Goal: Task Accomplishment & Management: Manage account settings

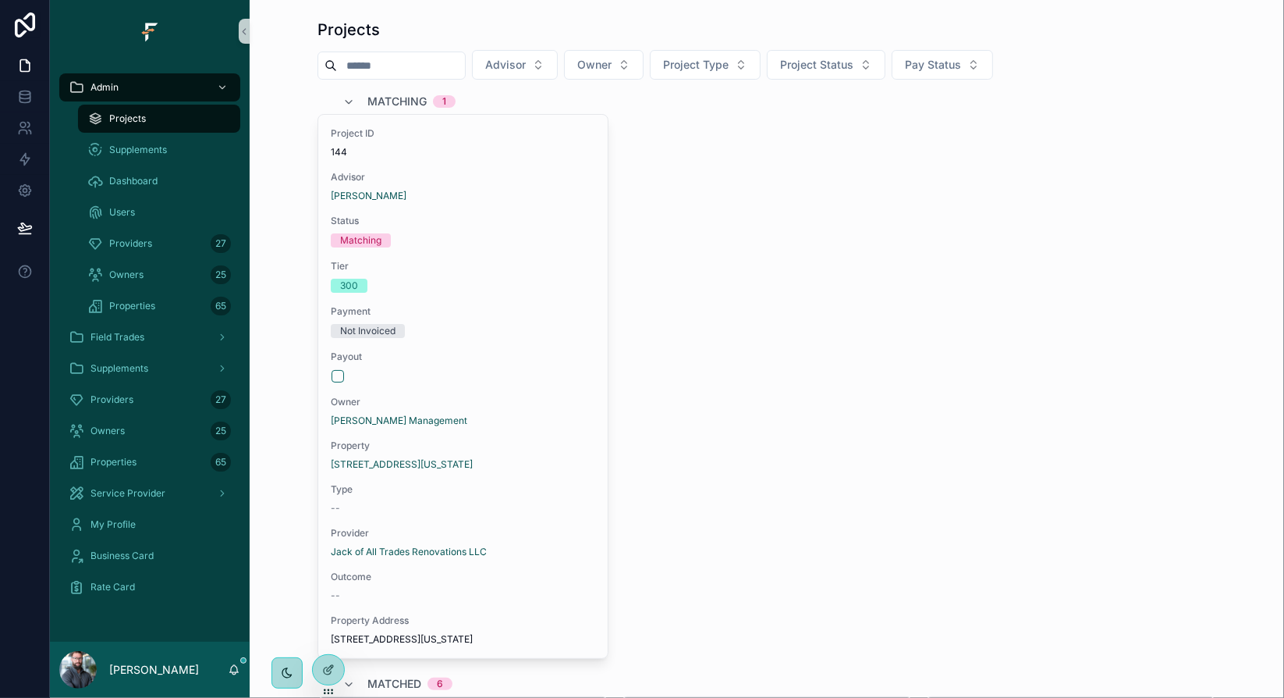
click at [24, 161] on icon at bounding box center [24, 160] width 9 height 12
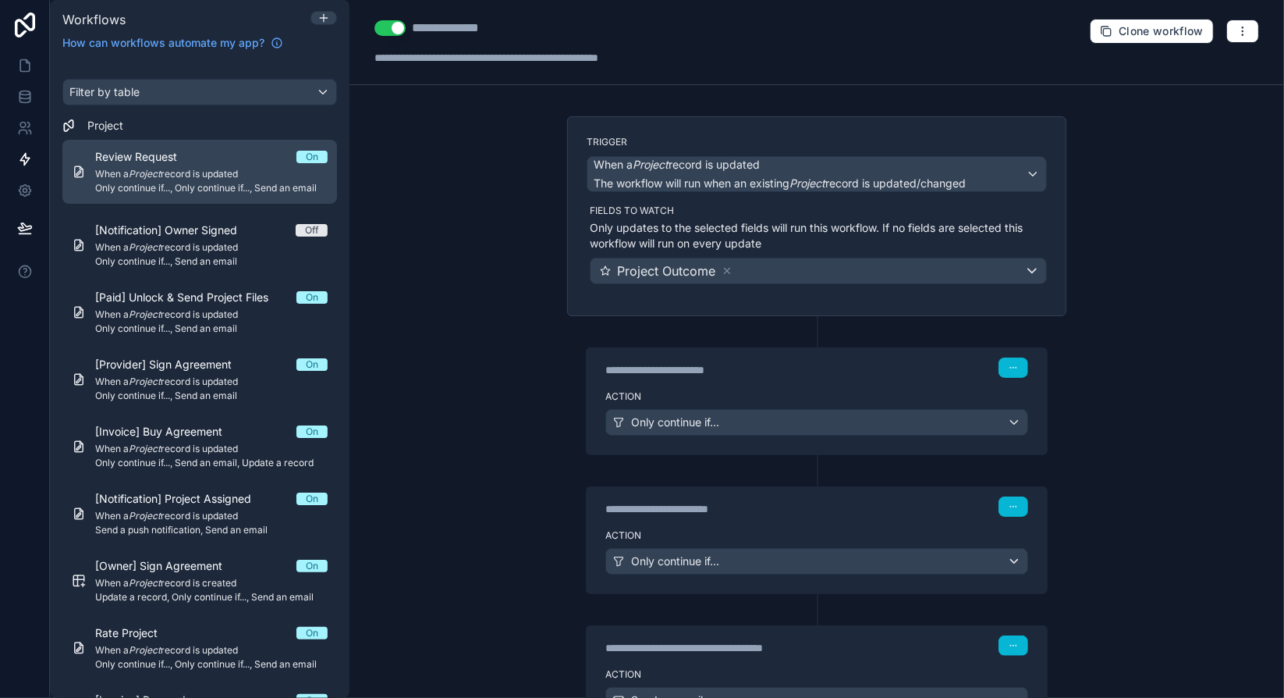
click at [188, 170] on span "When a Project record is updated" at bounding box center [211, 174] width 233 height 12
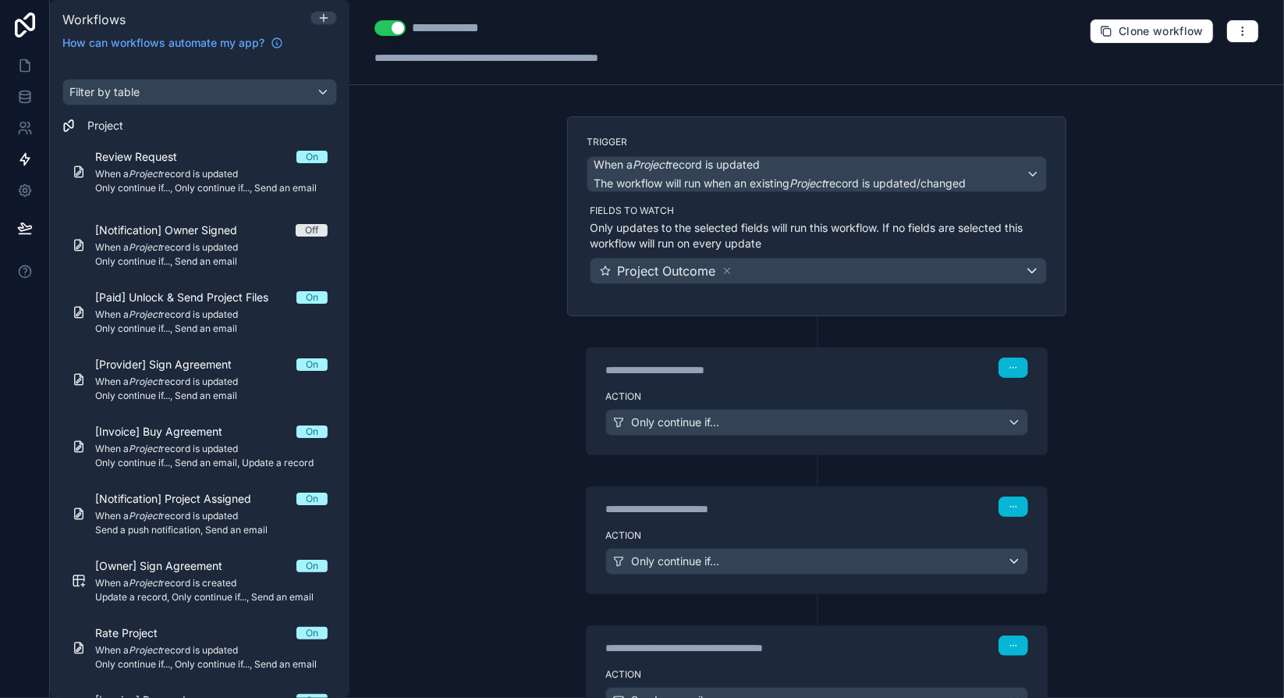
scroll to position [130, 0]
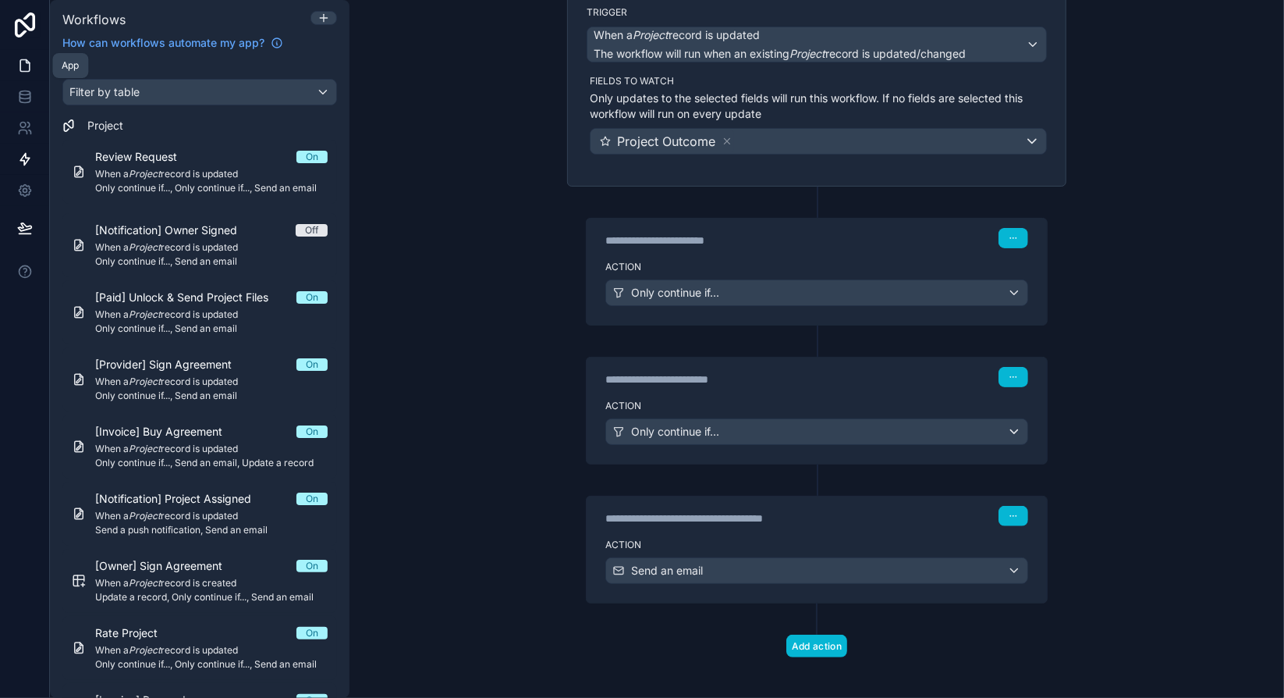
click at [29, 69] on icon at bounding box center [24, 66] width 9 height 12
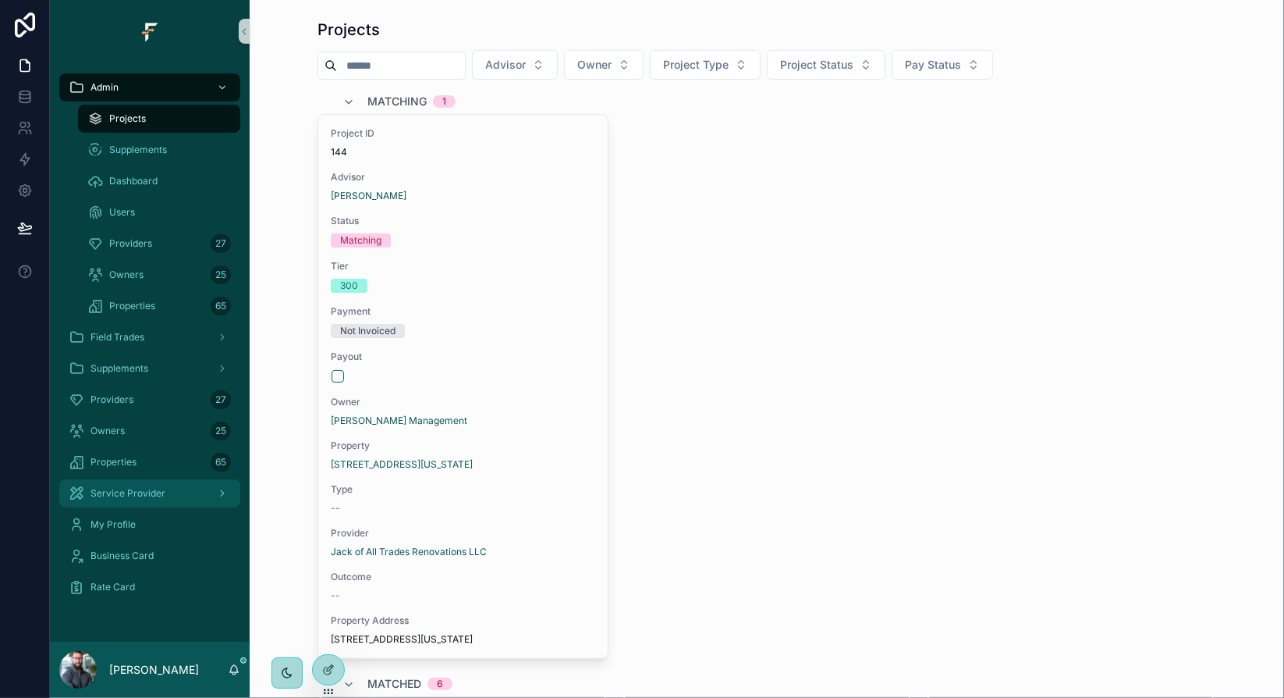
click at [197, 498] on div "Service Provider" at bounding box center [150, 493] width 162 height 25
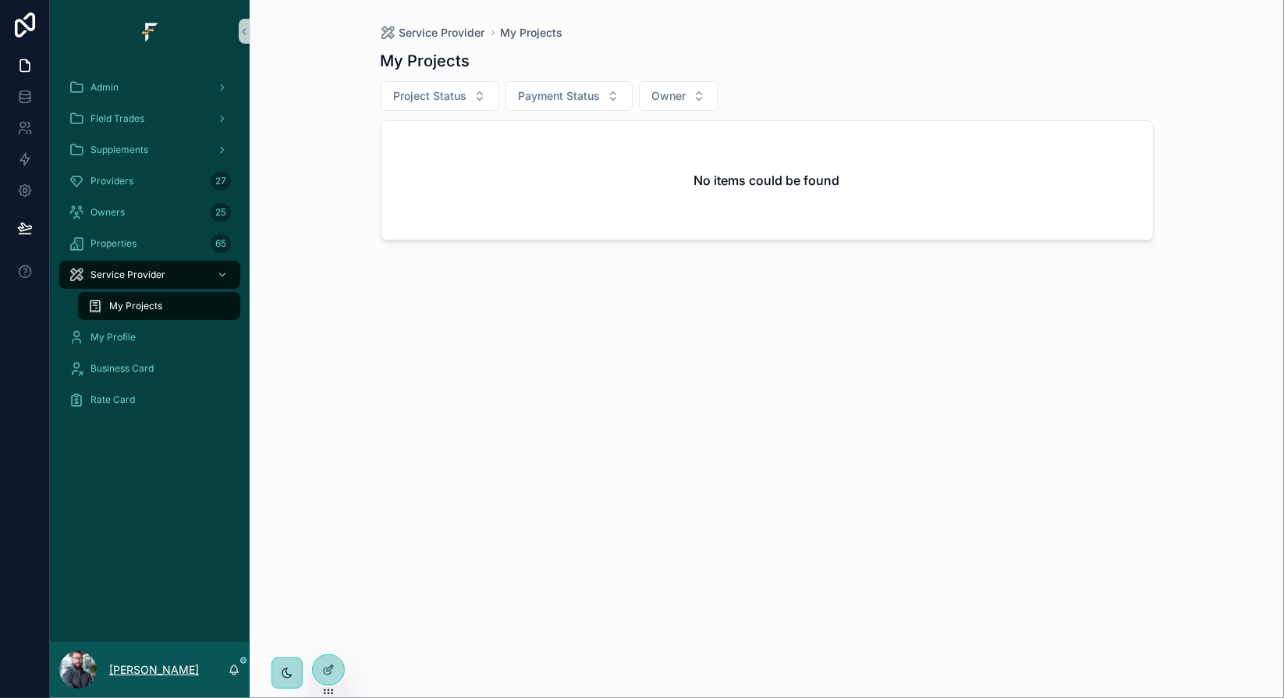
click at [159, 673] on p "[PERSON_NAME]" at bounding box center [154, 670] width 90 height 16
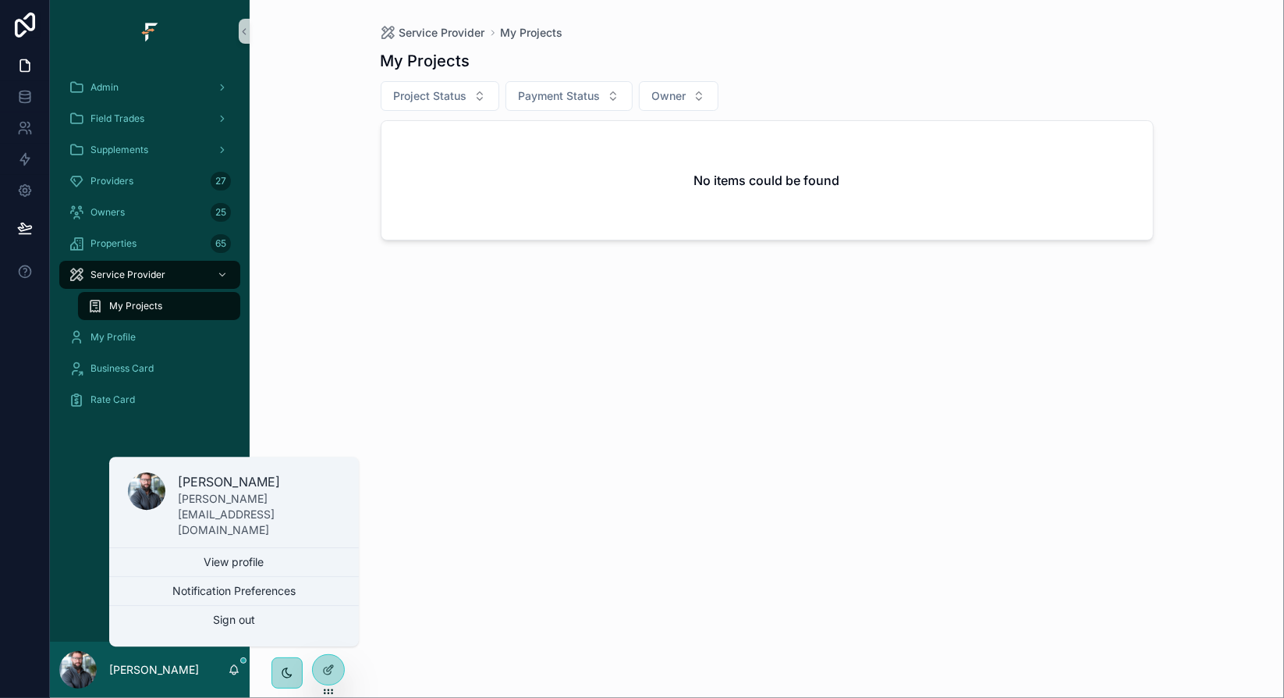
click at [325, 602] on div "Service Provider My Projects My Projects Project Status Payment Status Owner No…" at bounding box center [767, 349] width 1035 height 698
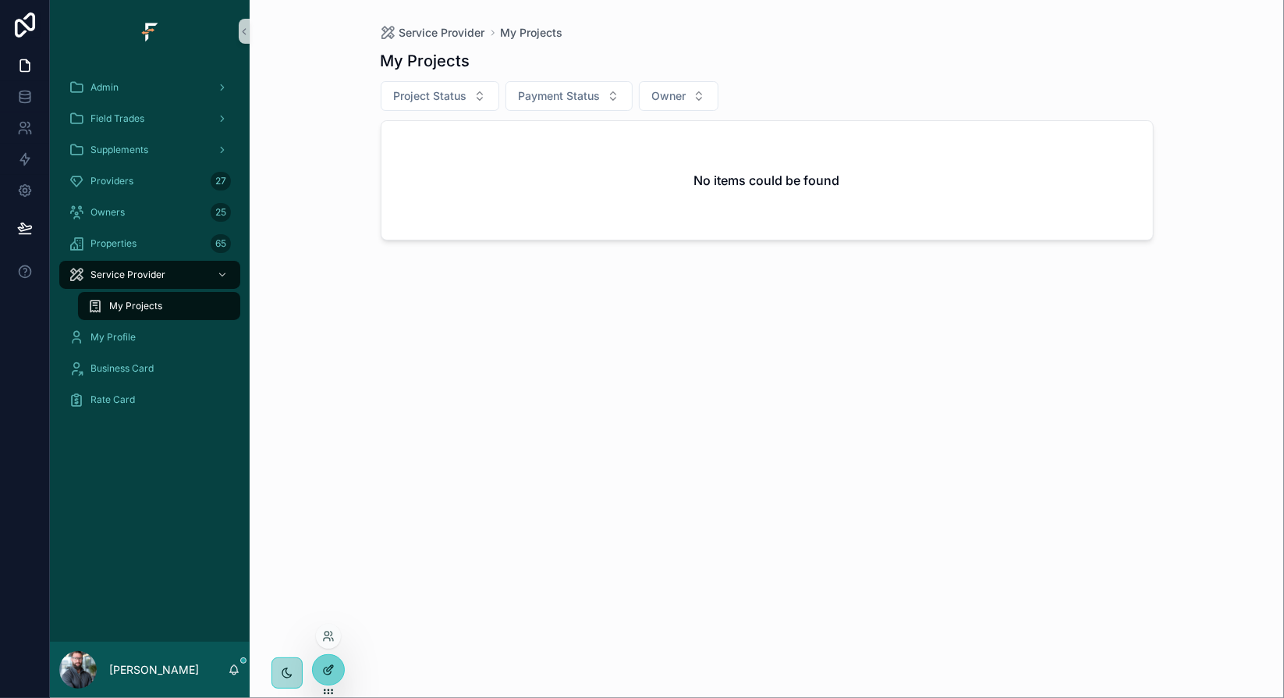
click at [329, 670] on icon at bounding box center [330, 668] width 6 height 6
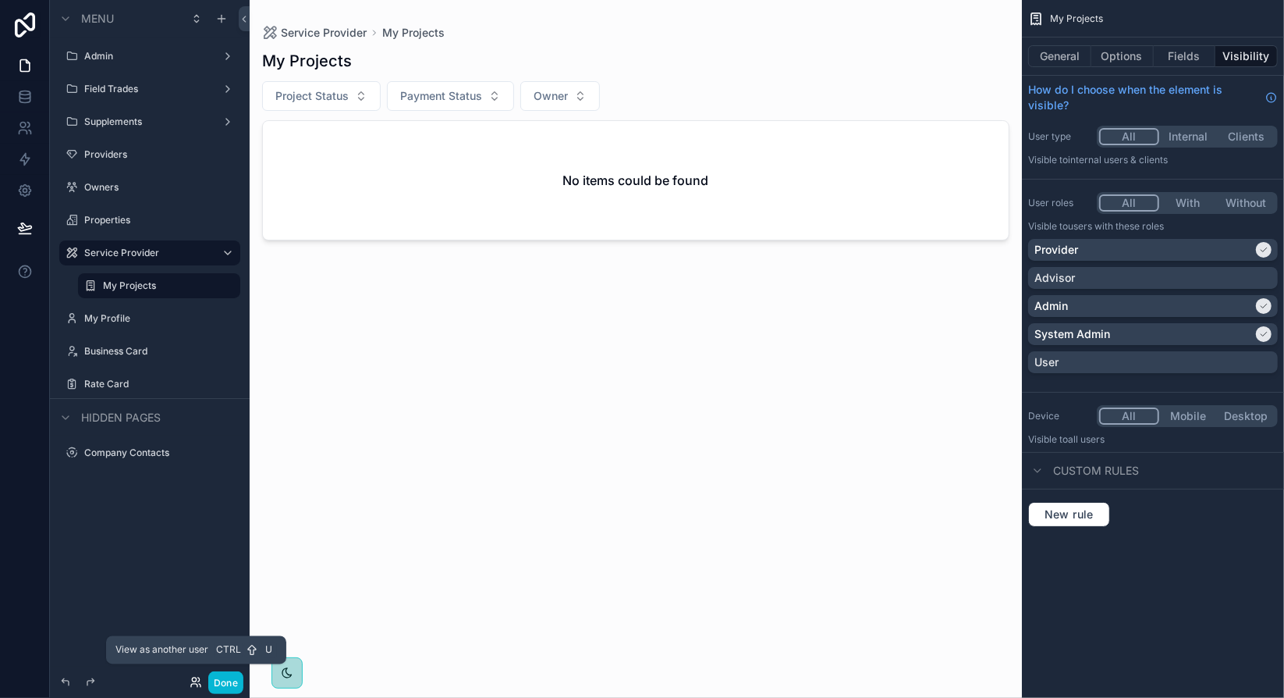
click at [196, 680] on icon at bounding box center [194, 679] width 4 height 4
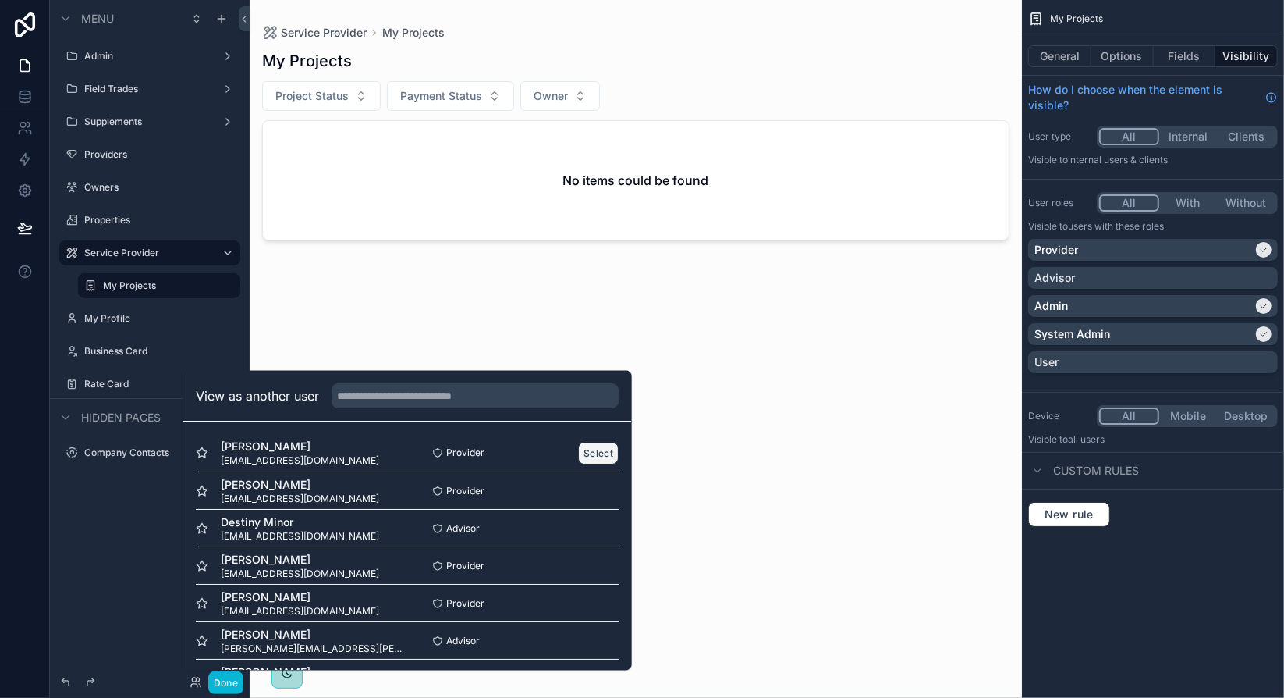
click at [579, 453] on button "Select" at bounding box center [598, 453] width 41 height 23
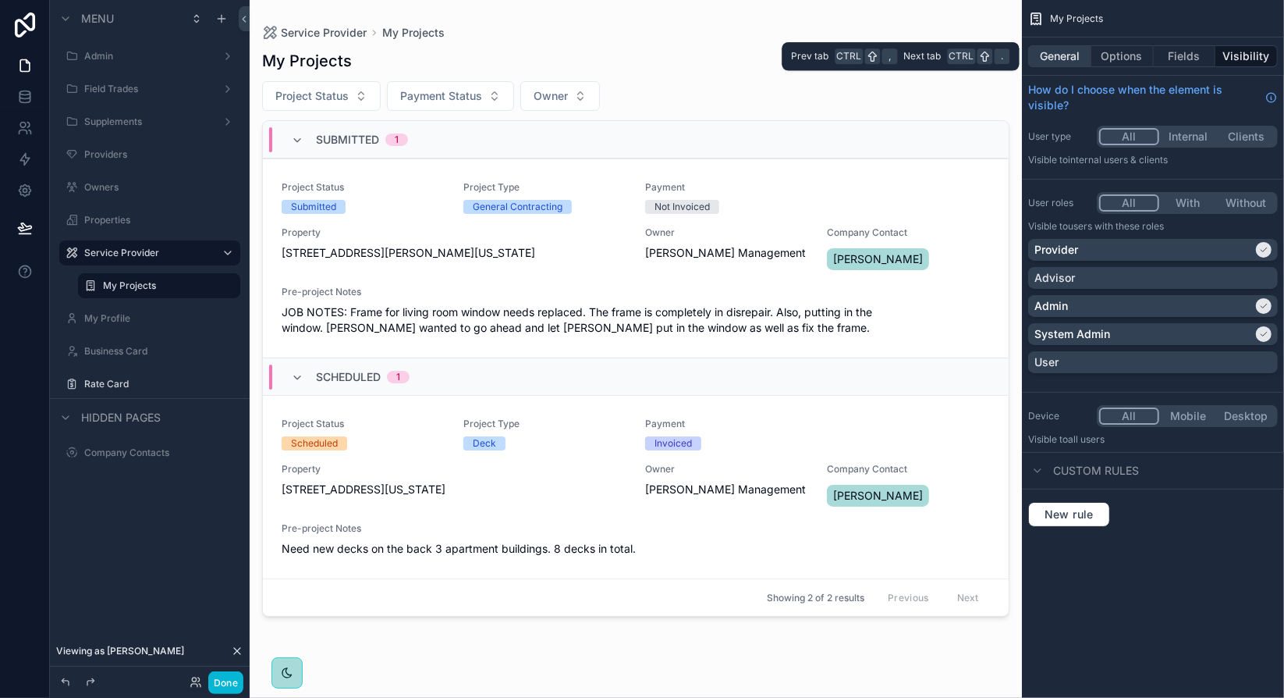
drag, startPoint x: 1060, startPoint y: 52, endPoint x: 1072, endPoint y: 55, distance: 12.7
click at [1060, 52] on button "General" at bounding box center [1060, 56] width 63 height 22
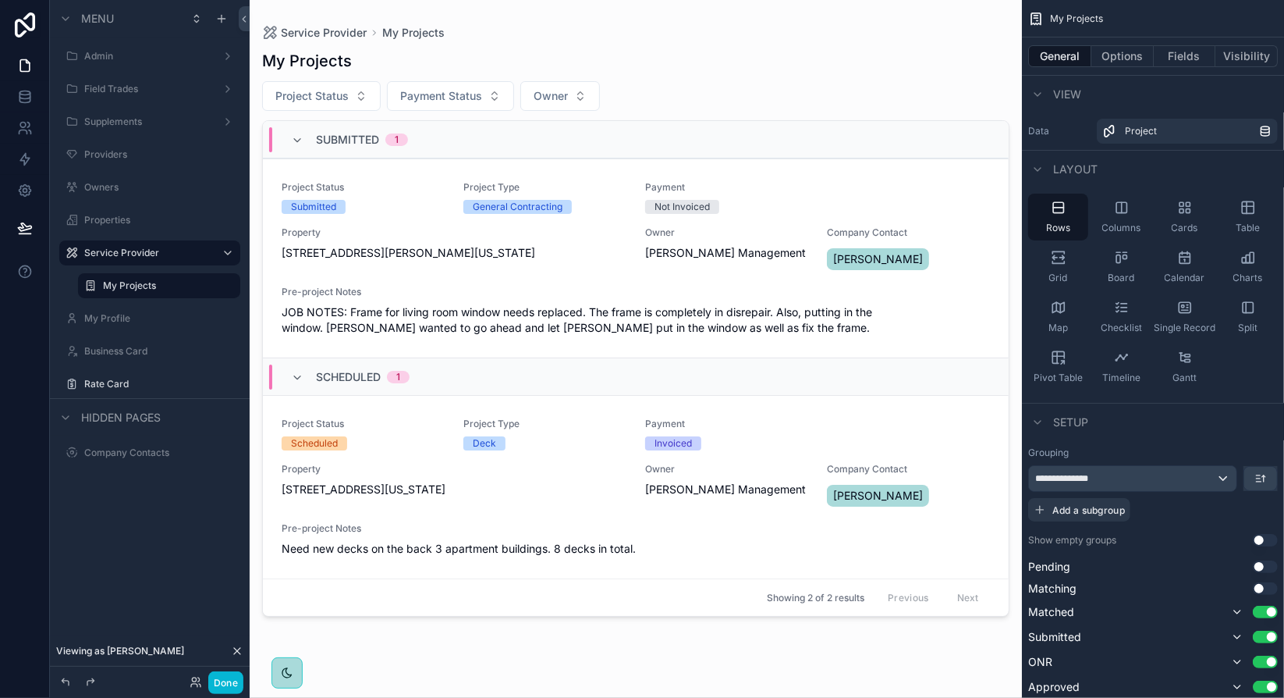
scroll to position [78, 0]
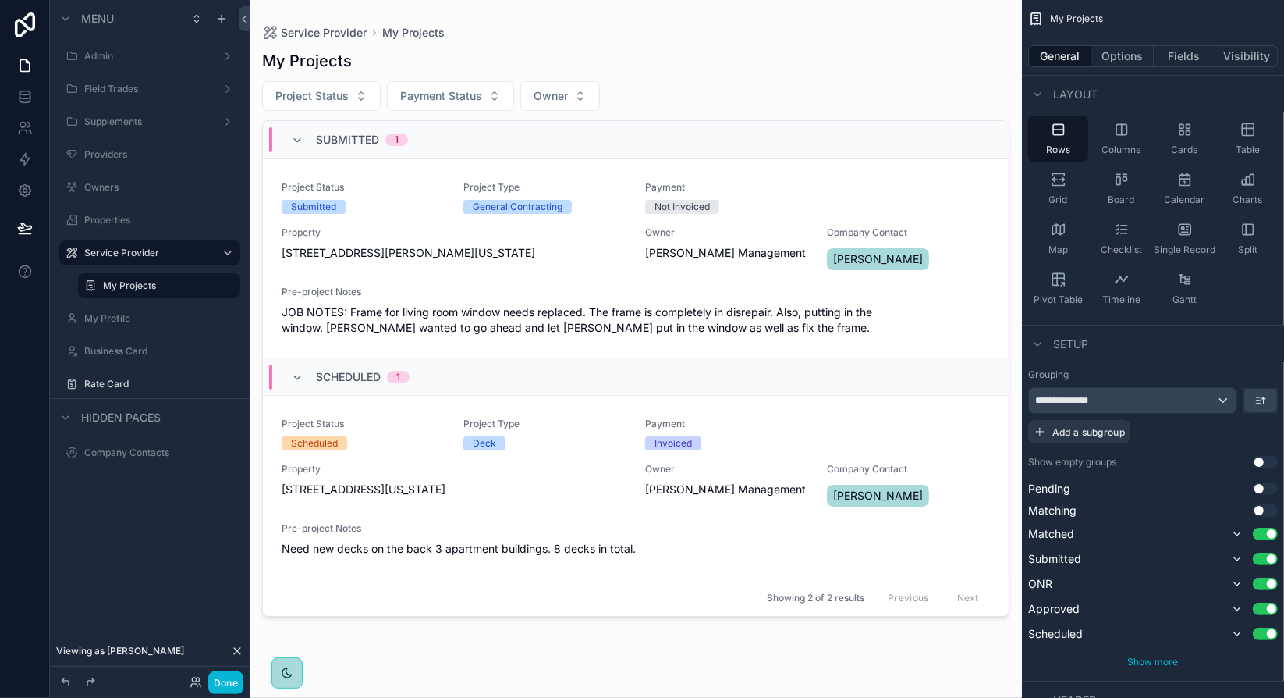
click at [1161, 663] on span "Show more" at bounding box center [1153, 662] width 51 height 12
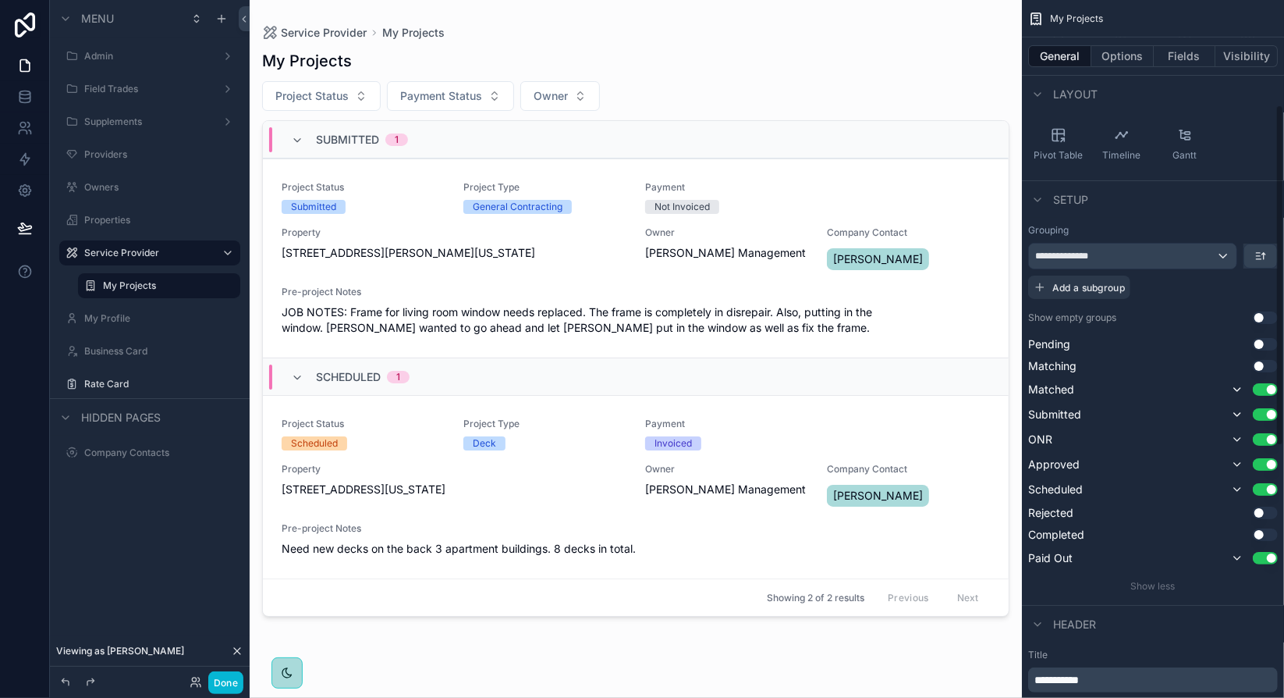
scroll to position [234, 0]
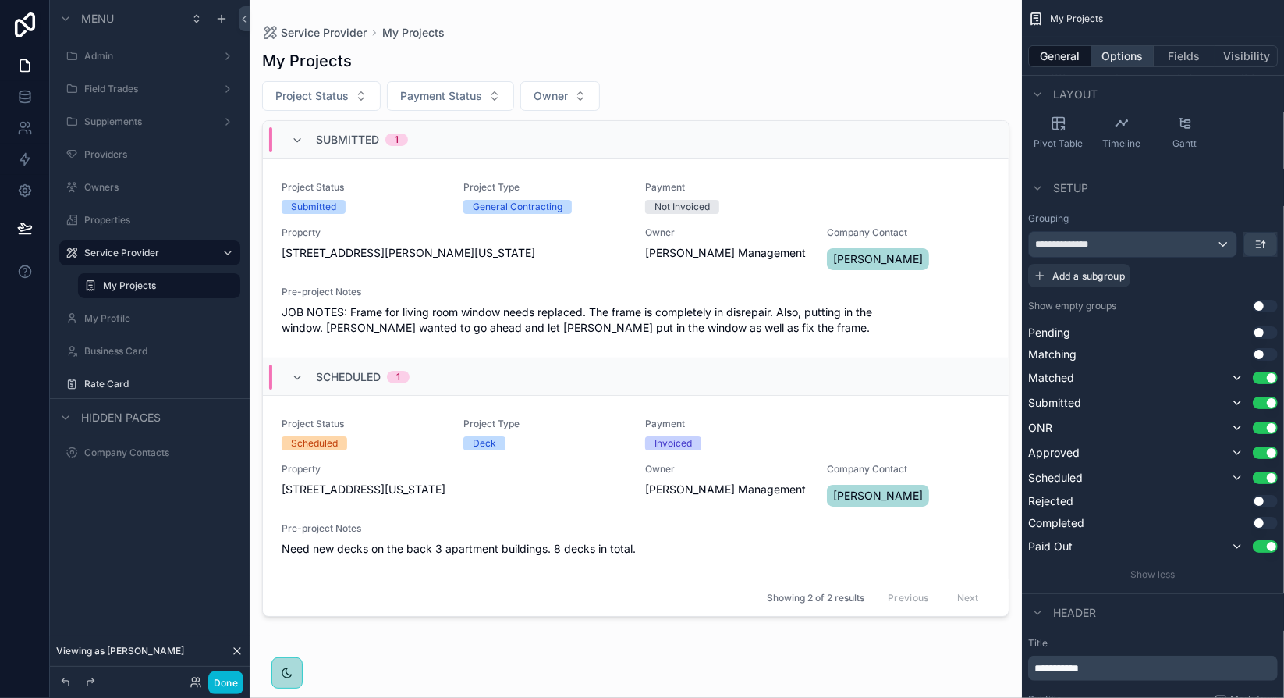
click at [1125, 59] on button "Options" at bounding box center [1123, 56] width 62 height 22
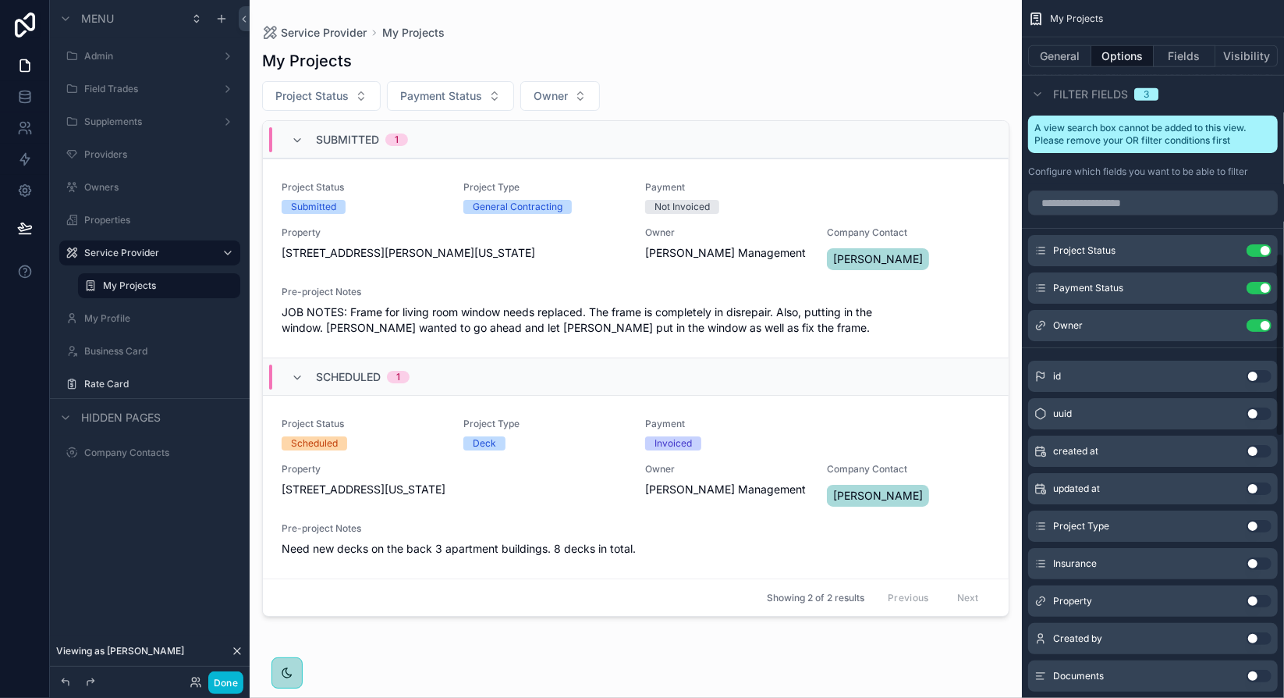
scroll to position [702, 0]
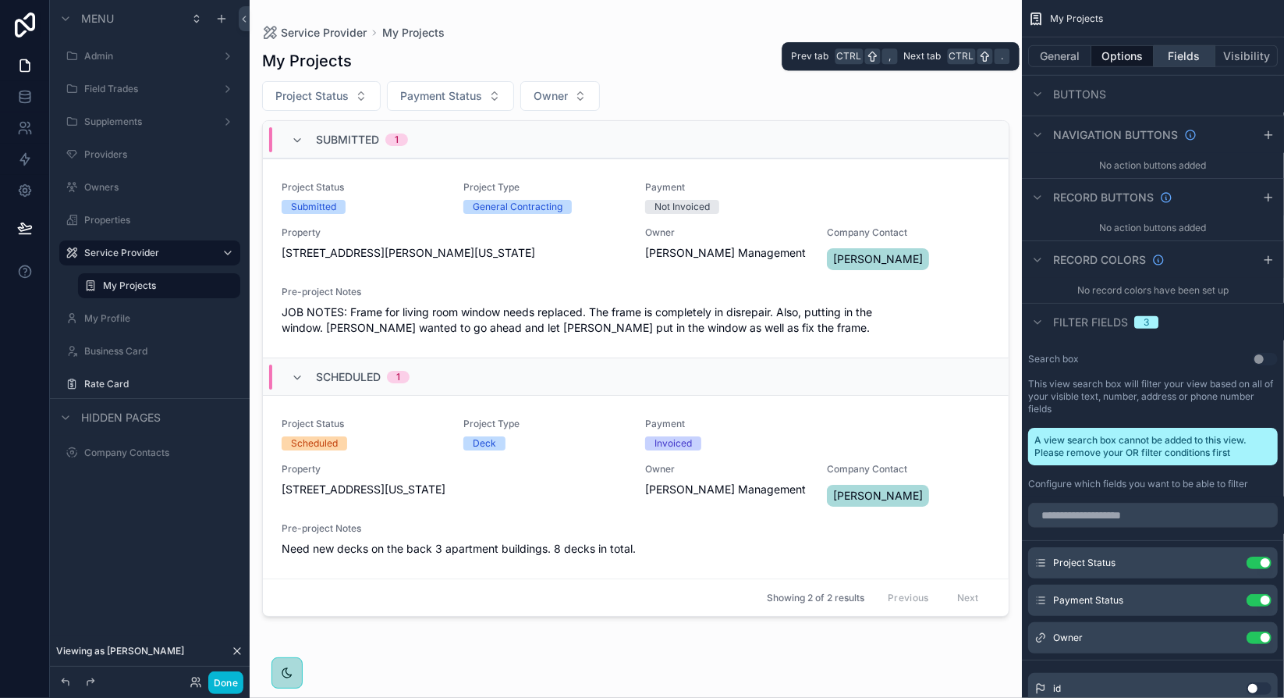
click at [1174, 65] on button "Fields" at bounding box center [1185, 56] width 62 height 22
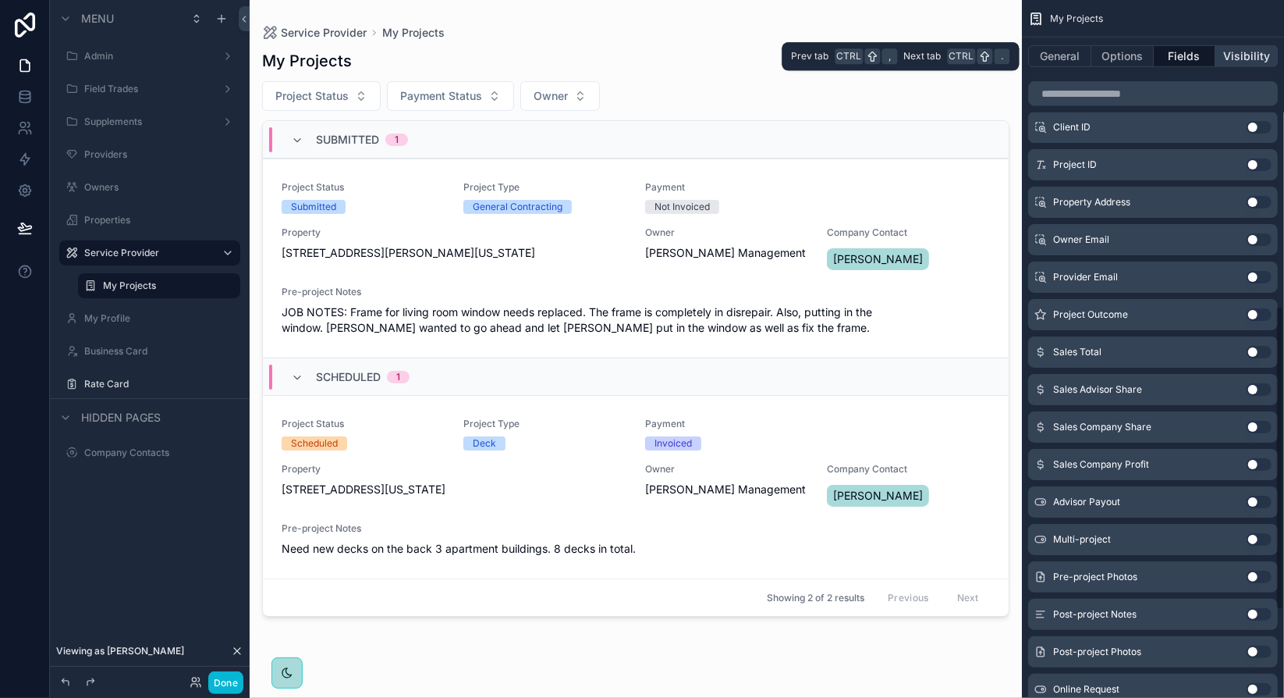
click at [1262, 57] on button "Visibility" at bounding box center [1247, 56] width 62 height 22
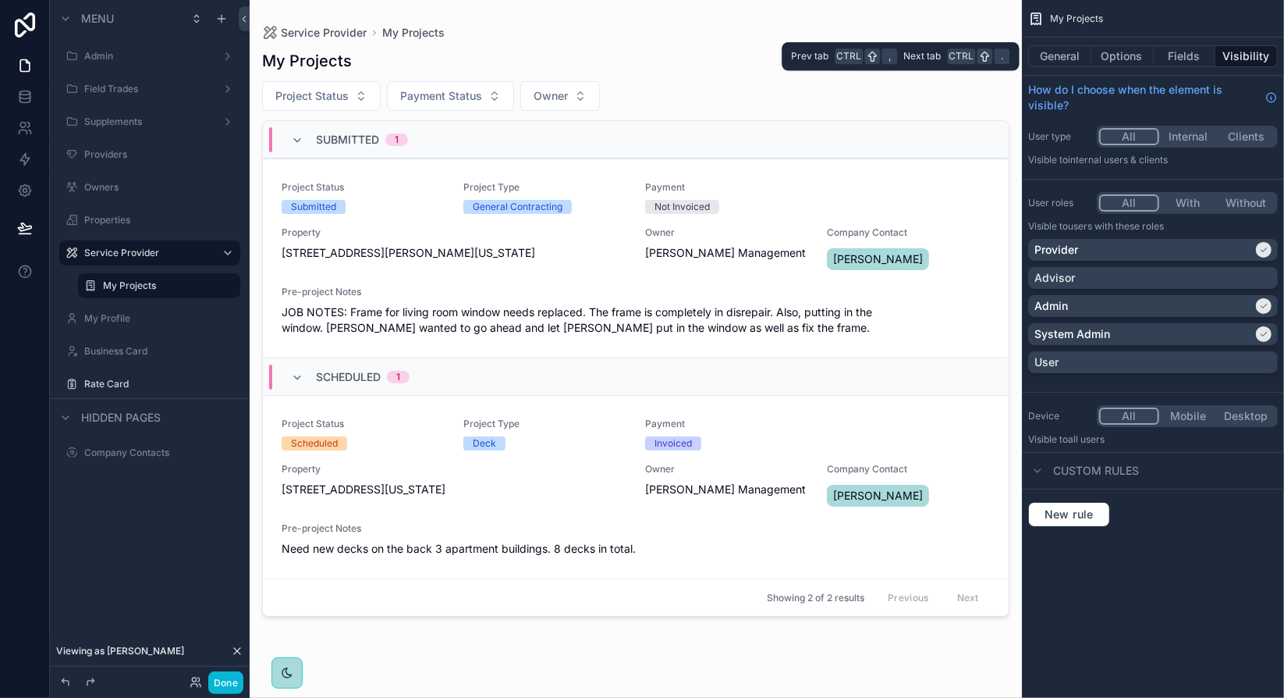
scroll to position [0, 0]
click at [1064, 60] on button "General" at bounding box center [1060, 56] width 63 height 22
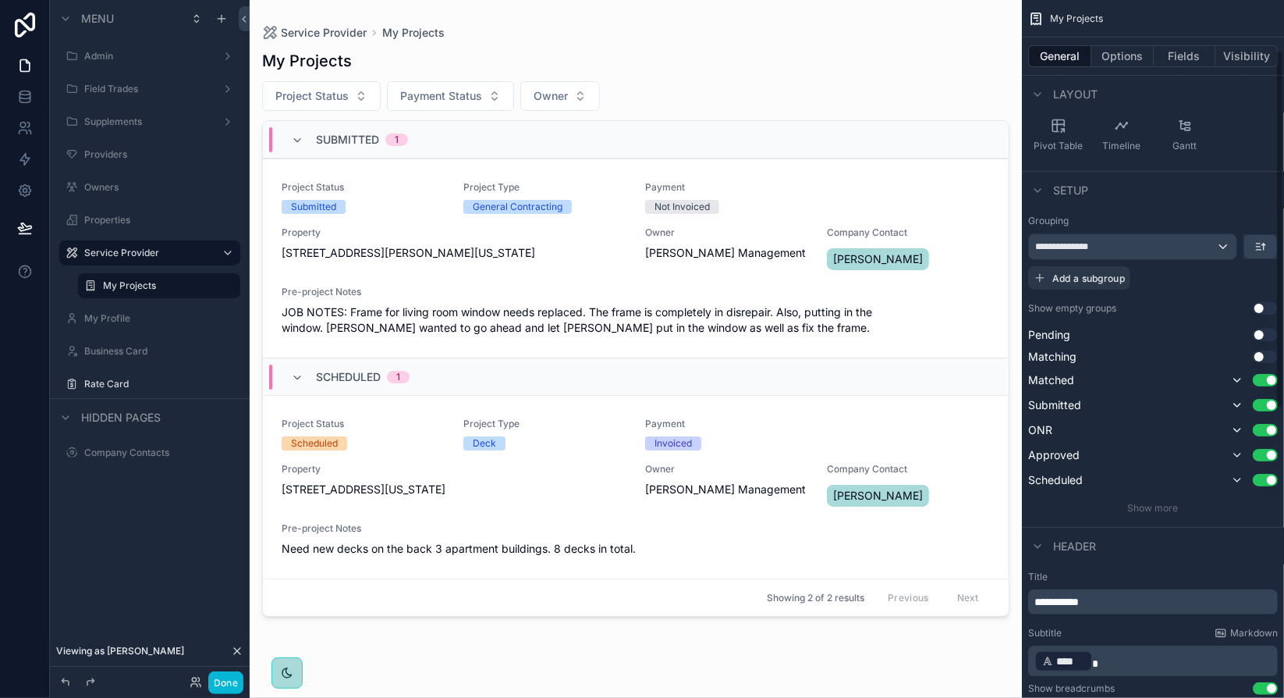
scroll to position [234, 0]
click at [1241, 477] on icon "scrollable content" at bounding box center [1237, 477] width 12 height 12
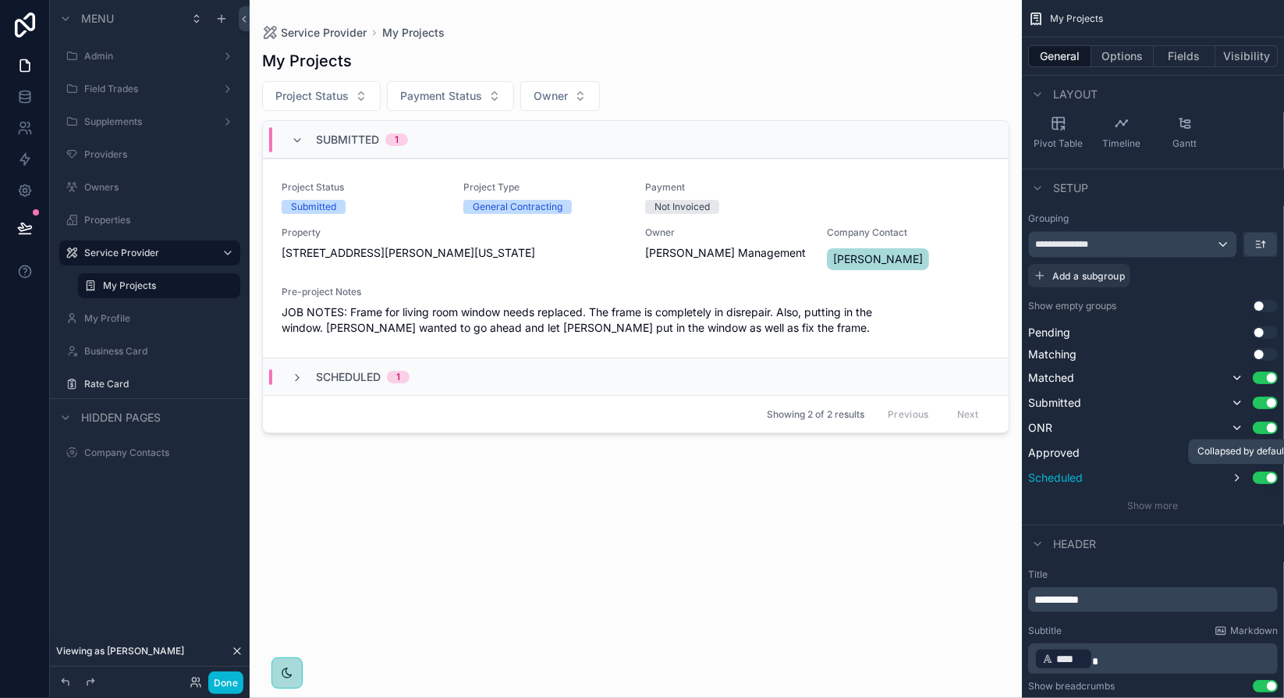
click at [1241, 477] on icon "scrollable content" at bounding box center [1237, 477] width 12 height 12
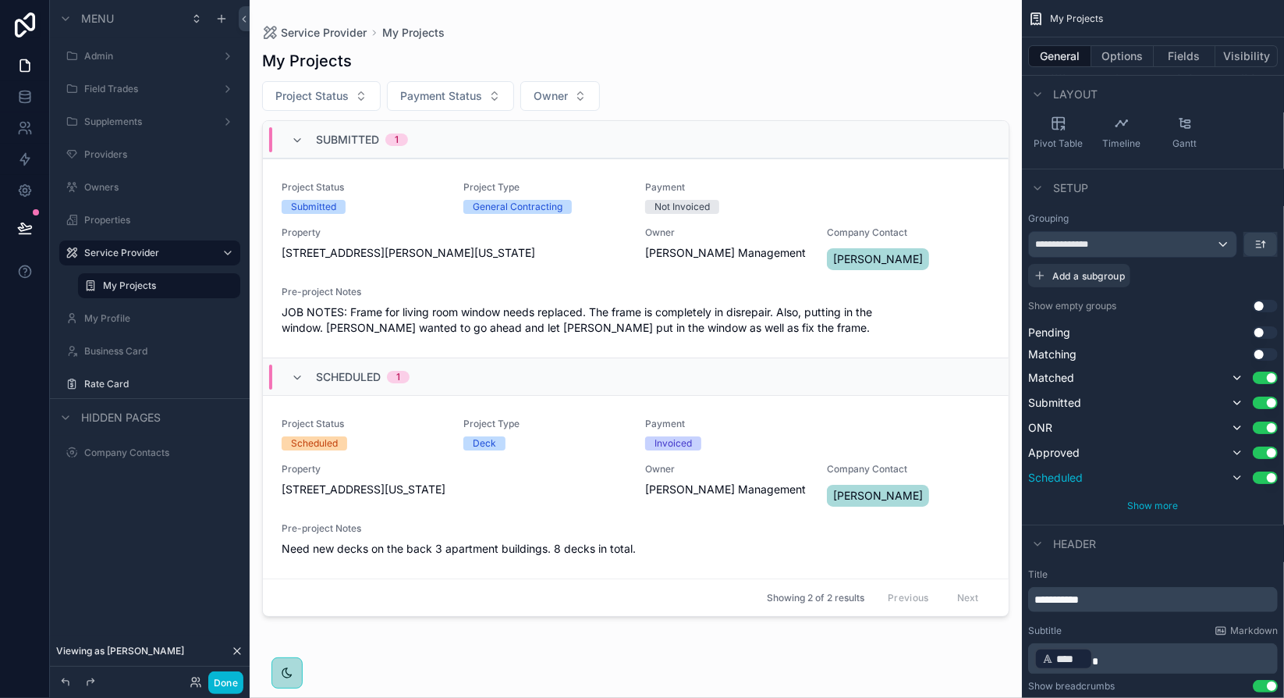
click at [1168, 504] on span "Show more" at bounding box center [1153, 505] width 51 height 12
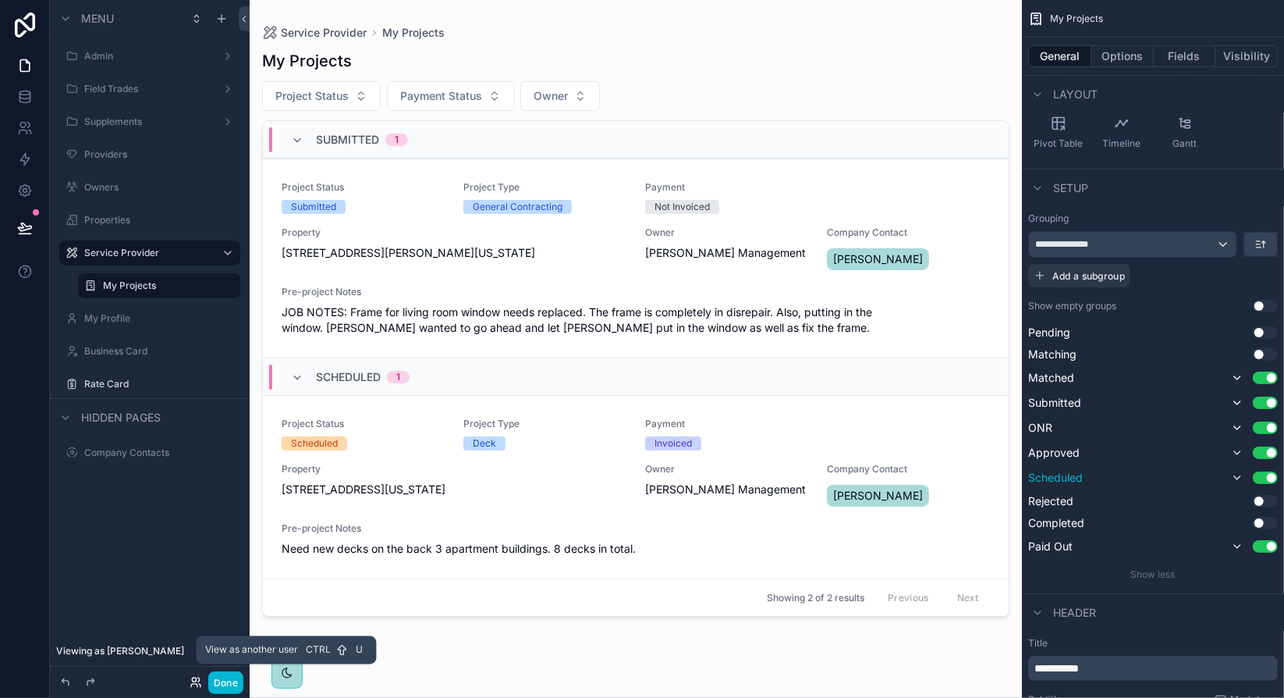
click at [195, 688] on icon at bounding box center [196, 682] width 12 height 12
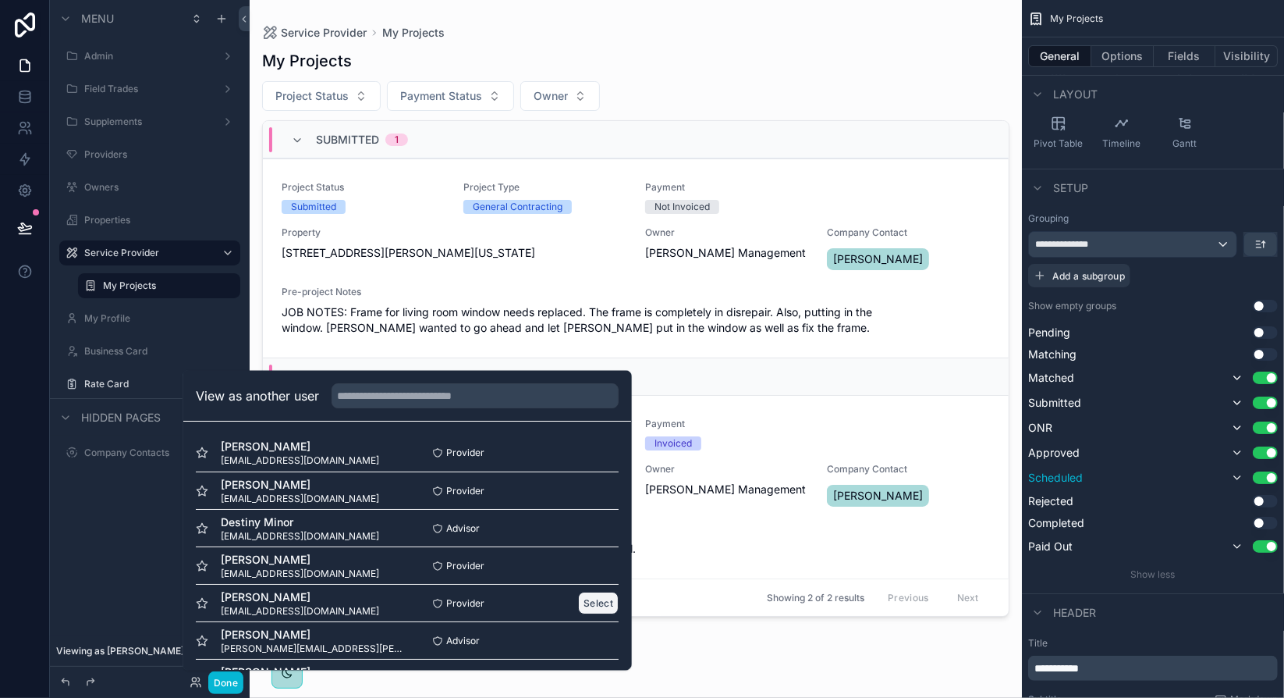
click at [588, 607] on button "Select" at bounding box center [598, 603] width 41 height 23
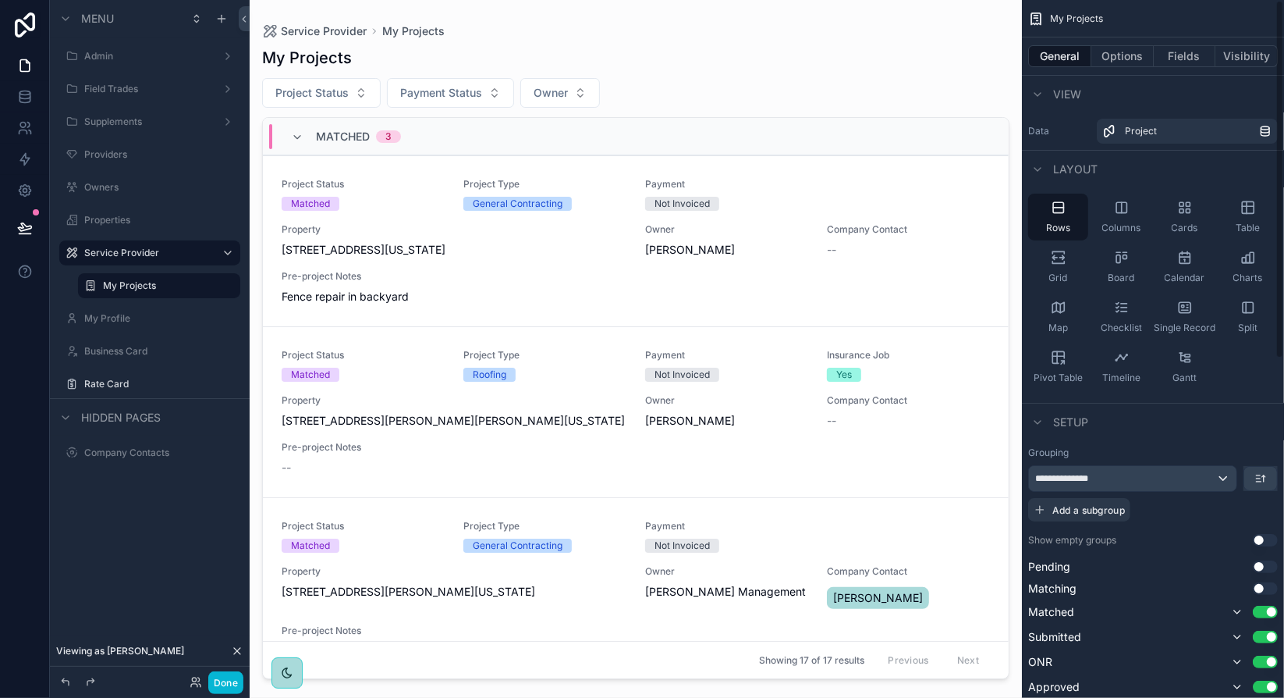
scroll to position [78, 0]
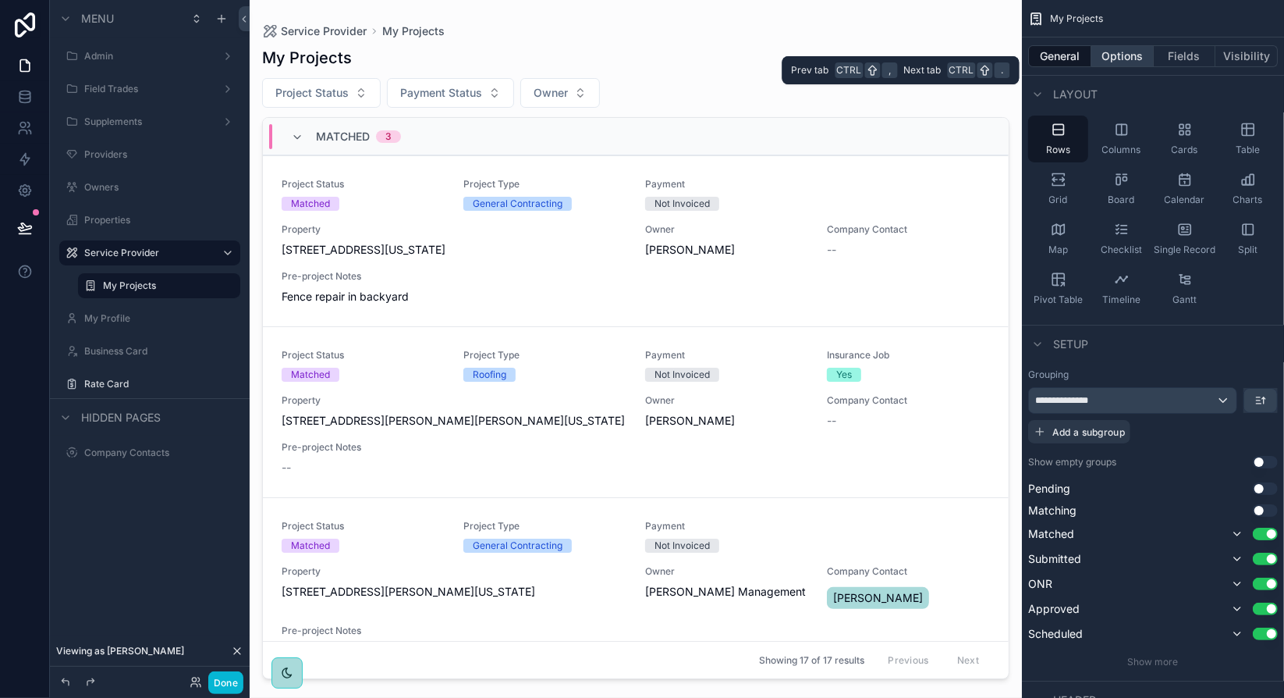
click at [1135, 57] on button "Options" at bounding box center [1123, 56] width 62 height 22
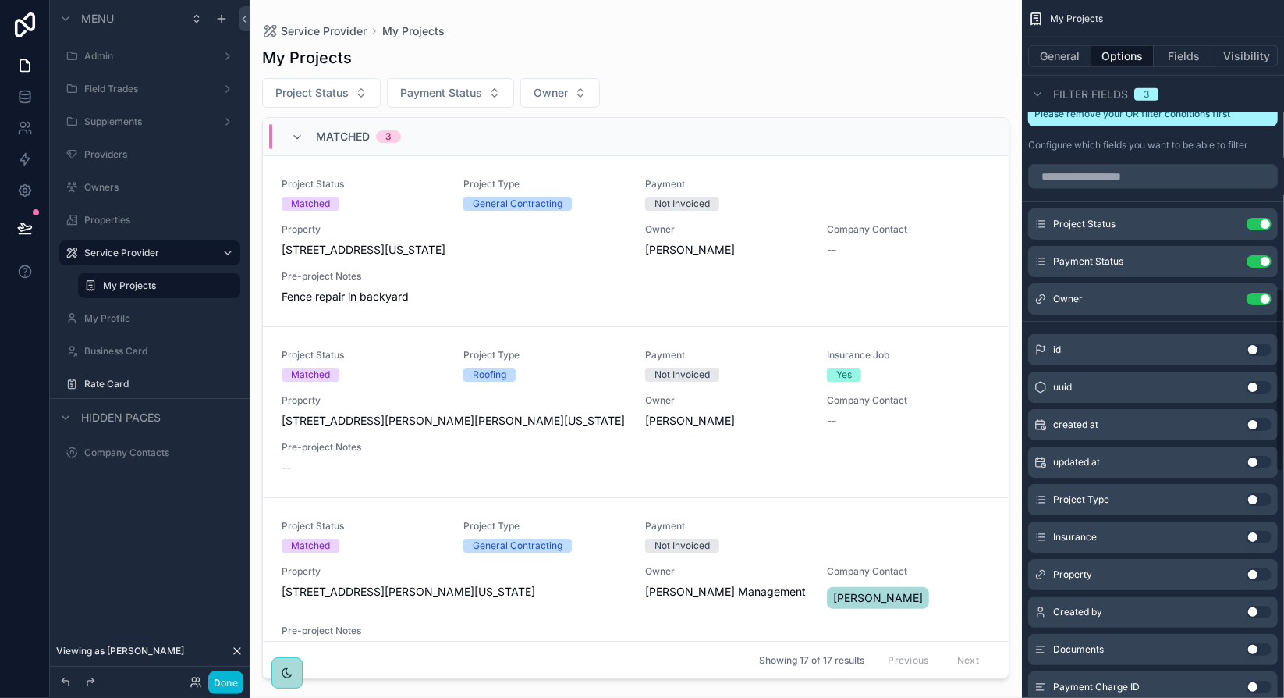
scroll to position [1093, 0]
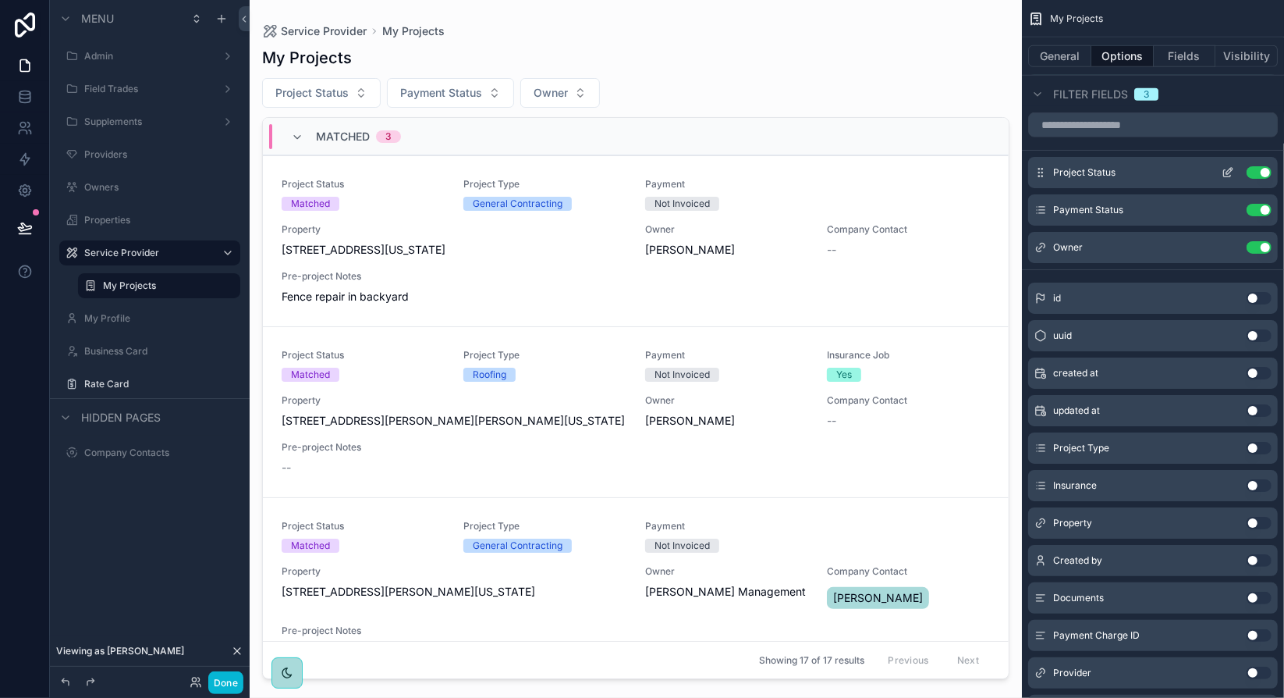
click at [1228, 171] on icon "scrollable content" at bounding box center [1228, 172] width 12 height 12
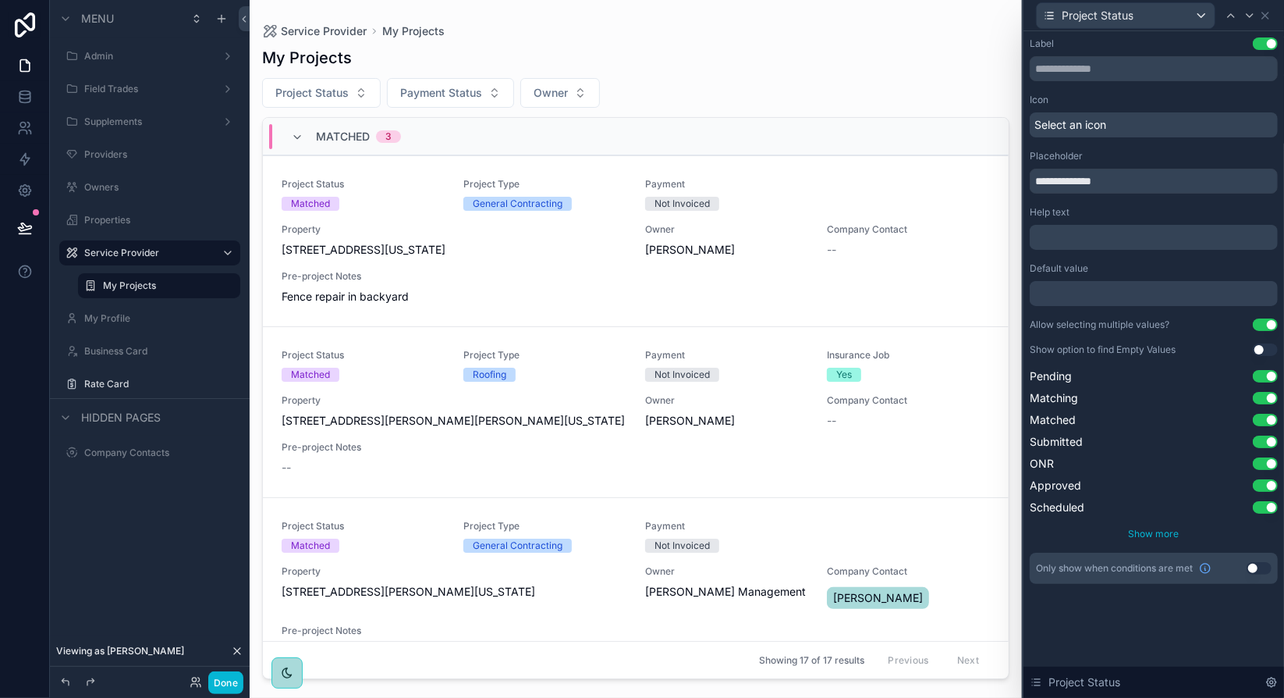
click at [1158, 534] on span "Show more" at bounding box center [1154, 534] width 51 height 12
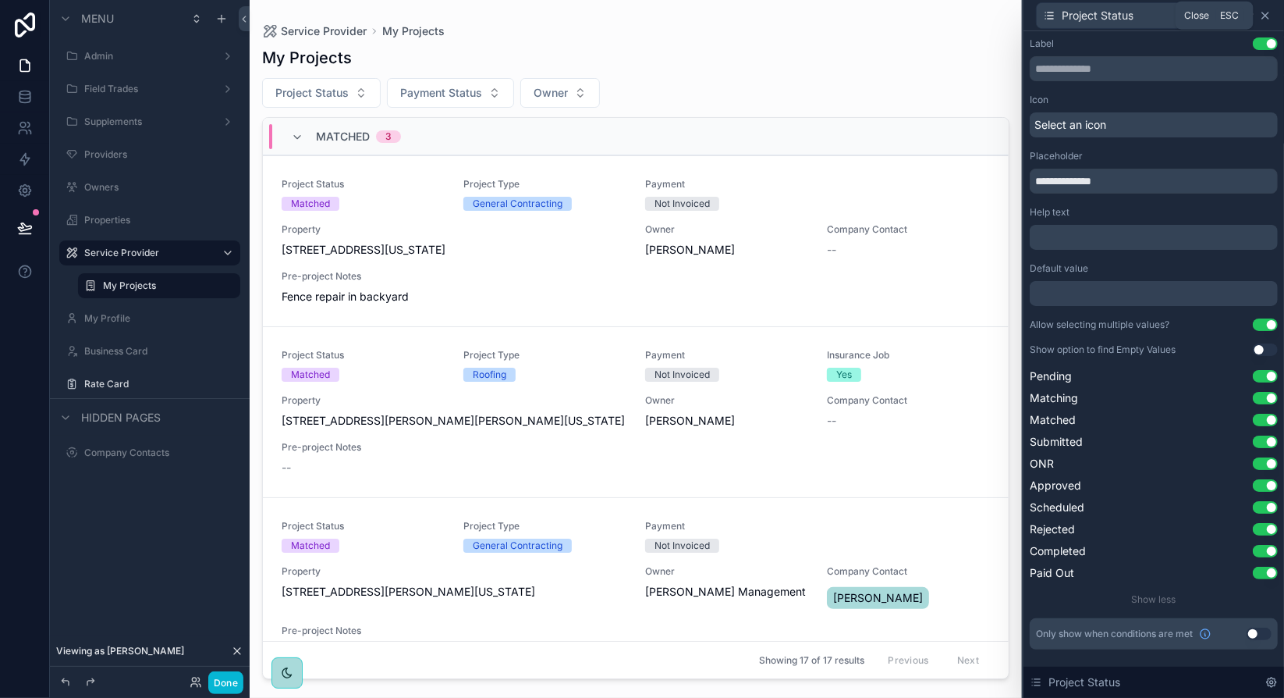
click at [1268, 16] on icon at bounding box center [1266, 15] width 12 height 12
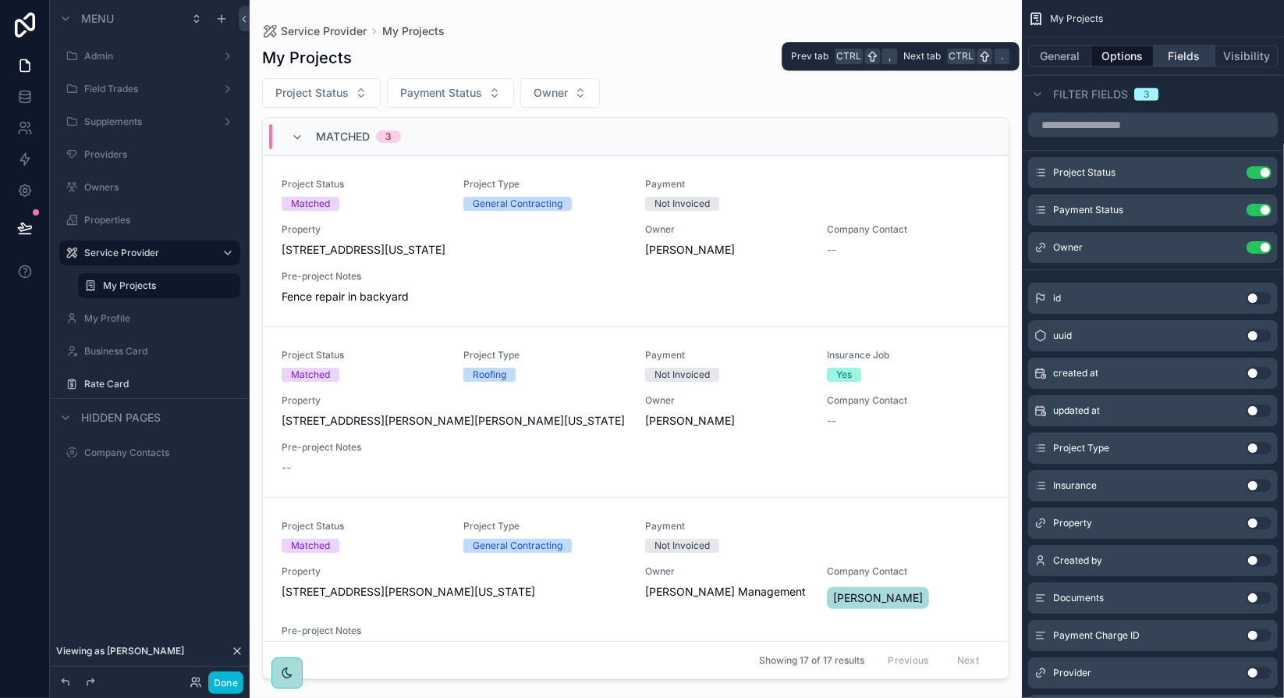
click at [1163, 56] on button "Fields" at bounding box center [1185, 56] width 62 height 22
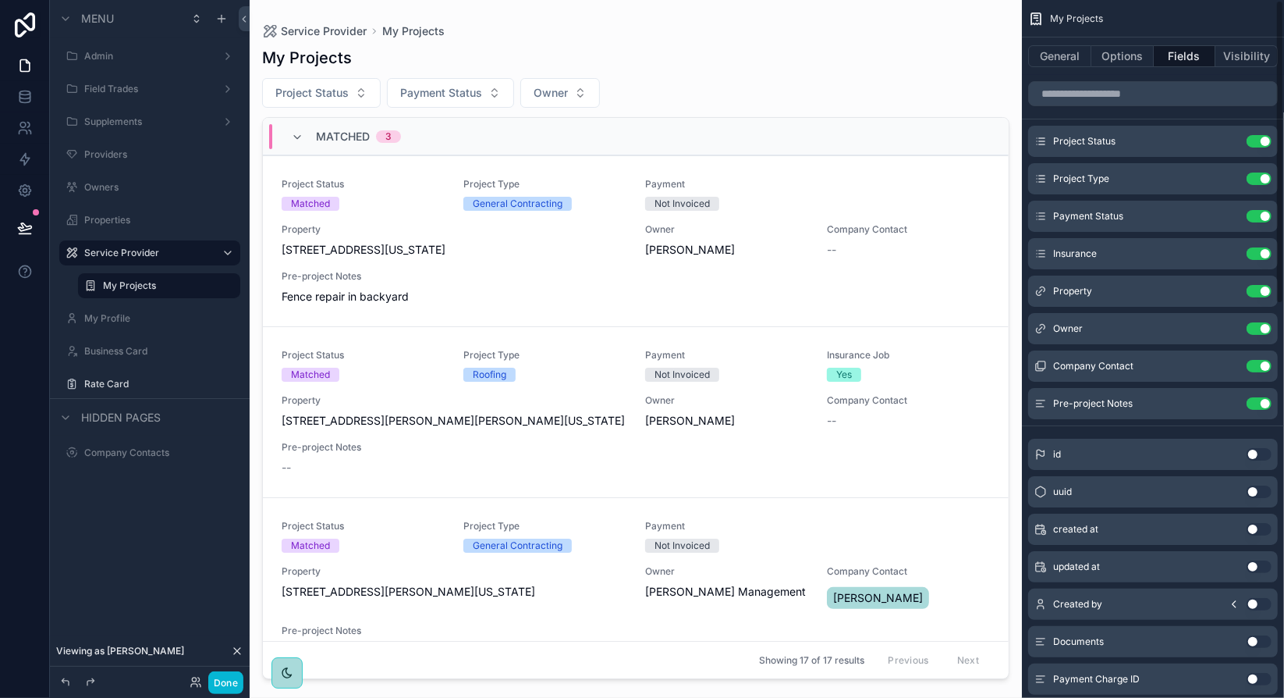
scroll to position [0, 0]
click at [194, 684] on icon at bounding box center [194, 685] width 6 height 3
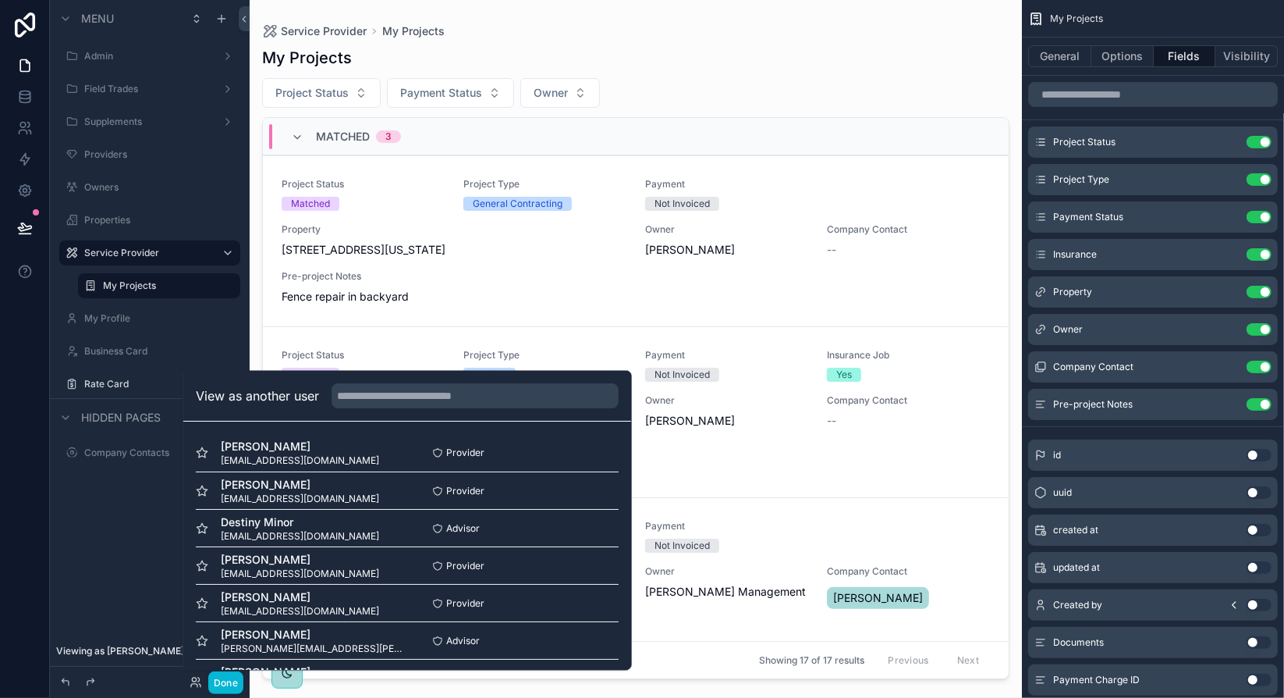
click at [954, 71] on div "scrollable content" at bounding box center [636, 339] width 773 height 679
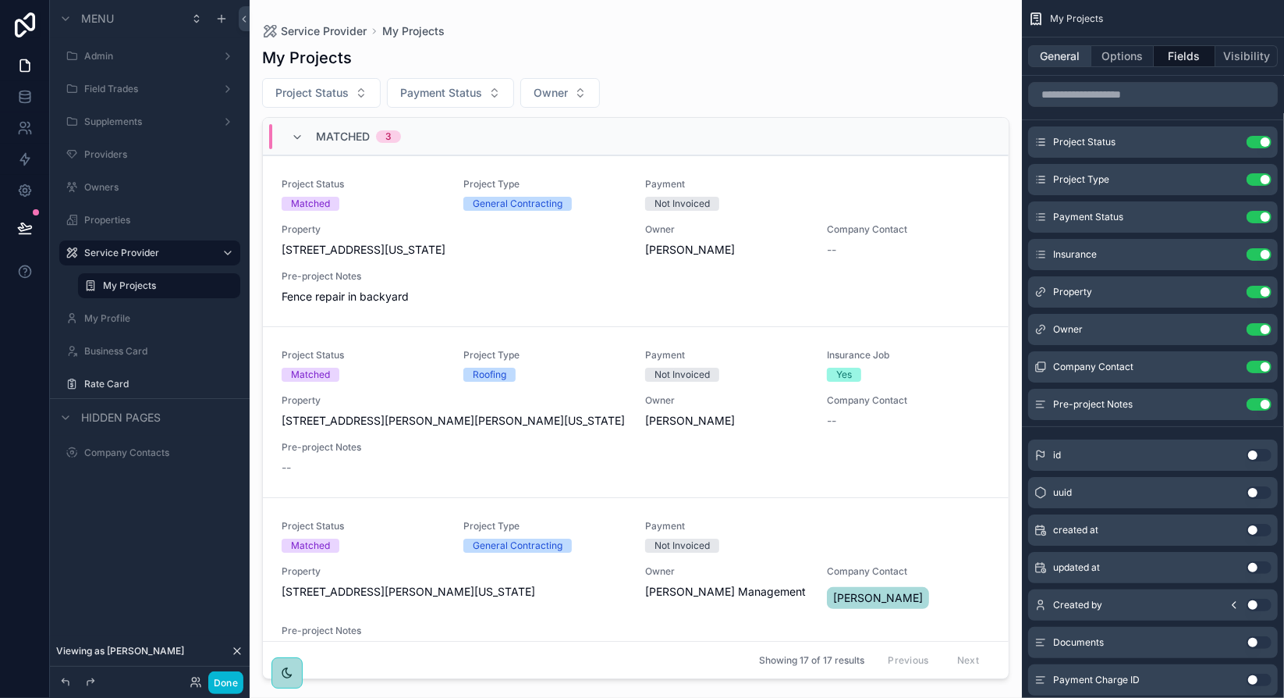
click at [1047, 61] on button "General" at bounding box center [1060, 56] width 63 height 22
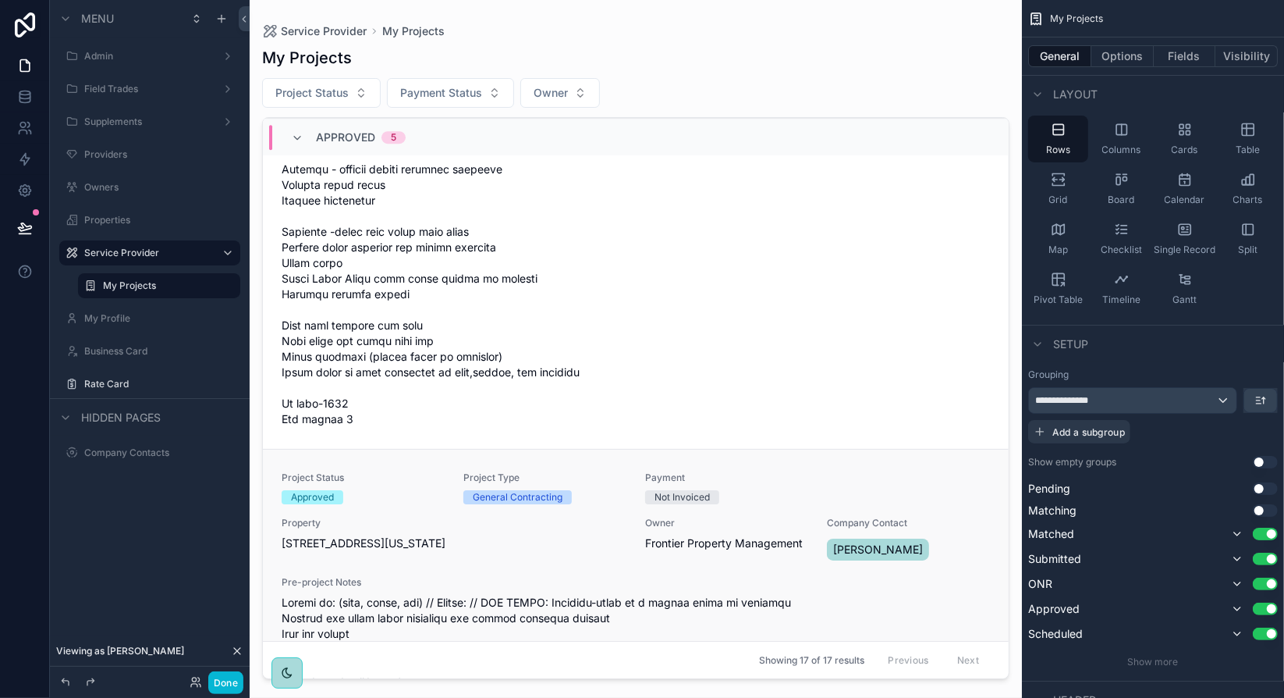
scroll to position [3824, 0]
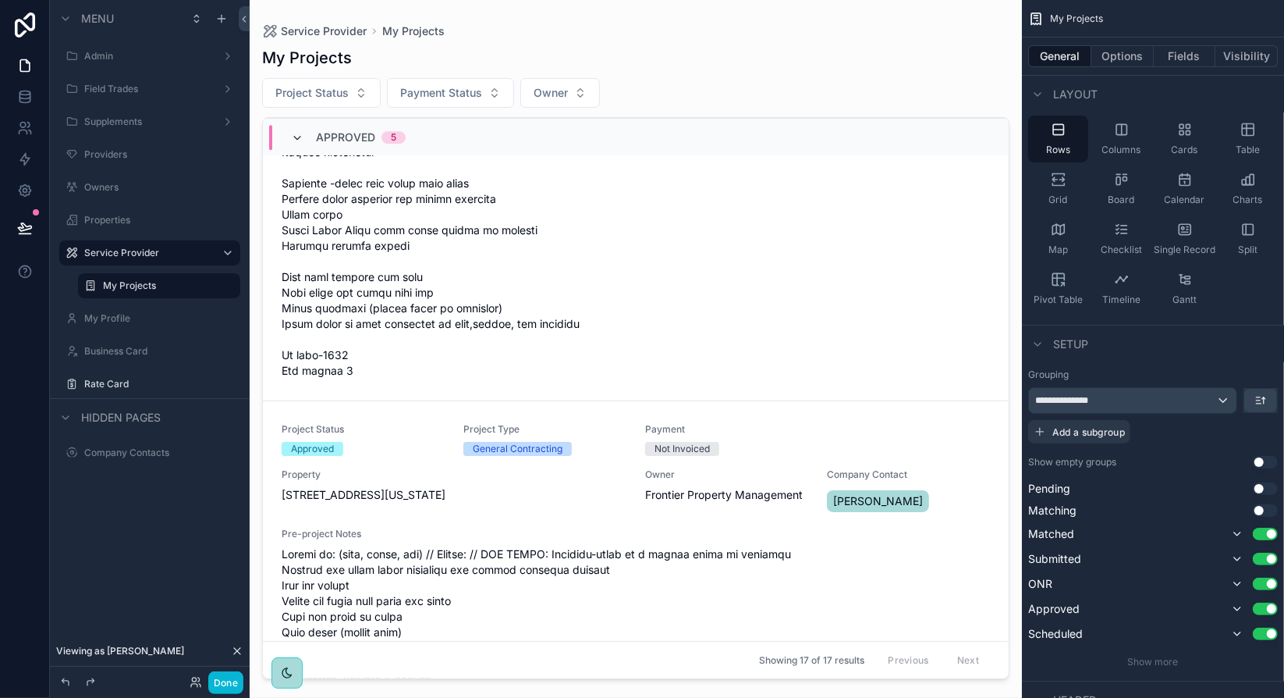
click at [294, 134] on icon "scrollable content" at bounding box center [297, 138] width 12 height 12
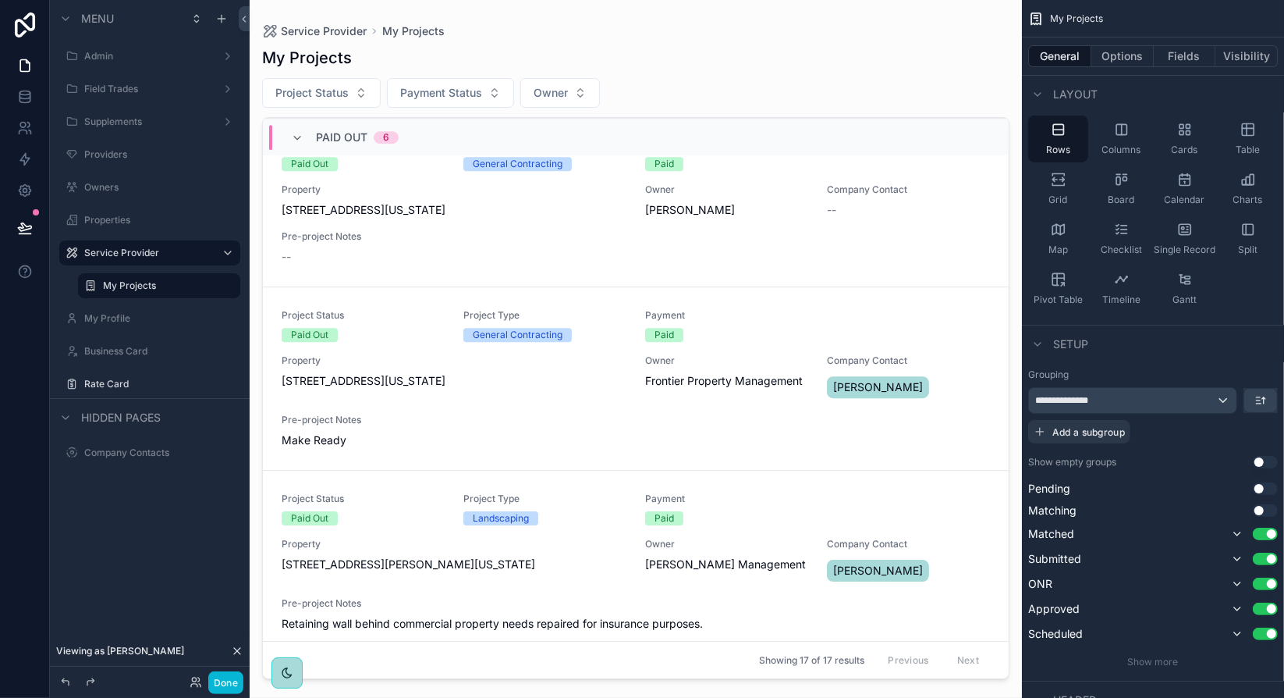
scroll to position [3625, 0]
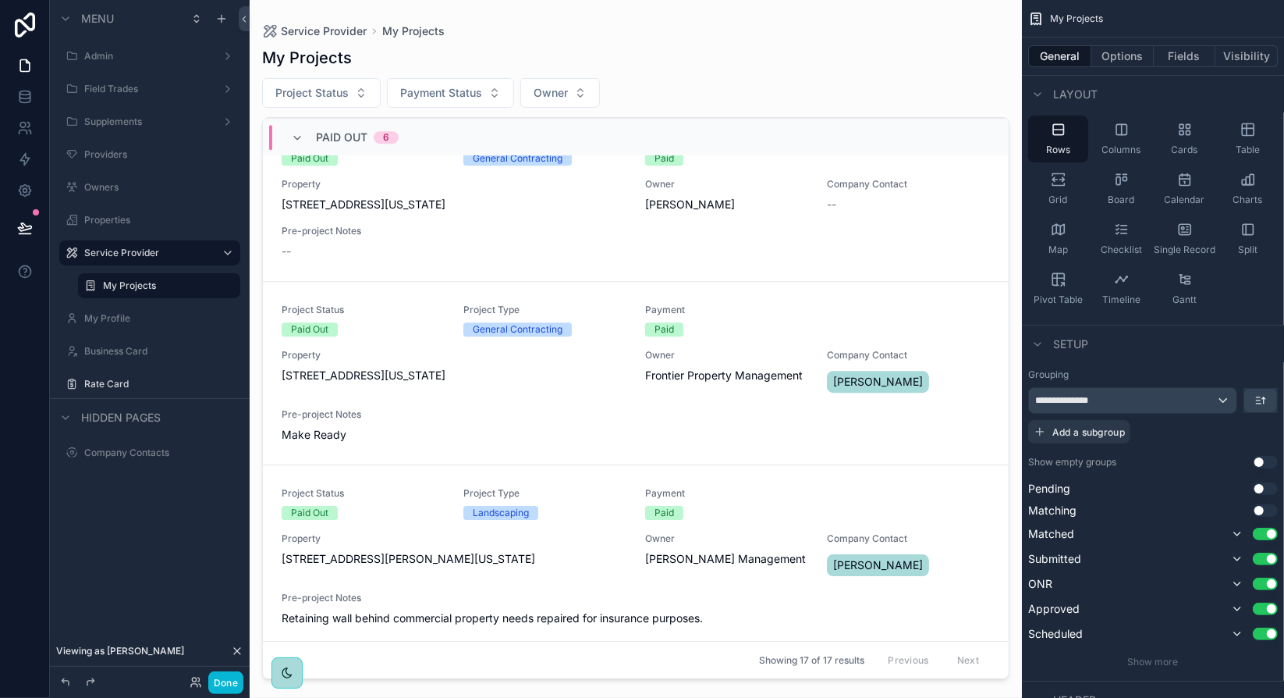
click at [240, 652] on icon at bounding box center [237, 651] width 12 height 12
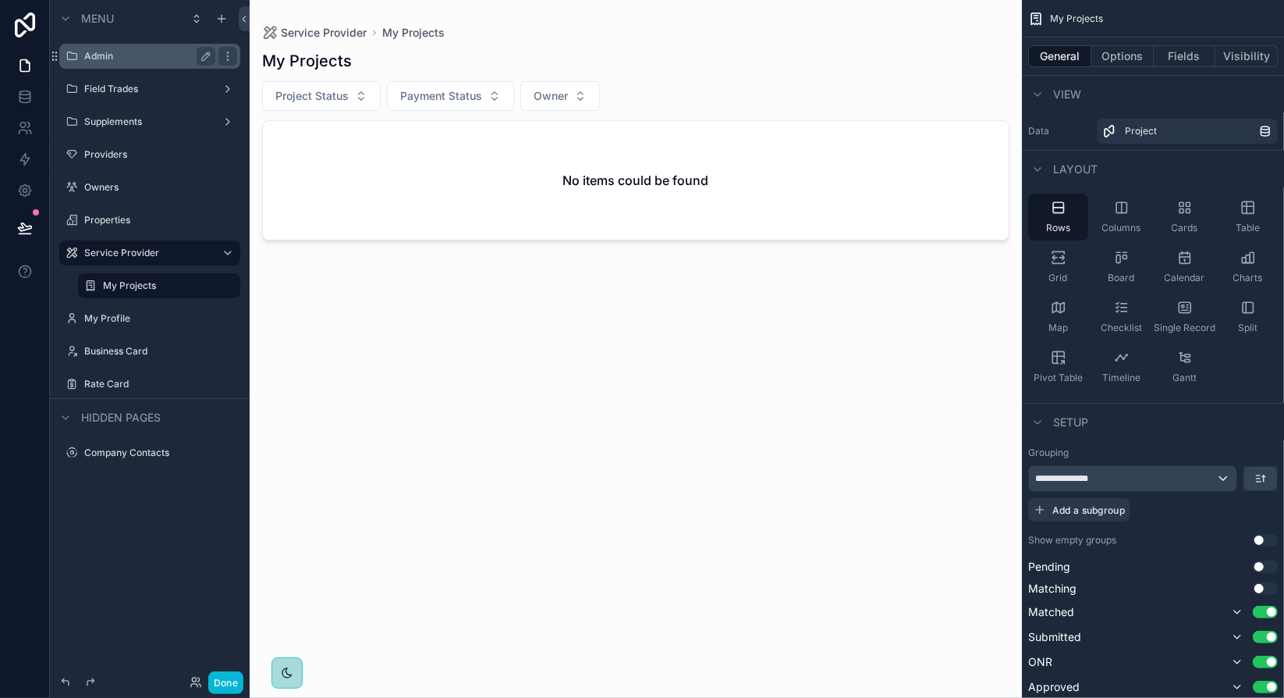
click at [150, 61] on label "Admin" at bounding box center [146, 56] width 125 height 12
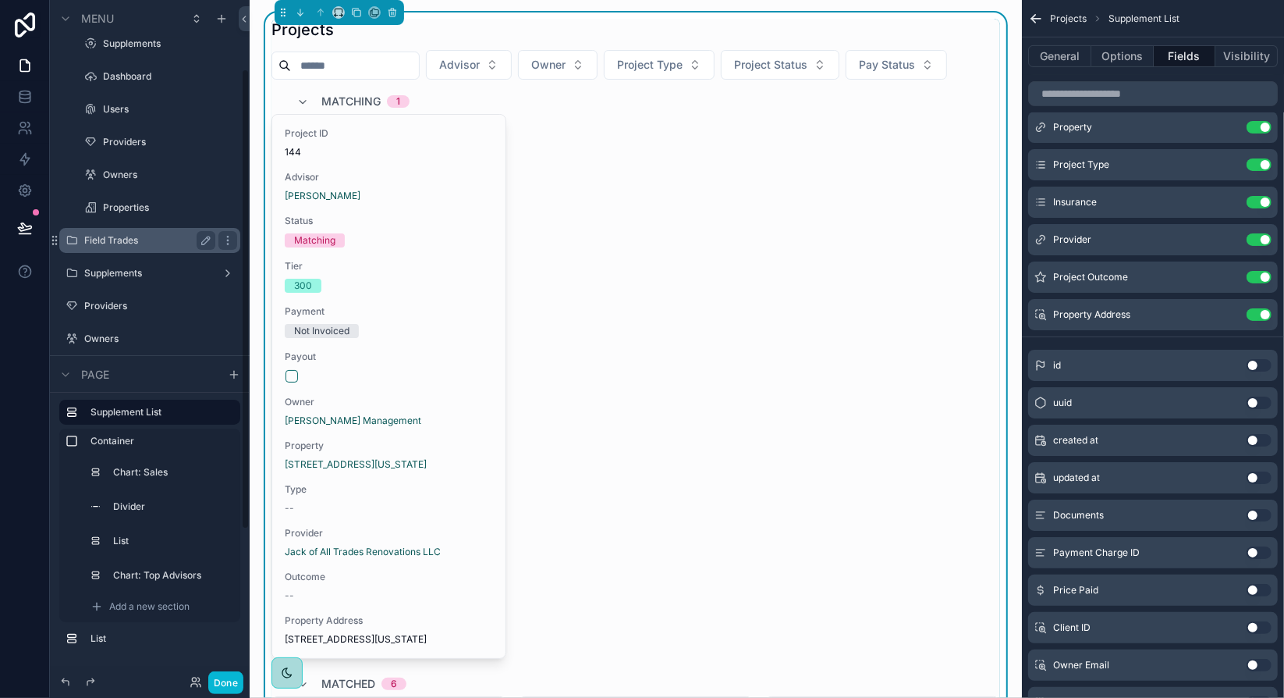
scroll to position [156, 0]
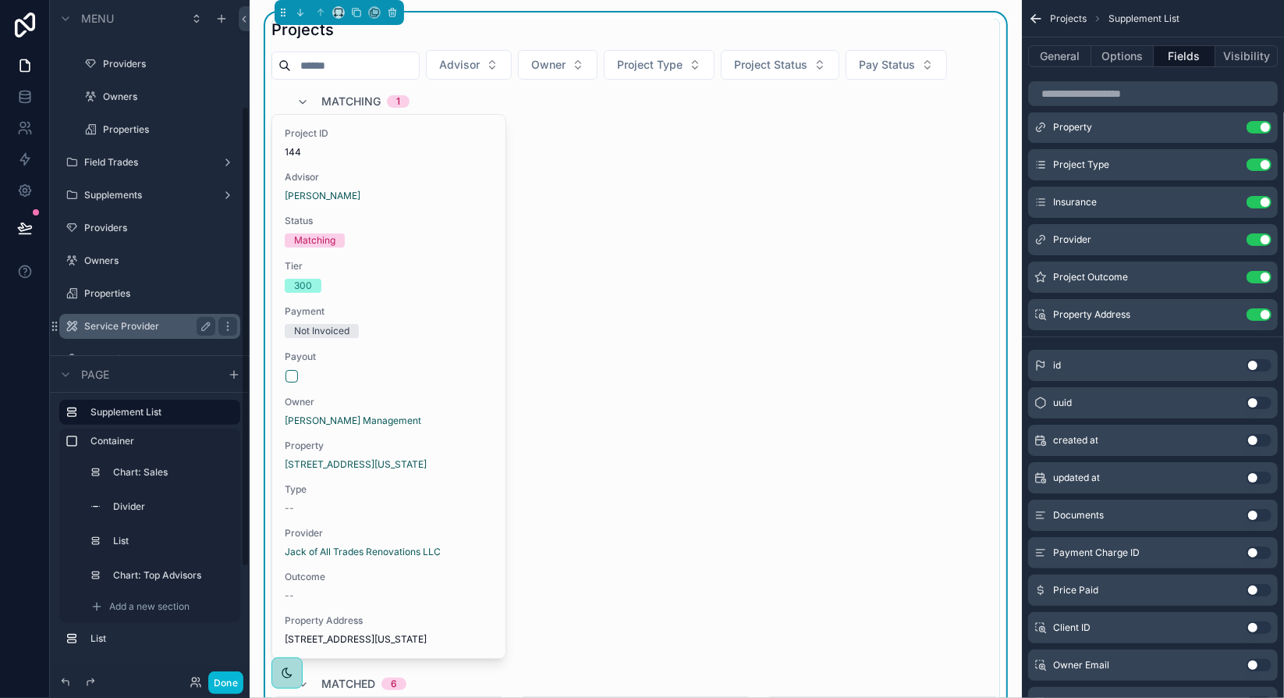
click at [164, 332] on label "Service Provider" at bounding box center [146, 326] width 125 height 12
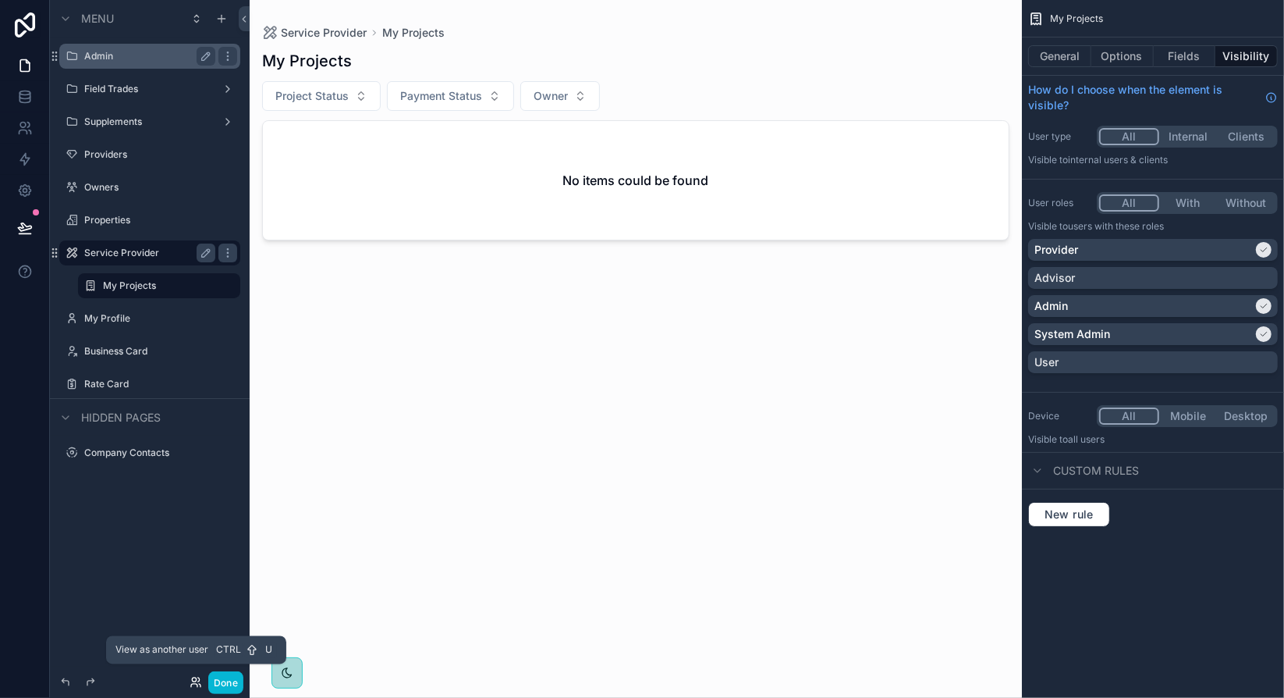
click at [194, 681] on icon at bounding box center [194, 679] width 4 height 4
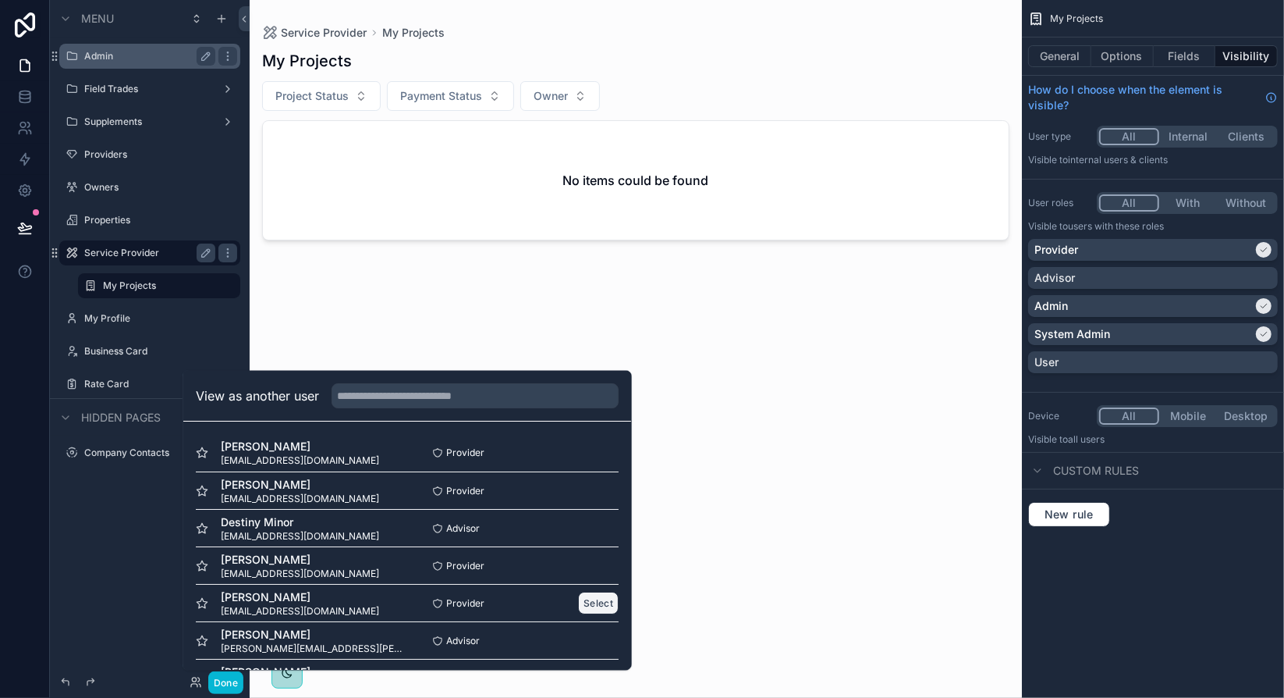
click at [581, 605] on button "Select" at bounding box center [598, 603] width 41 height 23
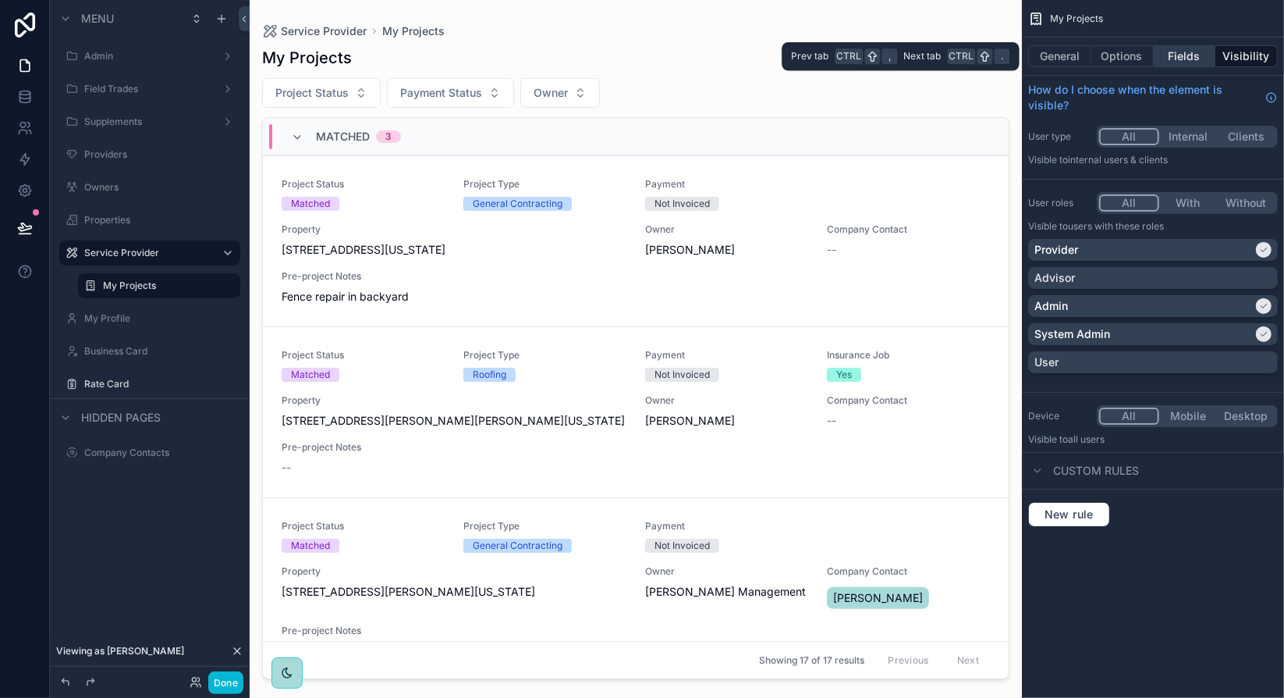
click at [1181, 56] on button "Fields" at bounding box center [1185, 56] width 62 height 22
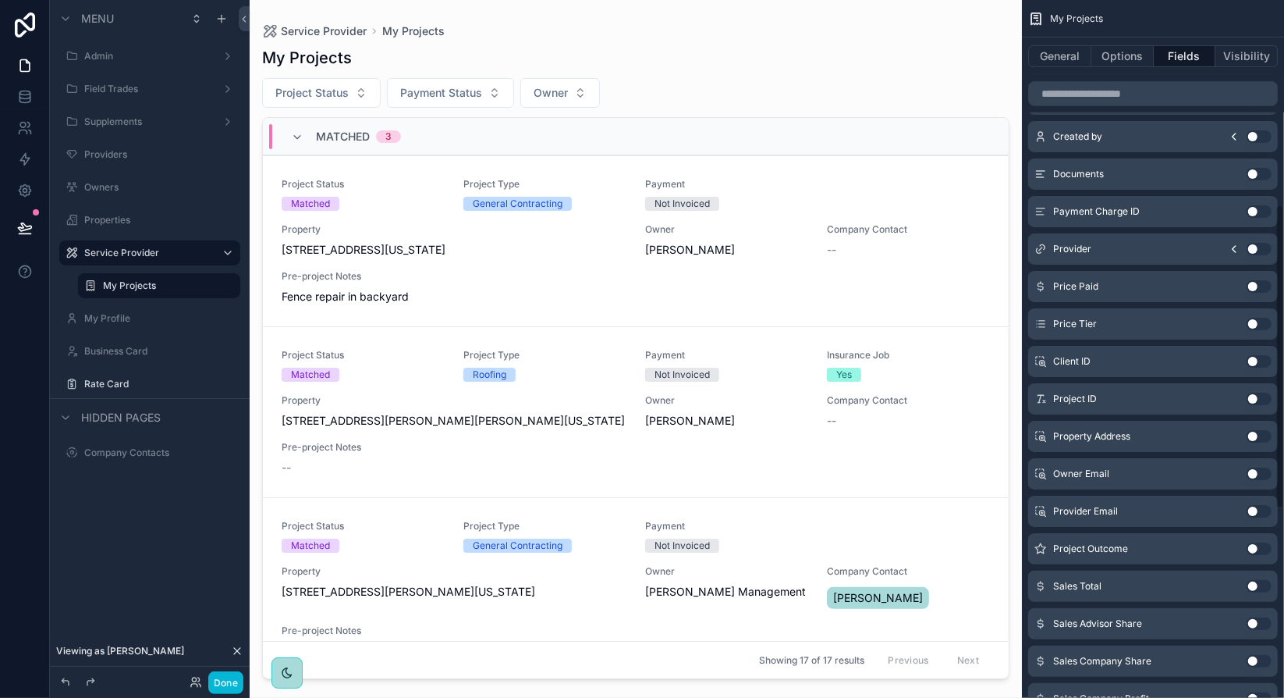
scroll to position [546, 0]
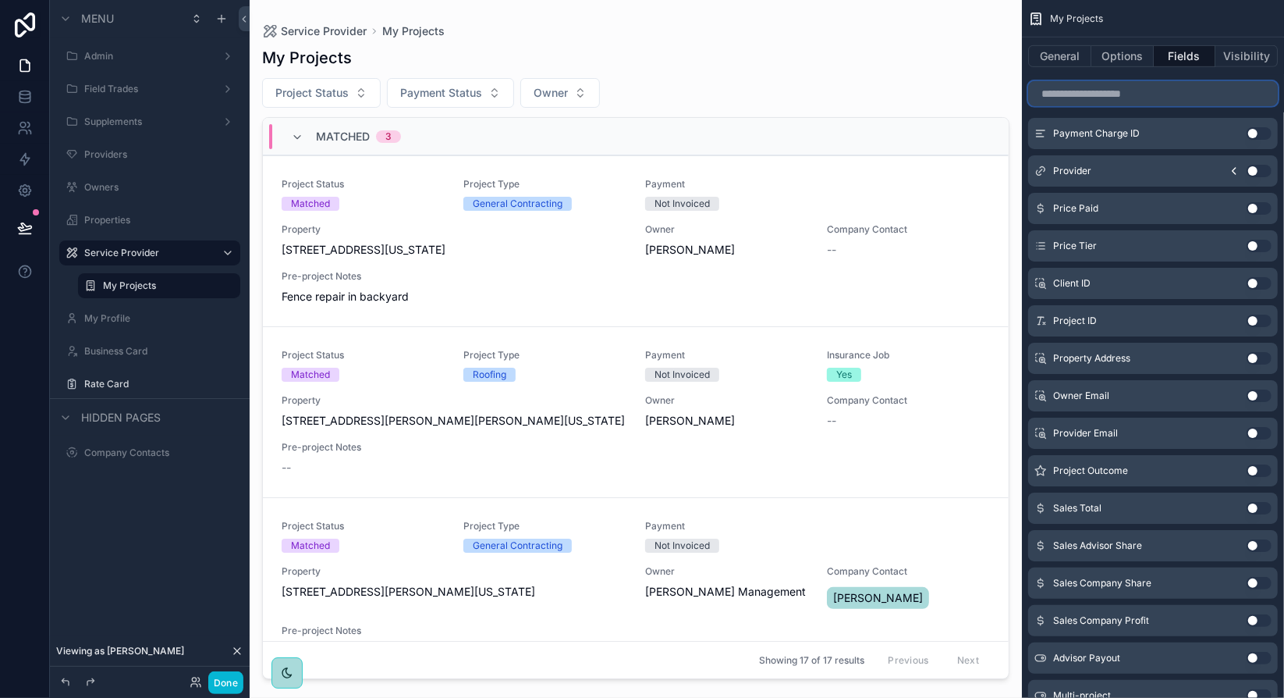
click at [1129, 98] on input "scrollable content" at bounding box center [1154, 93] width 250 height 25
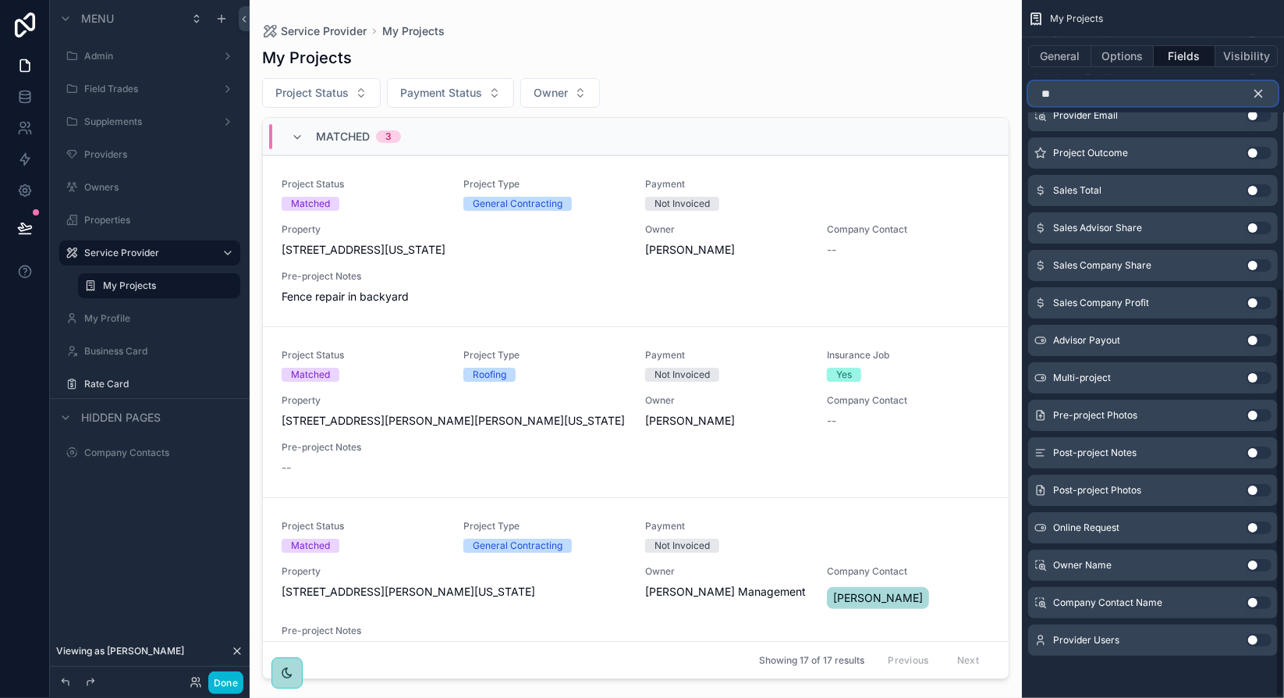
scroll to position [0, 0]
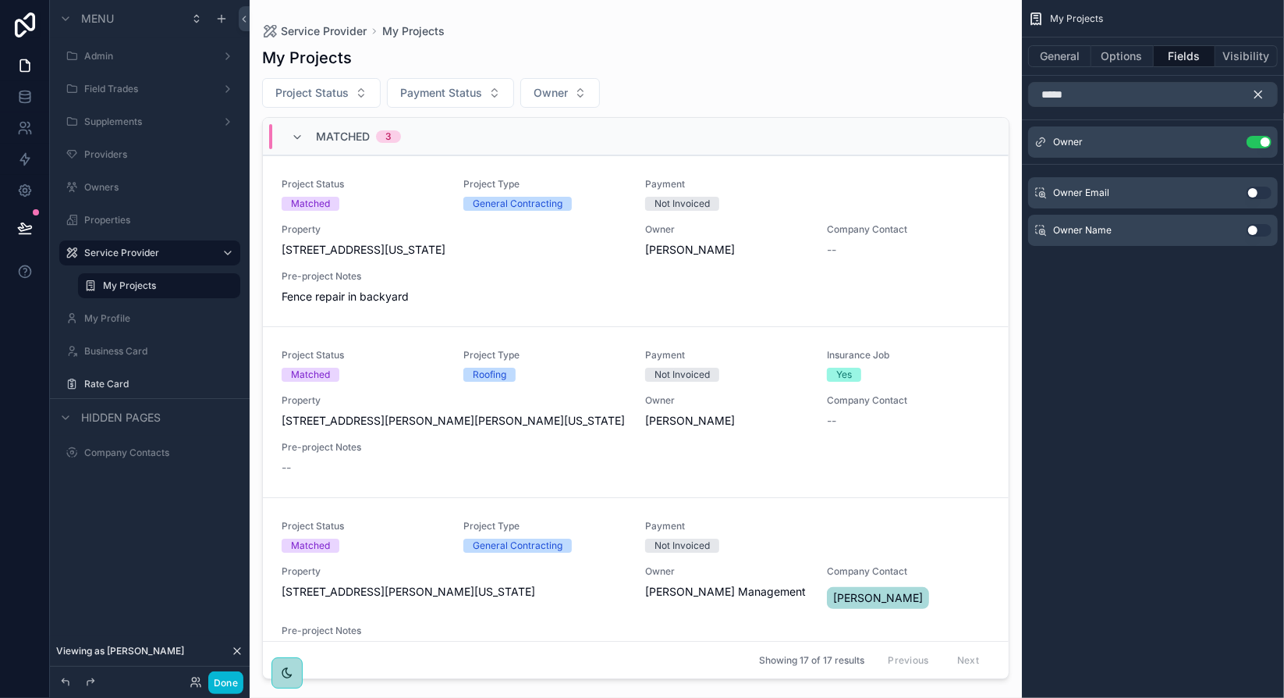
click at [1261, 190] on button "Use setting" at bounding box center [1259, 193] width 25 height 12
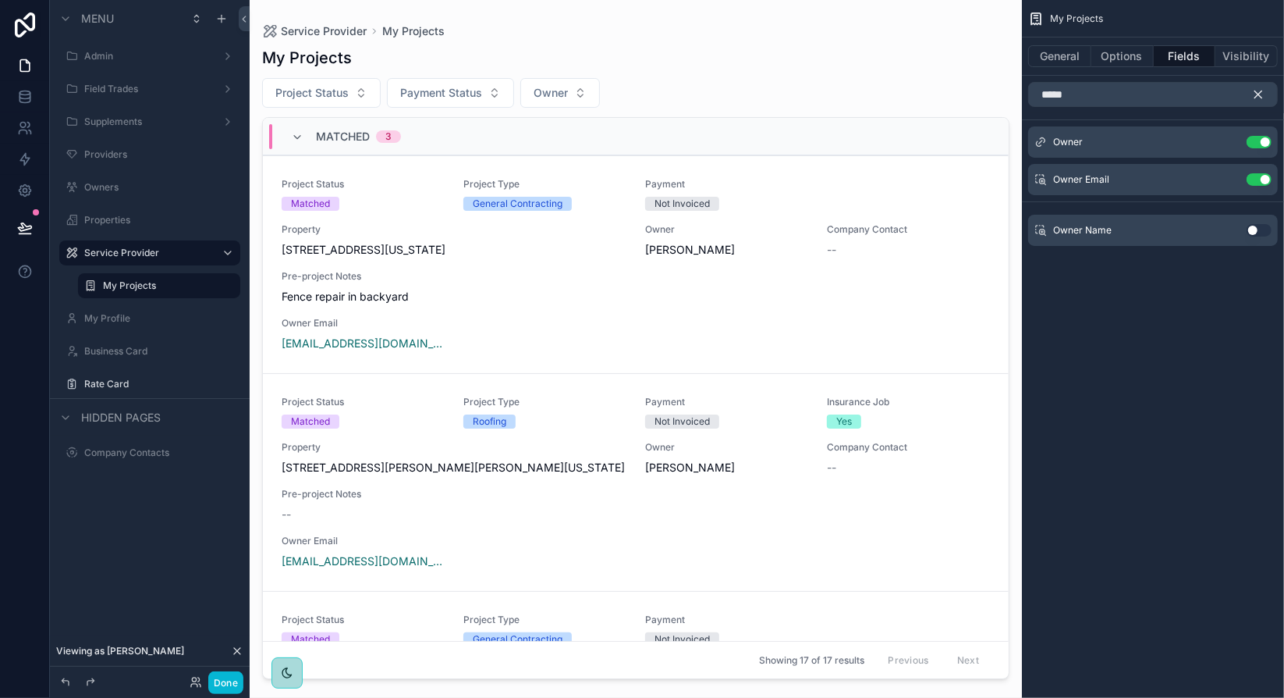
click at [1254, 233] on button "Use setting" at bounding box center [1259, 230] width 25 height 12
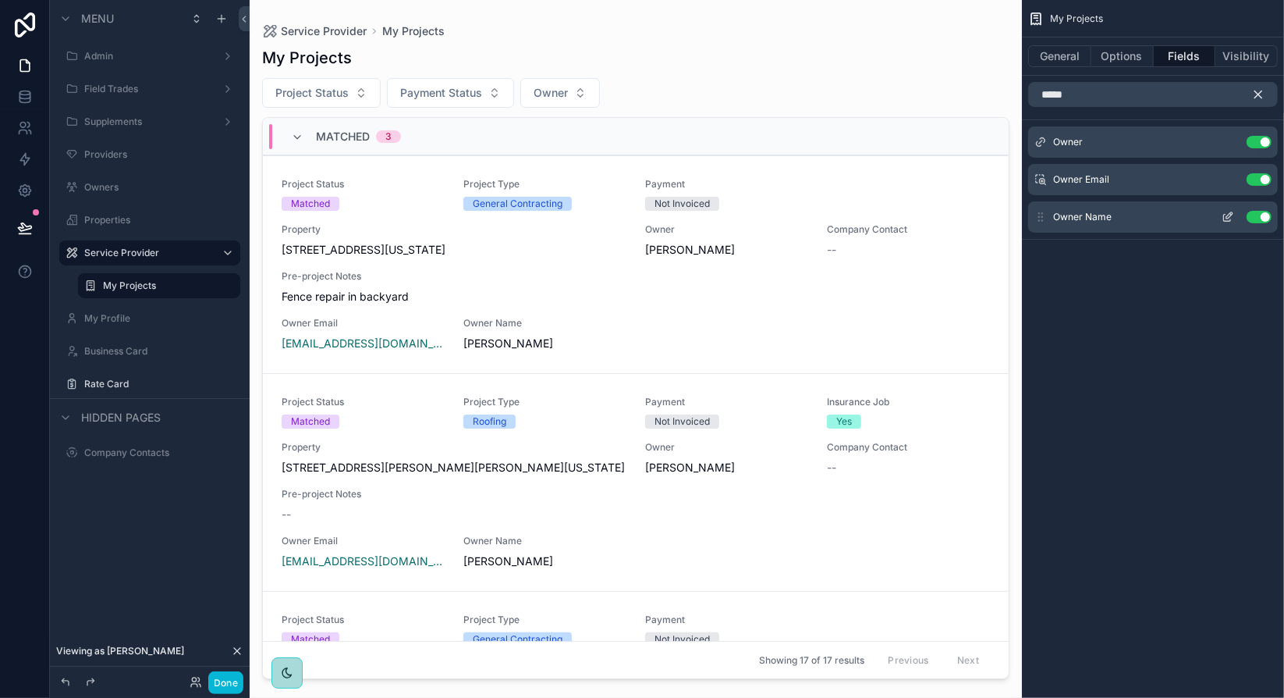
click at [1262, 219] on button "Use setting" at bounding box center [1259, 217] width 25 height 12
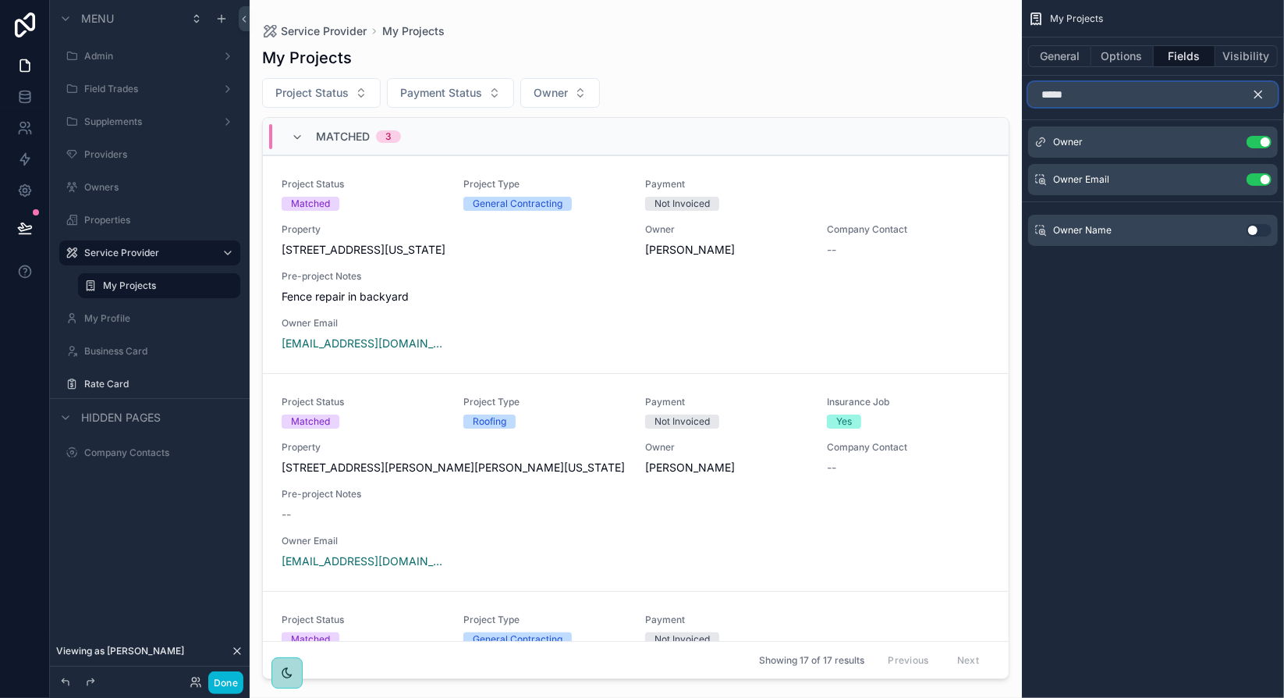
click at [1190, 94] on input "*****" at bounding box center [1154, 94] width 250 height 25
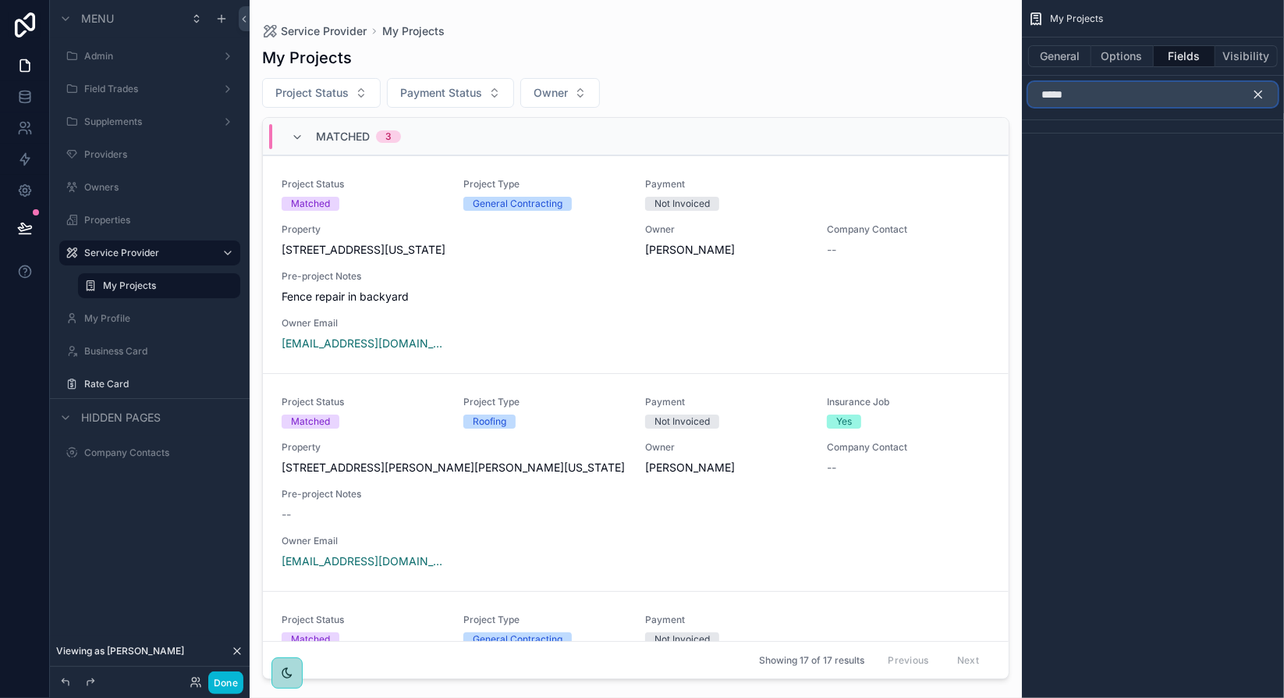
type input "*****"
click at [1263, 91] on icon "scrollable content" at bounding box center [1259, 94] width 14 height 14
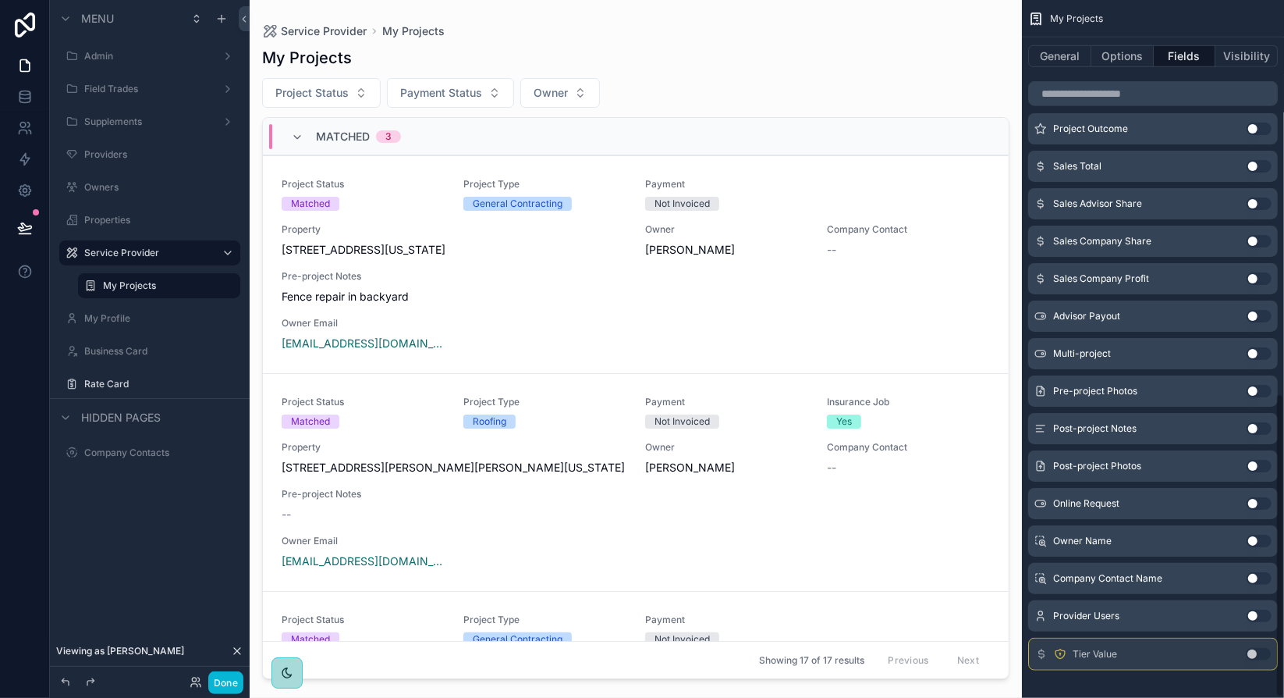
scroll to position [902, 0]
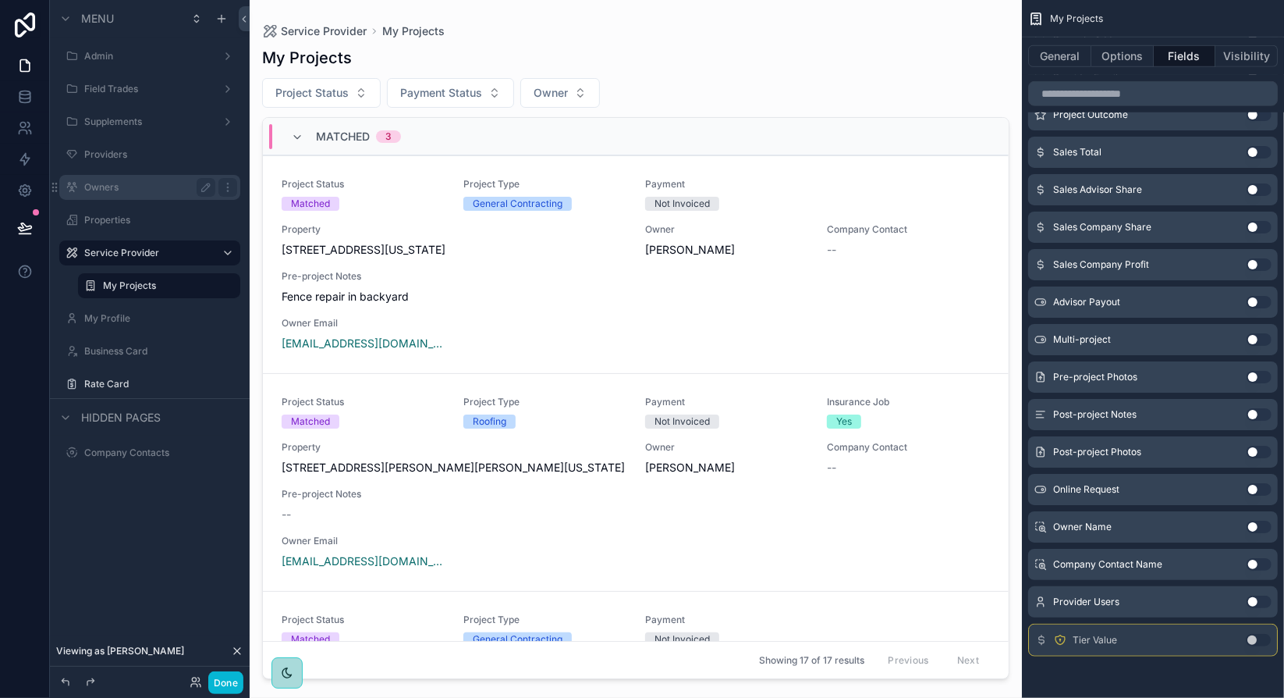
click at [118, 188] on label "Owners" at bounding box center [146, 187] width 125 height 12
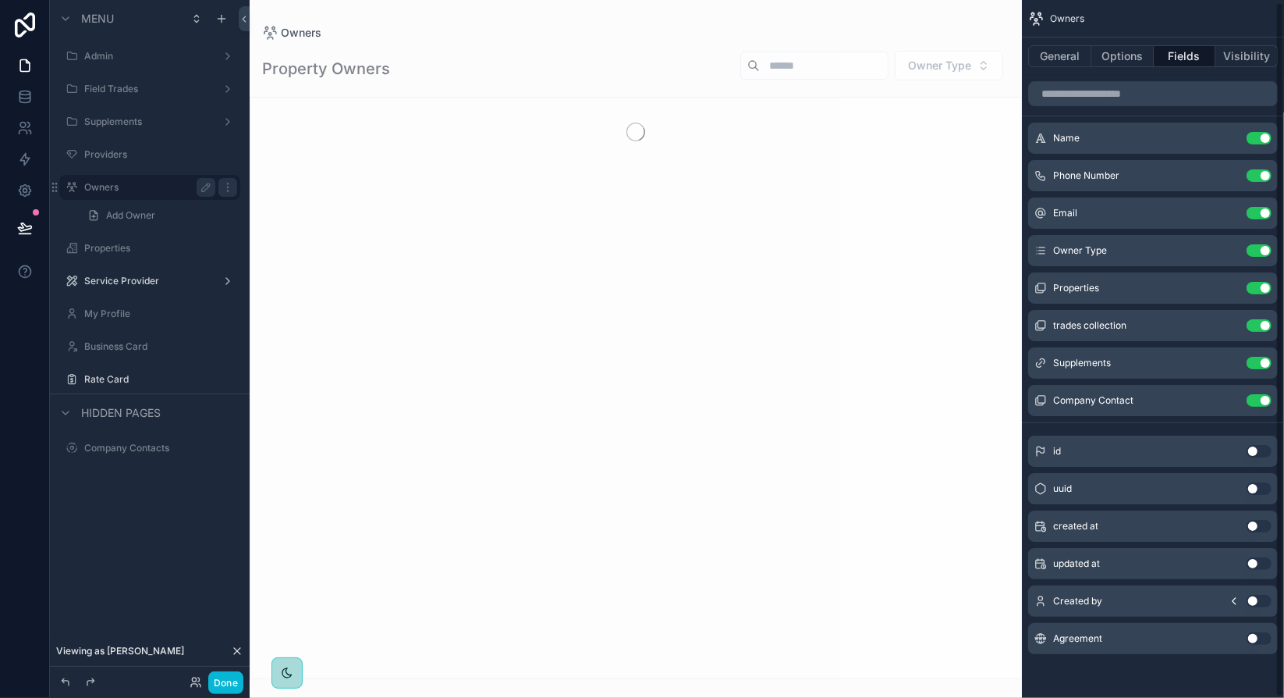
scroll to position [2, 0]
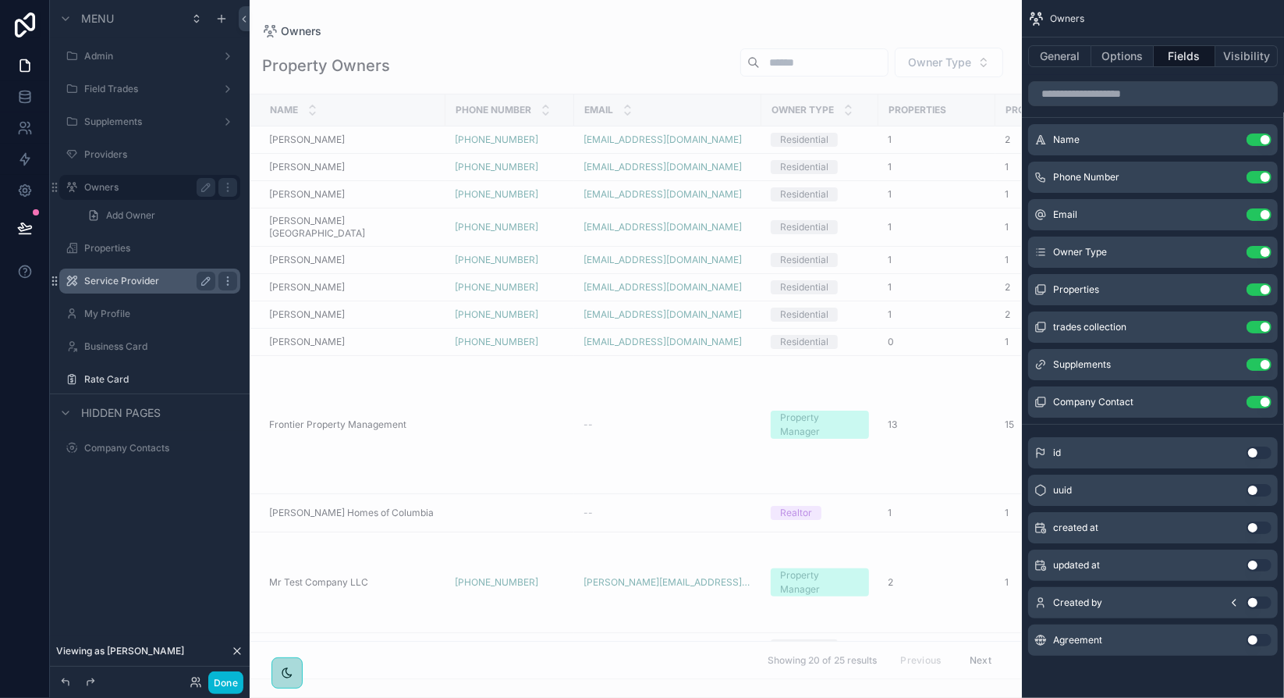
click at [151, 286] on label "Service Provider" at bounding box center [146, 281] width 125 height 12
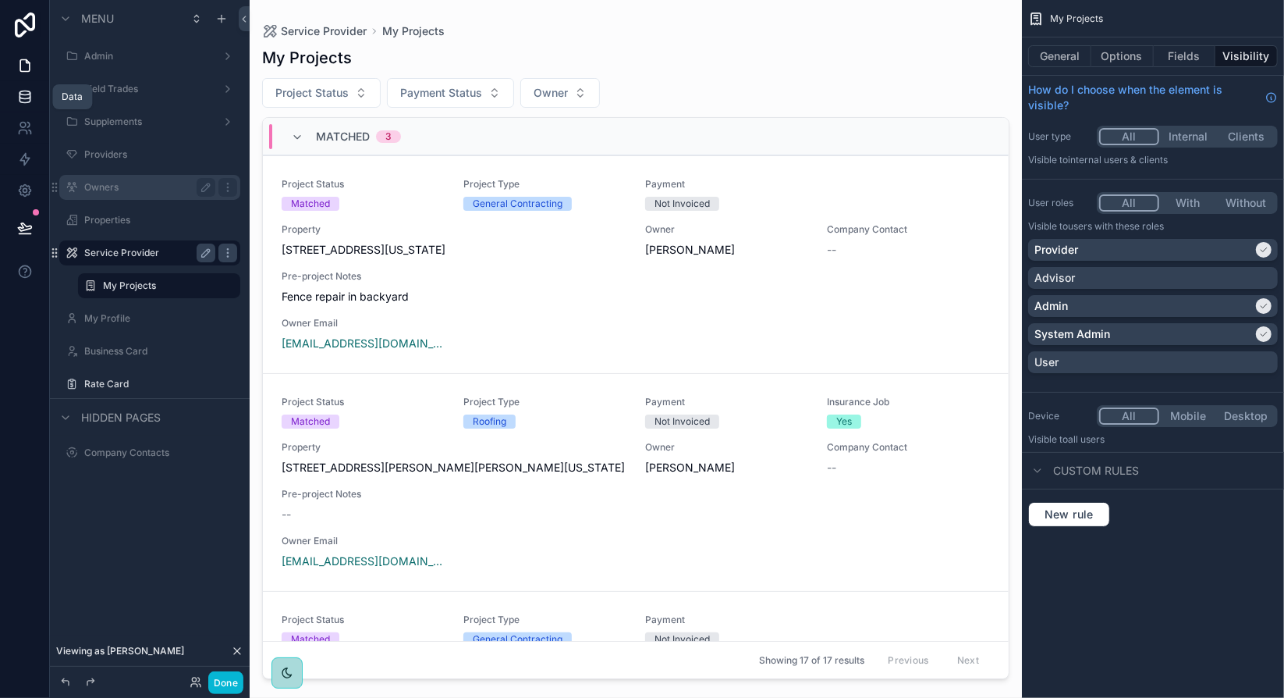
click at [24, 96] on icon at bounding box center [25, 97] width 16 height 16
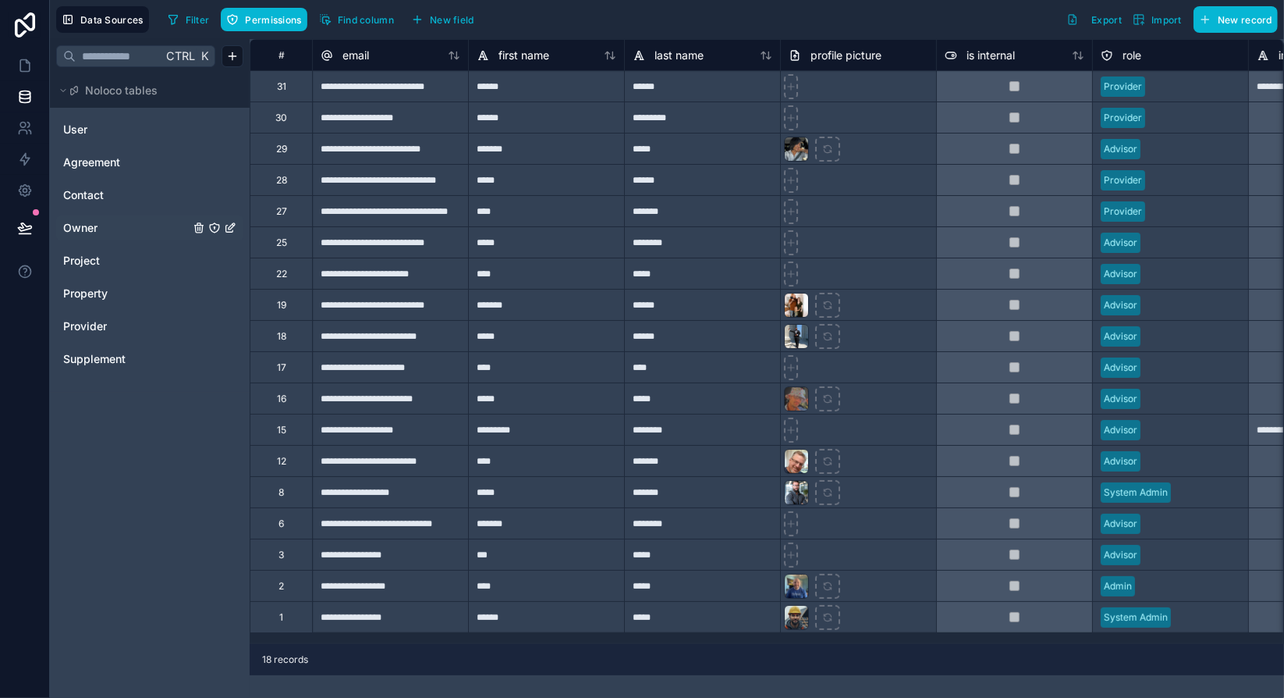
click at [106, 226] on link "Owner" at bounding box center [126, 228] width 126 height 16
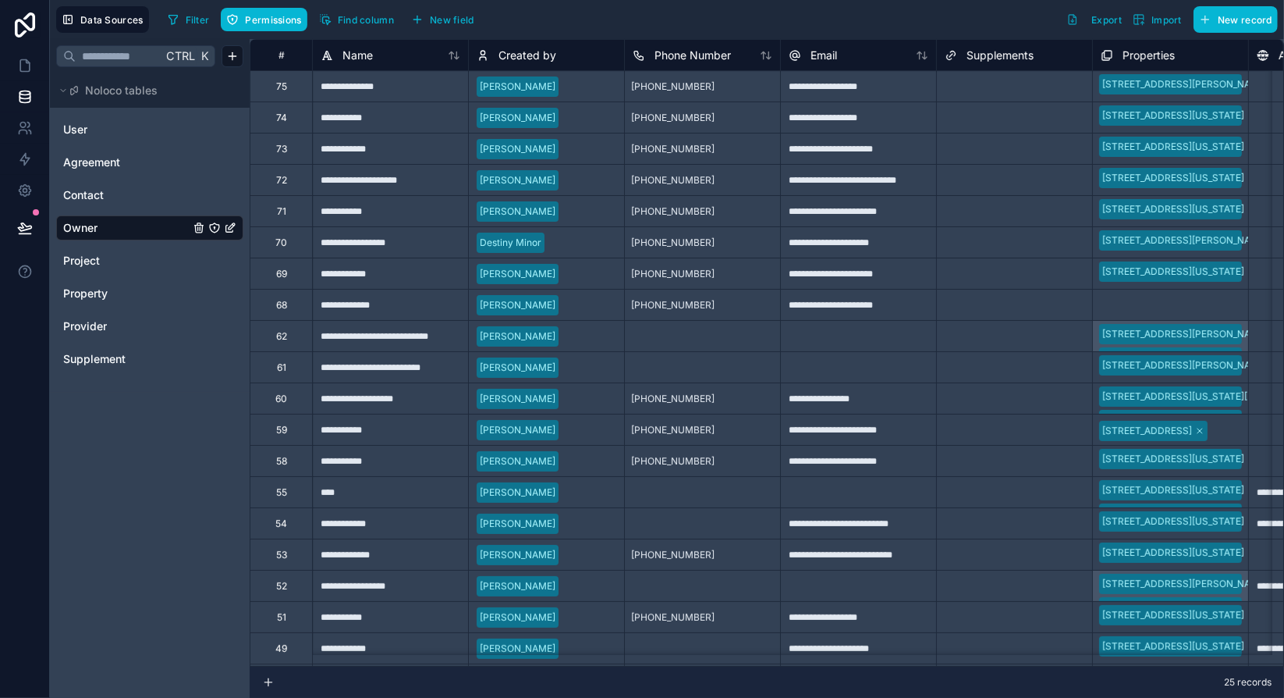
click at [216, 226] on icon "Owner" at bounding box center [214, 228] width 12 height 12
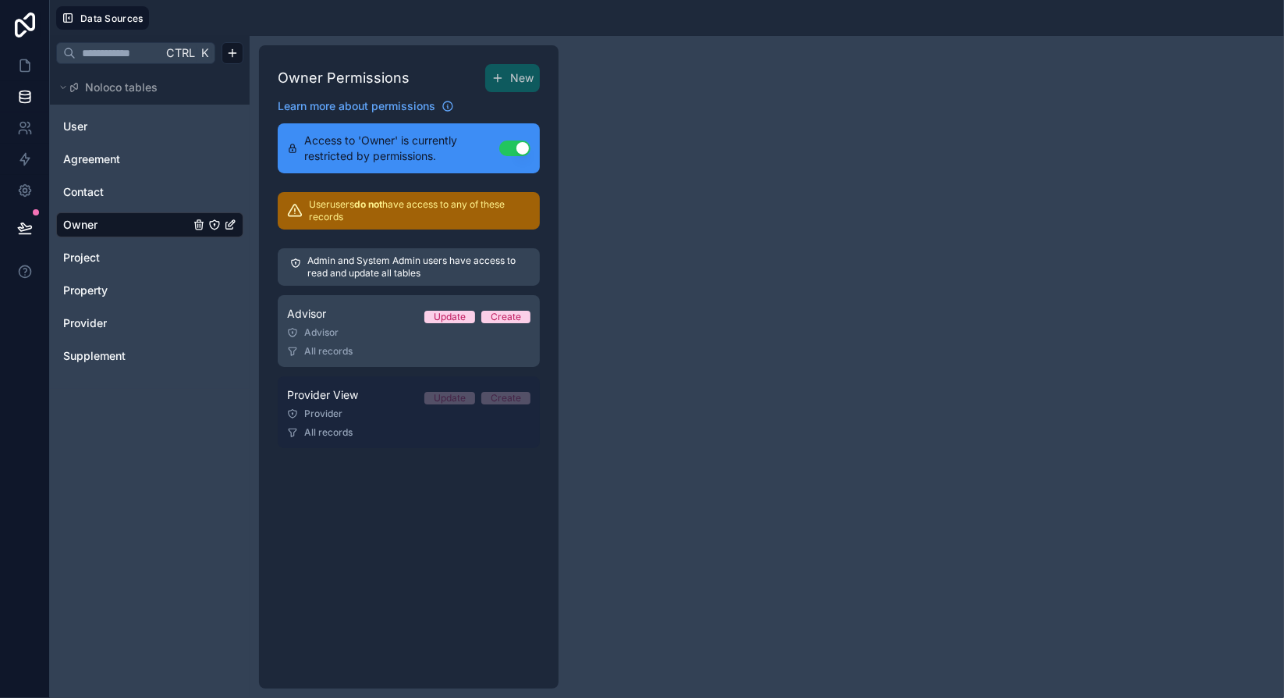
click at [403, 414] on div "Provider" at bounding box center [408, 413] width 243 height 12
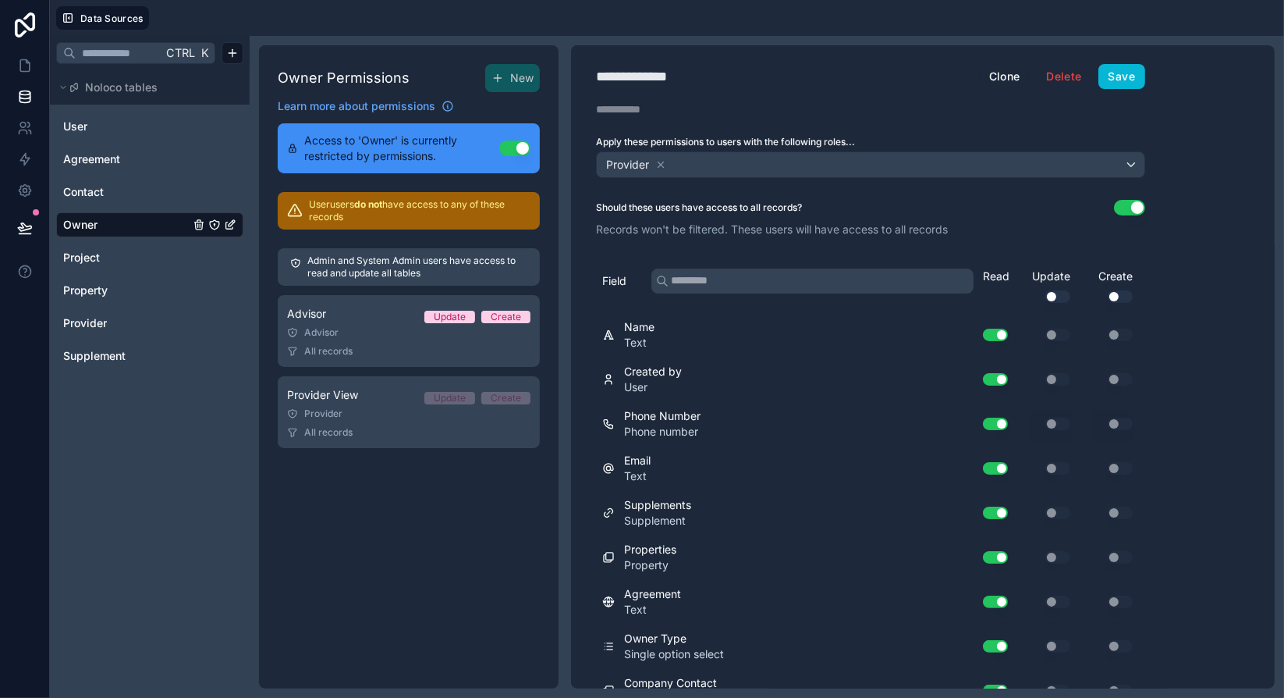
click at [219, 229] on icon "Owner" at bounding box center [214, 225] width 12 height 12
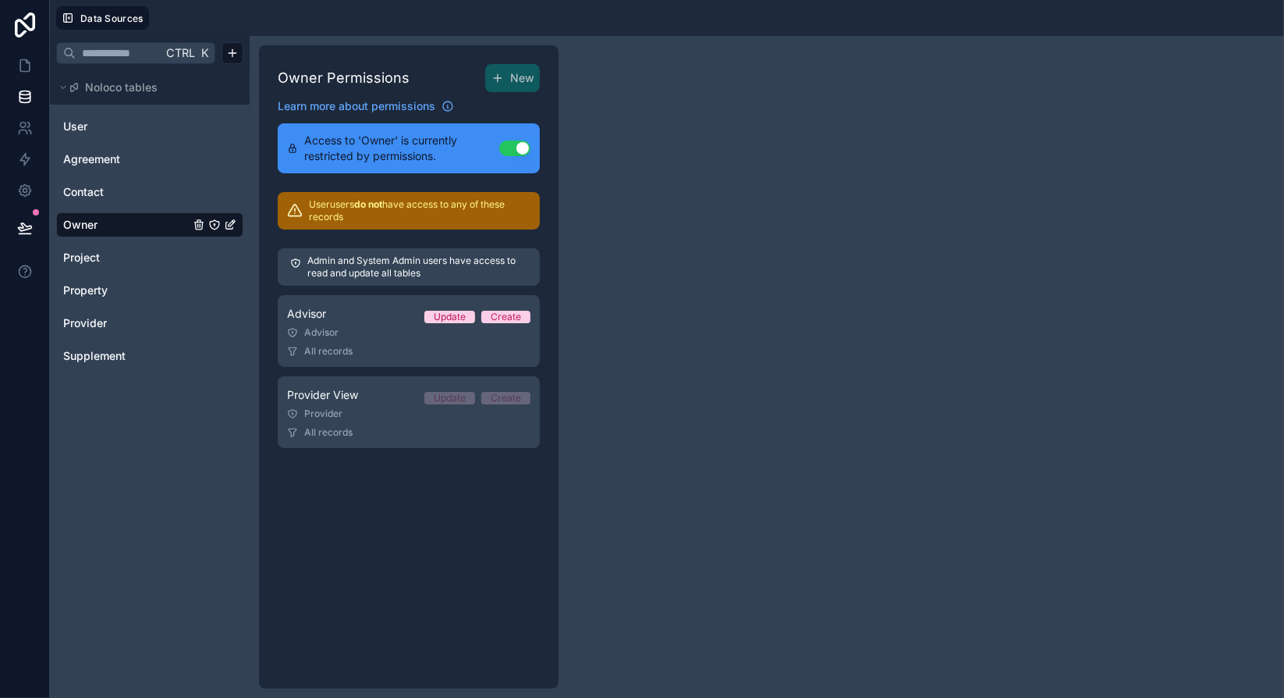
click at [146, 413] on div "Ctrl K Noloco tables User Agreement Contact Owner Project Property Provider Sup…" at bounding box center [150, 367] width 200 height 662
click at [108, 296] on span "Property" at bounding box center [85, 290] width 44 height 16
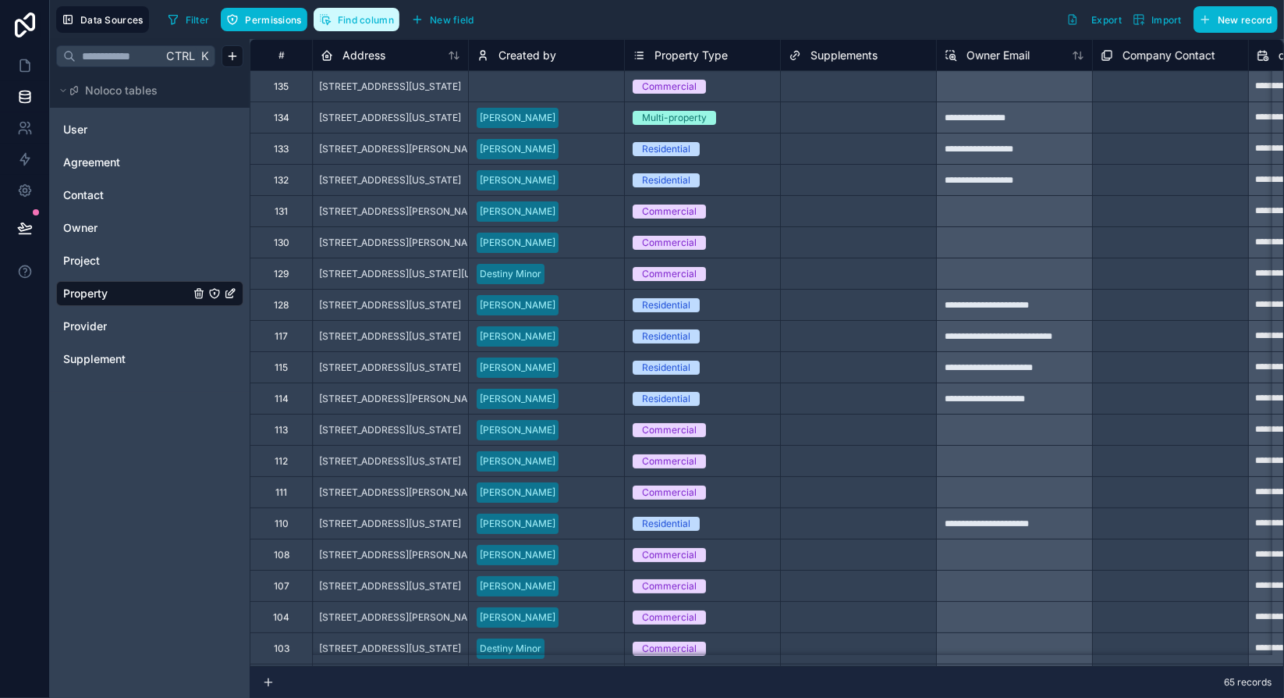
click at [366, 20] on span "Find column" at bounding box center [366, 20] width 56 height 12
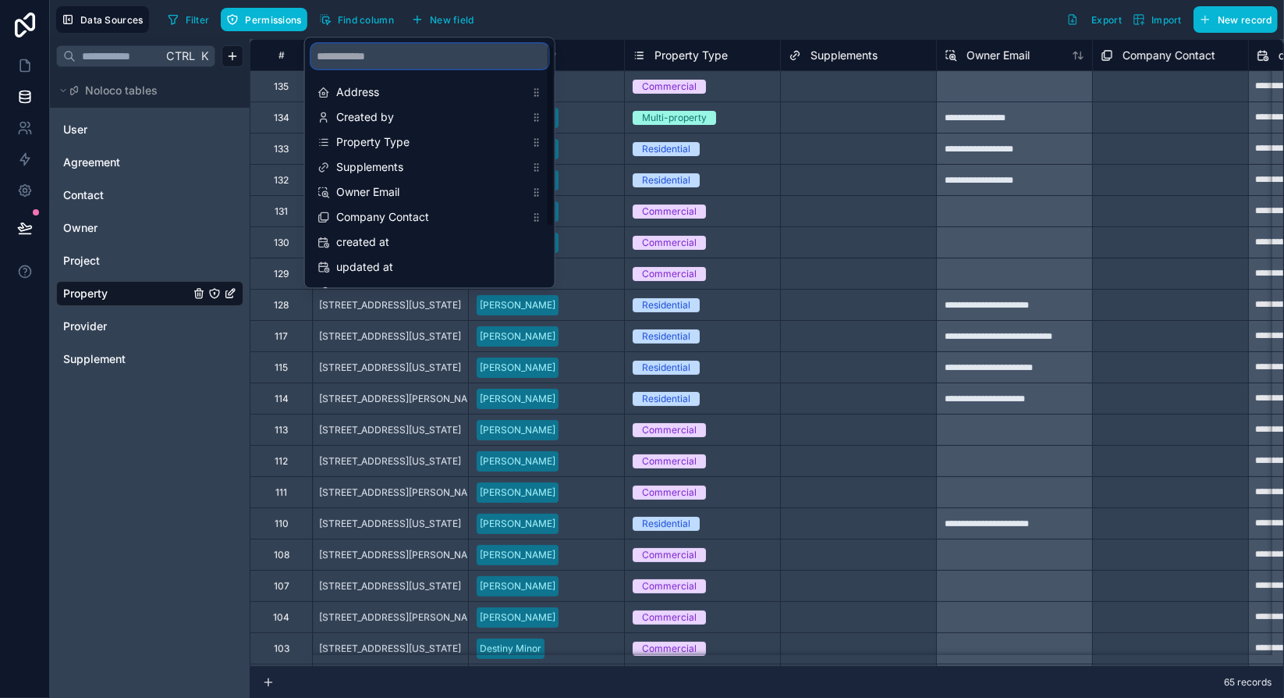
click at [446, 55] on input "scrollable content" at bounding box center [429, 56] width 237 height 25
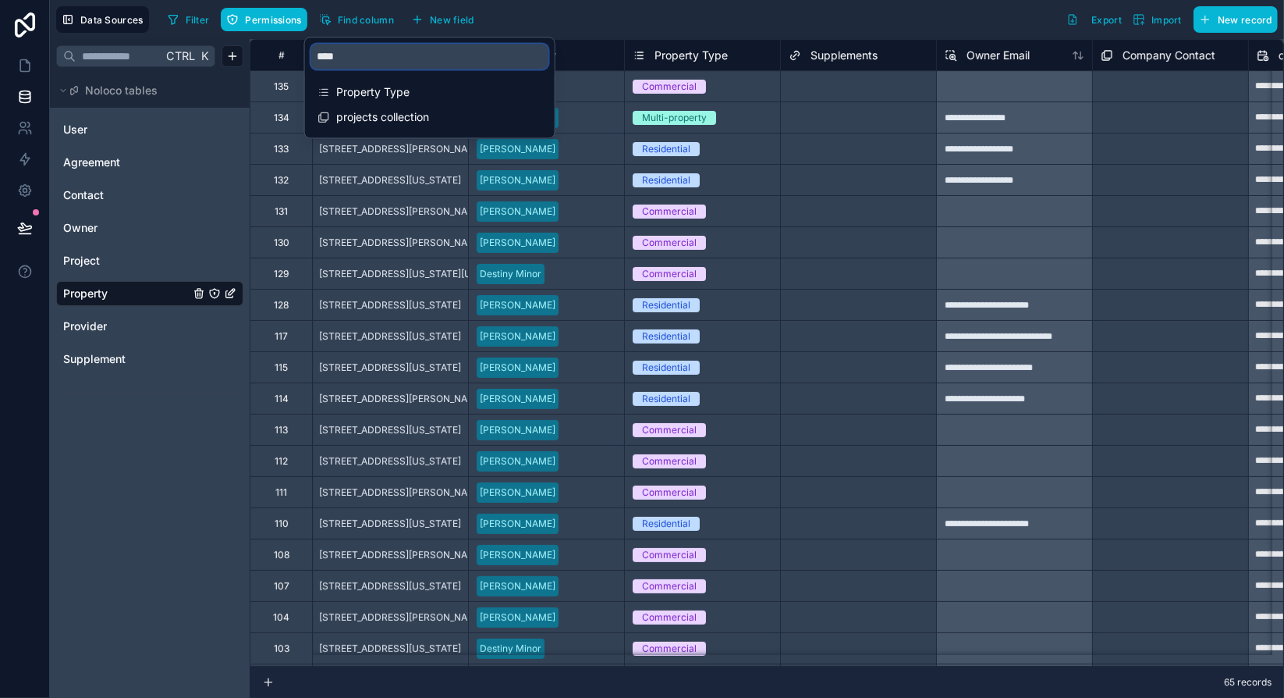
type input "*****"
click at [548, 16] on div "Filter Permissions Find column New field Export Import New record" at bounding box center [720, 19] width 1117 height 27
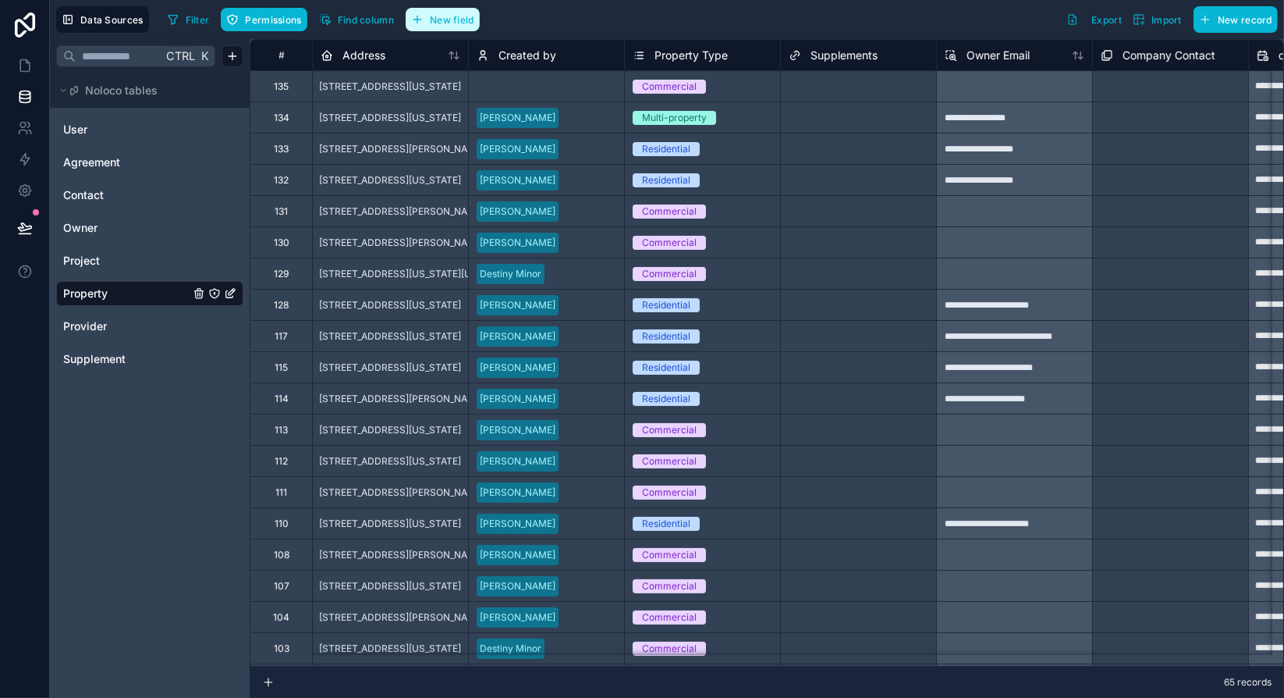
click at [430, 20] on span "New field" at bounding box center [452, 20] width 44 height 12
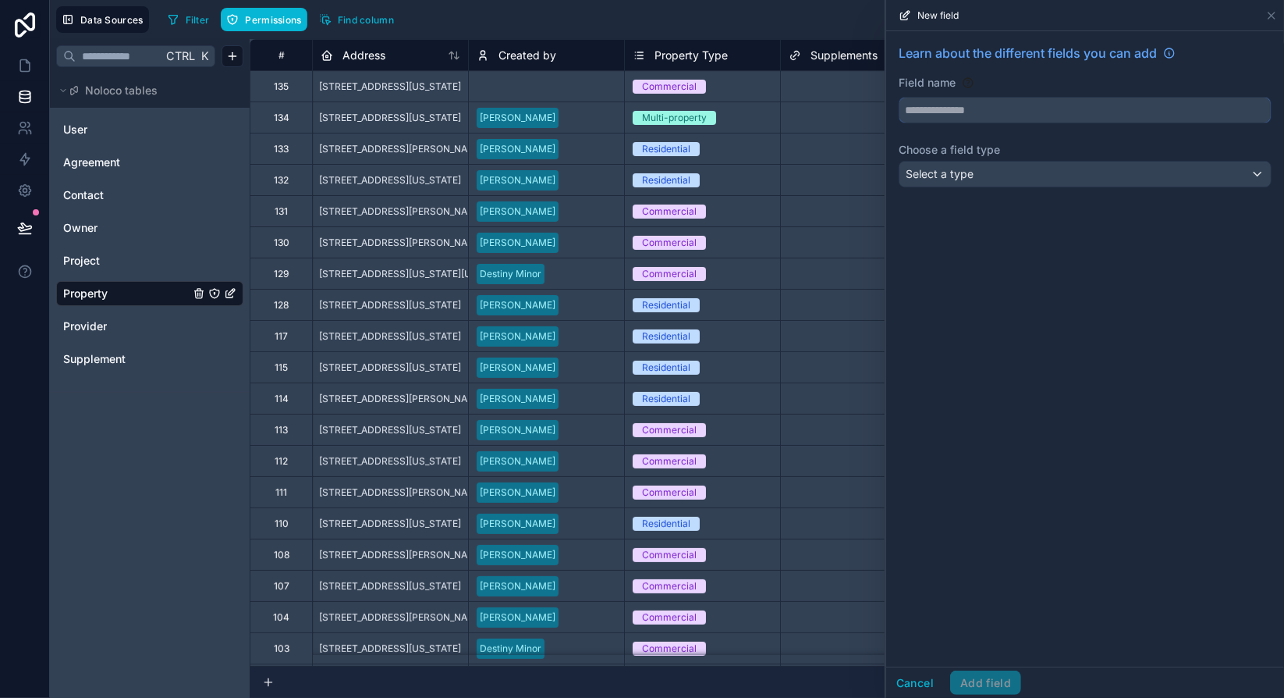
click at [1054, 111] on input "text" at bounding box center [1085, 110] width 371 height 25
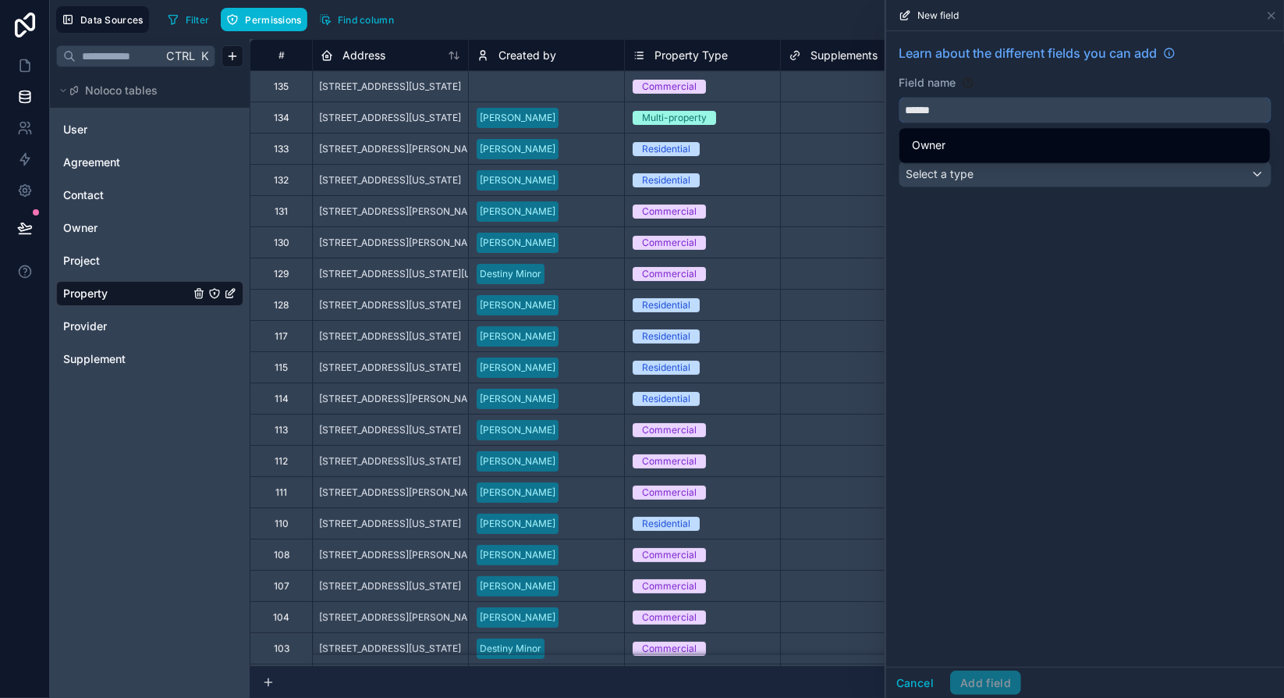
click at [899, 97] on button "*****" at bounding box center [1085, 110] width 373 height 27
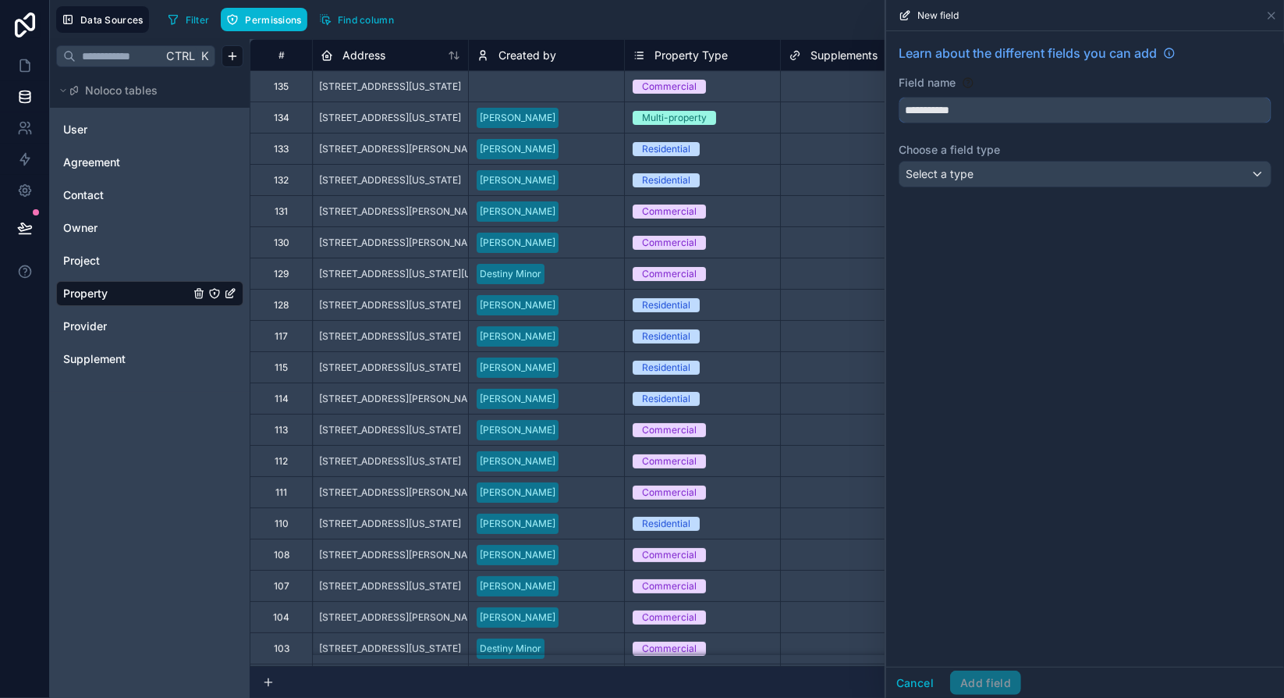
type input "**********"
click at [1054, 180] on div "Select a type" at bounding box center [1085, 174] width 371 height 25
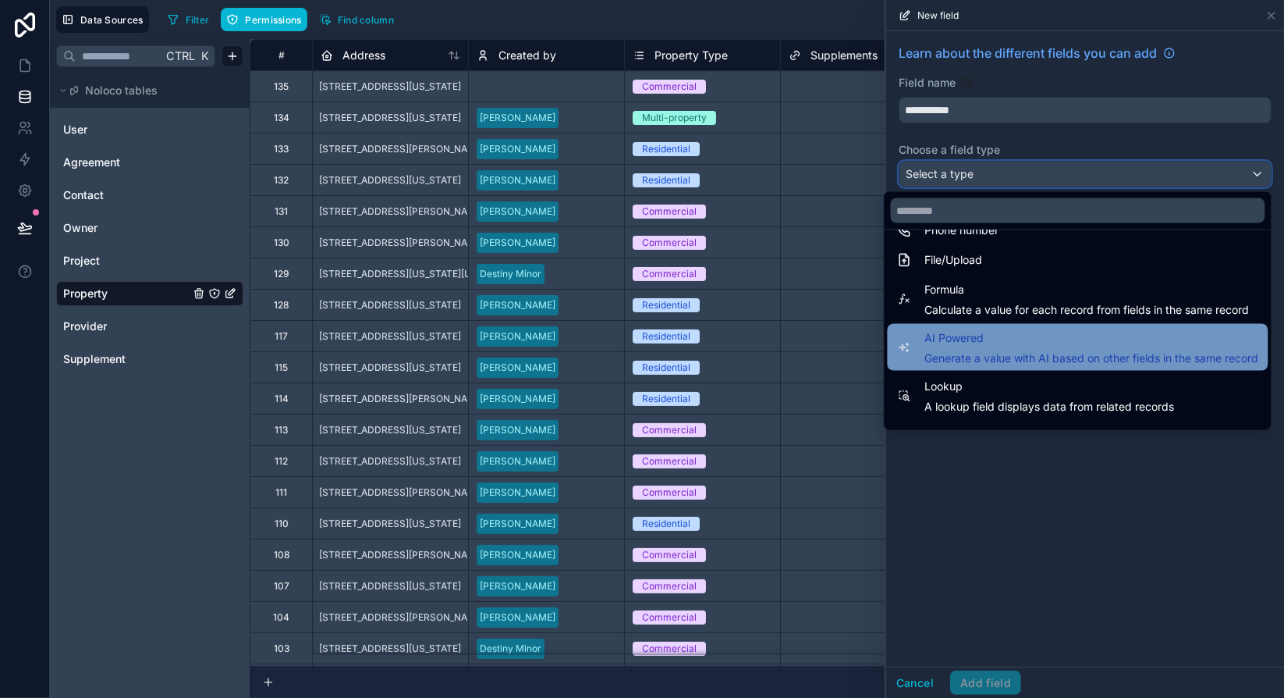
scroll to position [390, 0]
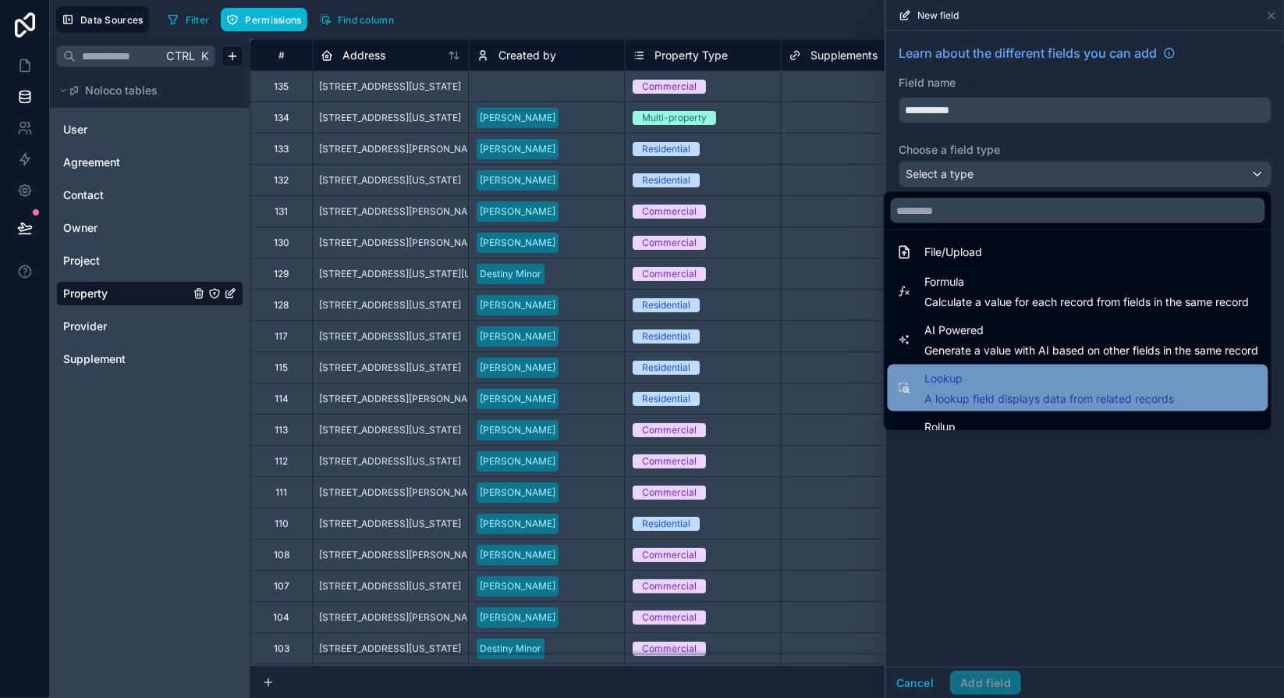
click at [1002, 386] on div "Lookup A lookup field displays data from related records" at bounding box center [1051, 387] width 250 height 37
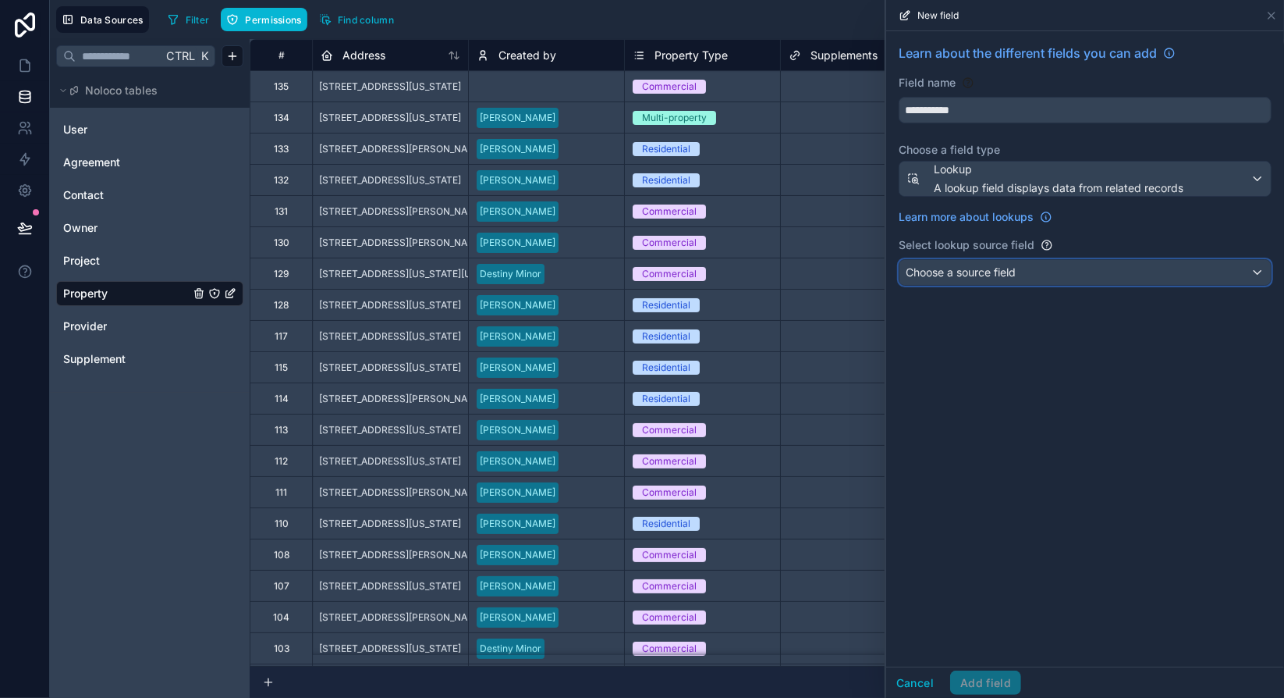
click at [986, 277] on span "Choose a source field" at bounding box center [961, 273] width 110 height 16
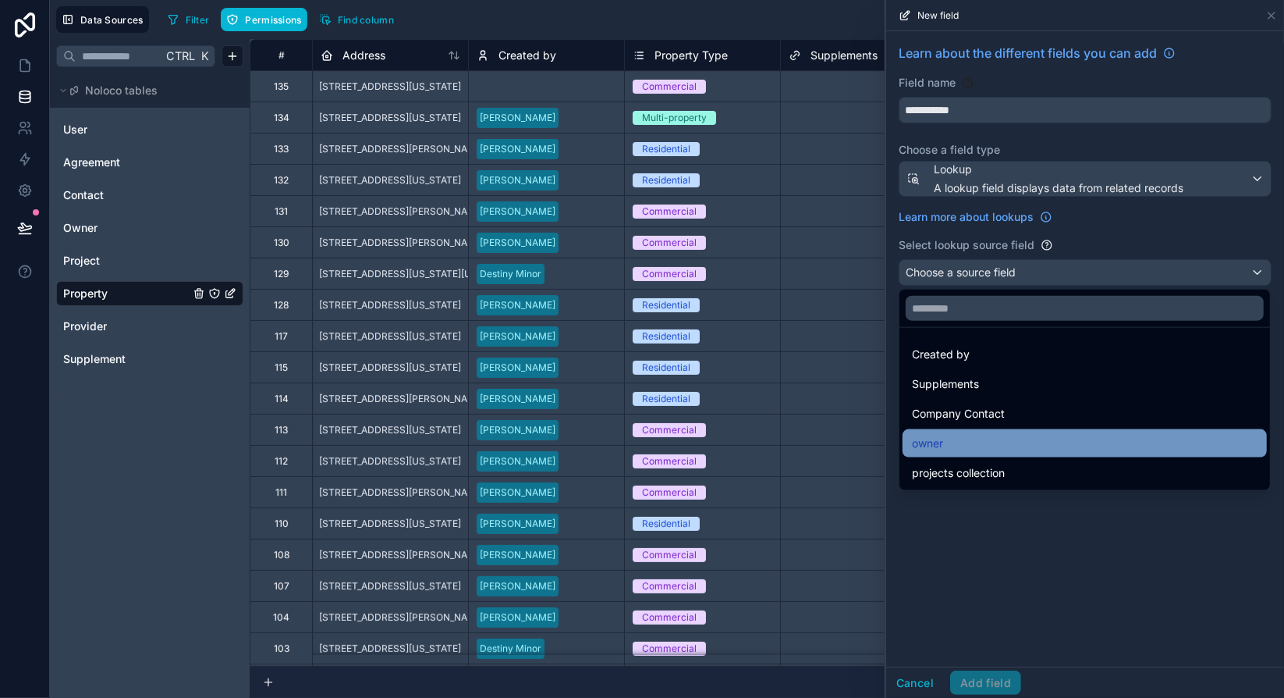
click at [963, 434] on div "owner" at bounding box center [1085, 443] width 346 height 19
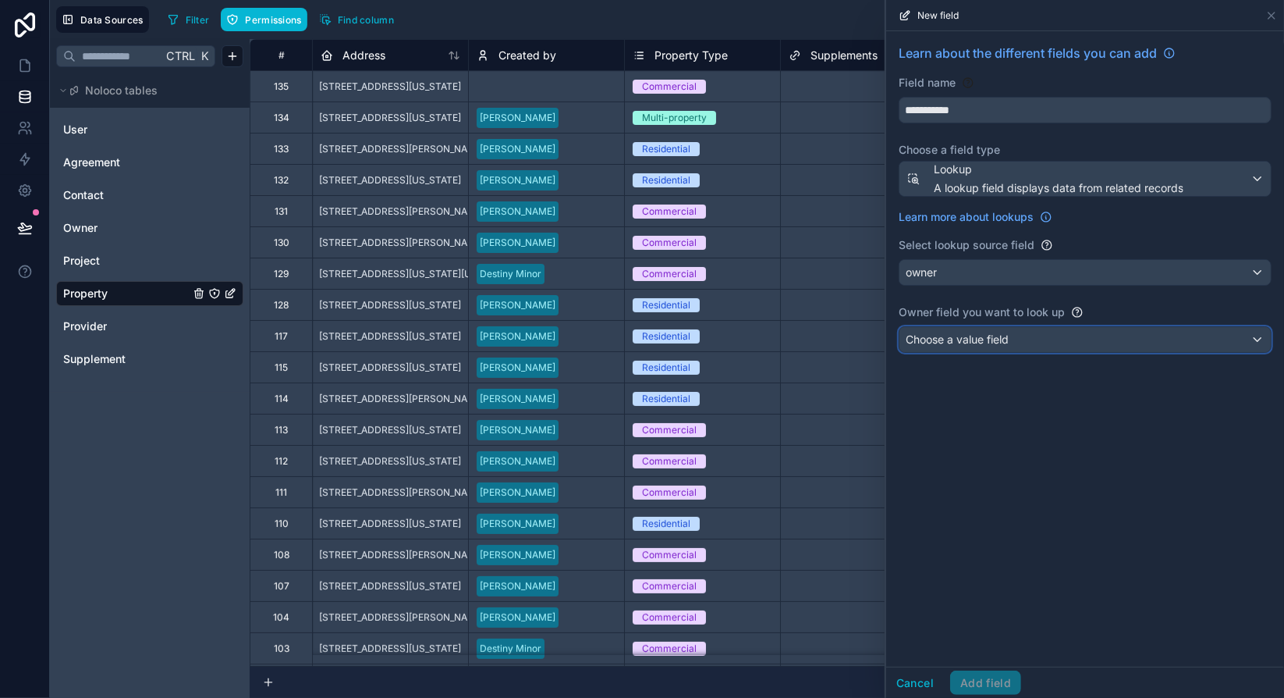
click at [1025, 333] on div "Choose a value field" at bounding box center [1085, 339] width 371 height 25
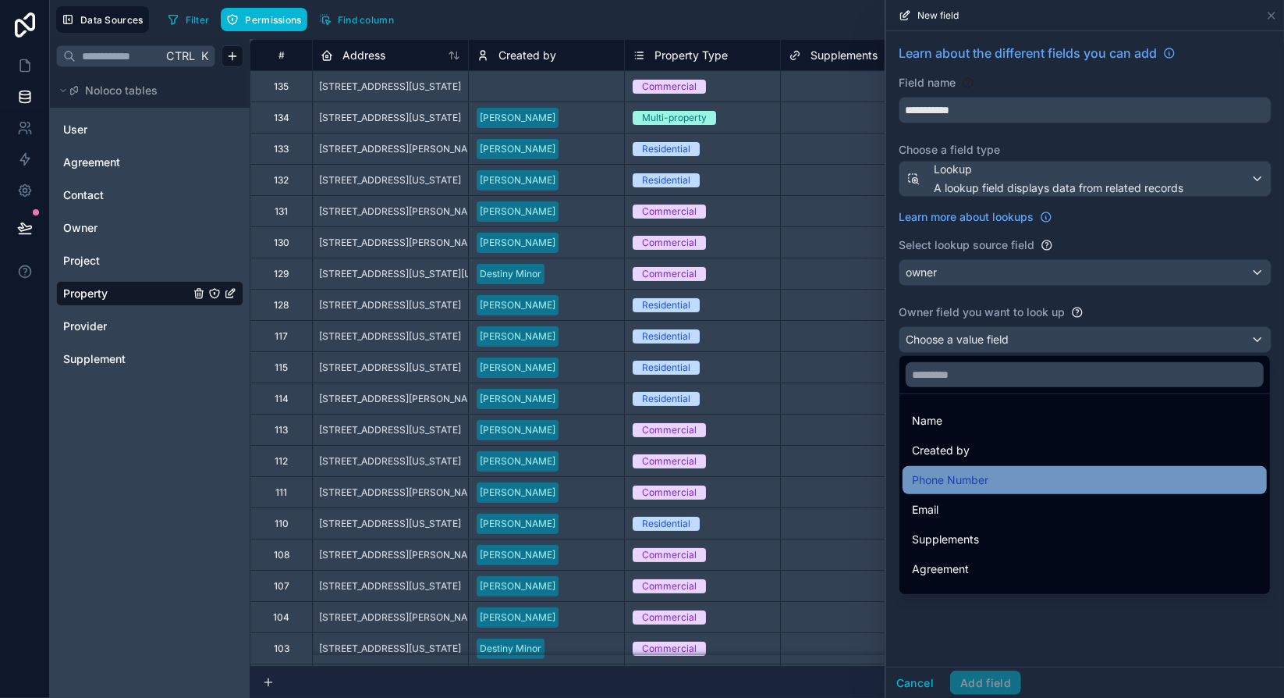
click at [984, 485] on span "Phone Number" at bounding box center [950, 480] width 76 height 19
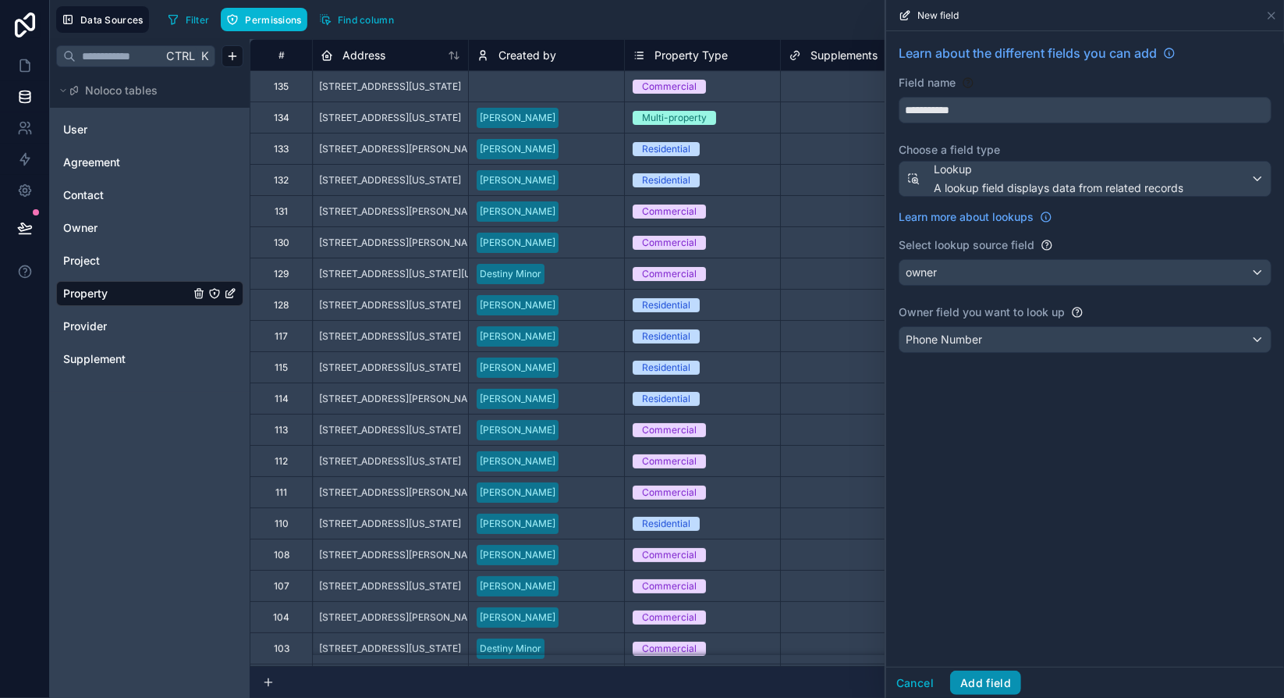
click at [1006, 680] on button "Add field" at bounding box center [985, 682] width 71 height 25
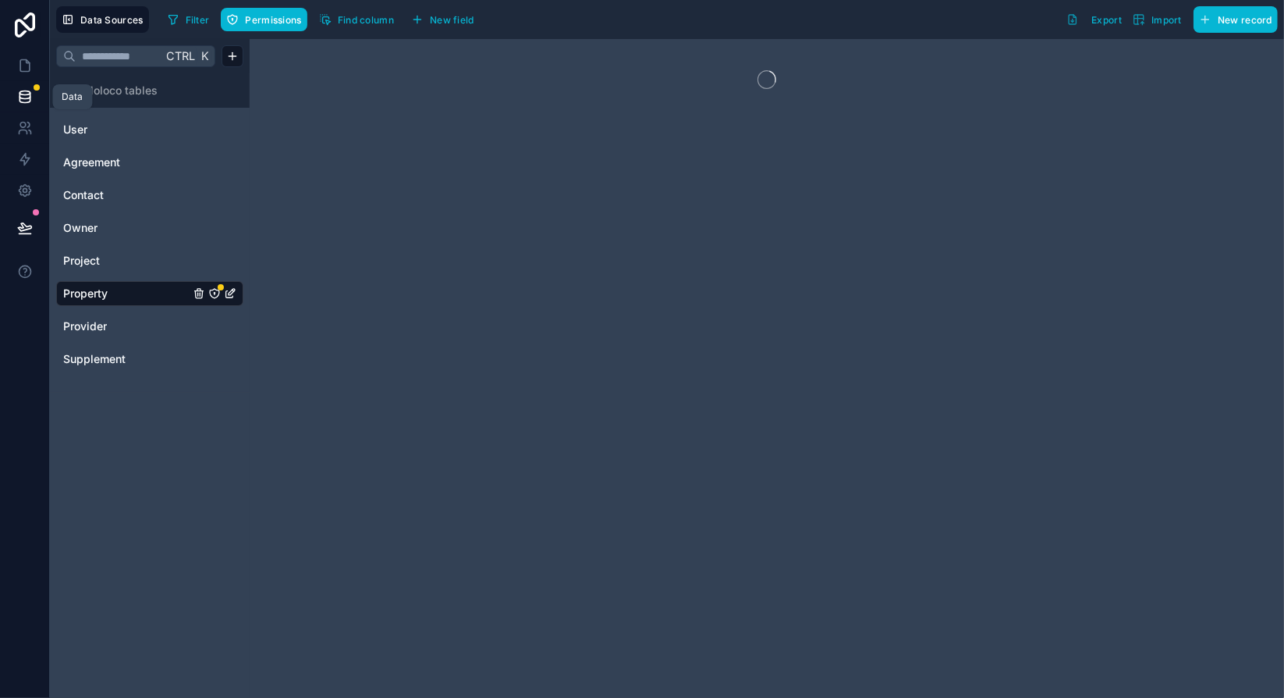
click at [22, 94] on icon at bounding box center [25, 93] width 10 height 4
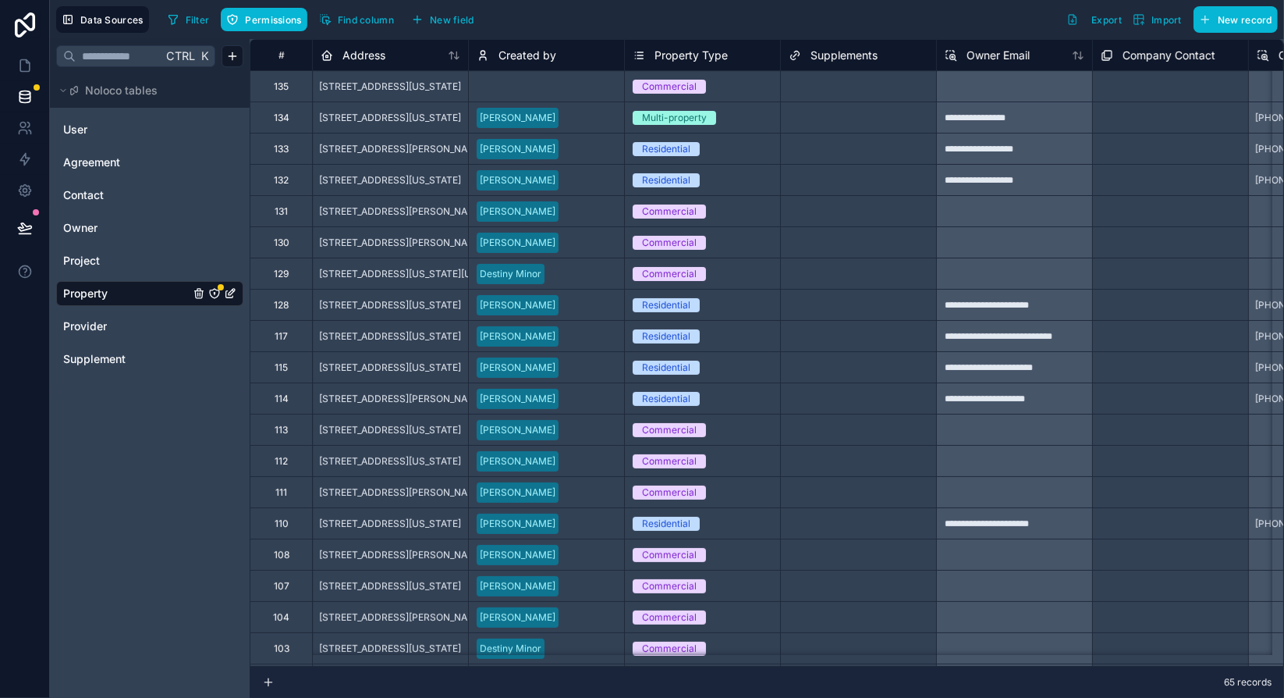
click at [214, 293] on icon "Property" at bounding box center [214, 293] width 1 height 1
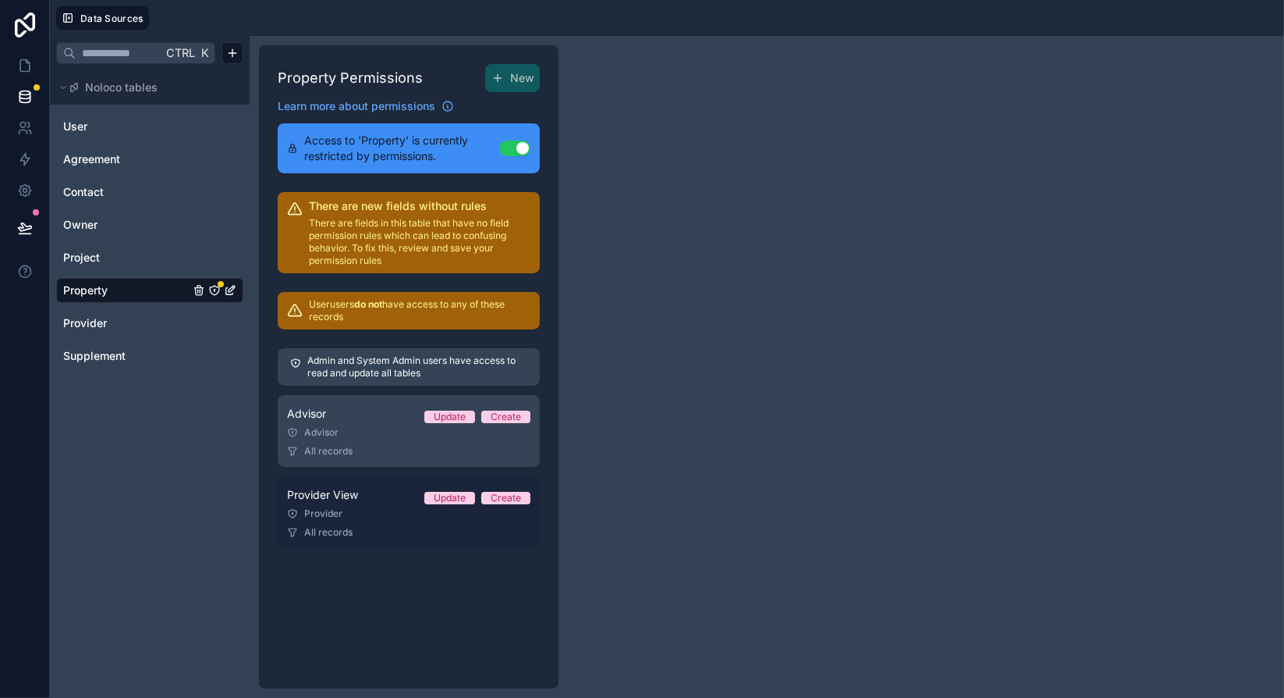
click at [375, 488] on div "Provider View Update Create" at bounding box center [408, 494] width 243 height 19
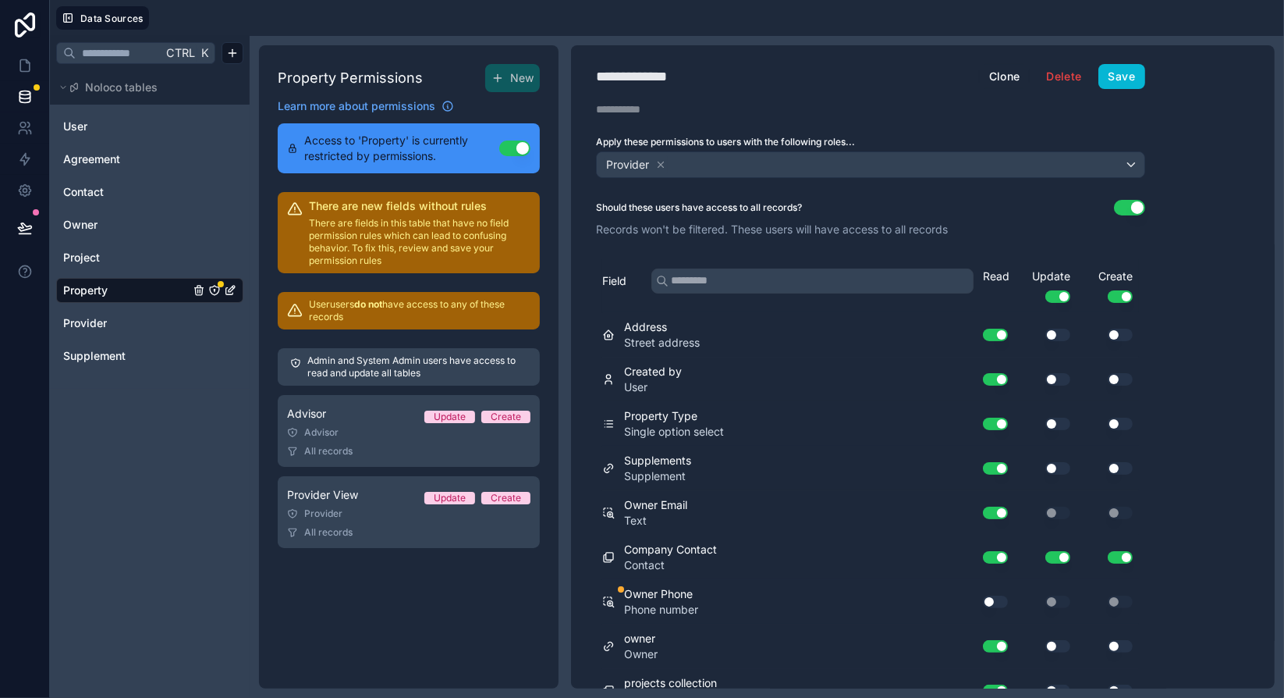
click at [996, 597] on button "Use setting" at bounding box center [995, 601] width 25 height 12
click at [1130, 70] on button "Save" at bounding box center [1122, 76] width 47 height 25
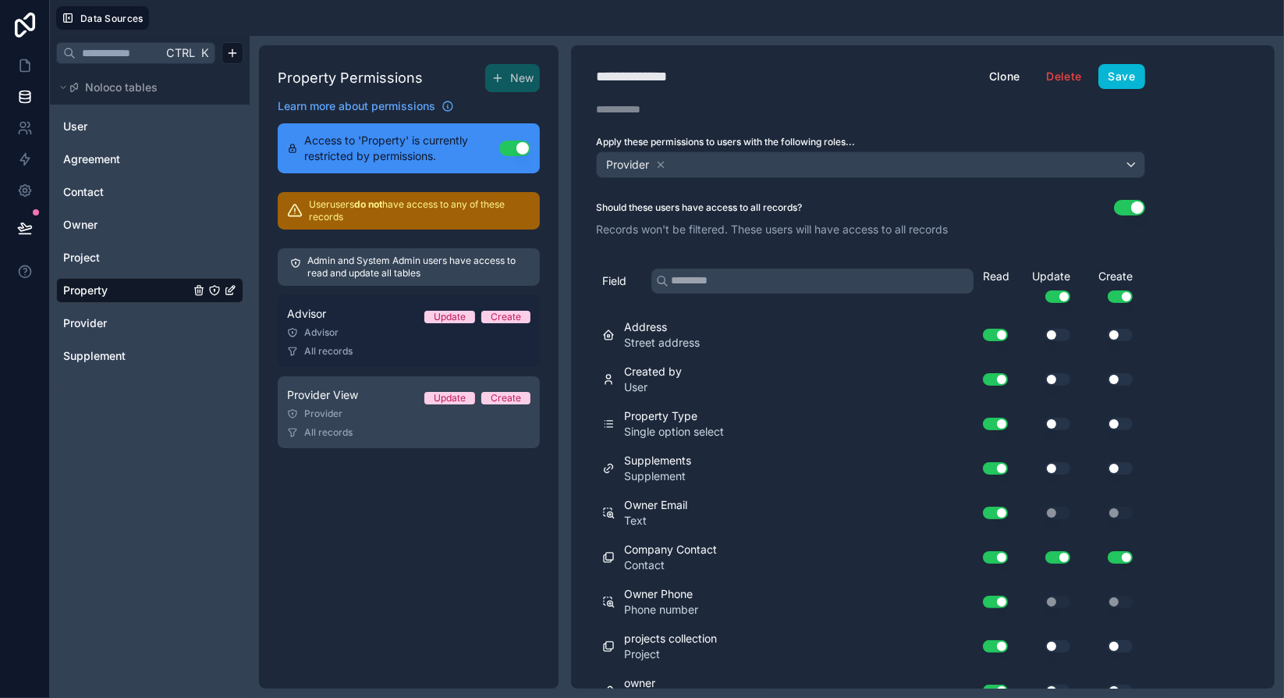
click at [382, 326] on div "Advisor" at bounding box center [408, 332] width 243 height 12
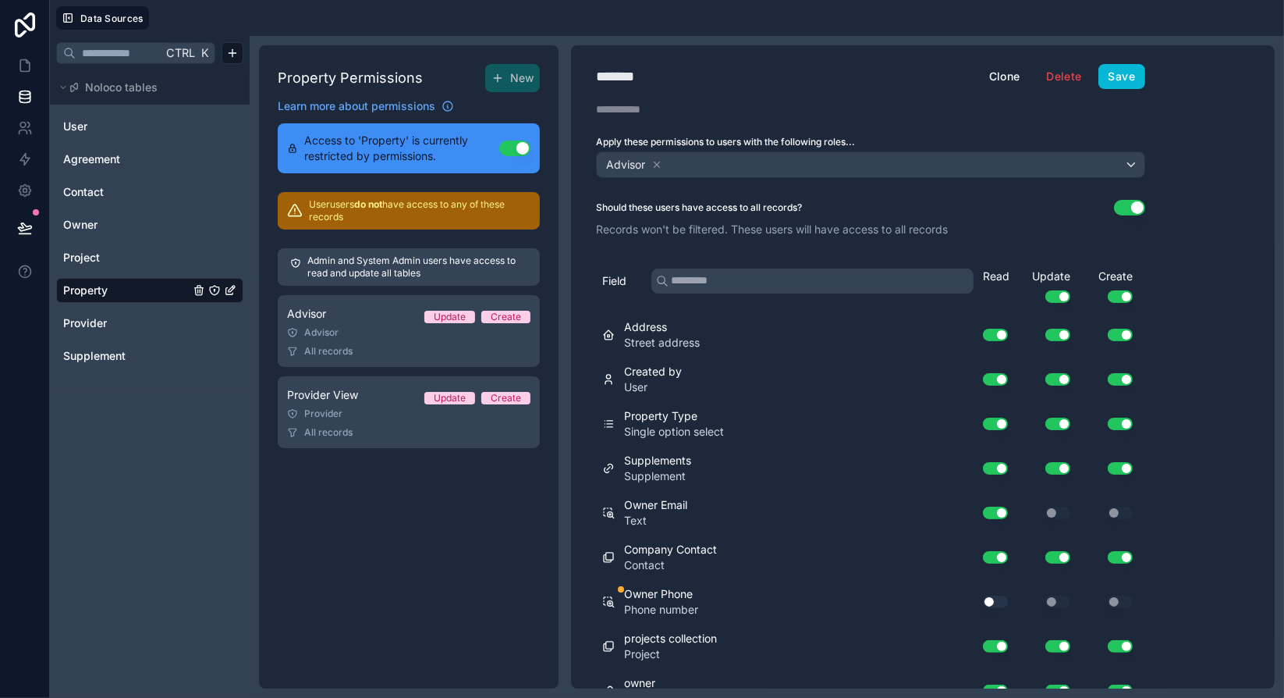
click at [1000, 597] on button "Use setting" at bounding box center [995, 601] width 25 height 12
click at [1125, 73] on button "Save" at bounding box center [1122, 76] width 47 height 25
click at [27, 69] on icon at bounding box center [25, 66] width 16 height 16
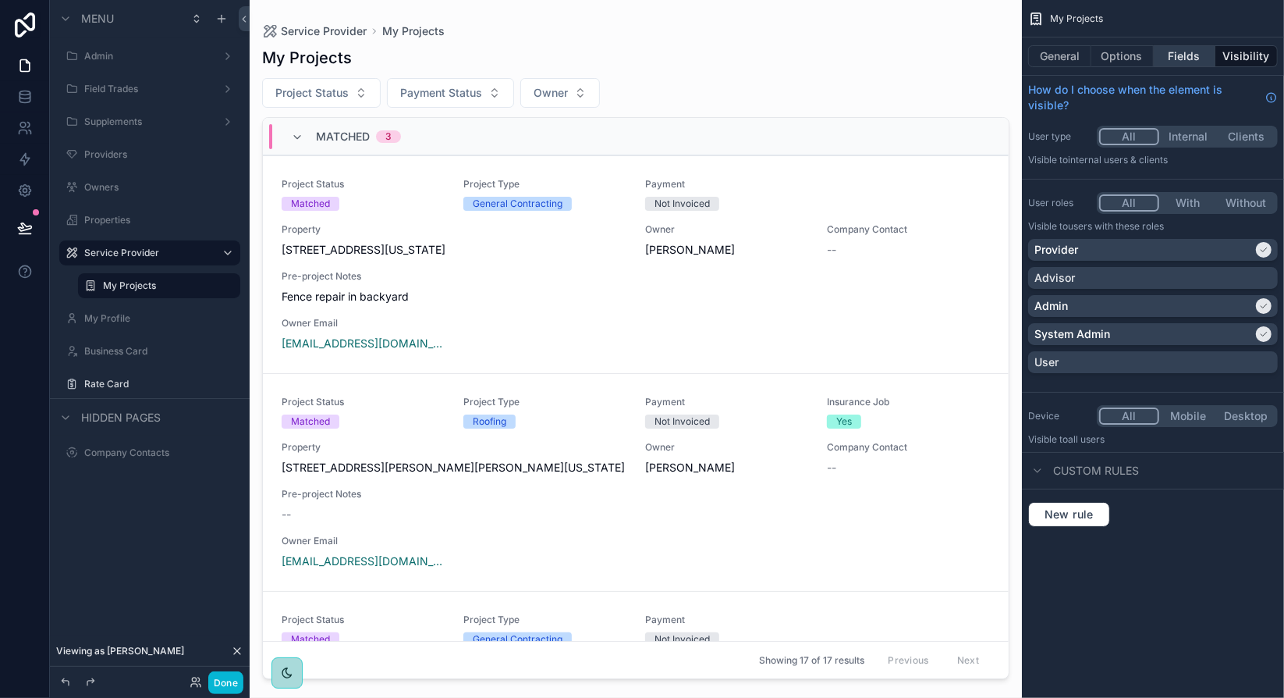
click at [1192, 59] on button "Fields" at bounding box center [1185, 56] width 62 height 22
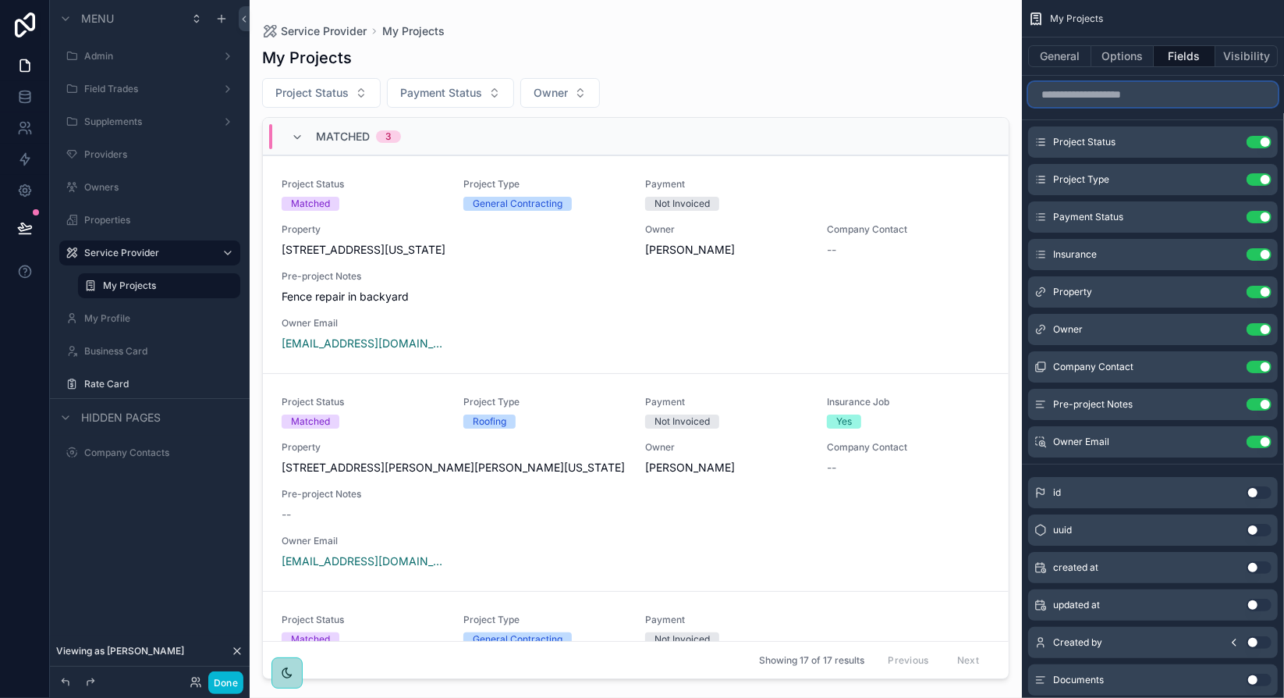
click at [1151, 98] on input "scrollable content" at bounding box center [1154, 94] width 250 height 25
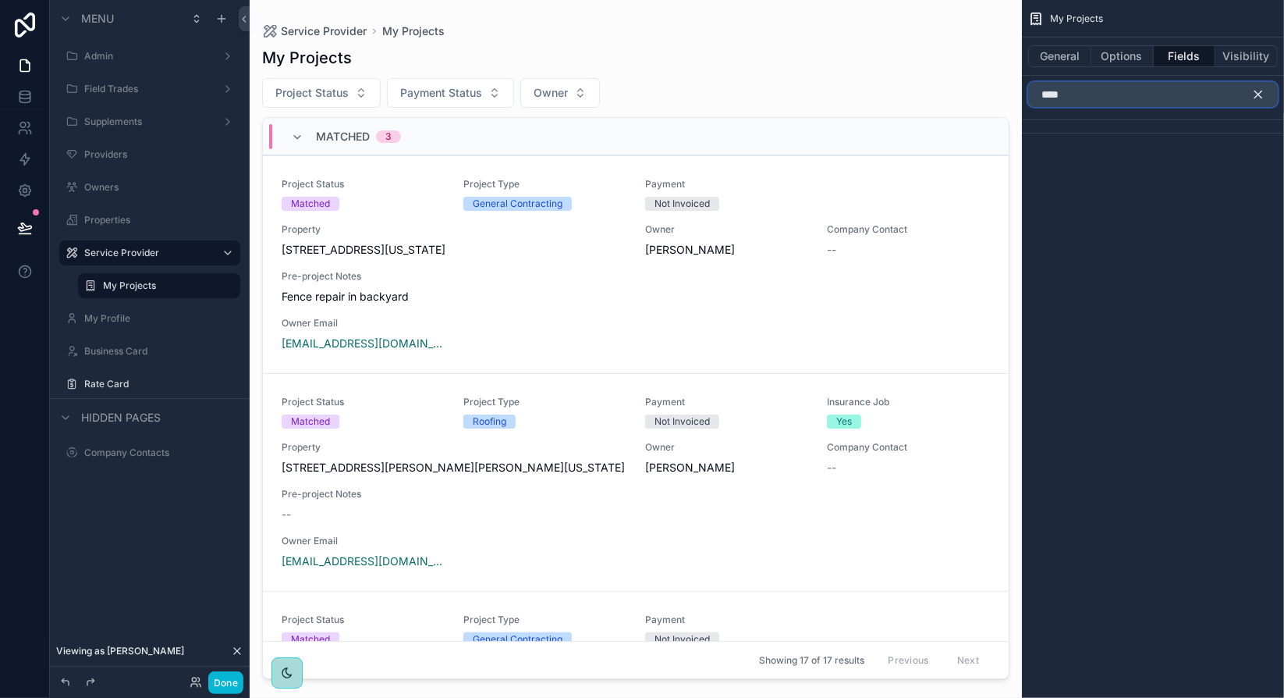
type input "****"
click at [1265, 93] on icon "scrollable content" at bounding box center [1259, 94] width 14 height 14
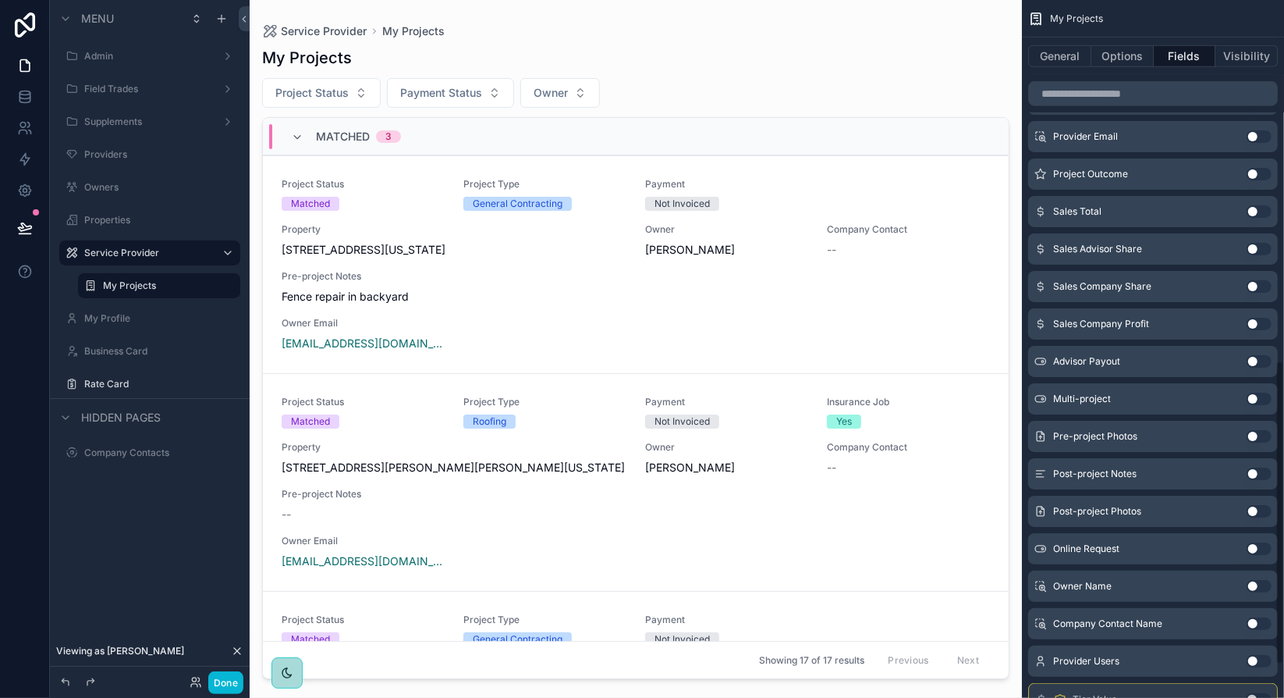
scroll to position [902, 0]
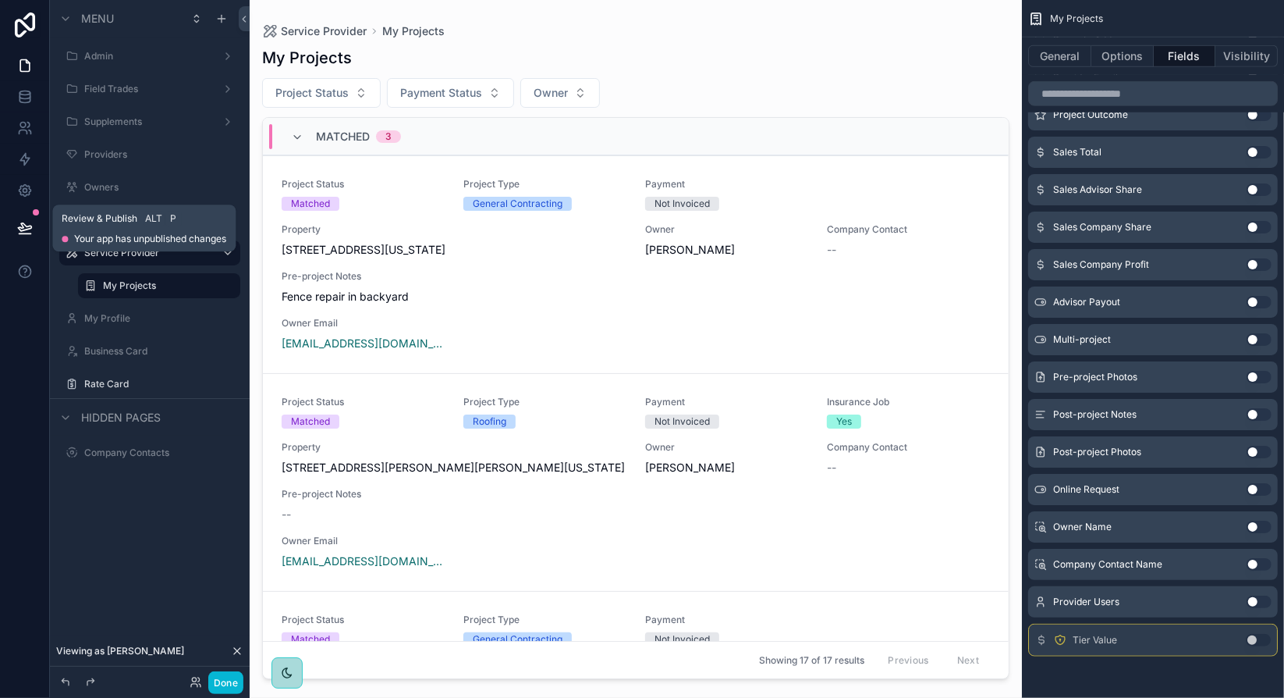
click at [23, 229] on icon at bounding box center [25, 228] width 16 height 16
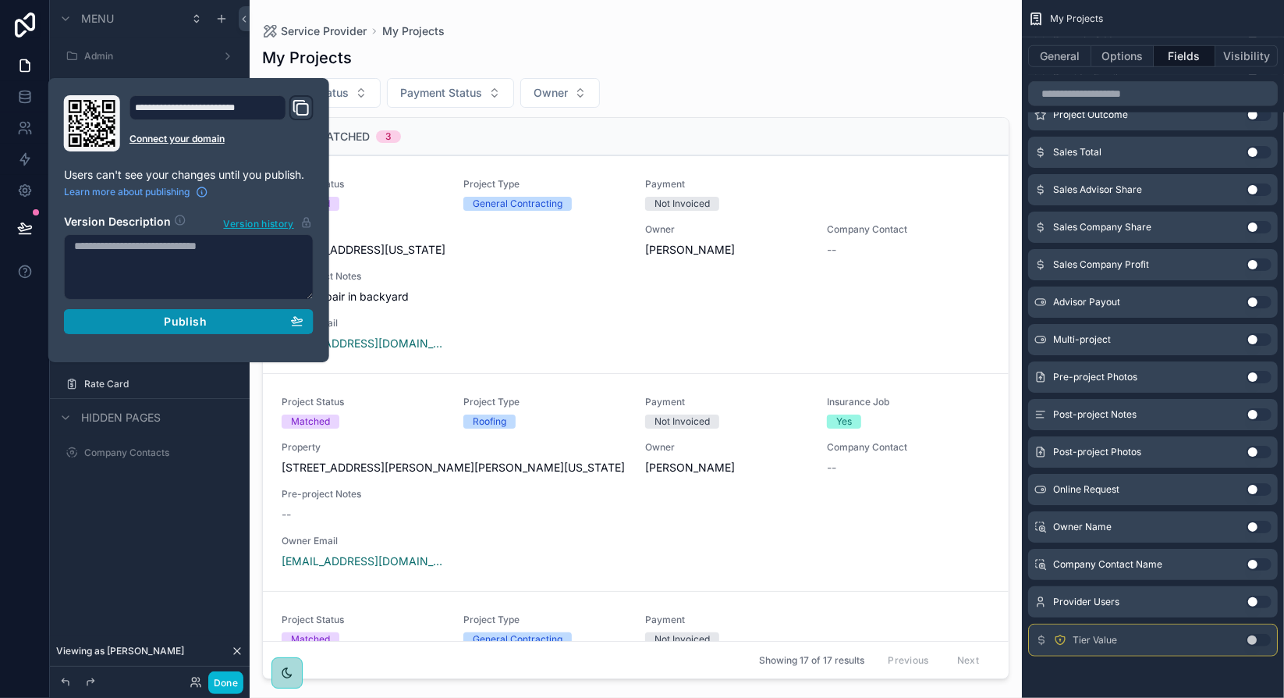
click at [248, 314] on div "Publish" at bounding box center [188, 321] width 229 height 14
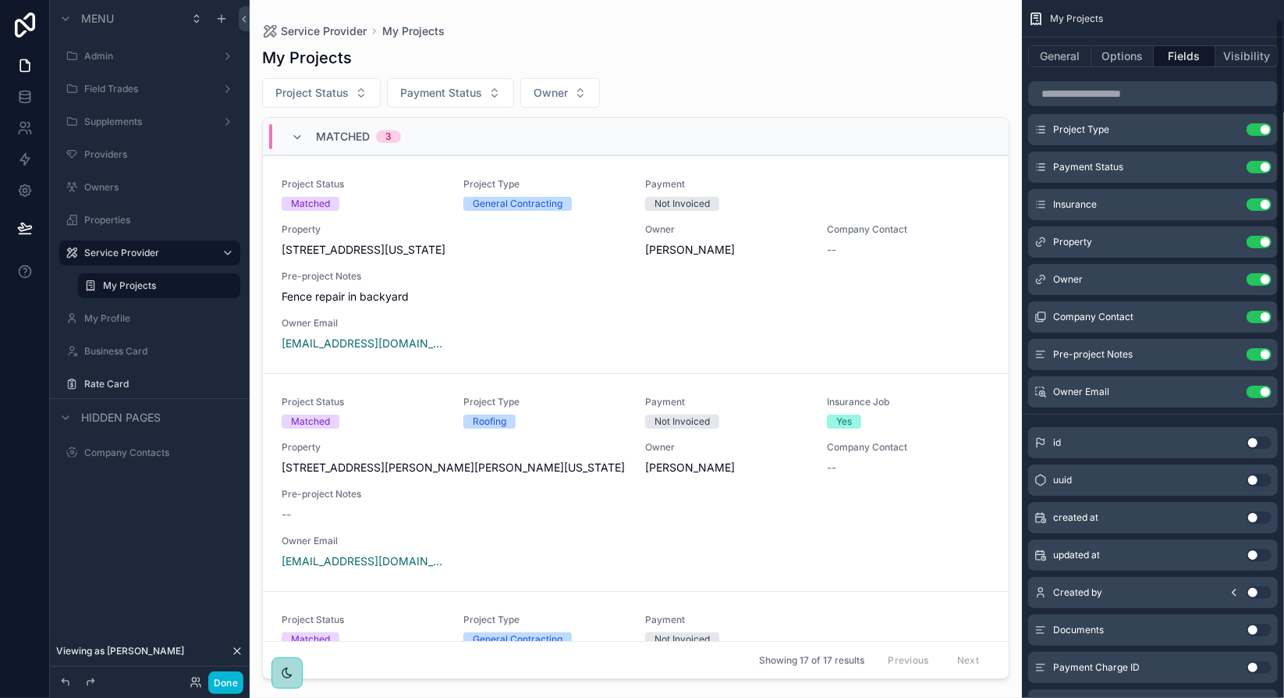
scroll to position [44, 0]
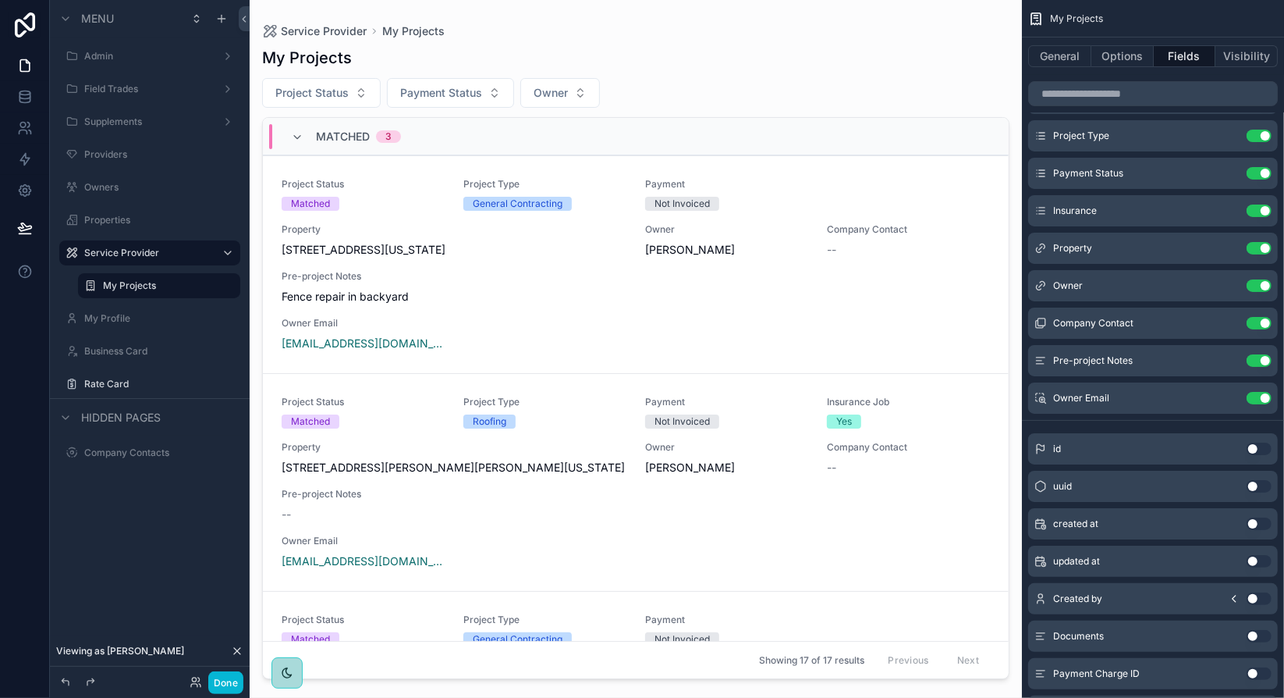
click at [852, 695] on div "Service Provider My Projects My Projects Project Status Payment Status Owner Ma…" at bounding box center [636, 349] width 773 height 698
click at [1125, 98] on input "scrollable content" at bounding box center [1154, 93] width 250 height 25
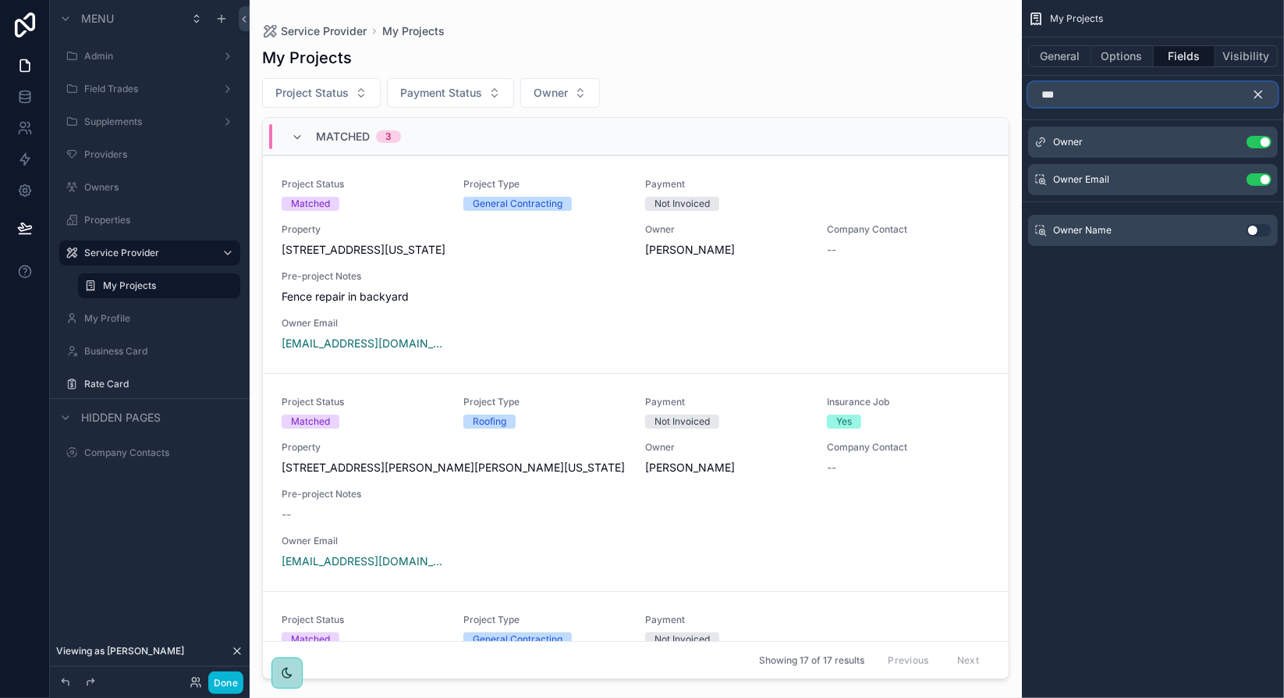
scroll to position [0, 0]
click at [1197, 361] on div "My Projects General Options Fields Visibility *** Owner Use setting Owner Email…" at bounding box center [1153, 349] width 262 height 698
click at [1196, 362] on div "My Projects General Options Fields Visibility *** Owner Use setting Owner Email…" at bounding box center [1153, 349] width 262 height 698
click at [1205, 323] on div "My Projects General Options Fields Visibility *** Owner Use setting Owner Email…" at bounding box center [1153, 349] width 262 height 698
click at [1196, 307] on div "My Projects General Options Fields Visibility *** Owner Use setting Owner Email…" at bounding box center [1153, 349] width 262 height 698
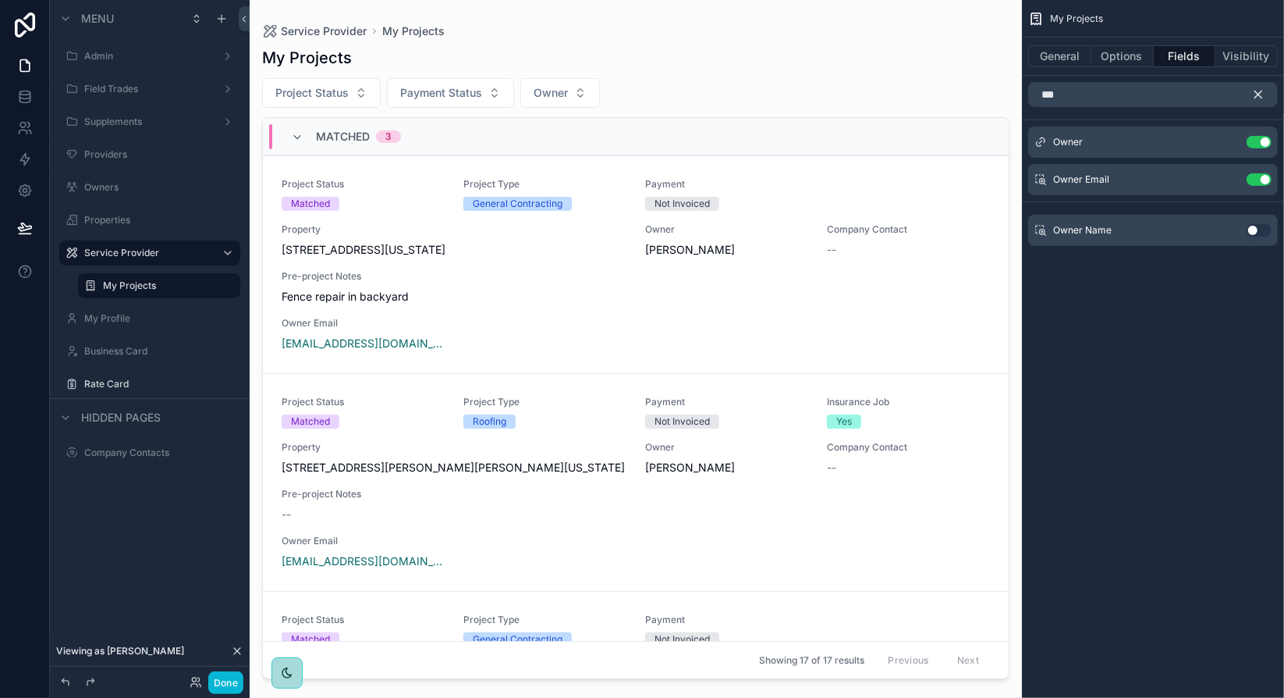
click at [1161, 431] on div "My Projects General Options Fields Visibility *** Owner Use setting Owner Email…" at bounding box center [1153, 349] width 262 height 698
click at [1169, 414] on div "My Projects General Options Fields Visibility *** Owner Use setting Owner Email…" at bounding box center [1153, 349] width 262 height 698
click at [1057, 89] on input "***" at bounding box center [1154, 94] width 250 height 25
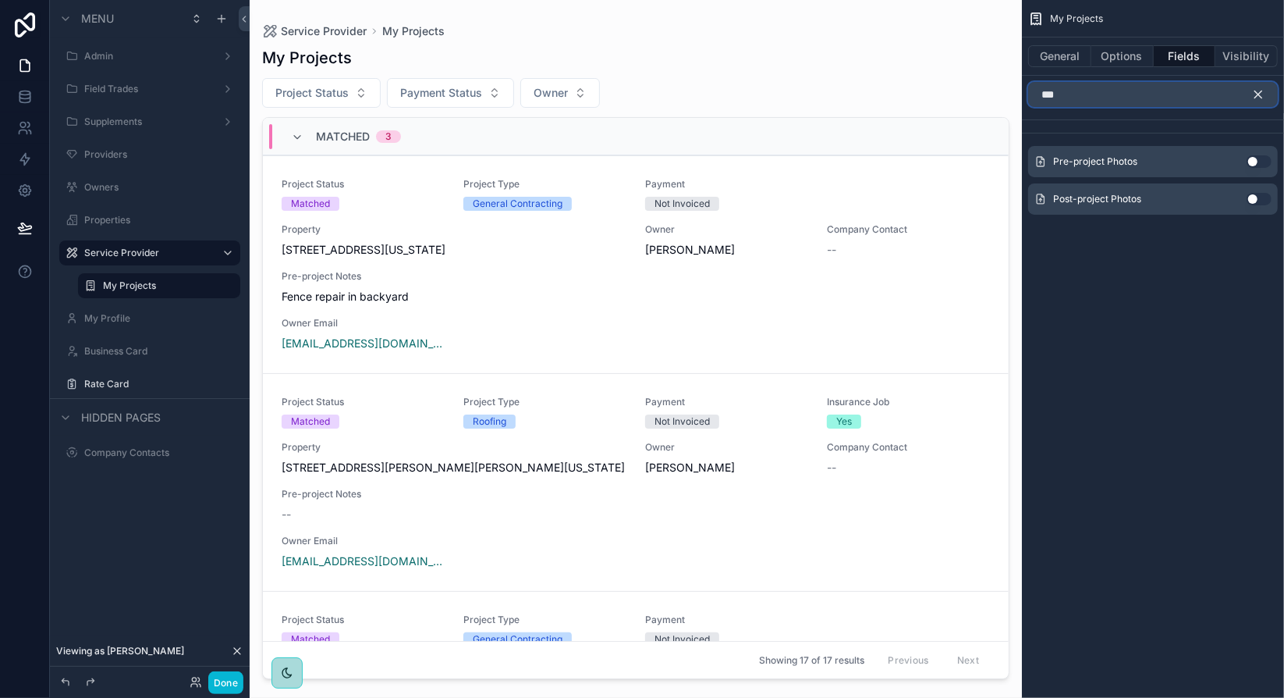
type input "***"
click at [1196, 306] on div "My Projects General Options Fields Visibility *** Pre-project Photos Use settin…" at bounding box center [1153, 349] width 262 height 698
click at [1261, 96] on icon "scrollable content" at bounding box center [1259, 94] width 7 height 7
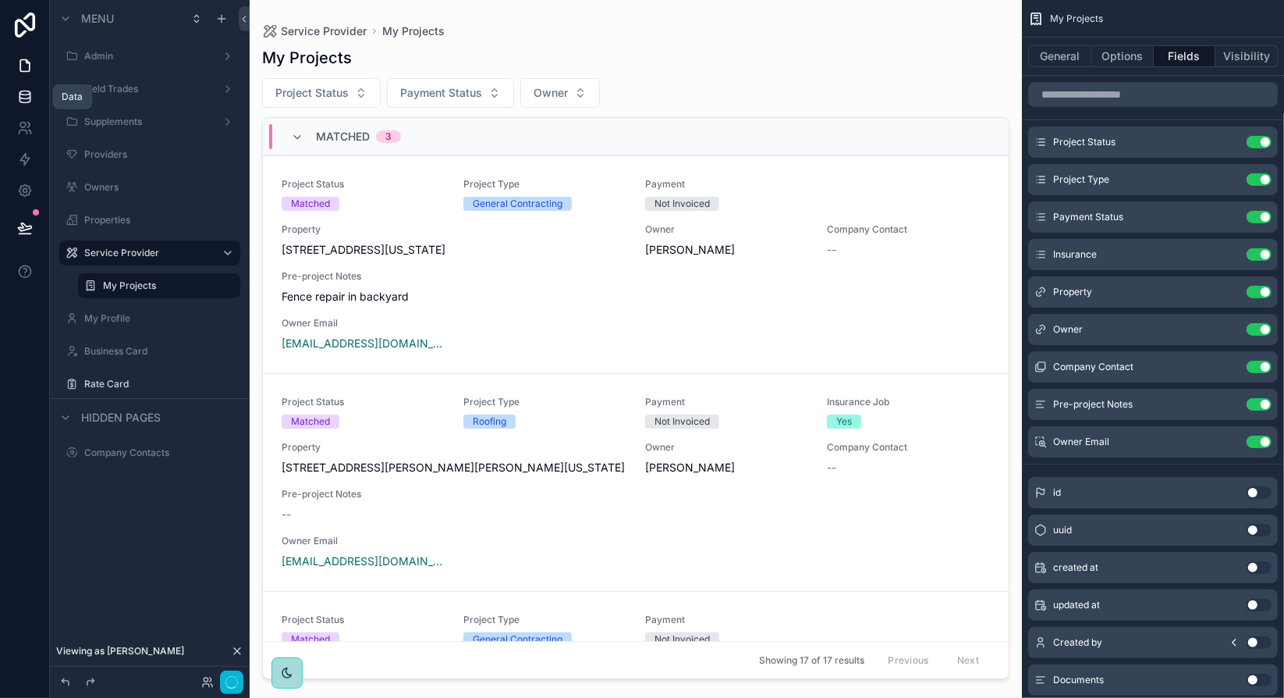
click at [33, 103] on link at bounding box center [24, 96] width 49 height 31
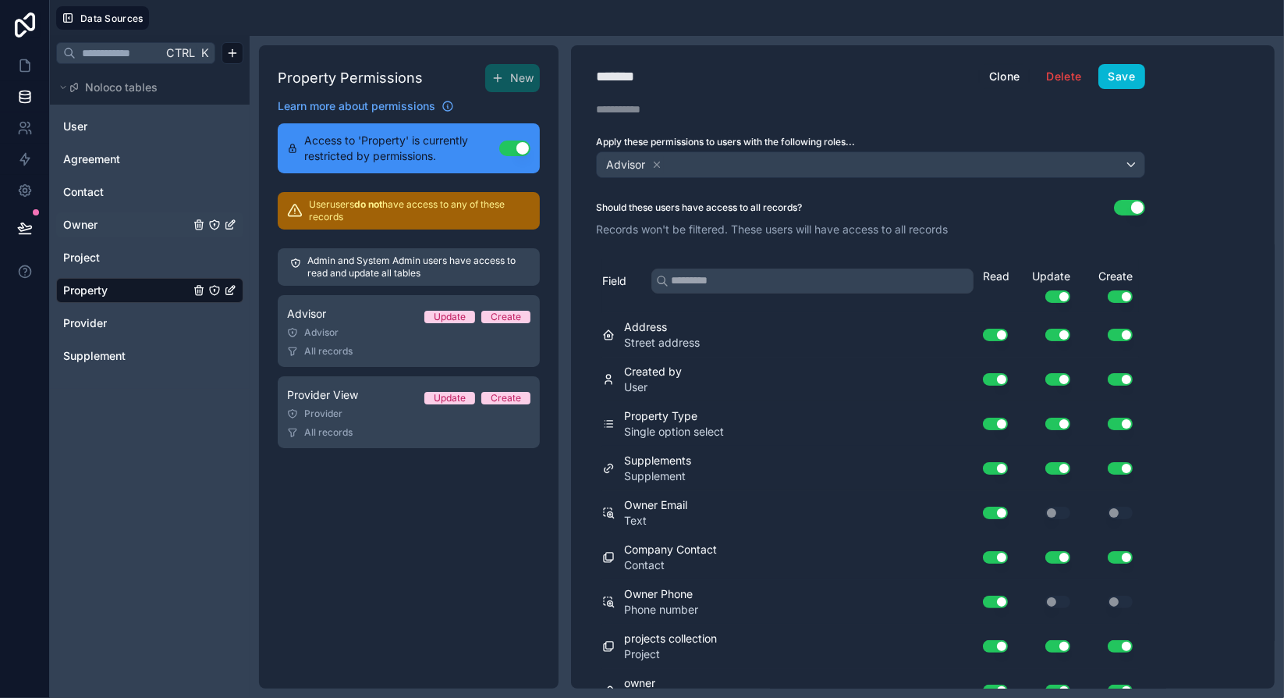
click at [94, 219] on span "Owner" at bounding box center [80, 225] width 34 height 16
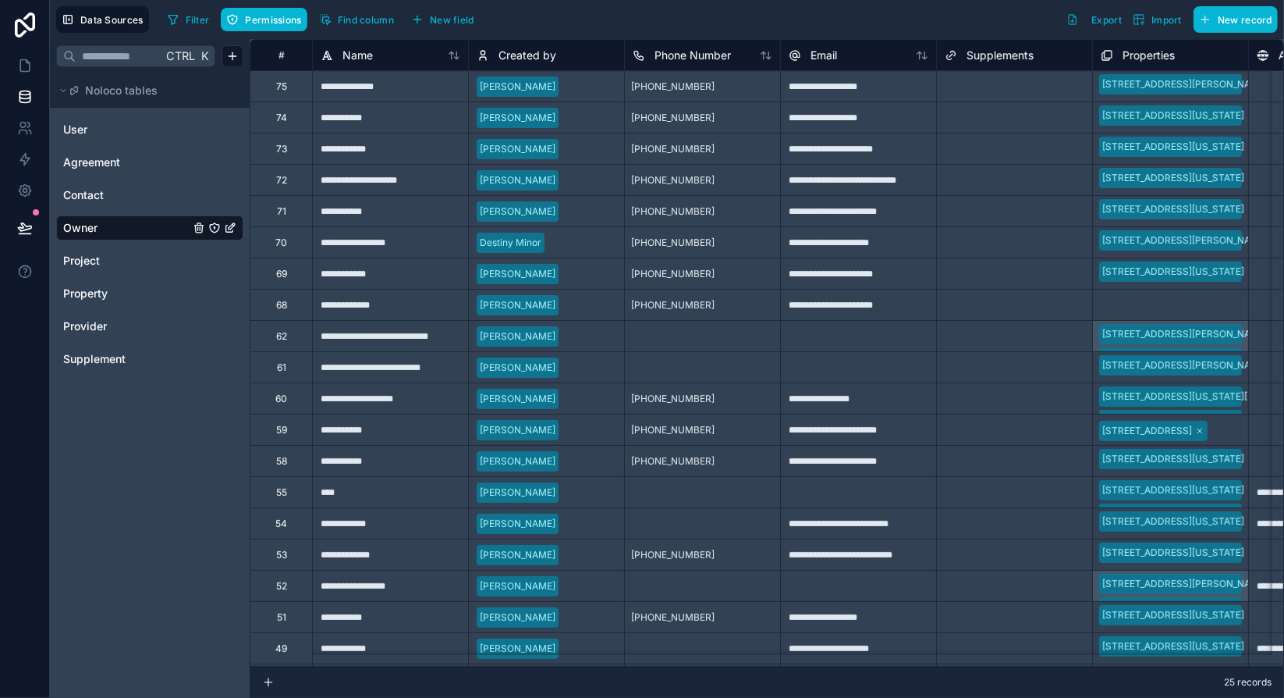
click at [214, 229] on icon "Owner" at bounding box center [214, 228] width 12 height 12
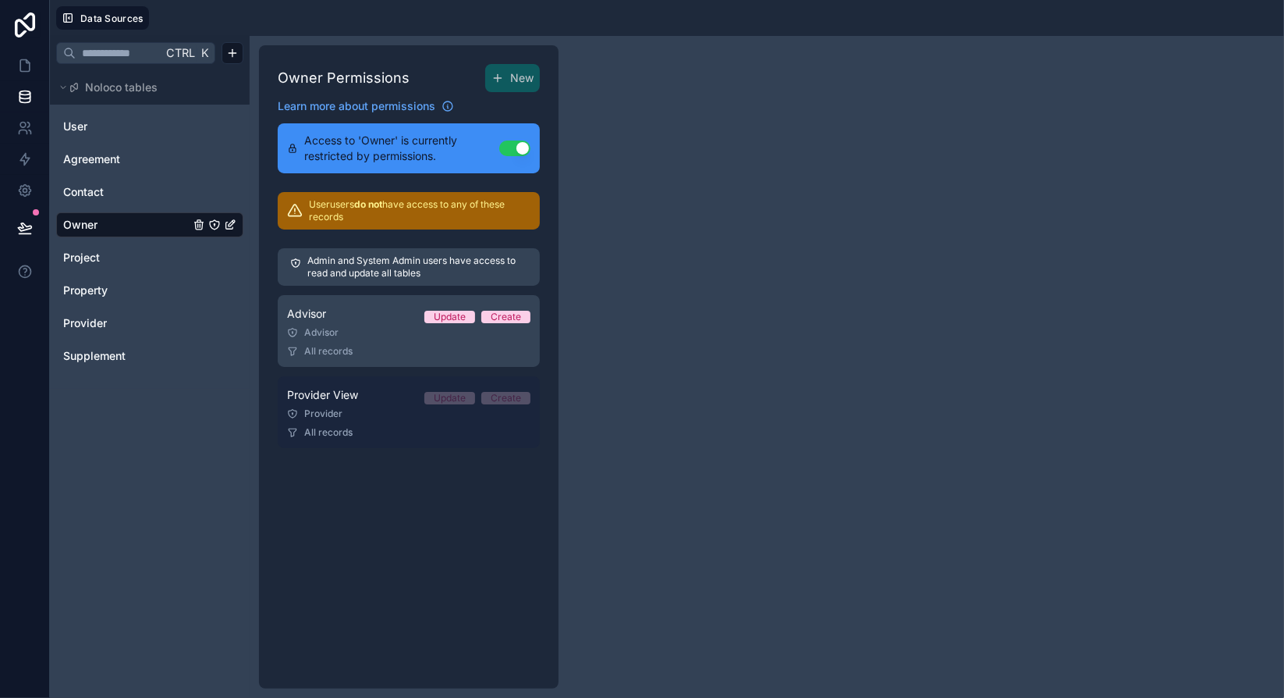
click at [407, 401] on div "Provider View Update Create" at bounding box center [408, 395] width 243 height 19
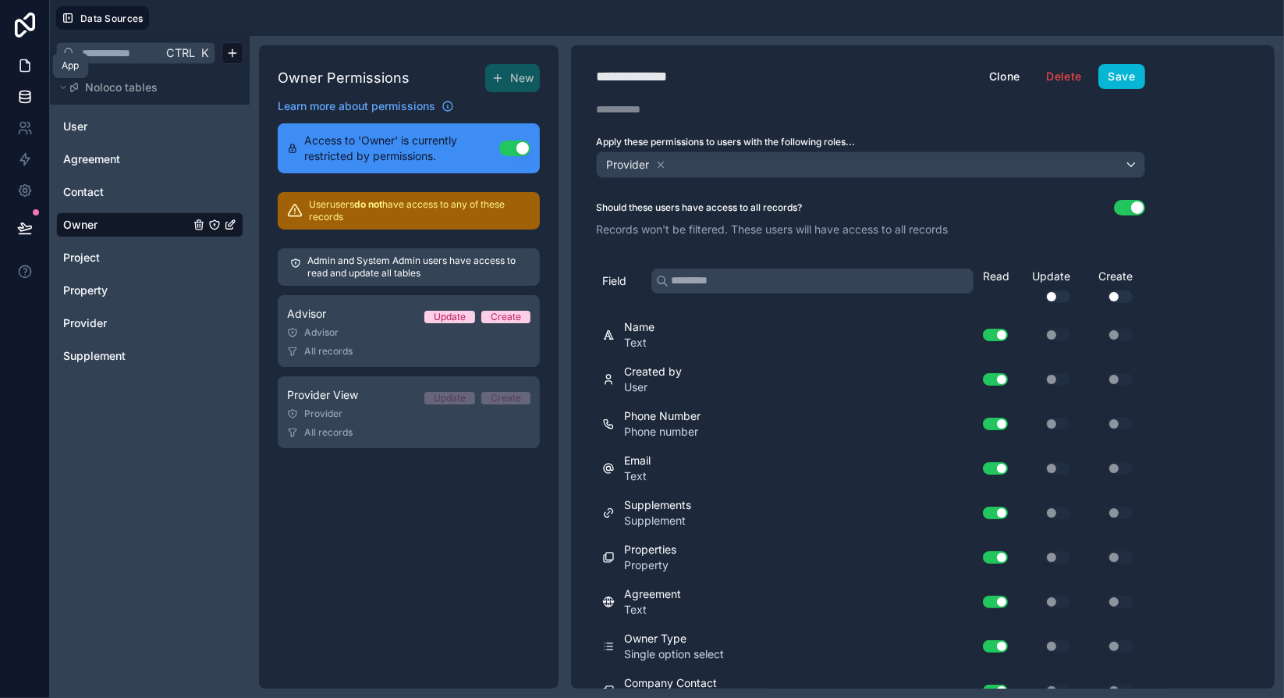
click at [20, 69] on icon at bounding box center [24, 66] width 9 height 12
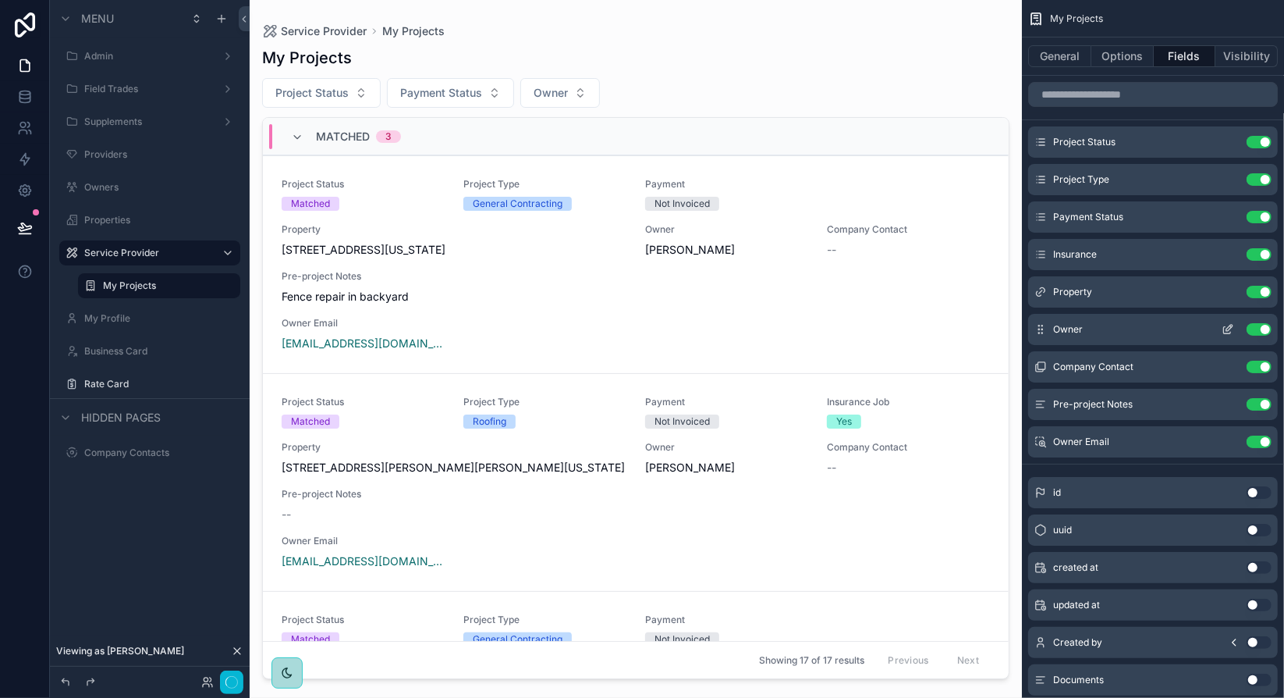
click at [1227, 329] on icon "scrollable content" at bounding box center [1230, 328] width 6 height 6
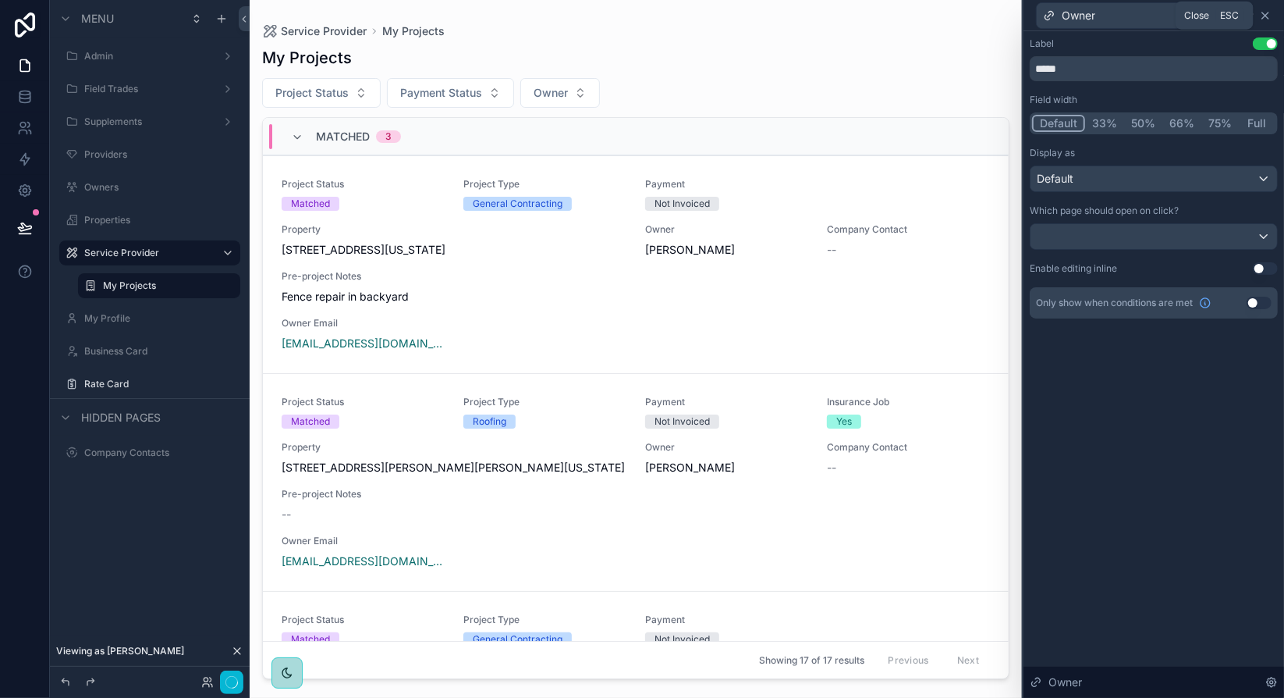
click at [1265, 16] on icon at bounding box center [1266, 15] width 6 height 6
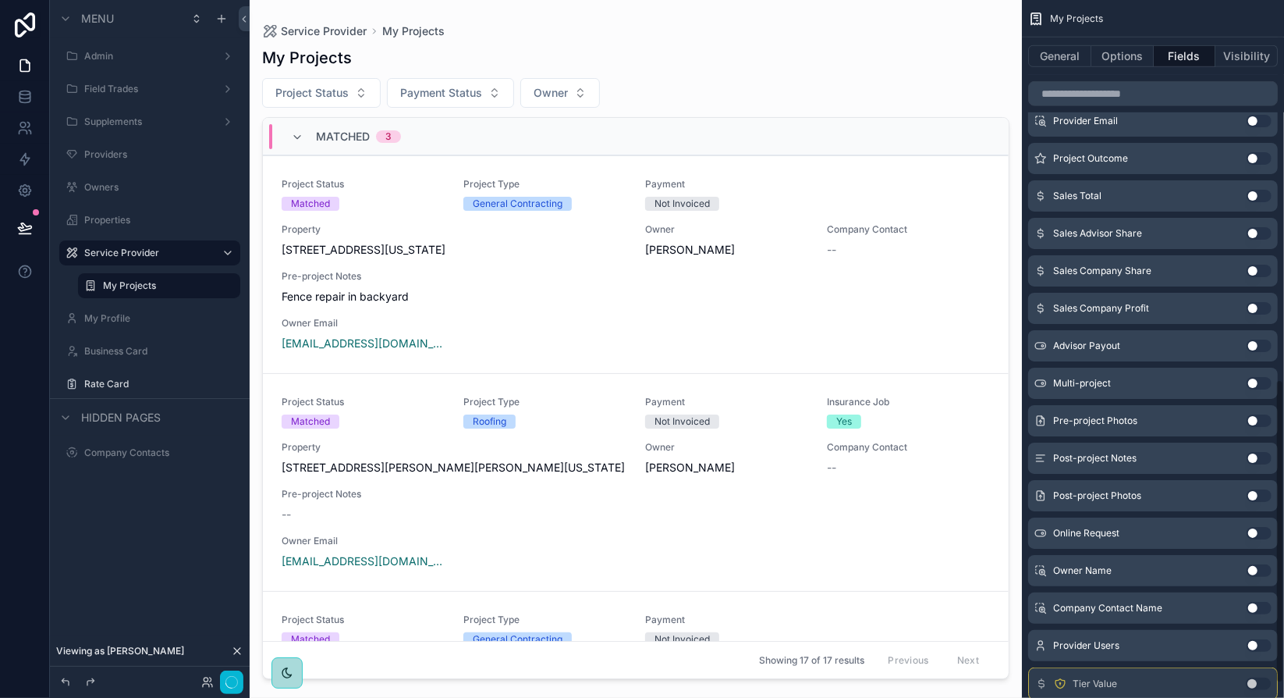
scroll to position [902, 0]
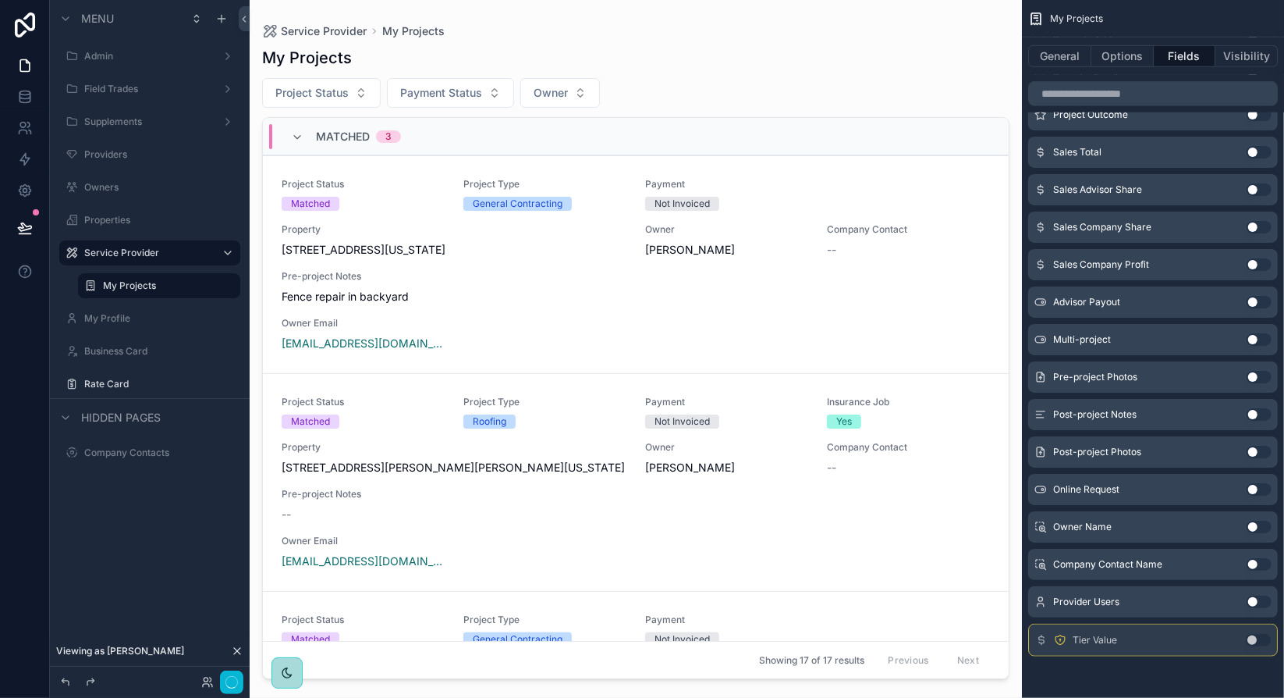
click at [1254, 564] on button "Use setting" at bounding box center [1259, 564] width 25 height 12
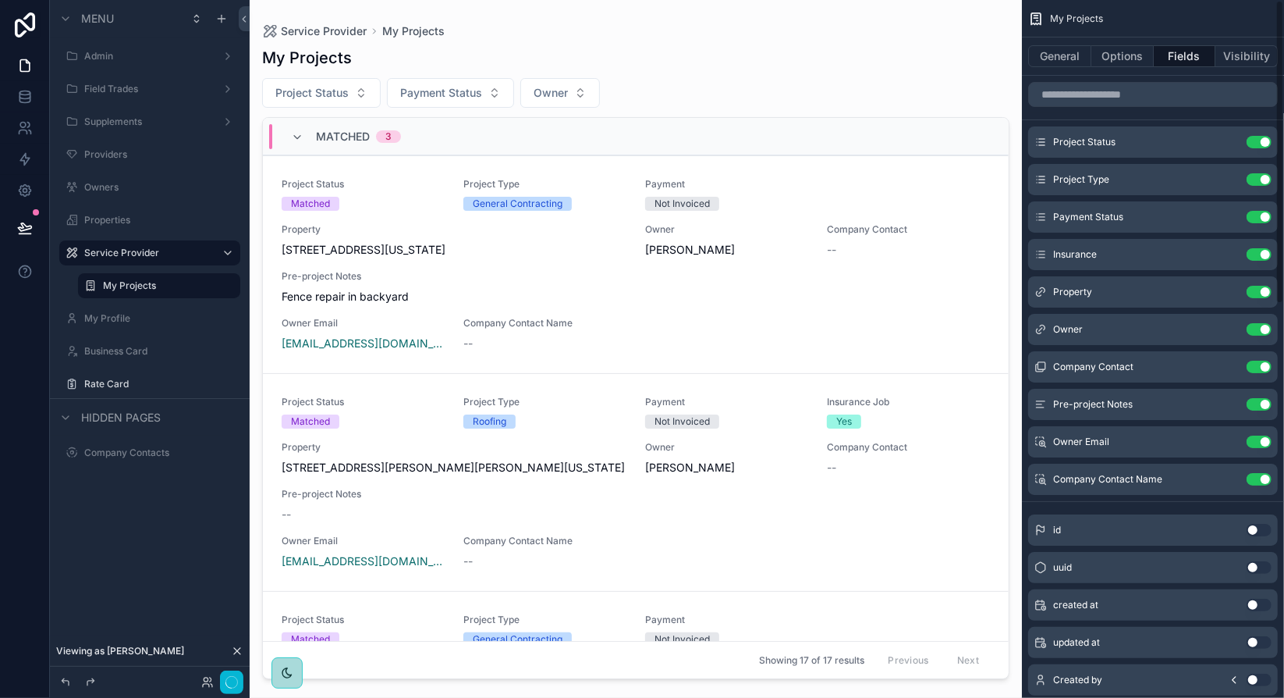
scroll to position [0, 0]
click at [1262, 480] on button "Use setting" at bounding box center [1259, 479] width 25 height 12
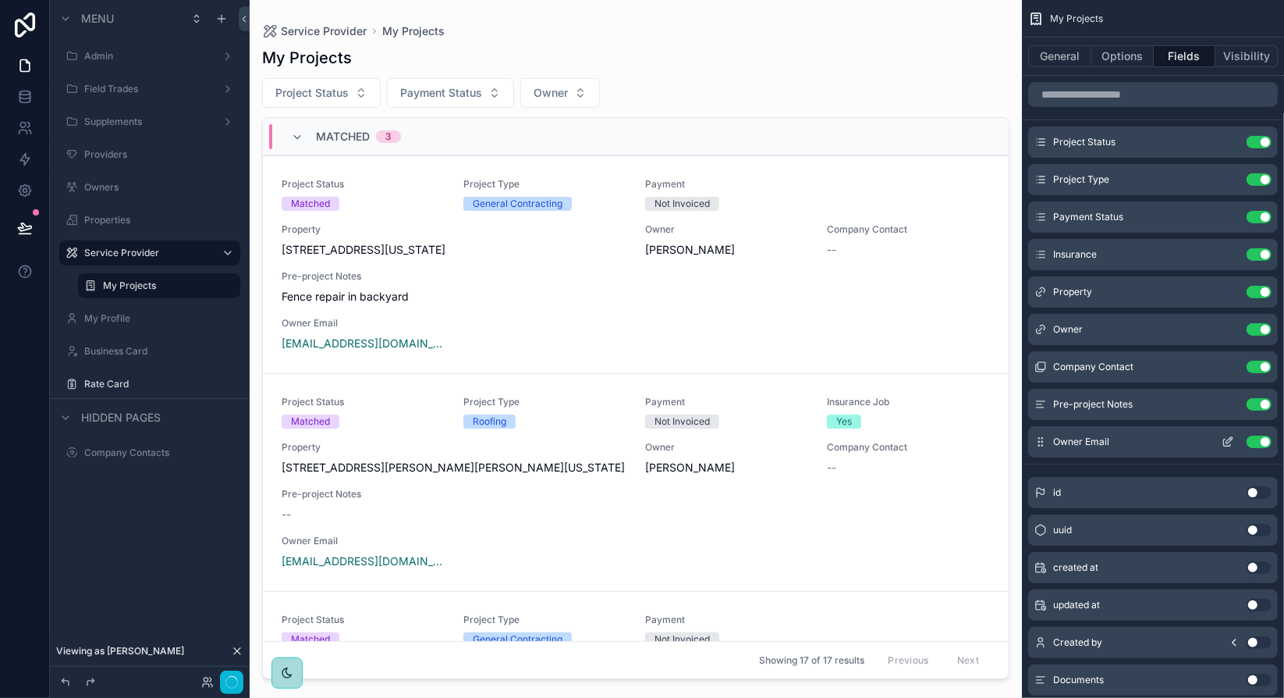
click at [1043, 439] on icon "scrollable content" at bounding box center [1041, 441] width 12 height 12
drag, startPoint x: 1043, startPoint y: 439, endPoint x: 1044, endPoint y: 382, distance: 57.0
click at [1044, 382] on div "Project Status Use setting Project Type Use setting Payment Status Use setting …" at bounding box center [1153, 291] width 262 height 331
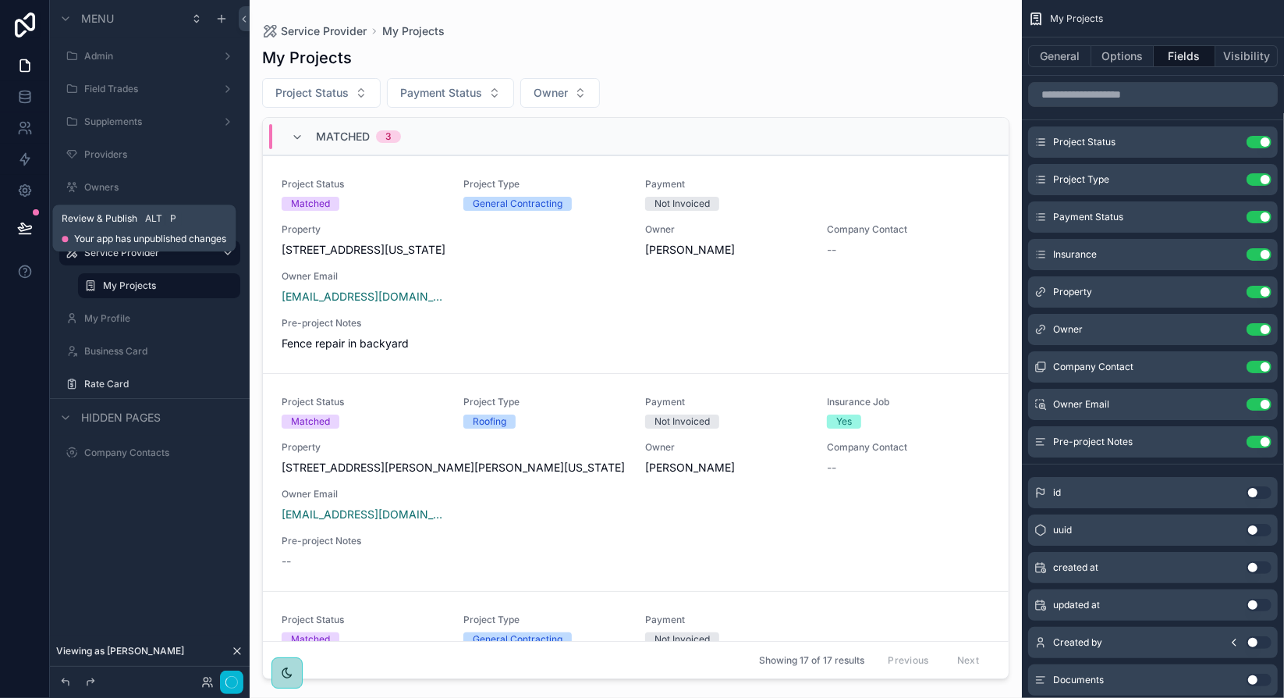
click at [26, 228] on icon at bounding box center [25, 228] width 16 height 16
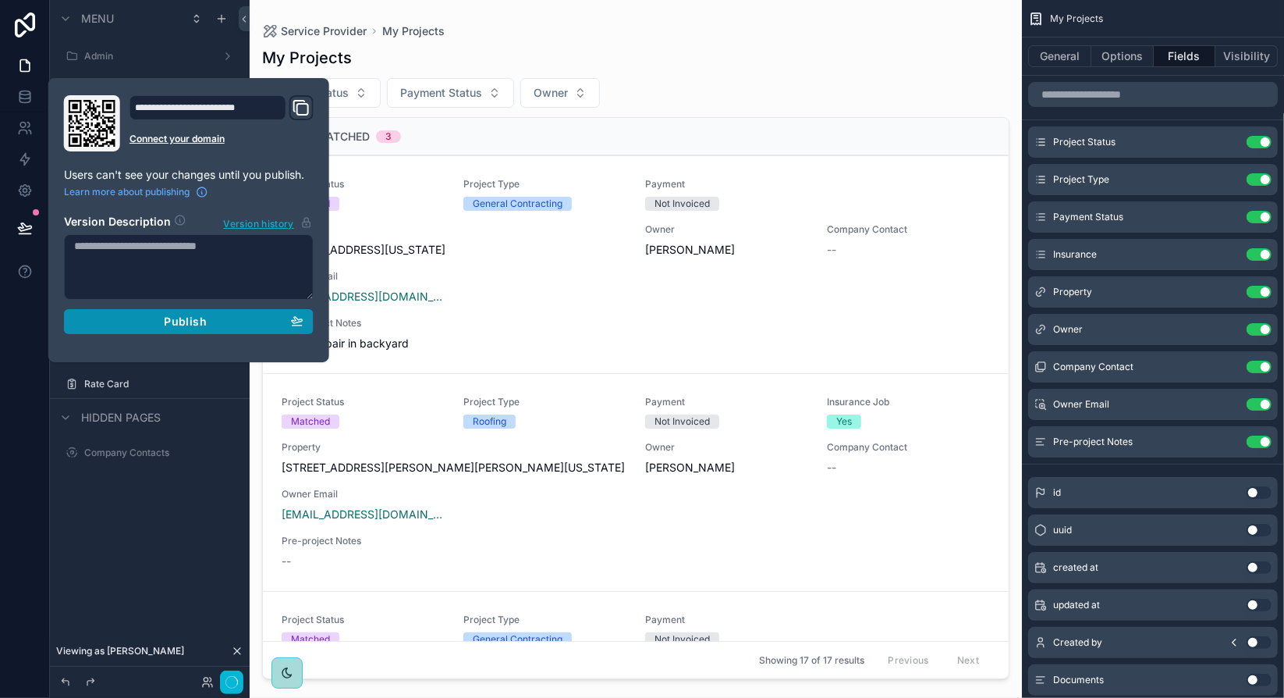
click at [203, 322] on span "Publish" at bounding box center [185, 321] width 42 height 14
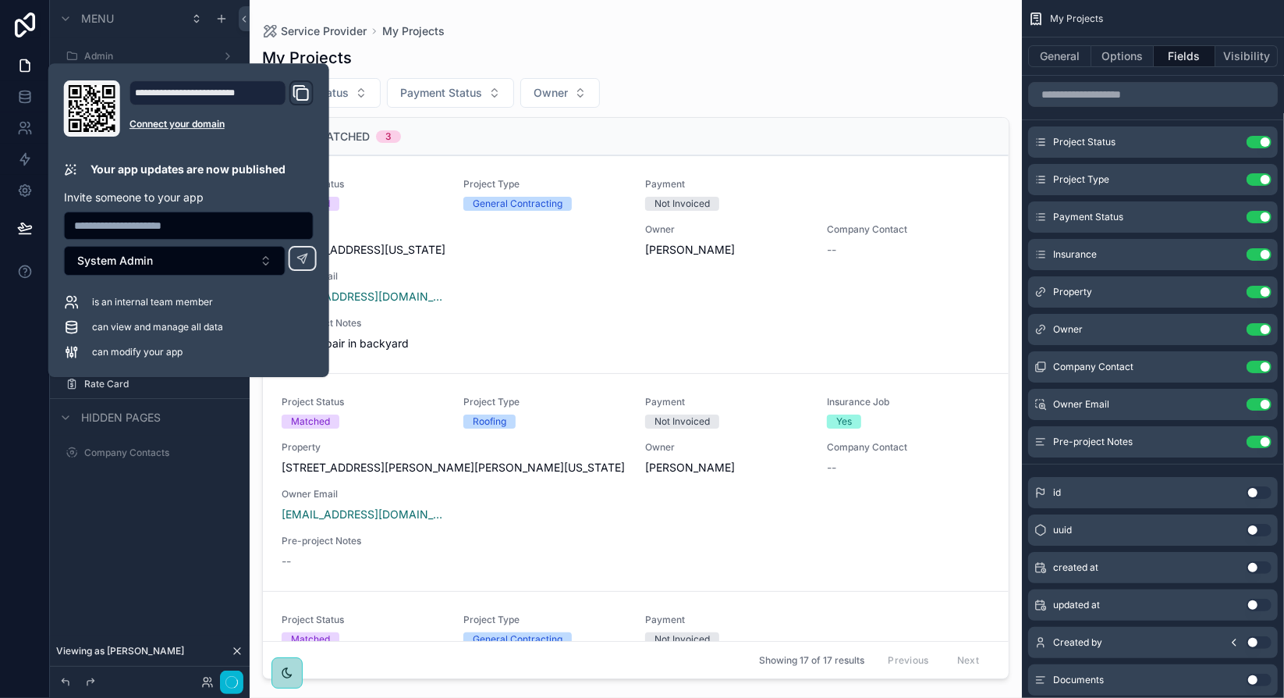
click at [172, 500] on div "Menu Admin Field Trades Supplements Providers Owners Properties Service Provide…" at bounding box center [150, 258] width 200 height 517
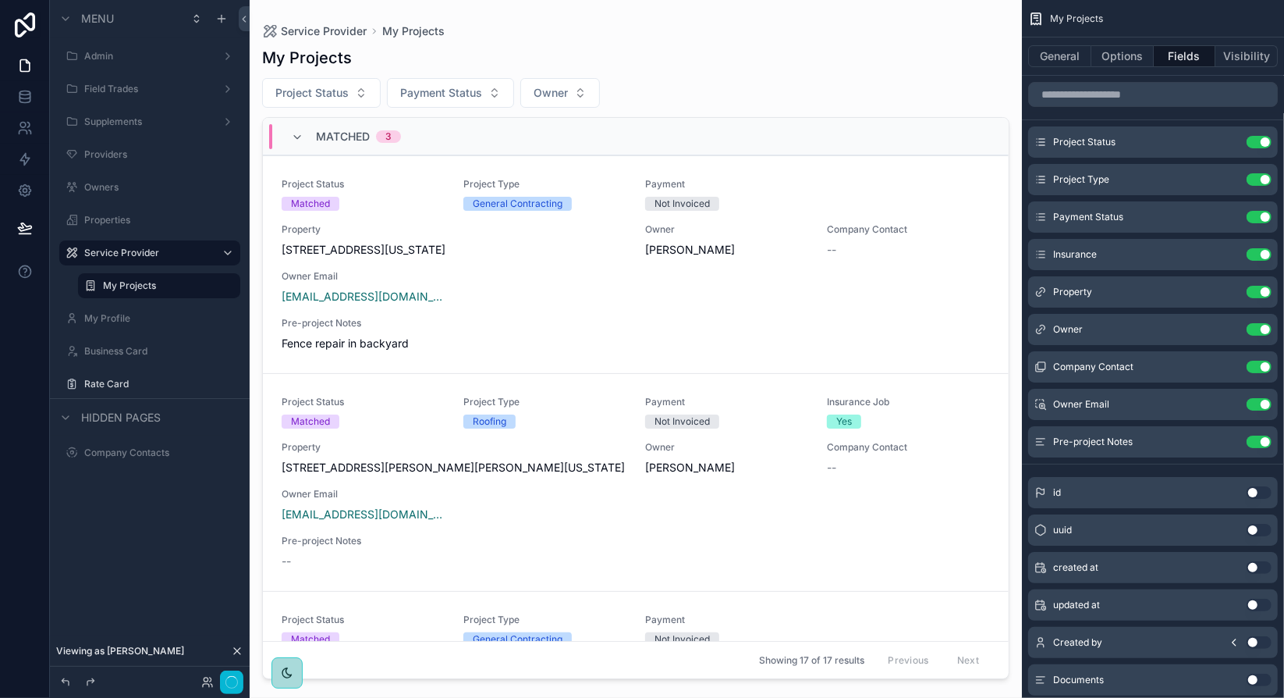
click at [695, 247] on div "scrollable content" at bounding box center [636, 339] width 773 height 679
click at [23, 98] on icon at bounding box center [25, 97] width 16 height 16
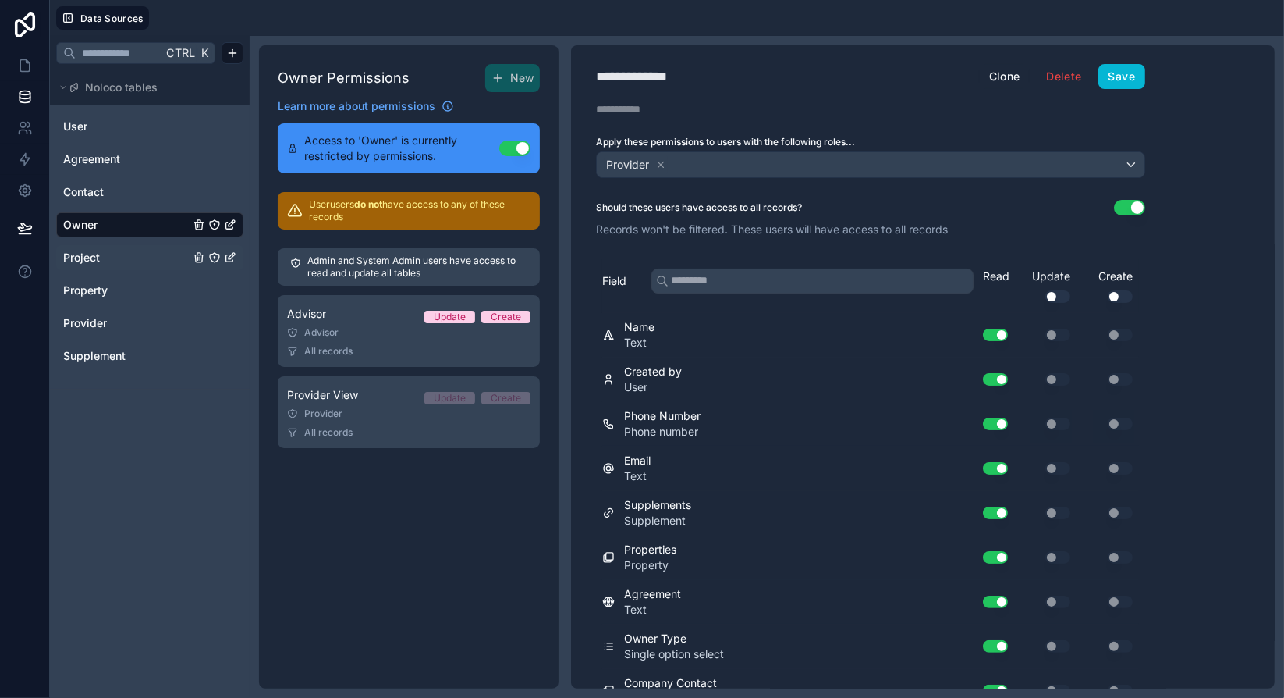
click at [114, 258] on link "Project" at bounding box center [126, 258] width 126 height 16
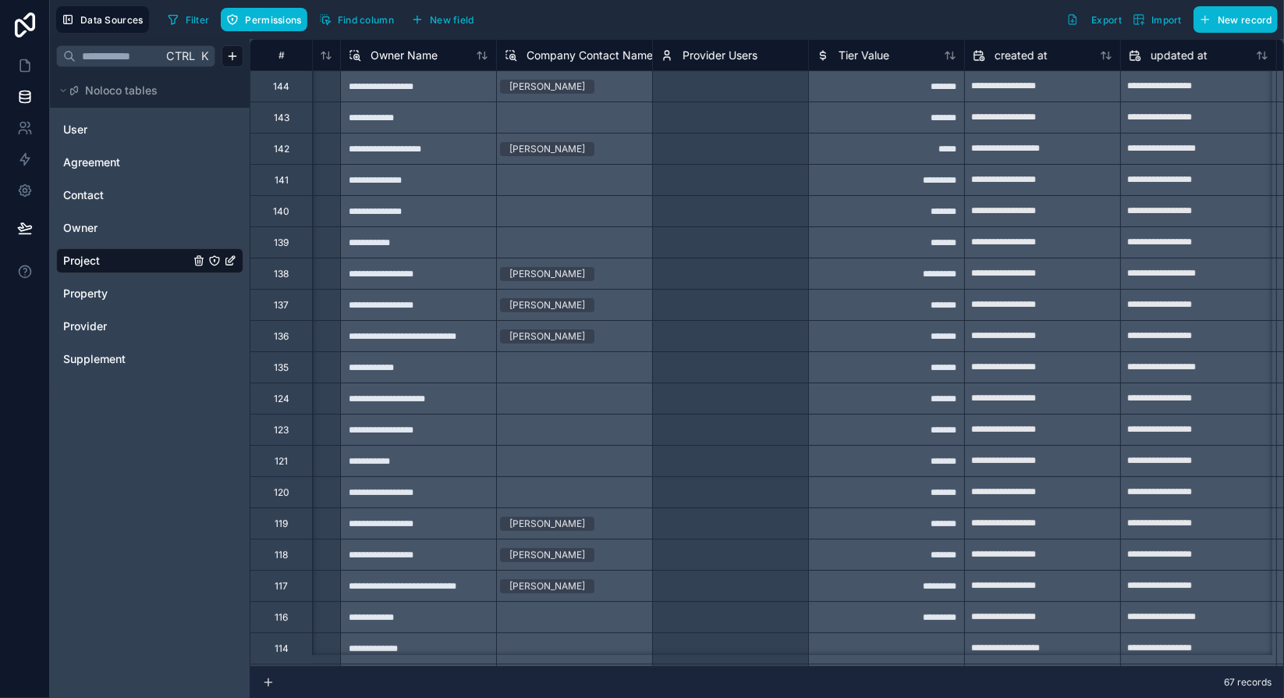
scroll to position [0, 4814]
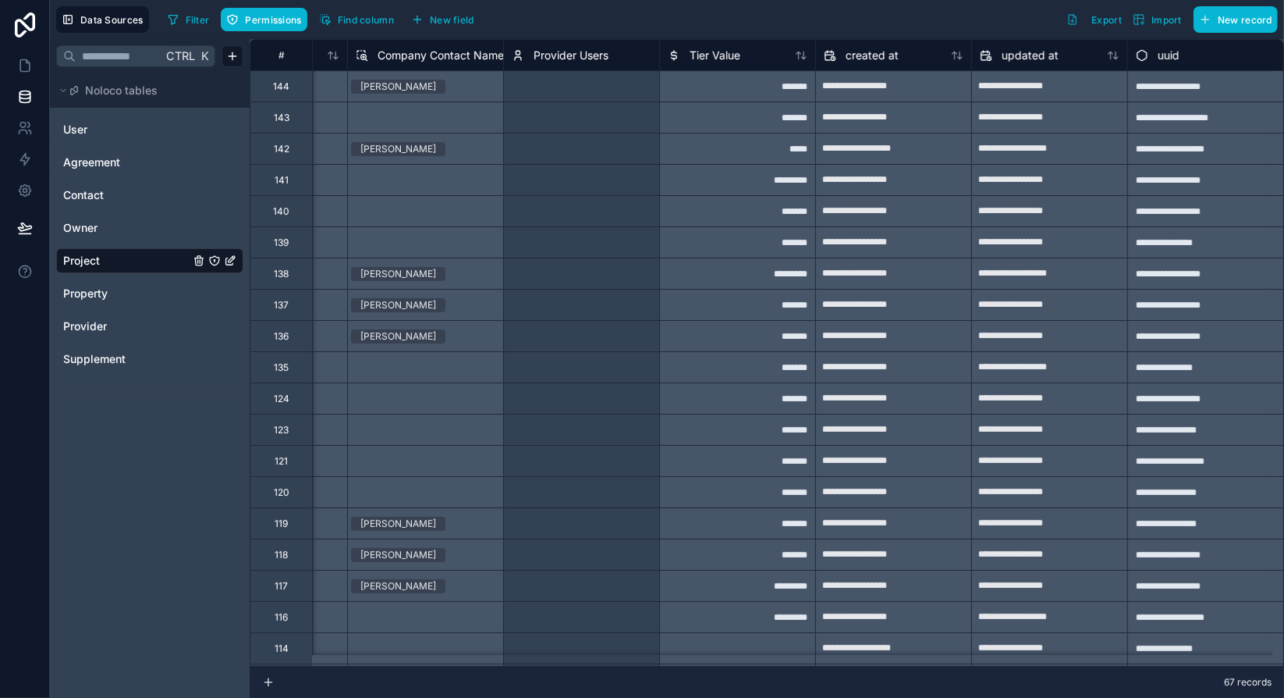
drag, startPoint x: 1197, startPoint y: 666, endPoint x: 1050, endPoint y: 667, distance: 146.7
click at [1050, 667] on div "**********" at bounding box center [767, 368] width 1035 height 659
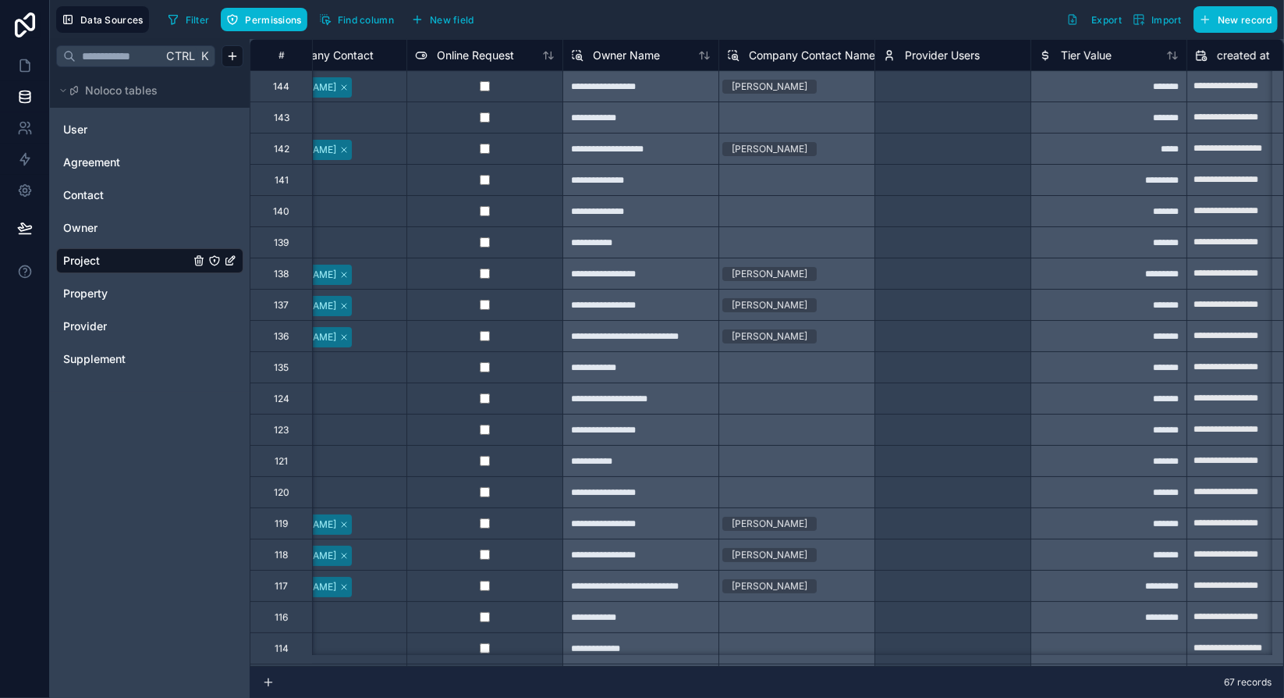
scroll to position [0, 4015]
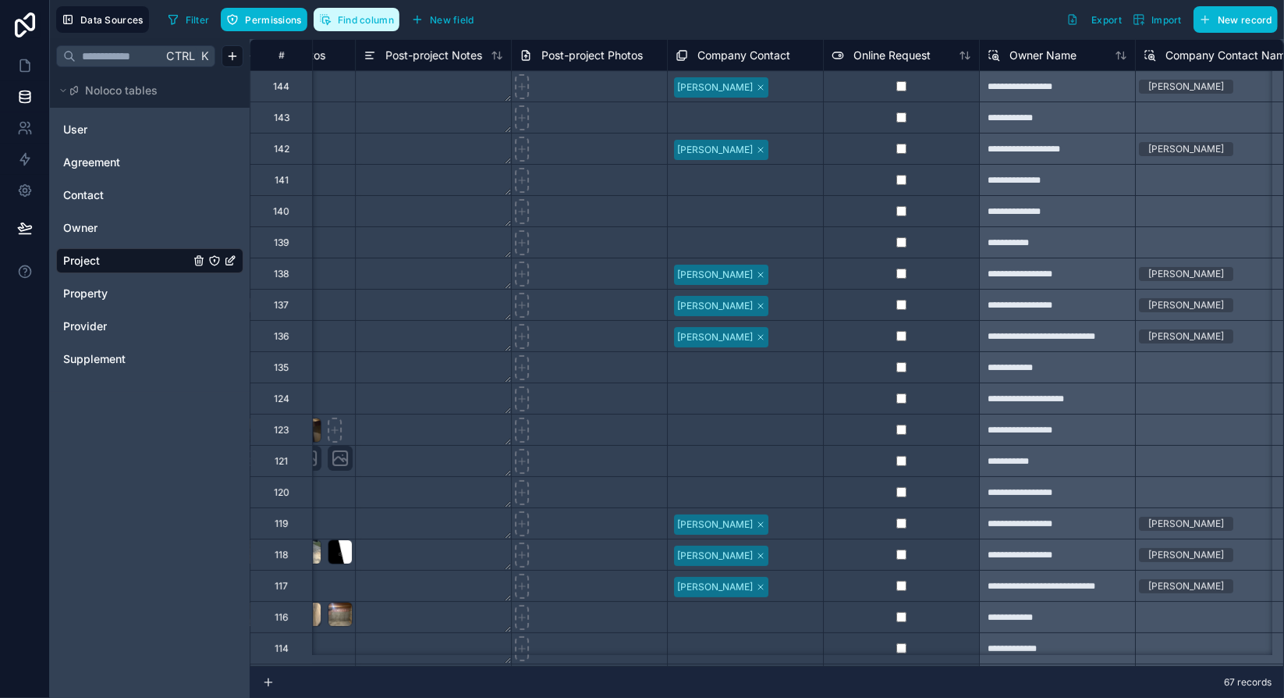
click at [363, 16] on span "Find column" at bounding box center [366, 20] width 56 height 12
click at [355, 21] on span "Find column" at bounding box center [366, 20] width 56 height 12
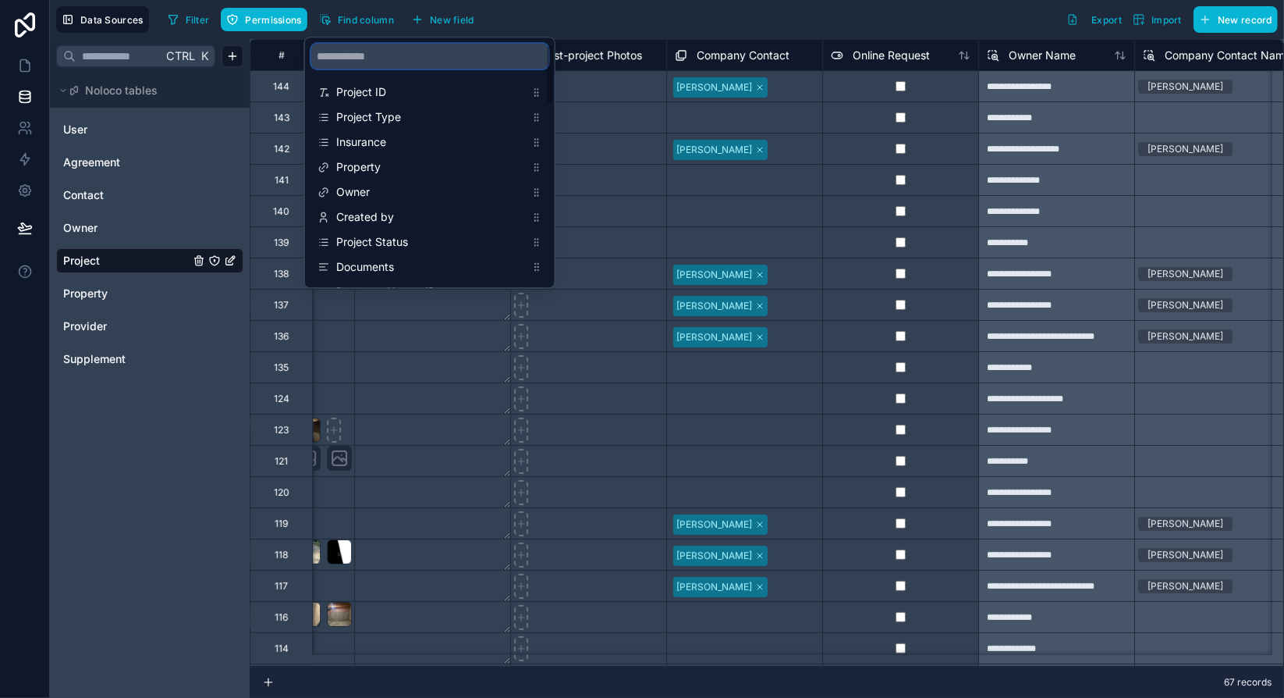
click at [410, 54] on input "scrollable content" at bounding box center [429, 56] width 237 height 25
type input "*****"
drag, startPoint x: 649, startPoint y: 17, endPoint x: 106, endPoint y: 294, distance: 609.7
click at [649, 17] on div "Filter Permissions Find column New field Export Import New record" at bounding box center [720, 19] width 1117 height 27
click at [106, 294] on span "Property" at bounding box center [85, 294] width 44 height 16
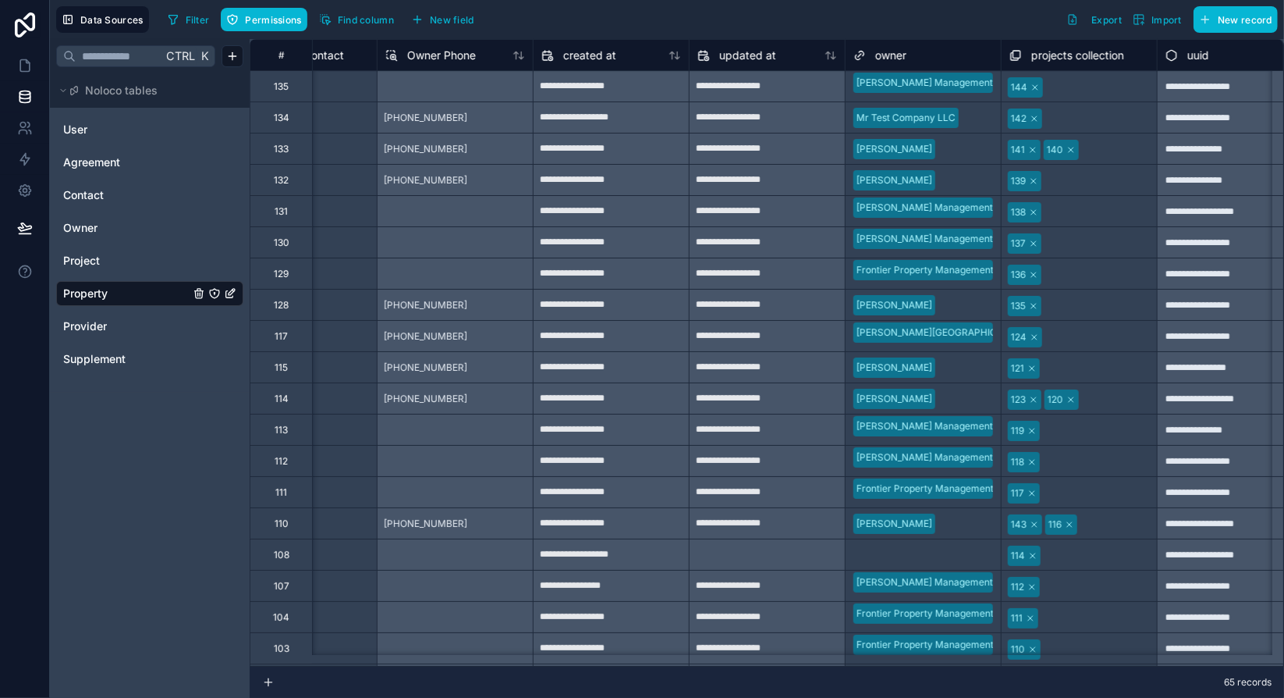
scroll to position [0, 912]
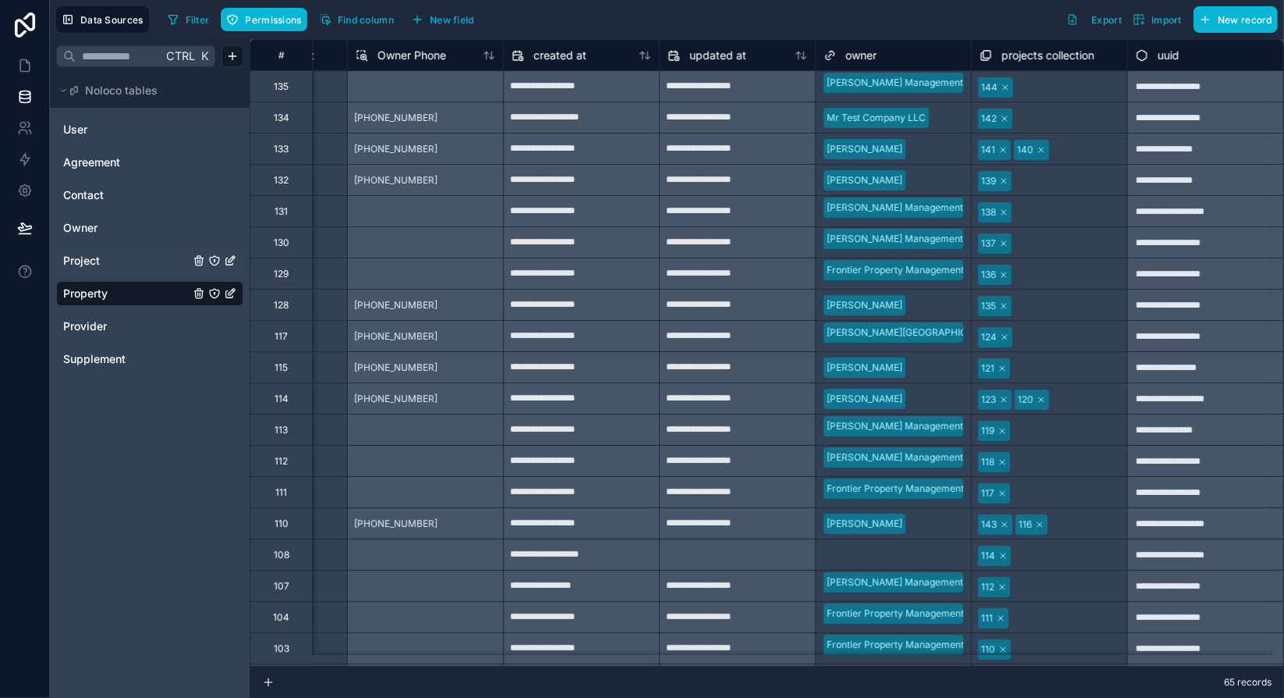
click at [109, 265] on link "Project" at bounding box center [126, 261] width 126 height 16
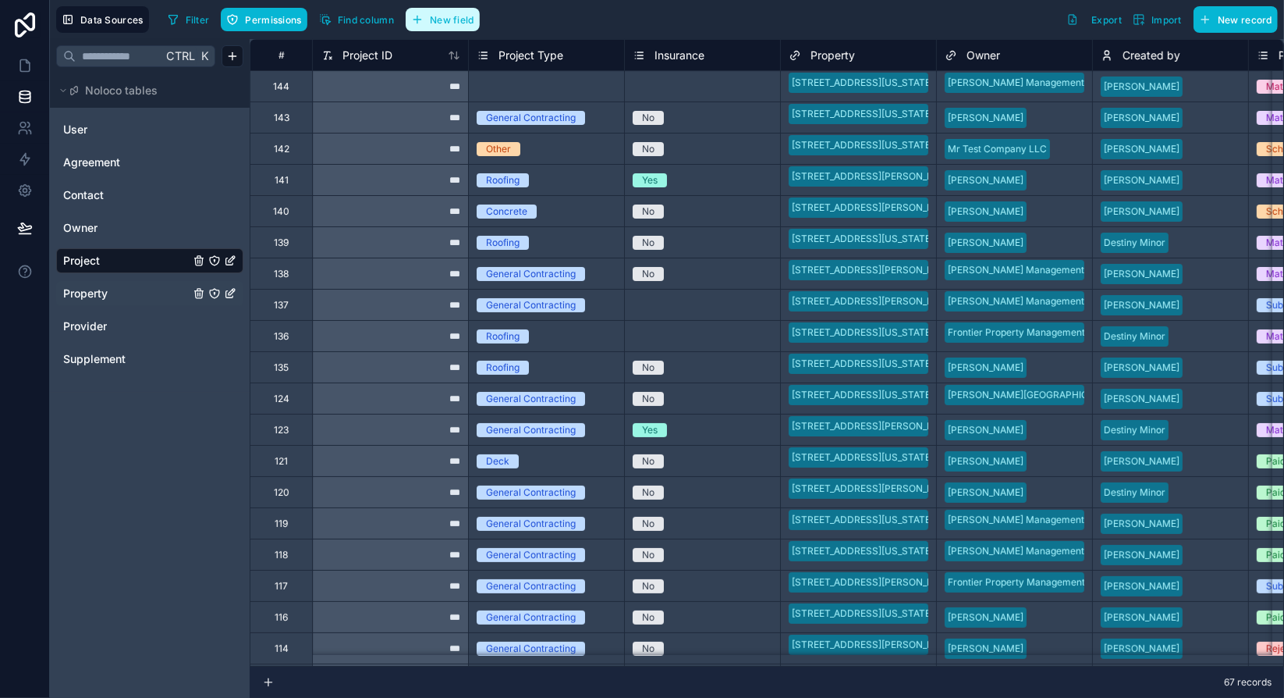
click at [432, 22] on span "New field" at bounding box center [452, 20] width 44 height 12
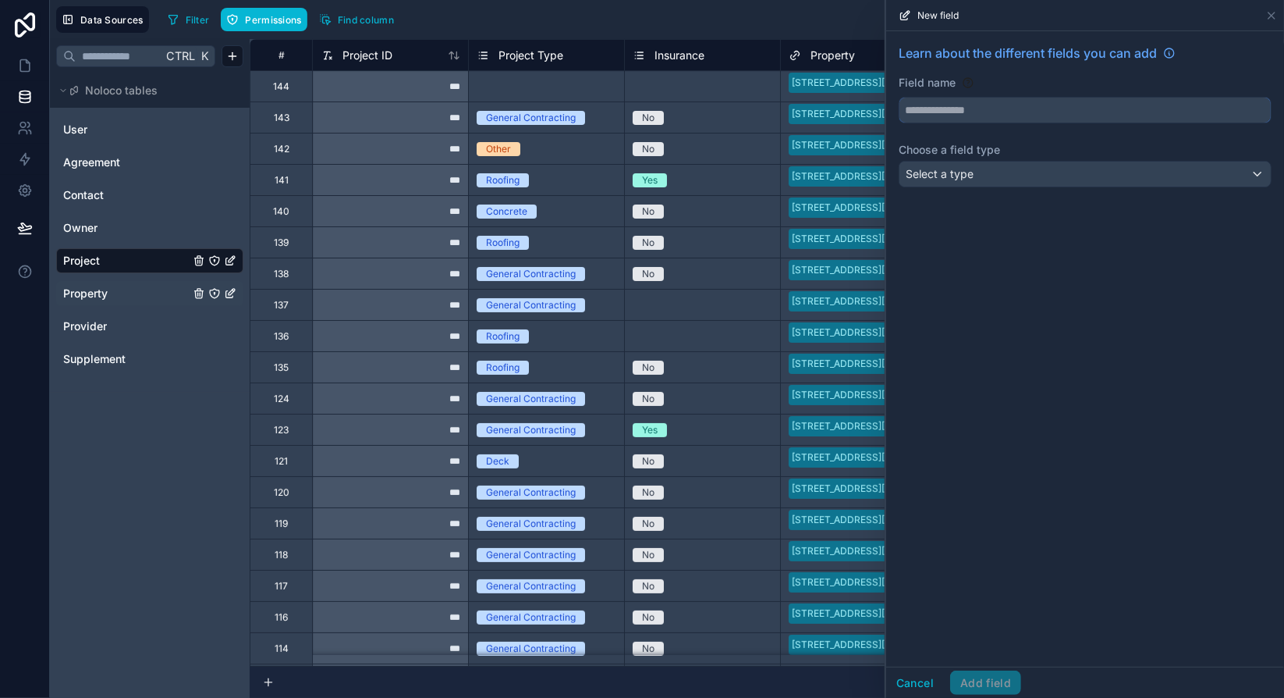
click at [1003, 112] on input "text" at bounding box center [1085, 110] width 371 height 25
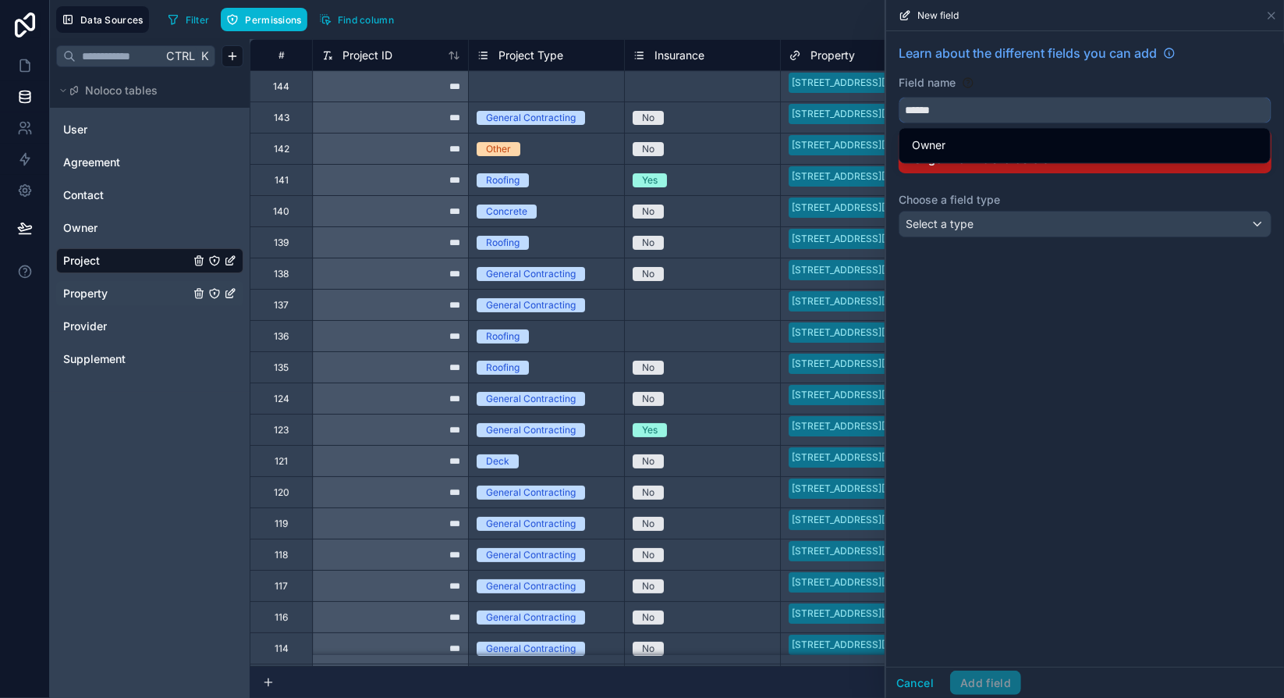
click at [899, 97] on button "*****" at bounding box center [1085, 110] width 373 height 27
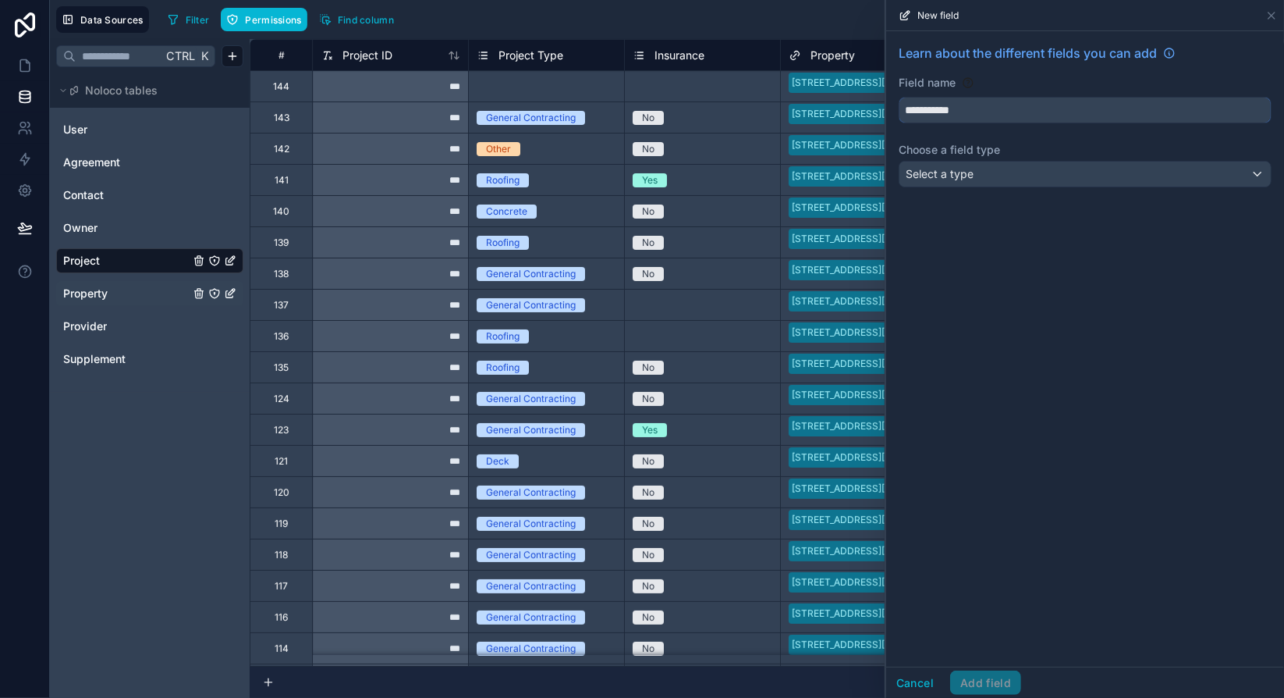
type input "**********"
click at [1001, 175] on div "Select a type" at bounding box center [1085, 174] width 371 height 25
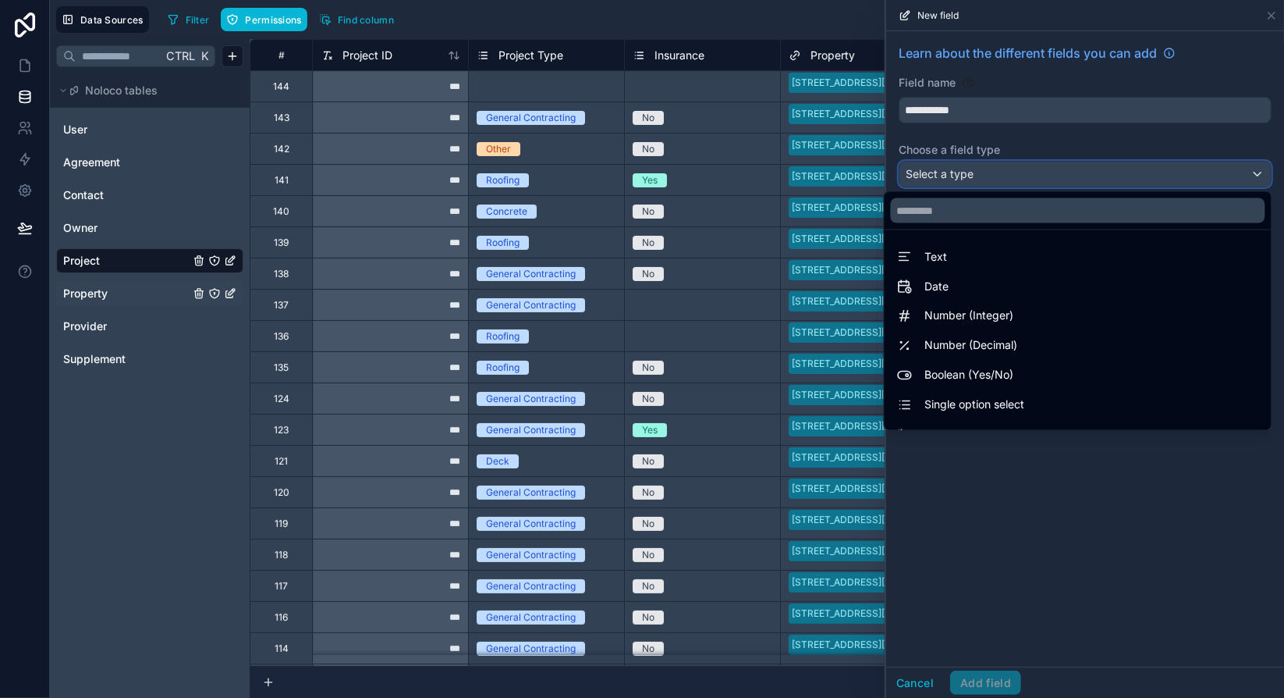
scroll to position [453, 0]
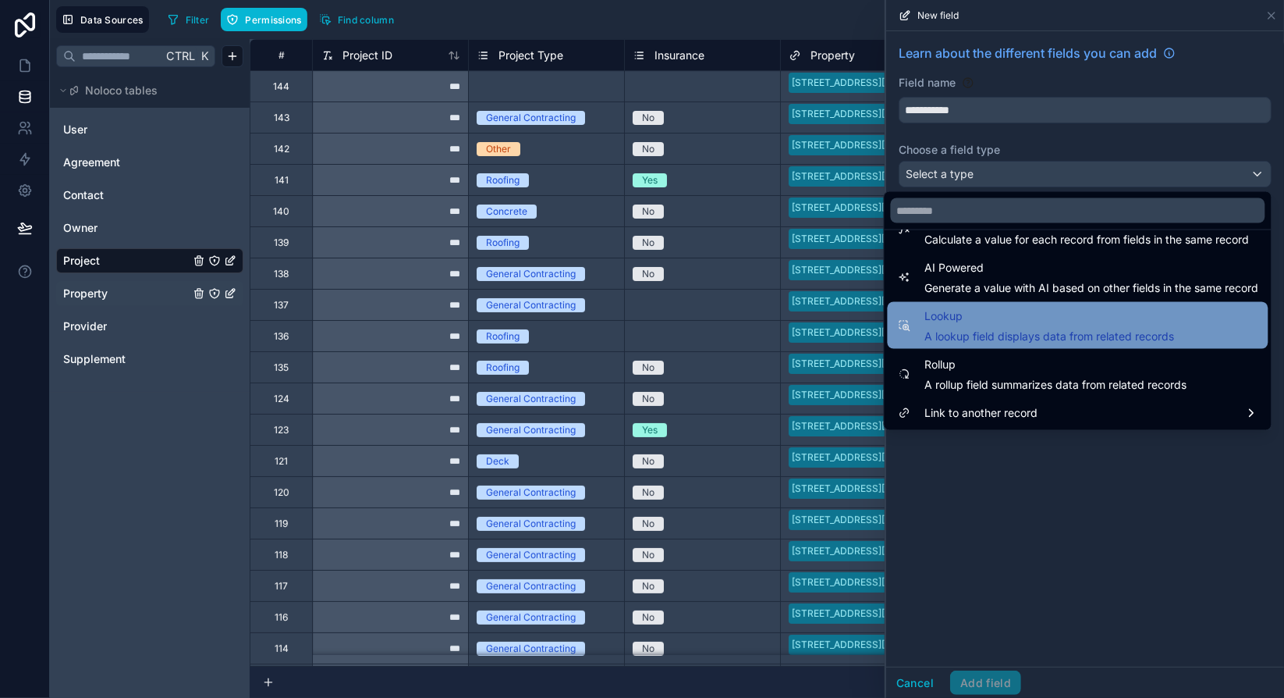
click at [977, 336] on span "A lookup field displays data from related records" at bounding box center [1051, 337] width 250 height 16
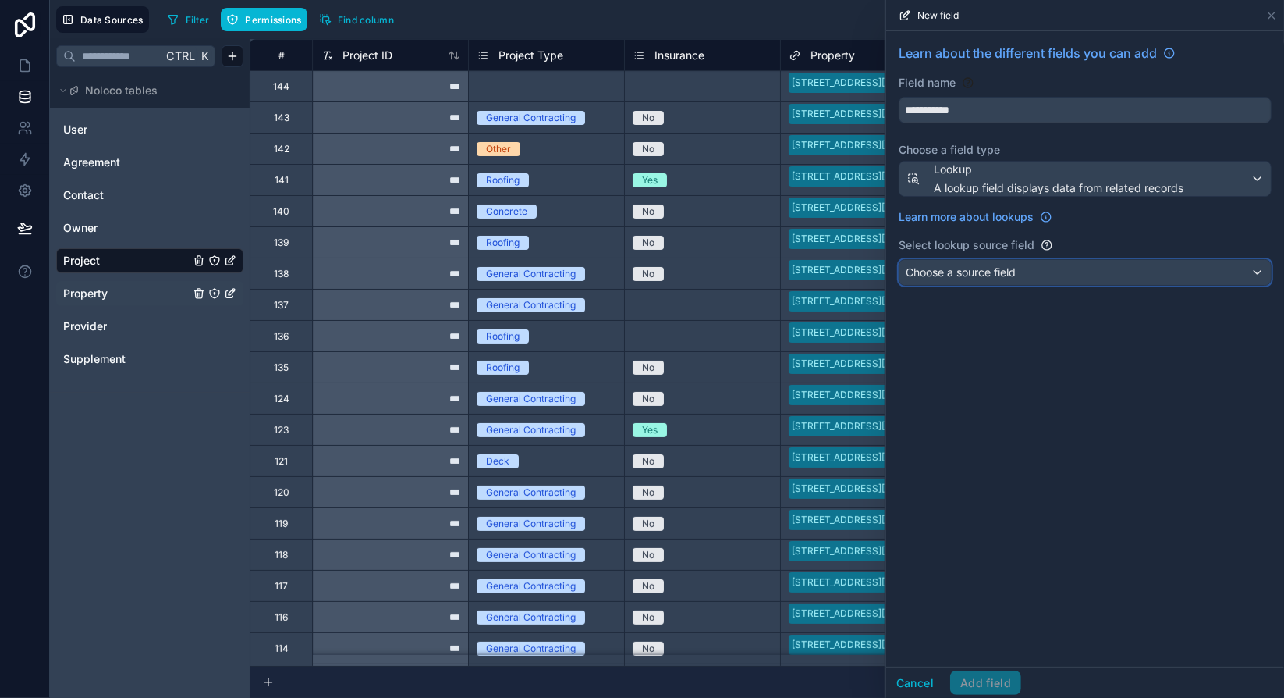
click at [979, 276] on span "Choose a source field" at bounding box center [961, 271] width 110 height 13
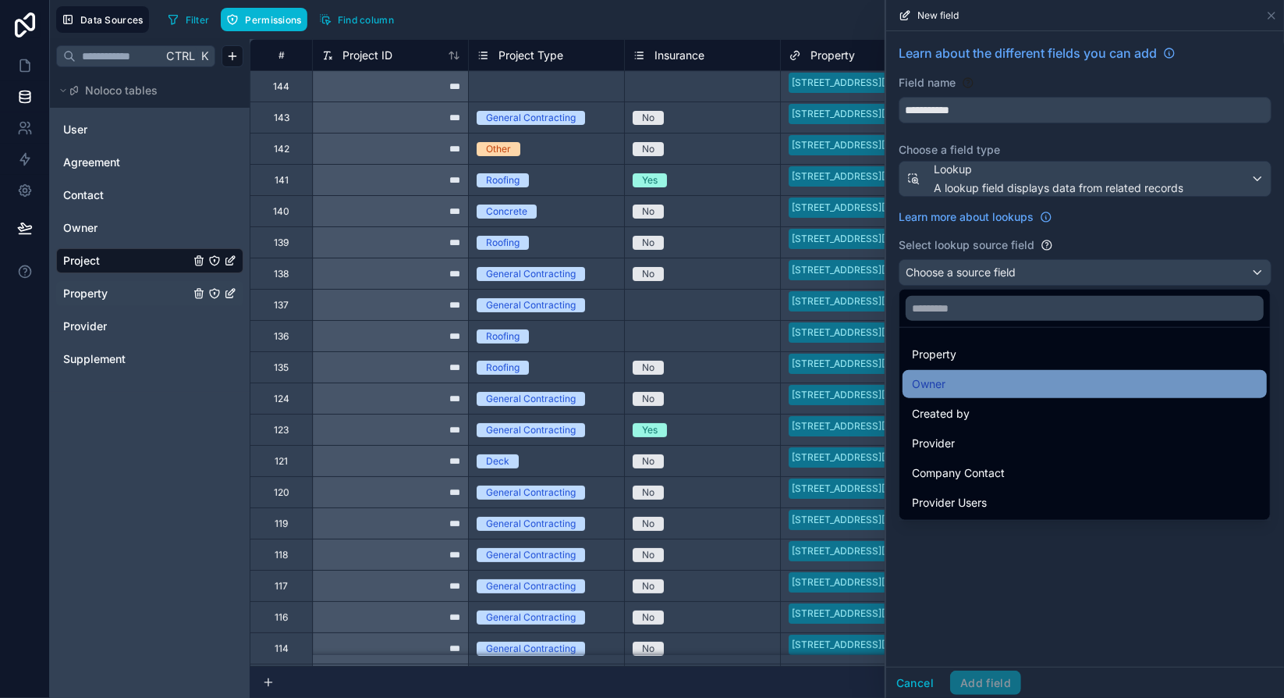
click at [959, 386] on div "Owner" at bounding box center [1085, 384] width 346 height 19
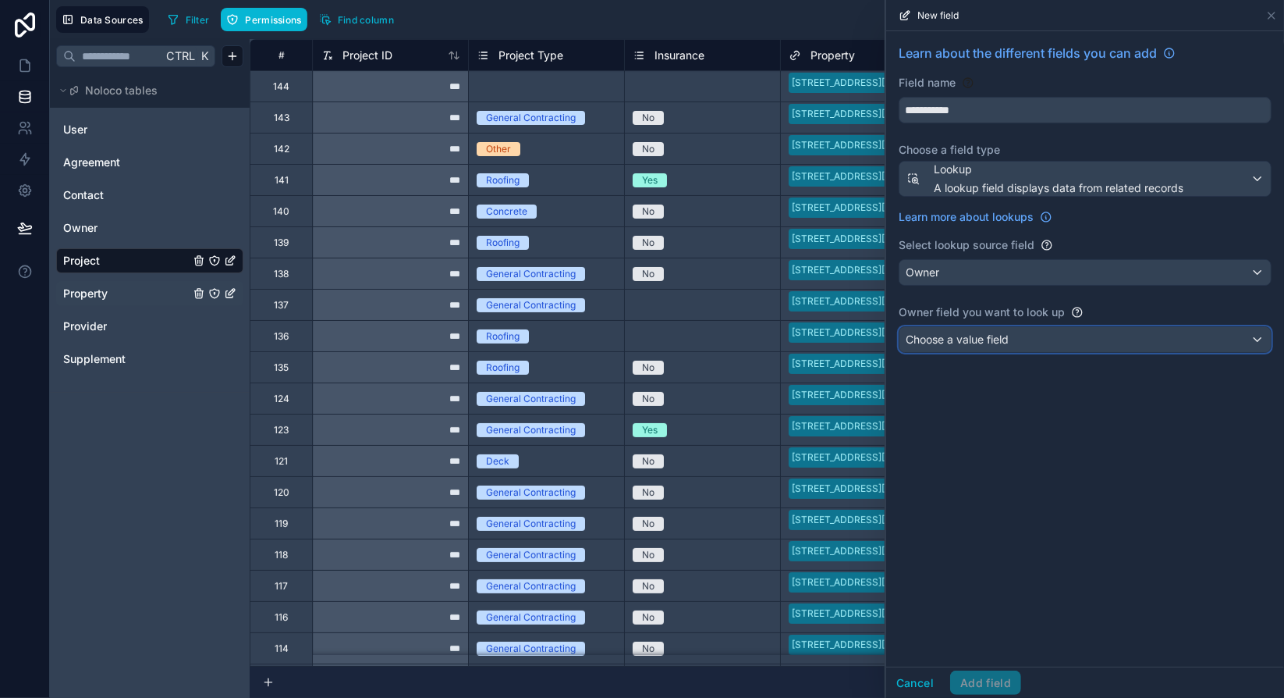
click at [973, 344] on span "Choose a value field" at bounding box center [957, 340] width 103 height 16
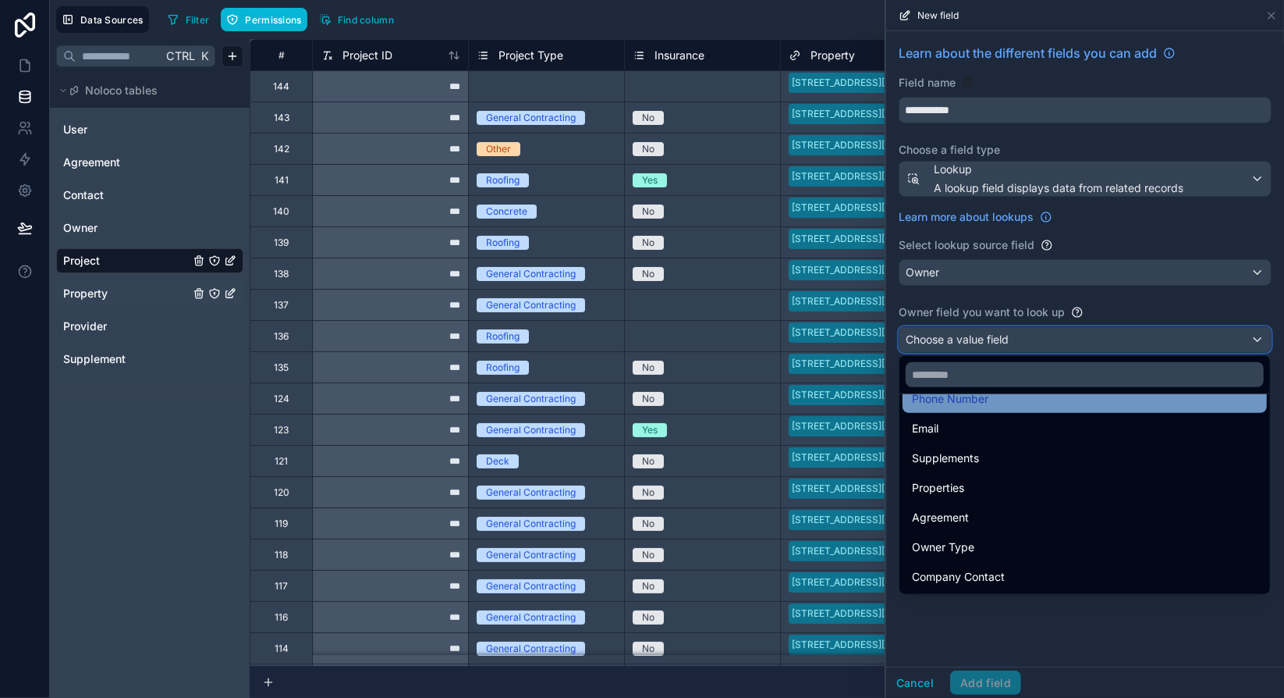
scroll to position [3, 0]
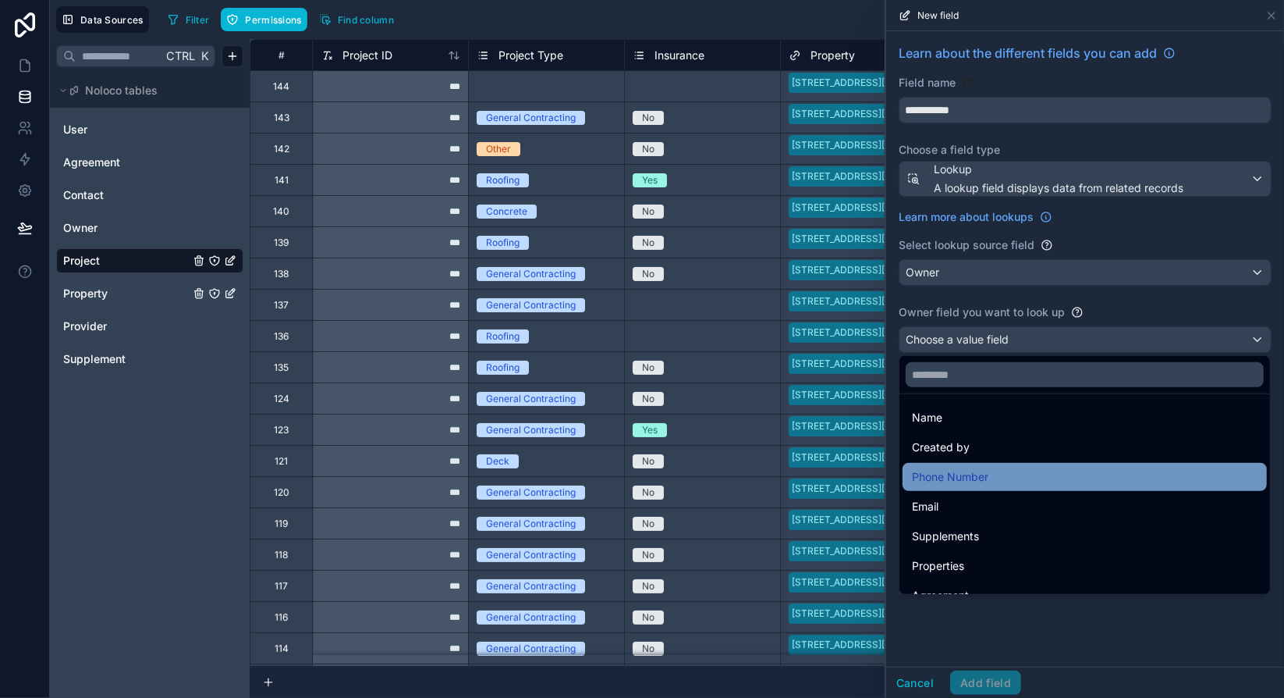
click at [1000, 483] on div "Phone Number" at bounding box center [1085, 476] width 346 height 19
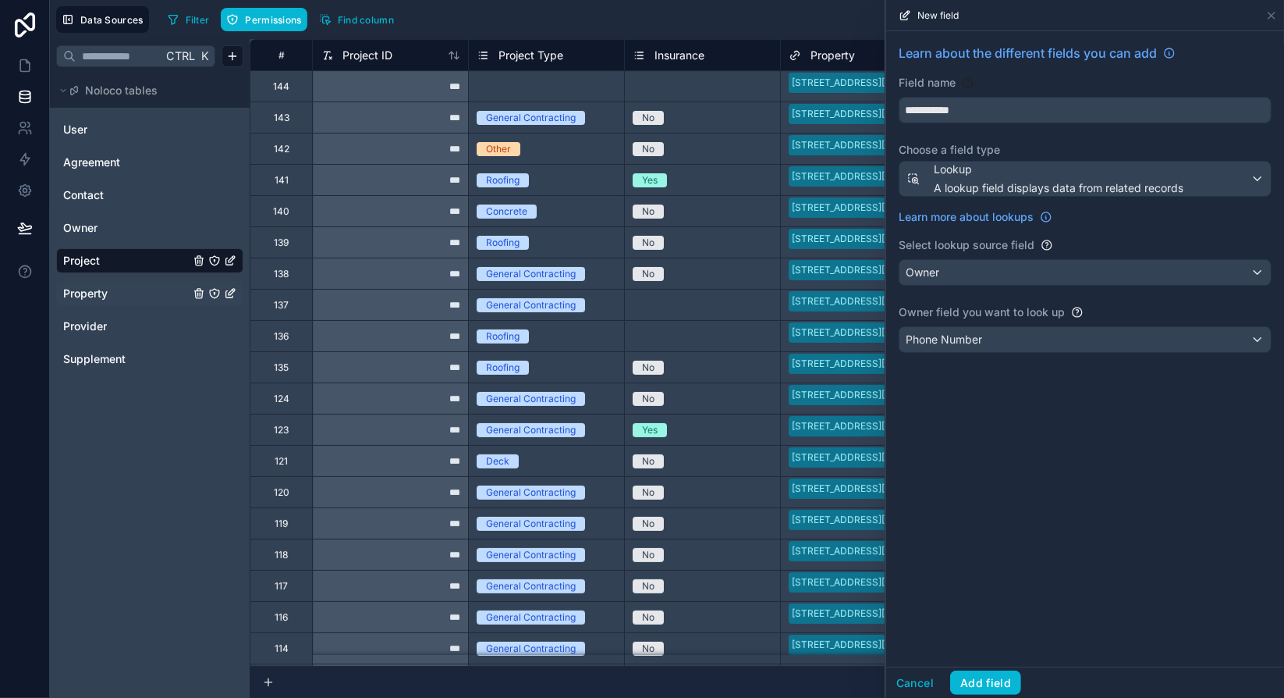
click at [1016, 498] on div "**********" at bounding box center [1085, 348] width 398 height 635
click at [1002, 687] on button "Add field" at bounding box center [985, 682] width 71 height 25
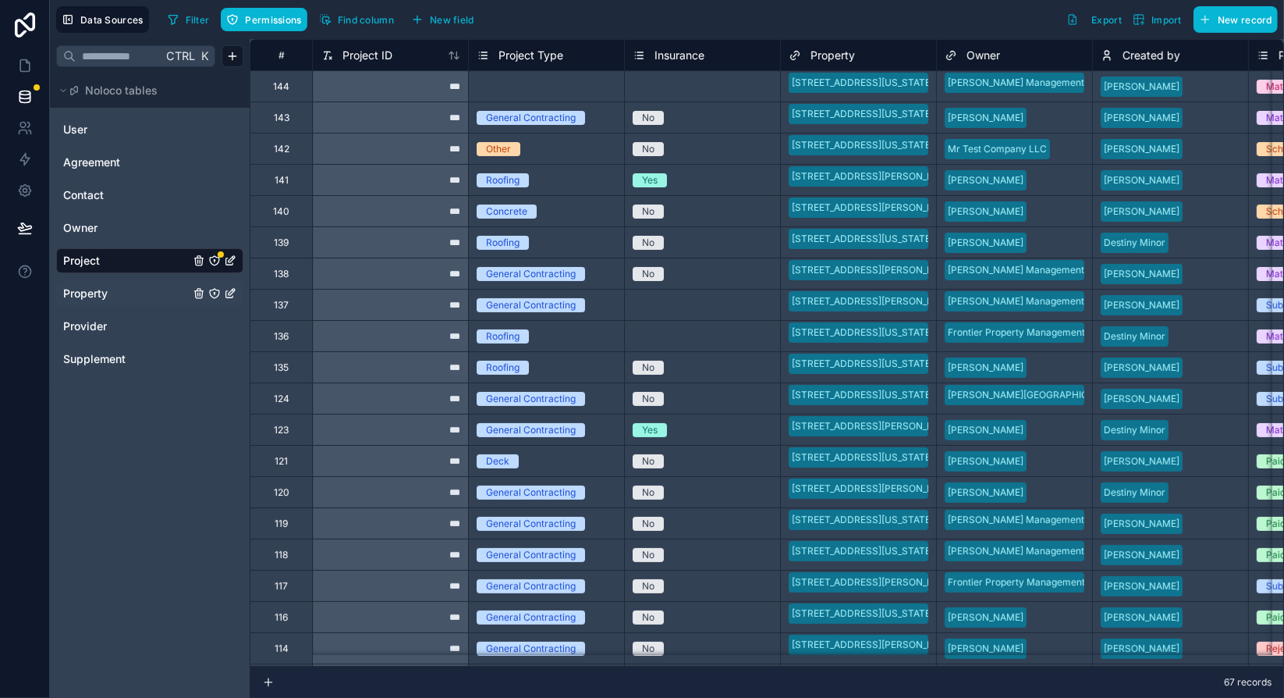
click at [215, 261] on icon "Project" at bounding box center [215, 262] width 0 height 2
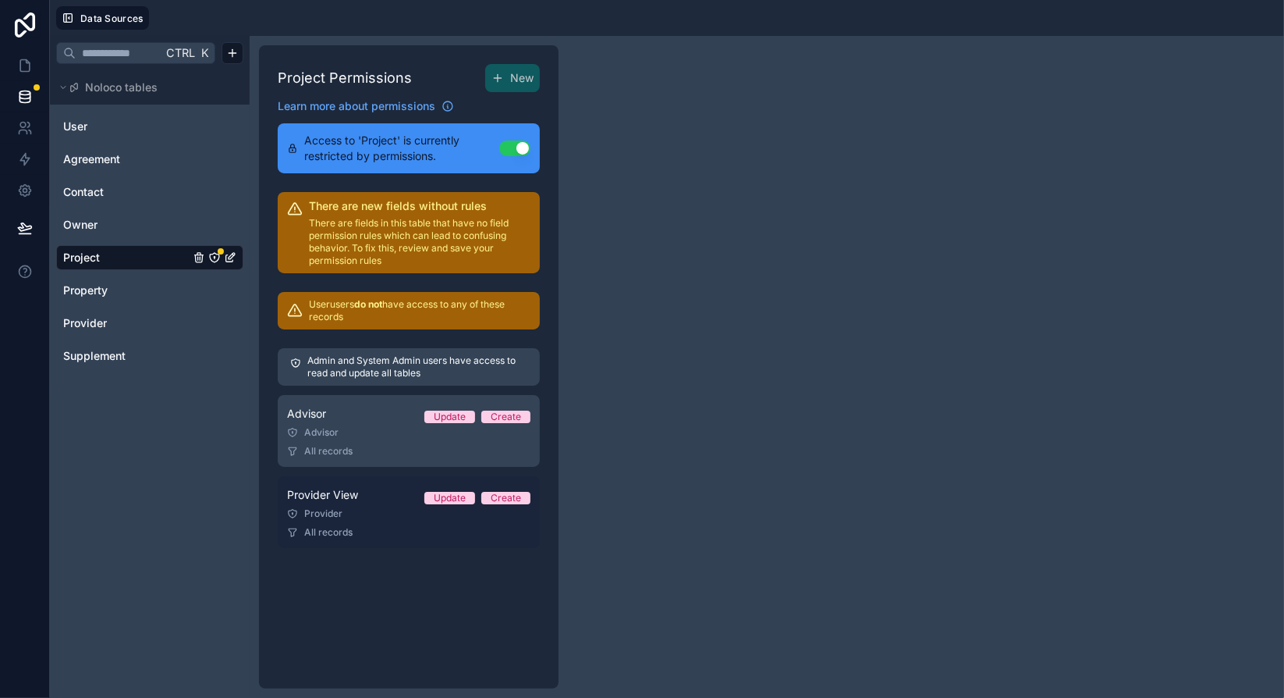
click at [392, 509] on div "Provider" at bounding box center [408, 513] width 243 height 12
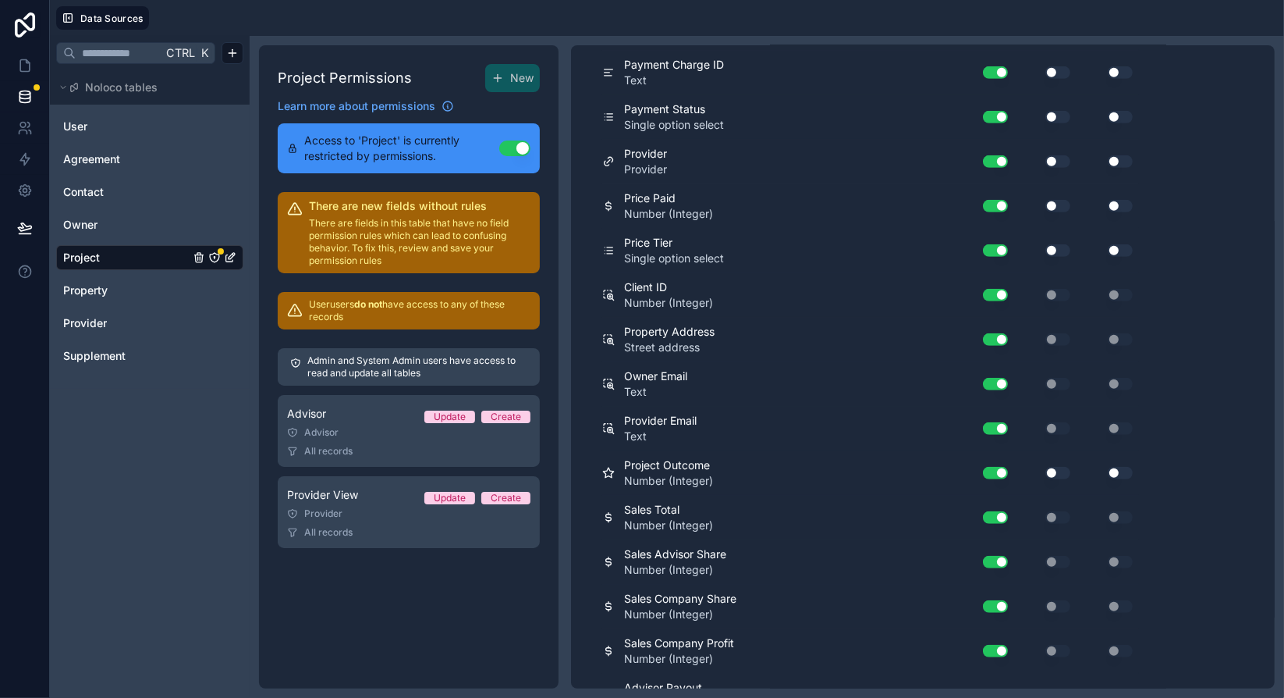
scroll to position [1166, 0]
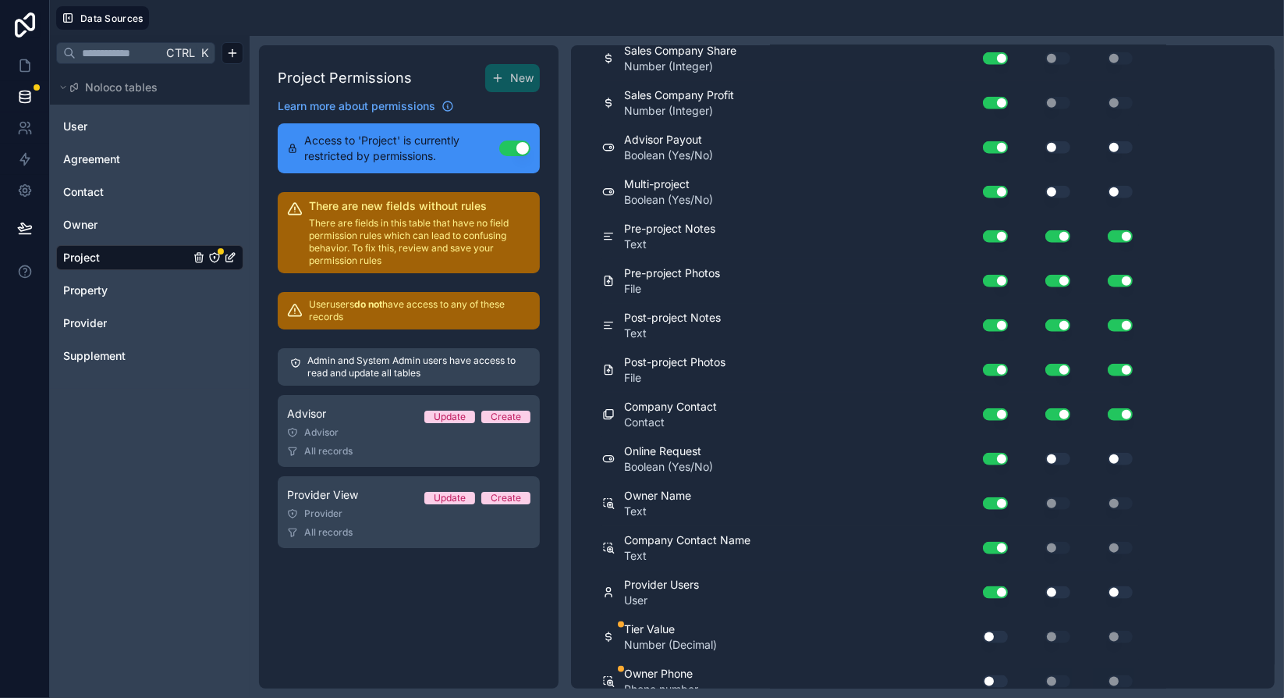
click at [998, 675] on button "Use setting" at bounding box center [995, 681] width 25 height 12
click at [495, 601] on div "Project Permissions New Learn more about permissions Access to 'Project' is cur…" at bounding box center [409, 366] width 300 height 643
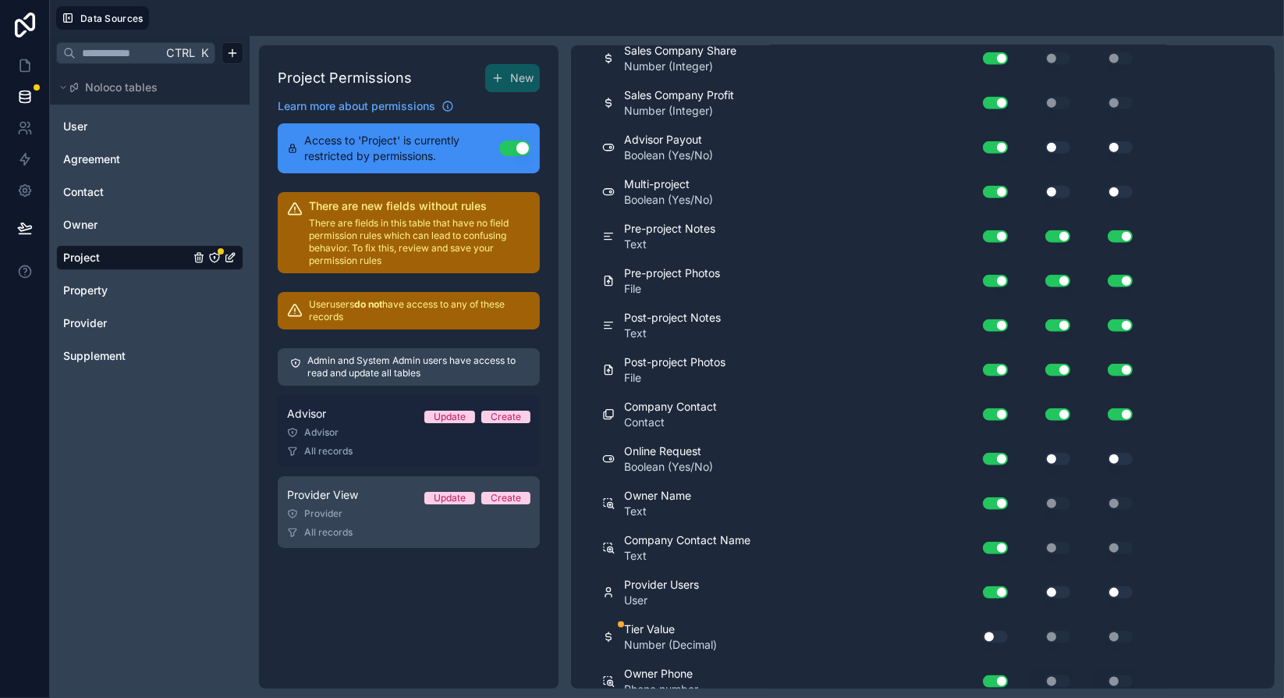
click at [354, 419] on div "Advisor Update Create" at bounding box center [408, 413] width 243 height 19
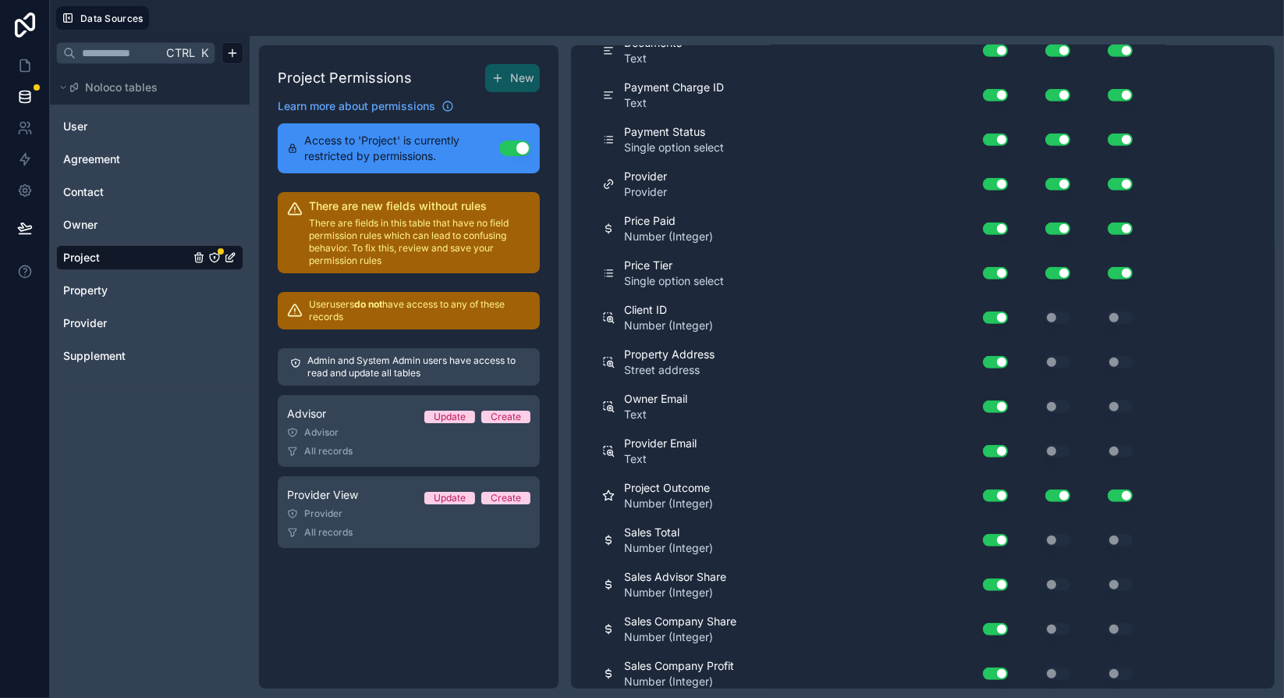
scroll to position [1166, 0]
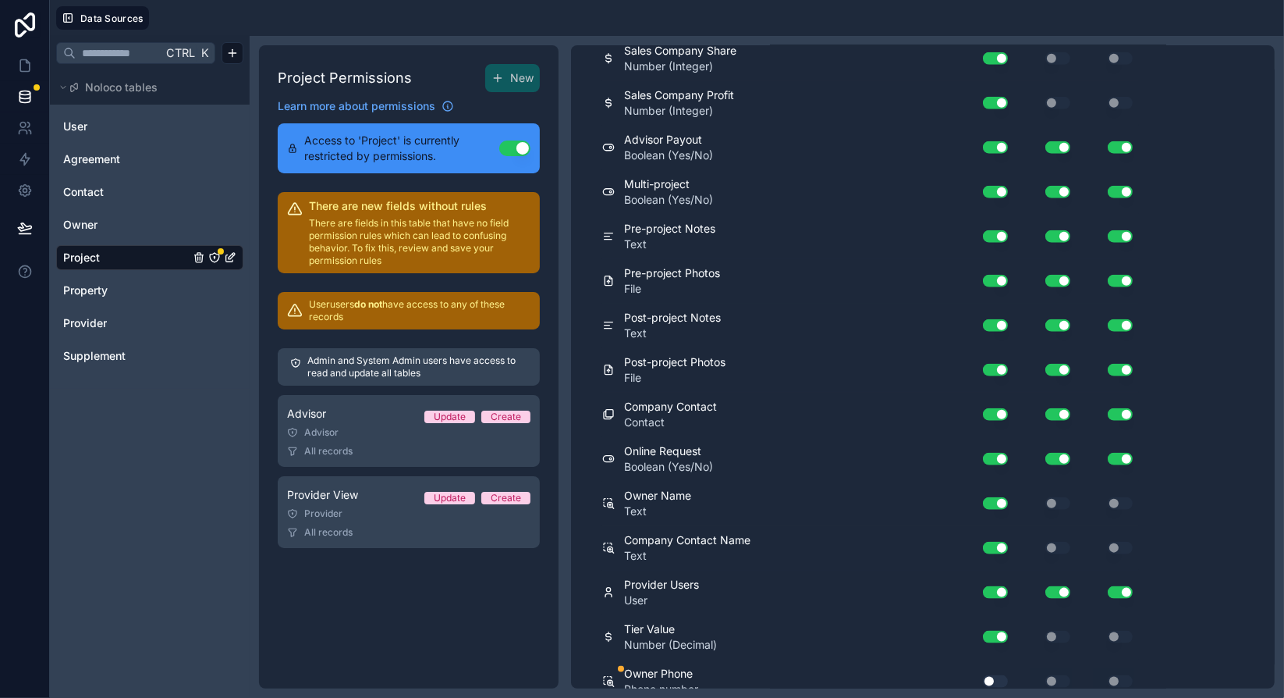
click at [992, 675] on button "Use setting" at bounding box center [995, 681] width 25 height 12
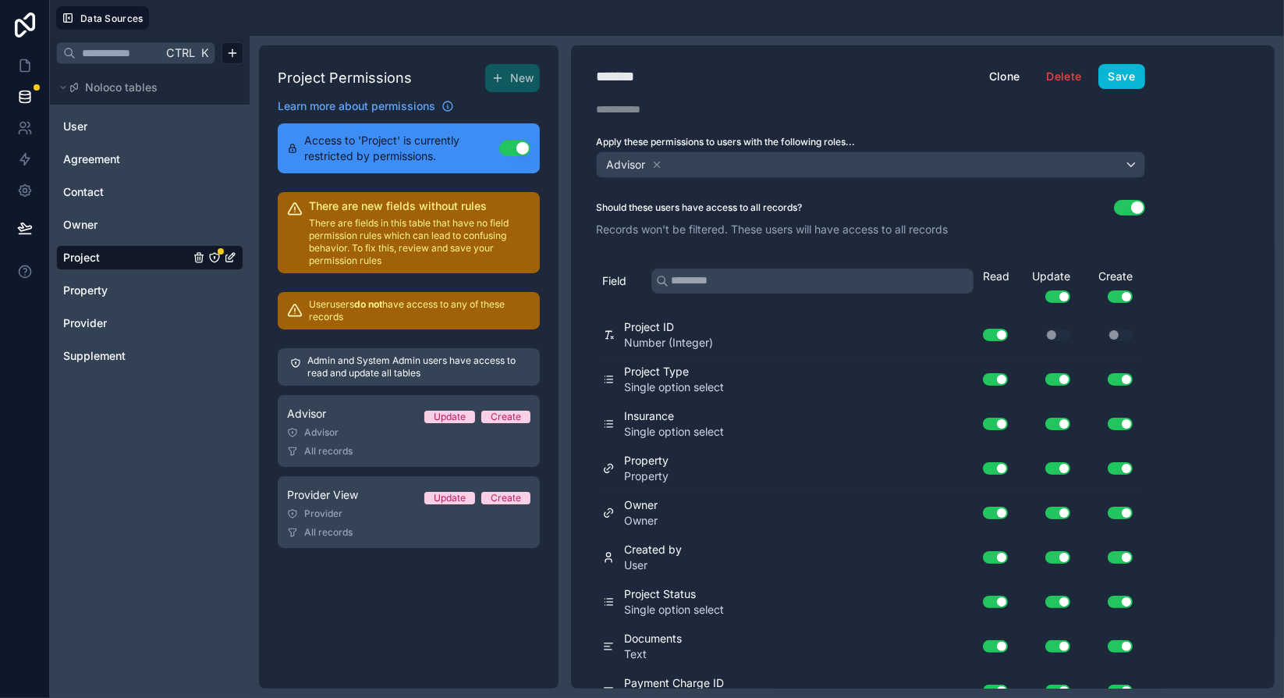
scroll to position [0, 0]
click at [1117, 80] on button "Save" at bounding box center [1122, 76] width 47 height 25
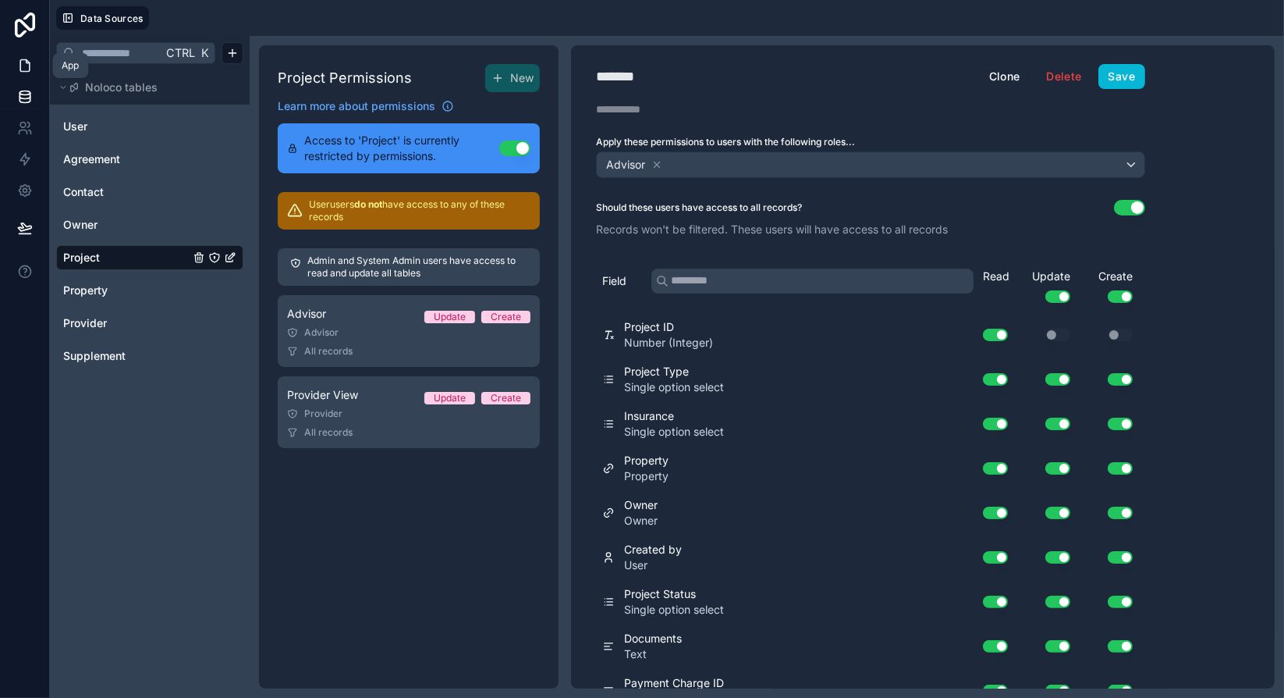
click at [20, 66] on icon at bounding box center [24, 66] width 9 height 12
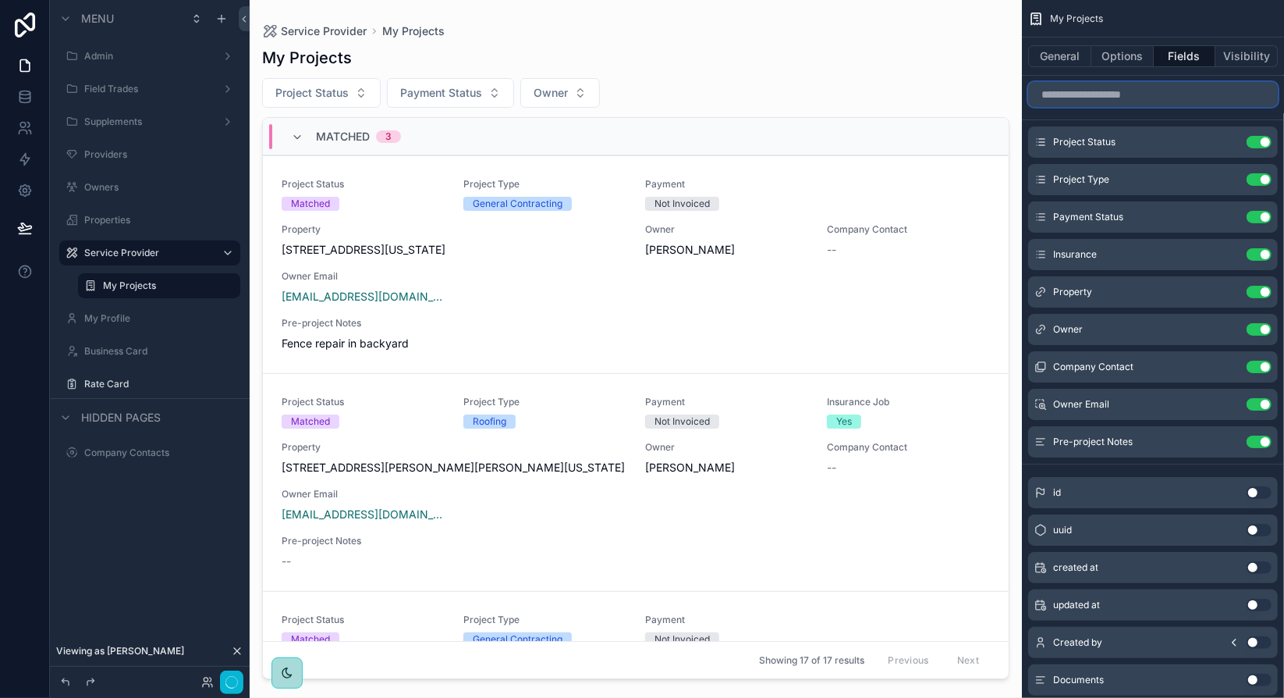
click at [1122, 96] on input "scrollable content" at bounding box center [1154, 94] width 250 height 25
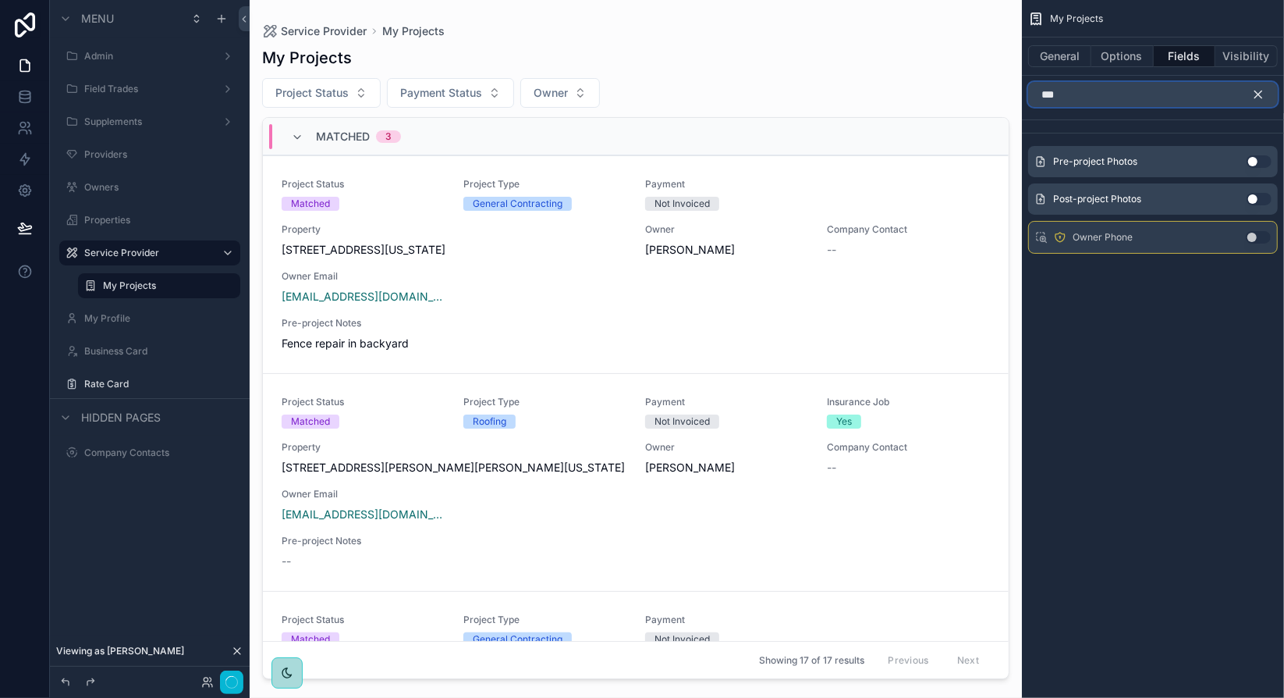
type input "***"
click at [1250, 233] on button "Use setting" at bounding box center [1258, 237] width 25 height 12
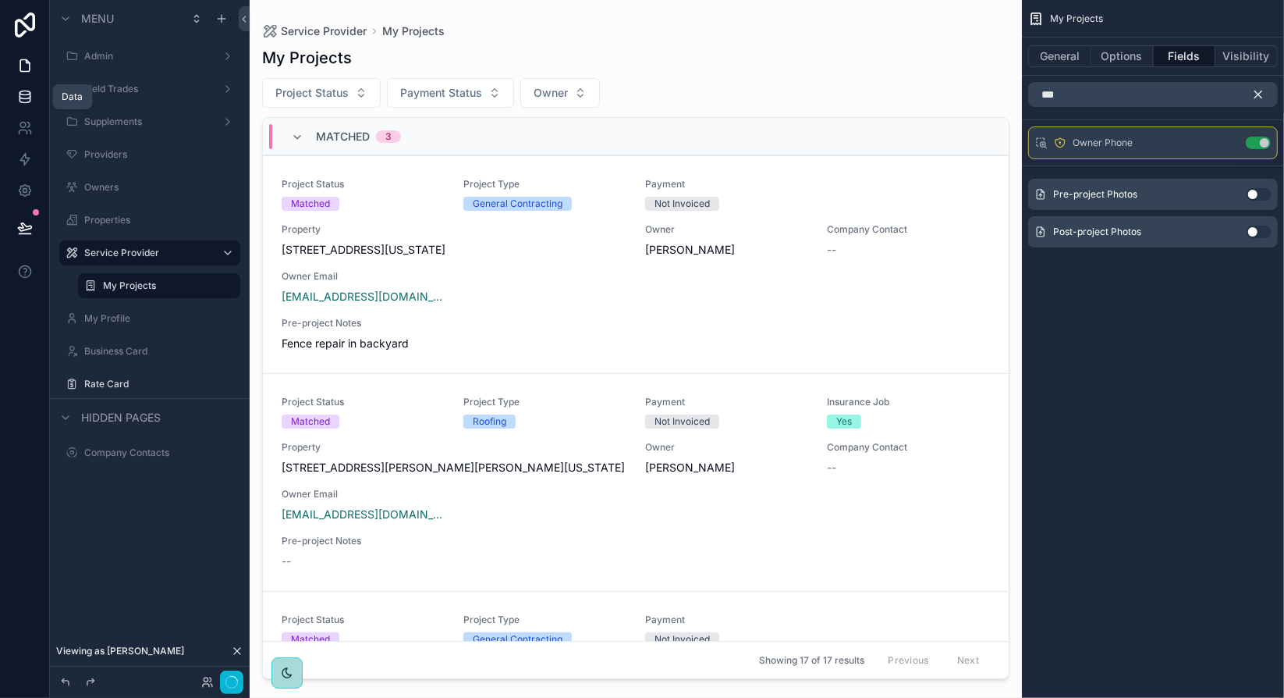
click at [22, 99] on icon at bounding box center [25, 97] width 16 height 16
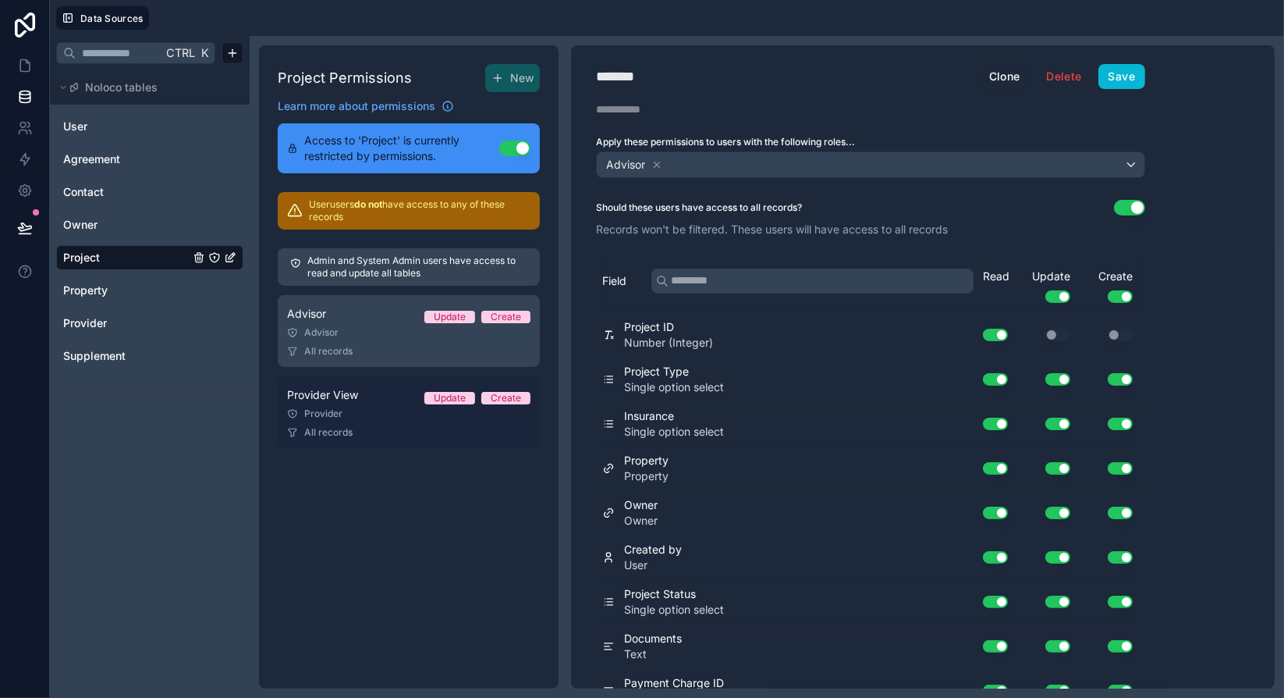
click at [392, 402] on div "Provider View Update Create" at bounding box center [408, 395] width 243 height 19
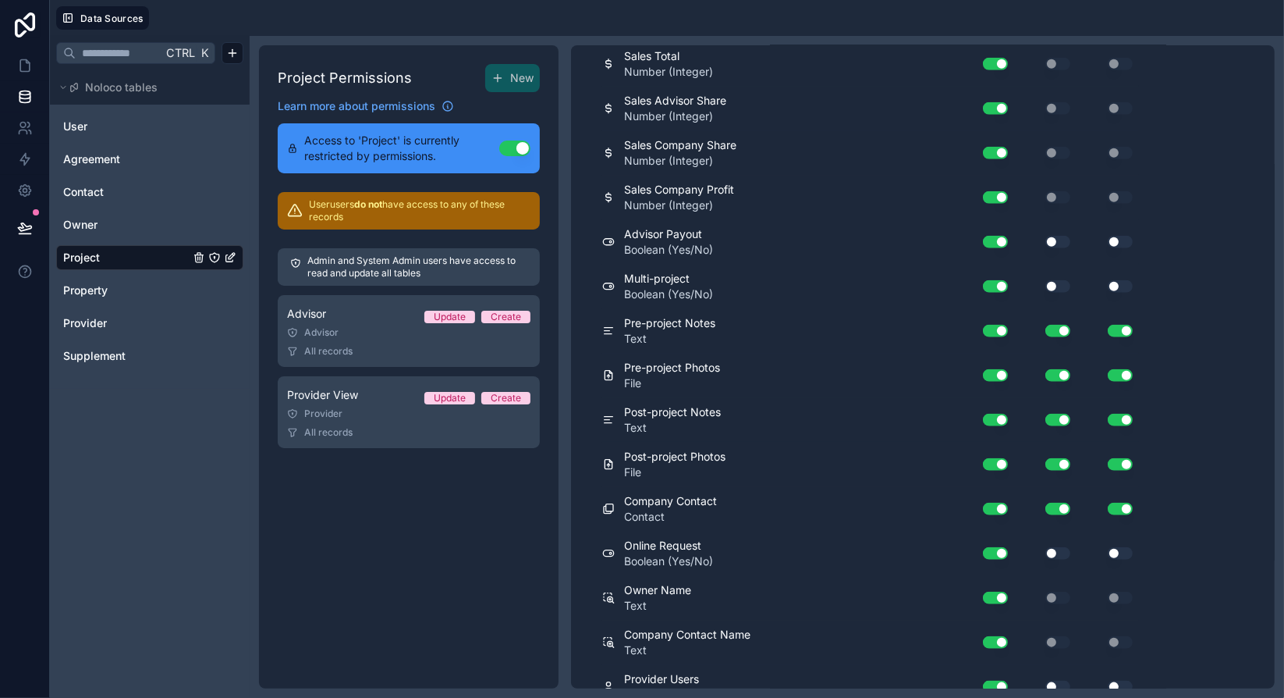
scroll to position [1166, 0]
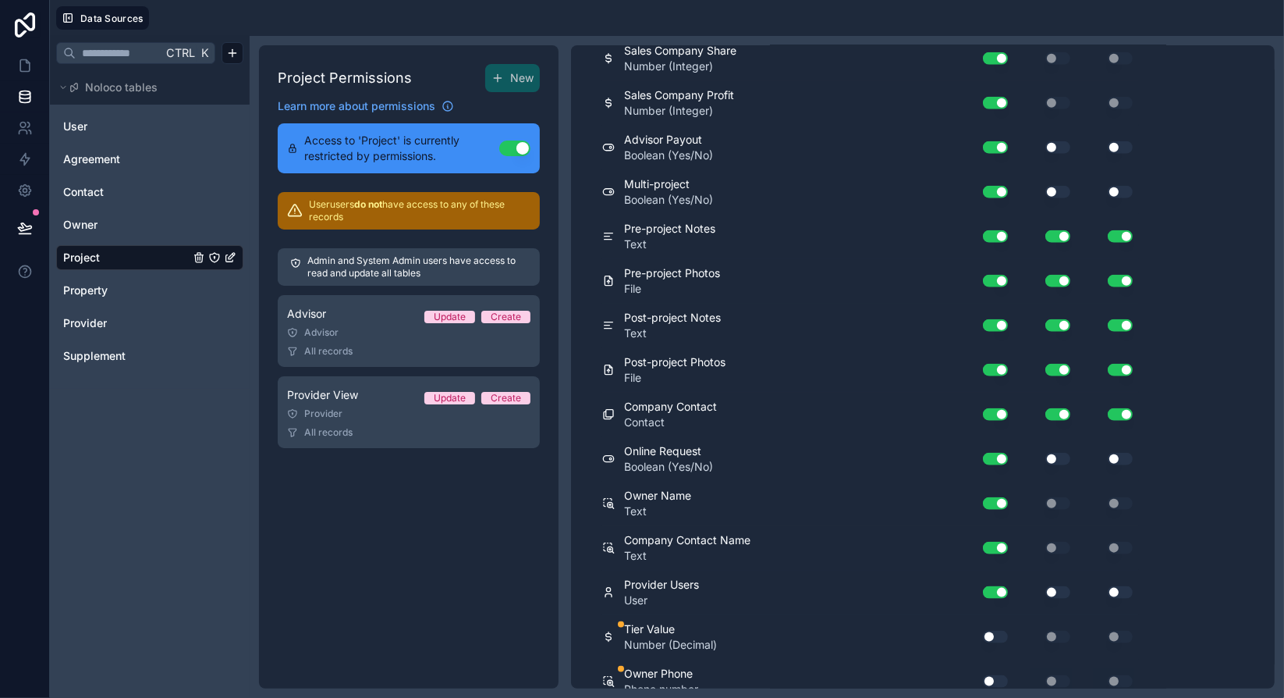
click at [997, 675] on button "Use setting" at bounding box center [995, 681] width 25 height 12
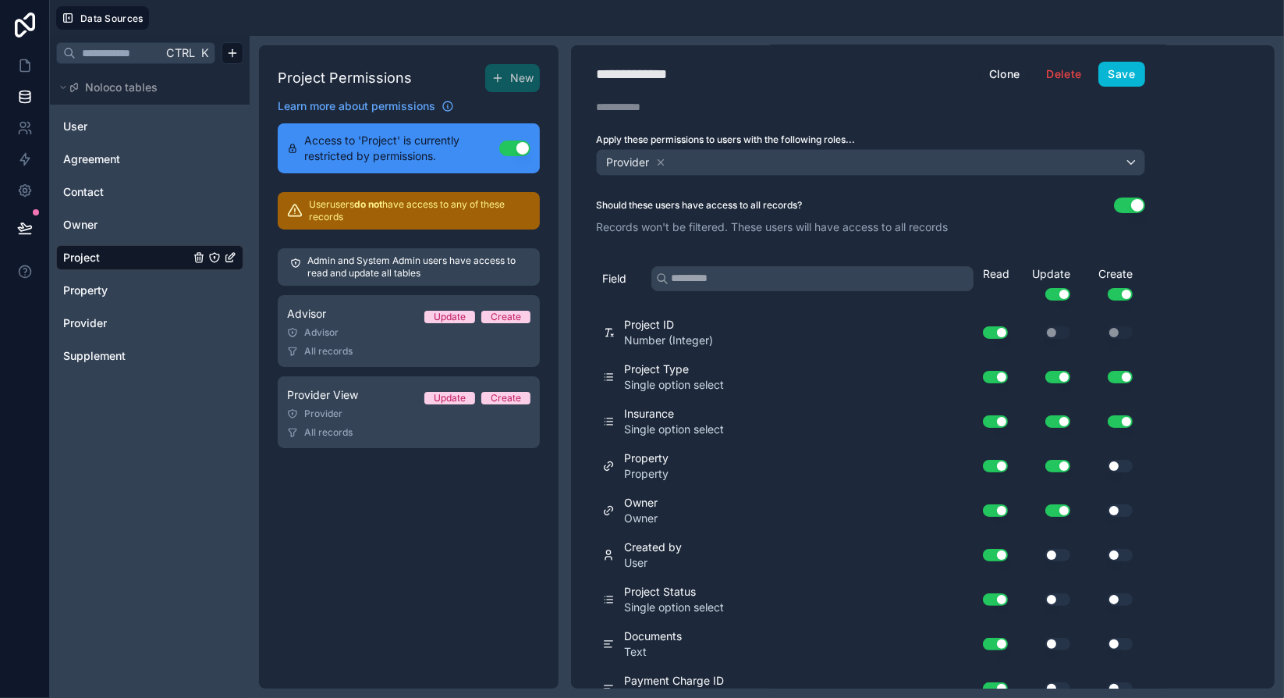
scroll to position [0, 0]
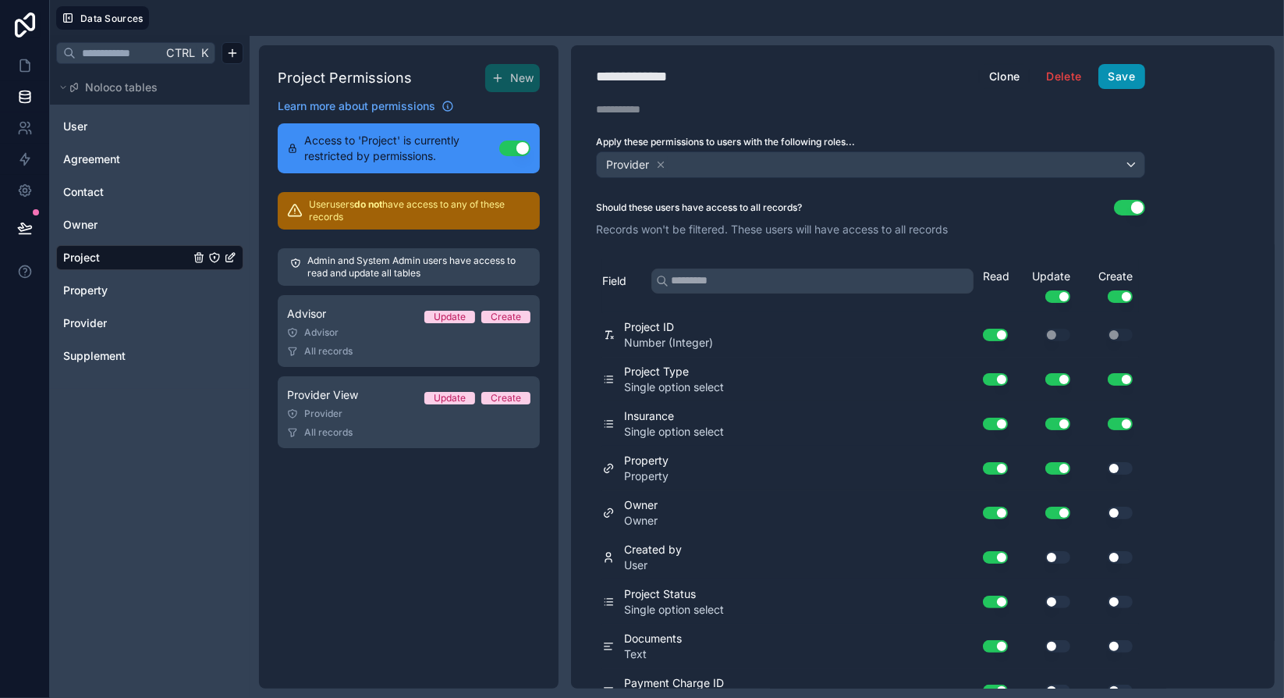
click at [1139, 80] on button "Save" at bounding box center [1122, 76] width 47 height 25
click at [26, 68] on icon at bounding box center [25, 66] width 16 height 16
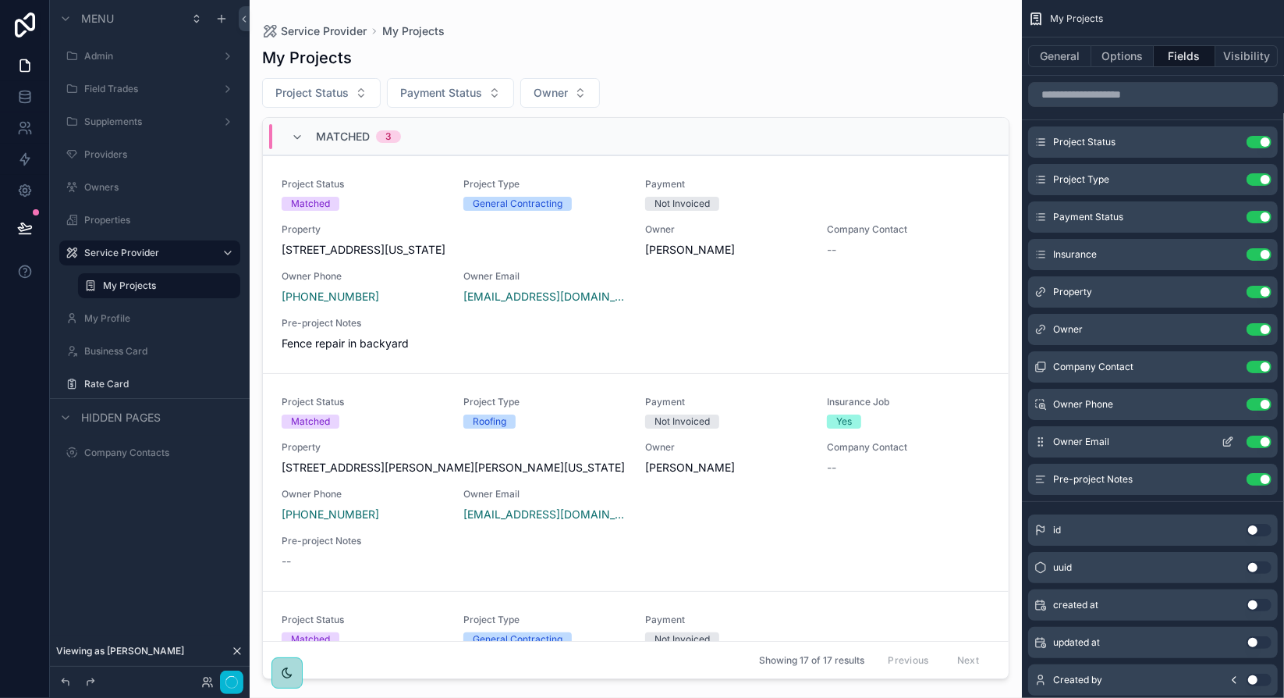
click at [1225, 442] on icon "scrollable content" at bounding box center [1228, 441] width 12 height 12
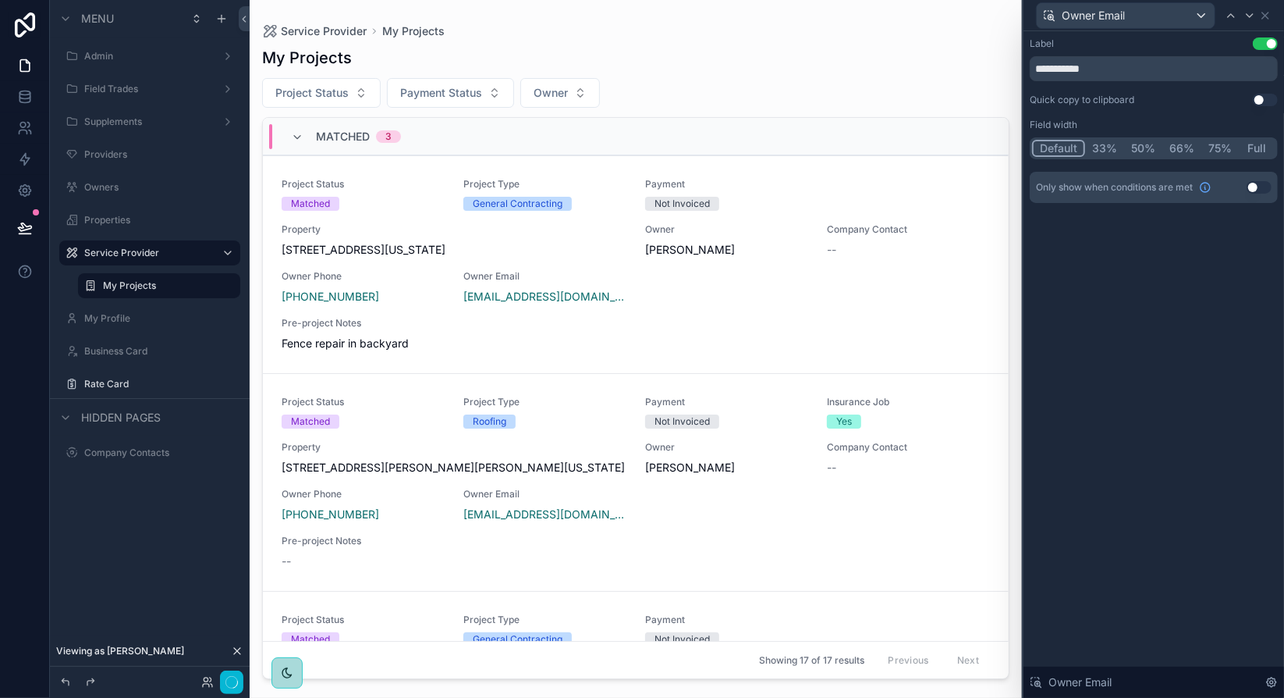
click at [1263, 100] on button "Use setting" at bounding box center [1265, 100] width 25 height 12
click at [1270, 16] on icon at bounding box center [1266, 15] width 12 height 12
click at [1270, 16] on div "Owner Email" at bounding box center [1154, 15] width 248 height 30
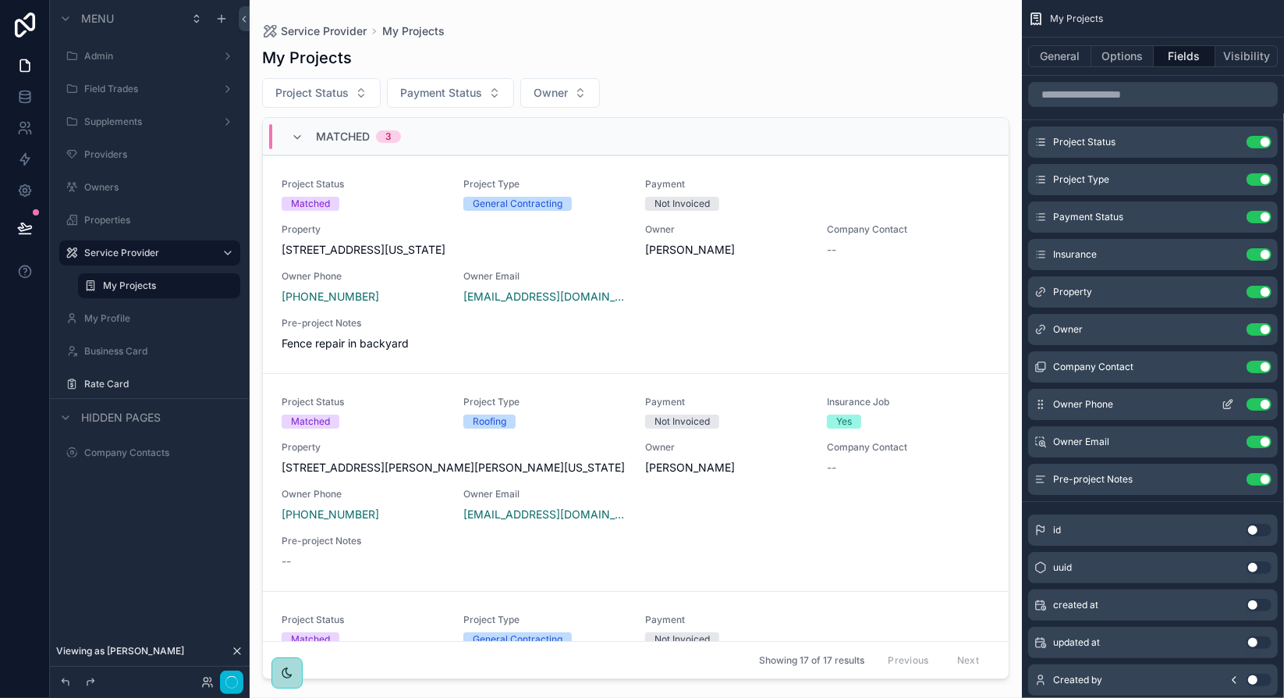
click at [1227, 403] on icon "scrollable content" at bounding box center [1230, 403] width 6 height 6
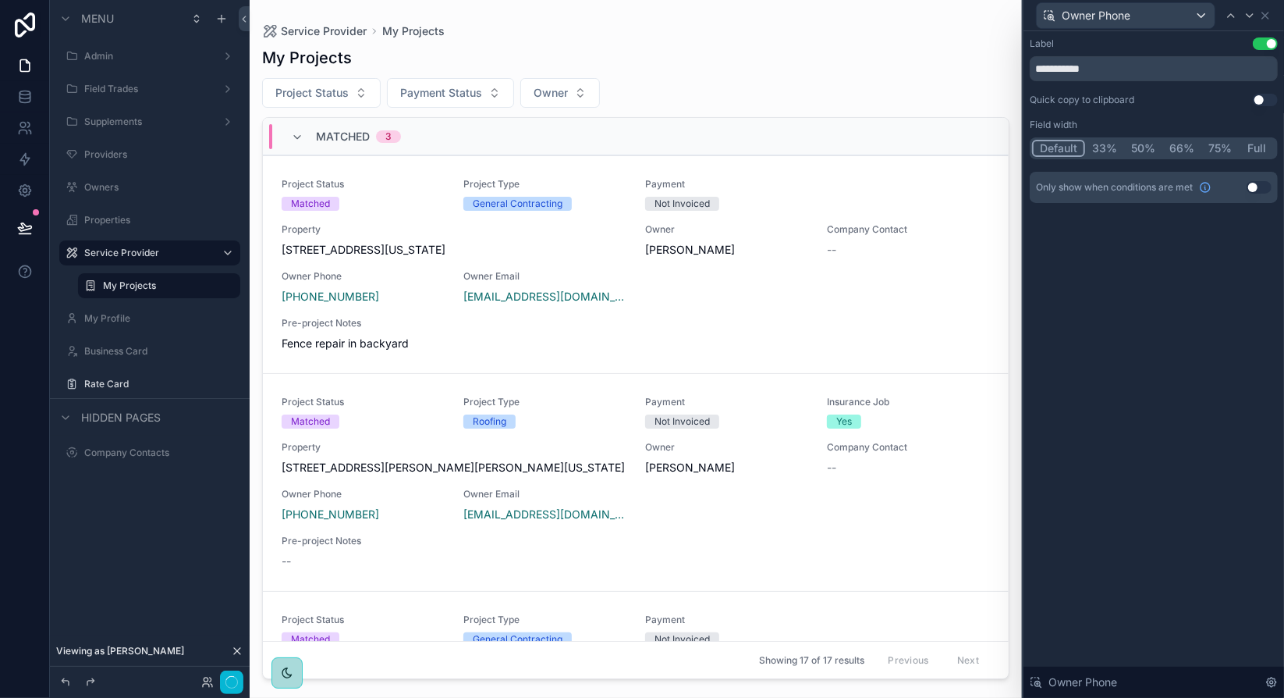
click at [1265, 101] on button "Use setting" at bounding box center [1265, 100] width 25 height 12
click at [1267, 14] on icon at bounding box center [1266, 15] width 6 height 6
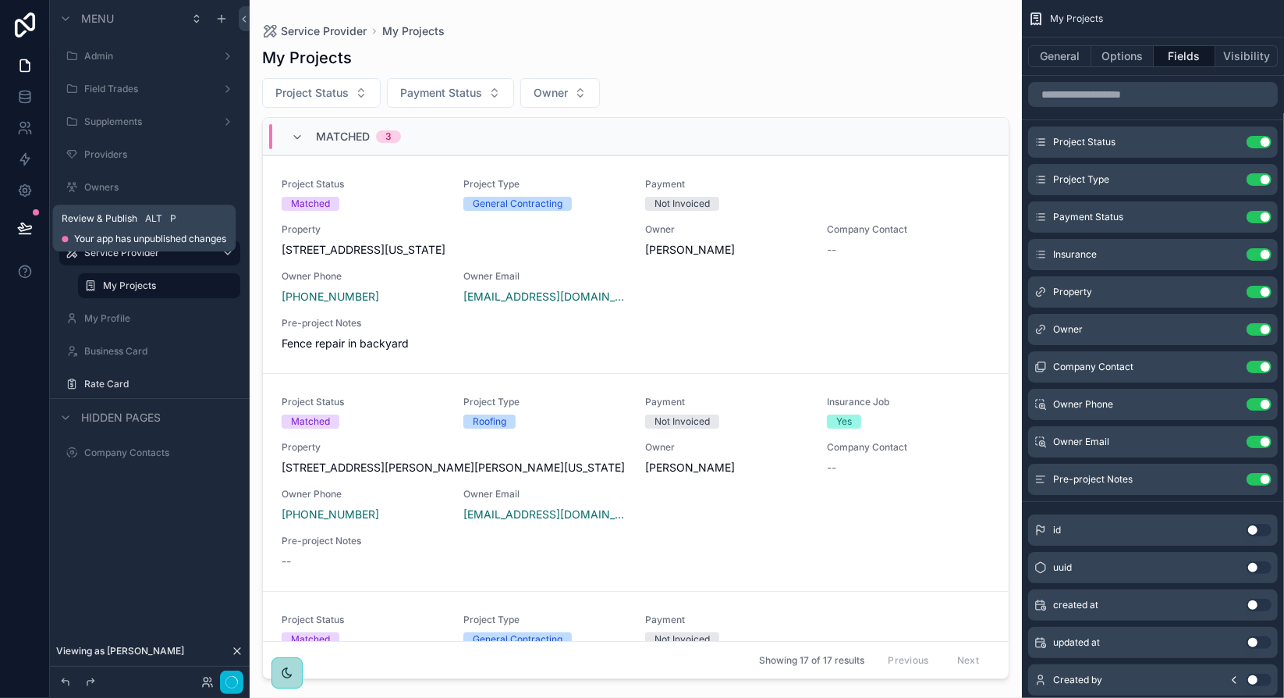
click at [30, 227] on icon at bounding box center [25, 228] width 16 height 16
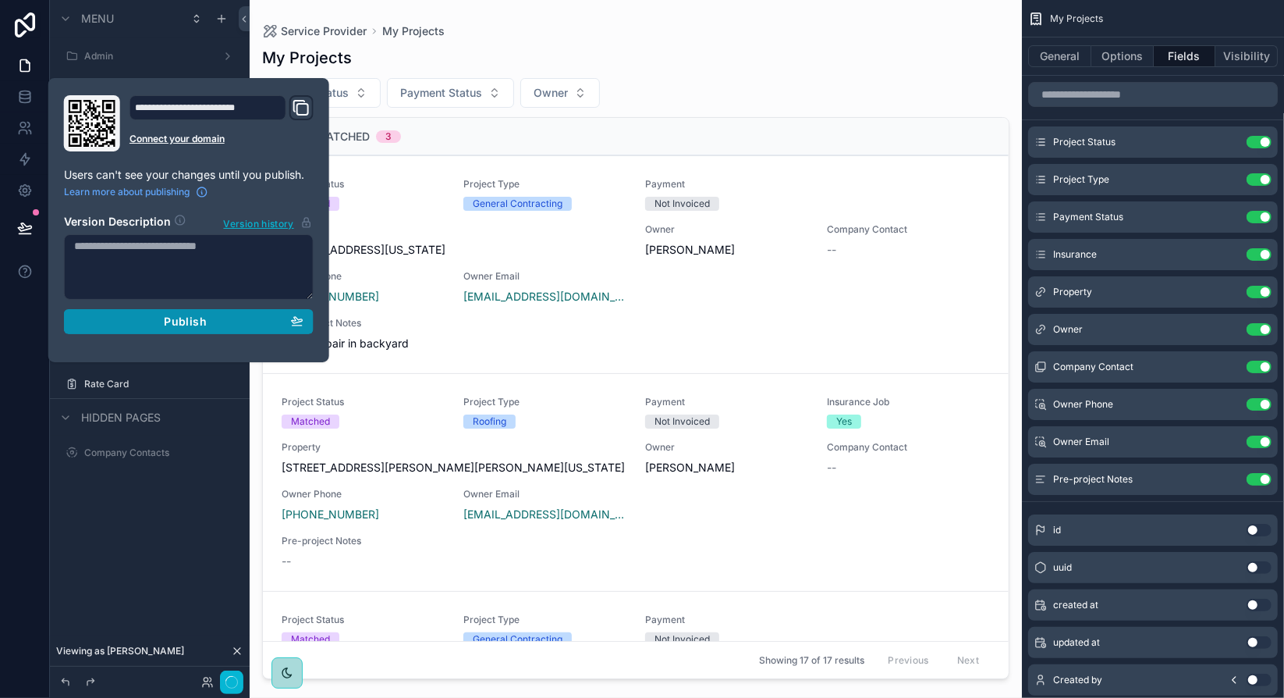
click at [226, 314] on div "Publish" at bounding box center [188, 321] width 229 height 14
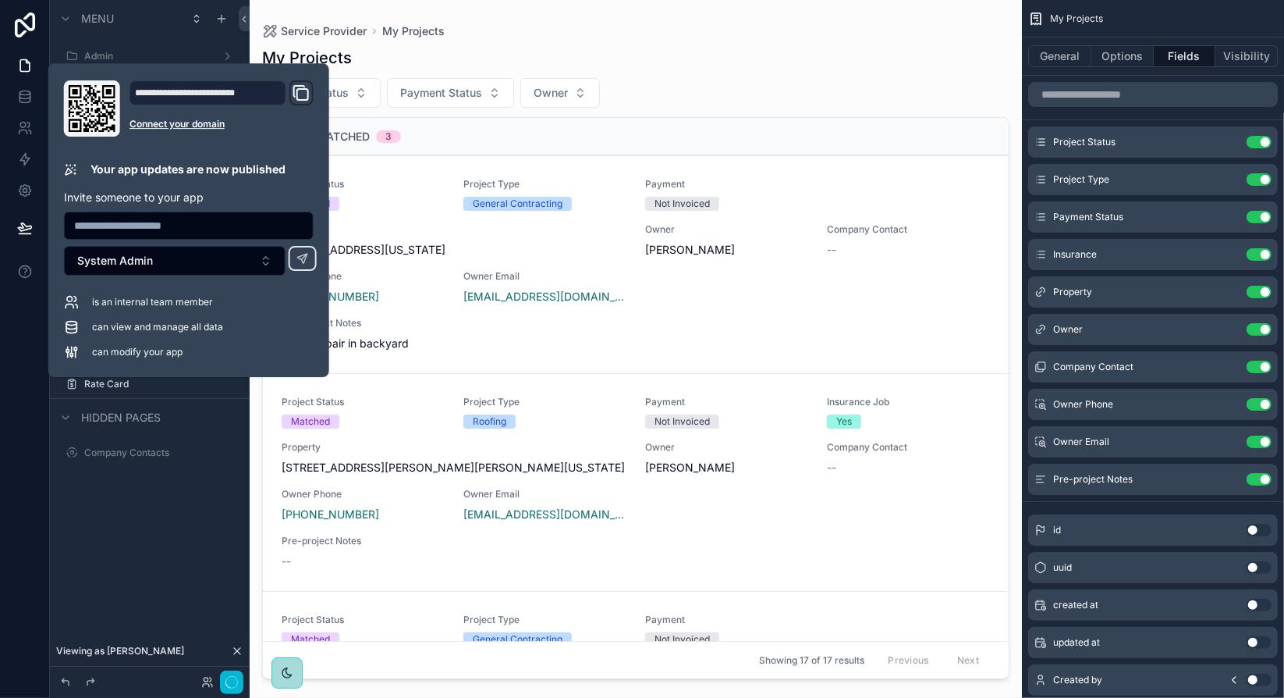
click at [655, 15] on div "Service Provider My Projects My Projects Project Status Payment Status Owner Ma…" at bounding box center [636, 339] width 773 height 679
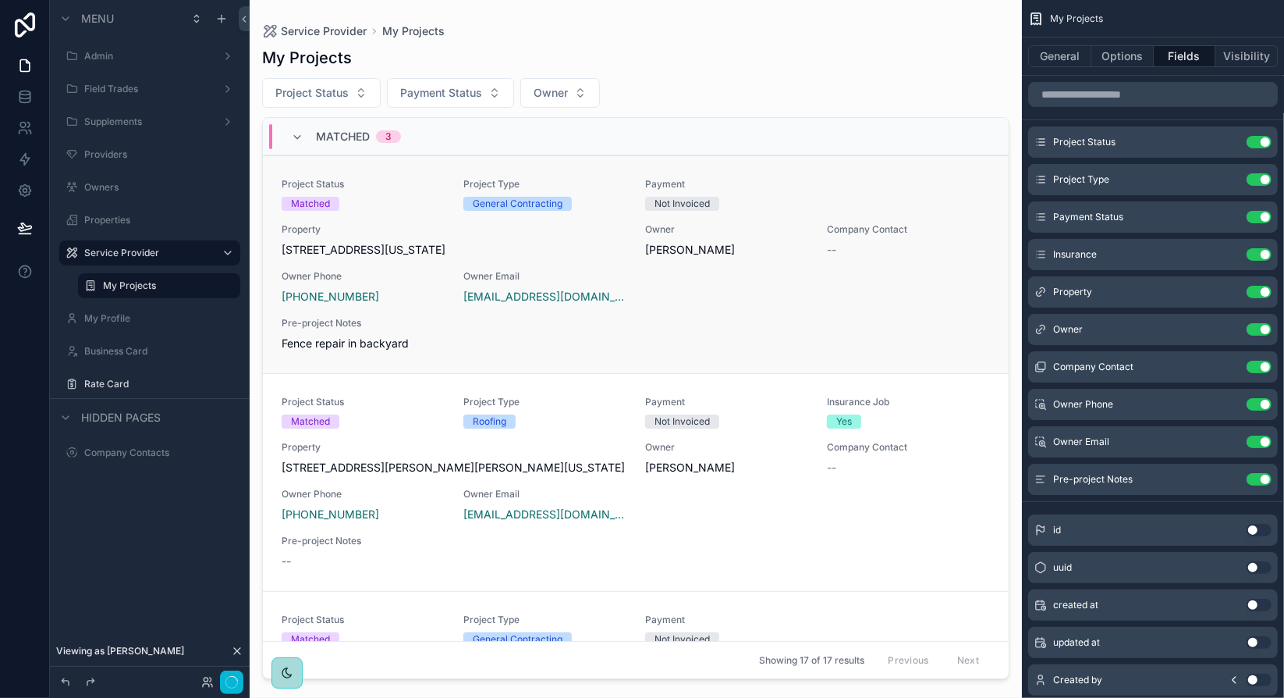
click at [660, 293] on div "Project Status Matched Project Type General Contracting Payment Not Invoiced Pr…" at bounding box center [636, 264] width 709 height 173
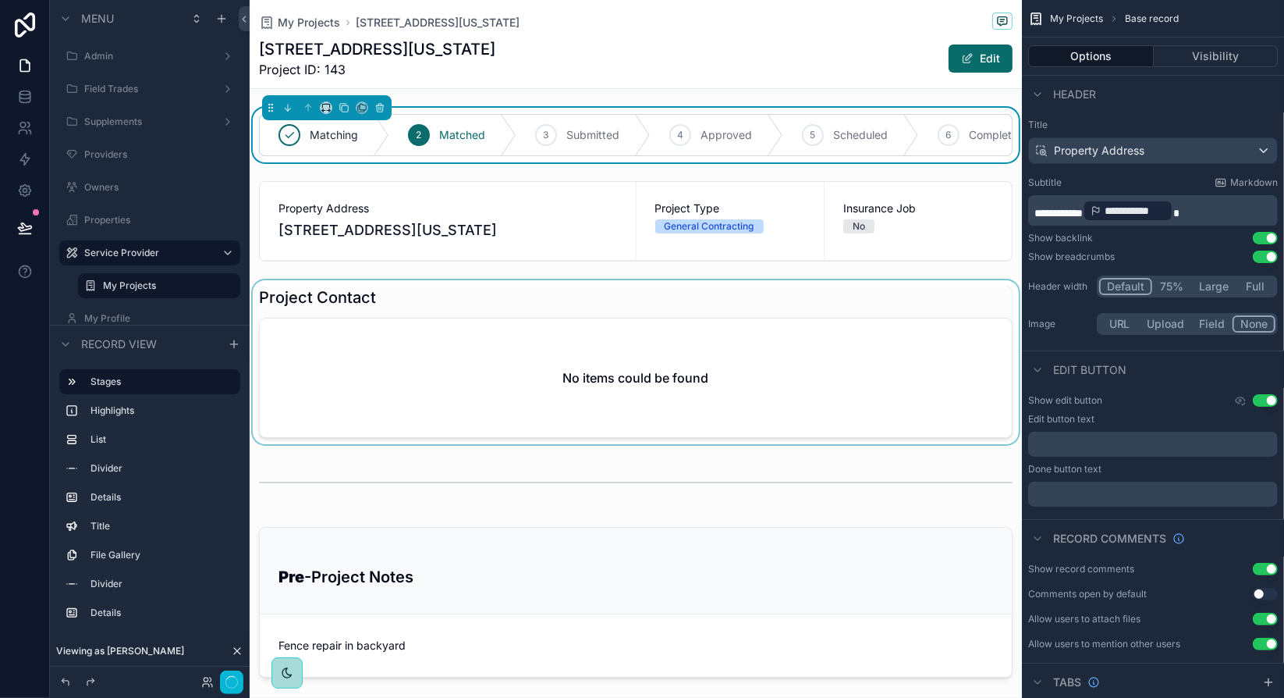
click at [743, 419] on div "scrollable content" at bounding box center [636, 362] width 773 height 164
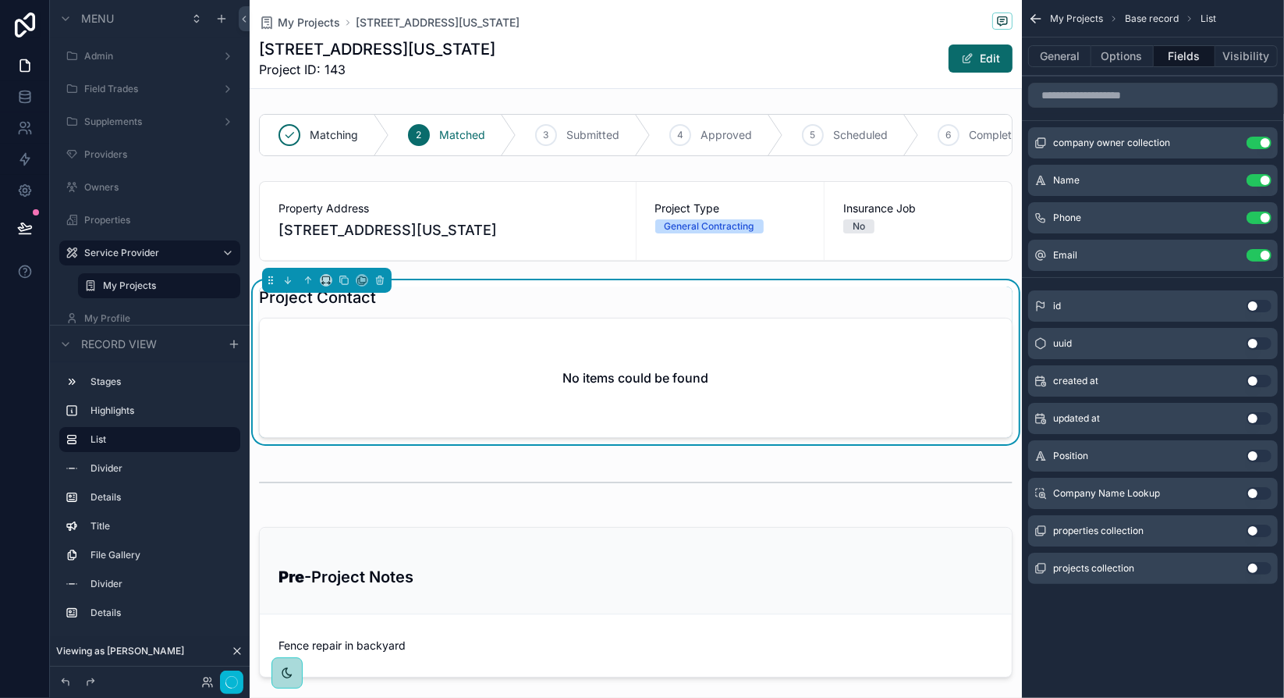
click at [942, 368] on div "No items could be found" at bounding box center [636, 377] width 752 height 119
click at [942, 372] on div "No items could be found" at bounding box center [636, 377] width 752 height 119
click at [1258, 62] on button "Visibility" at bounding box center [1247, 56] width 62 height 22
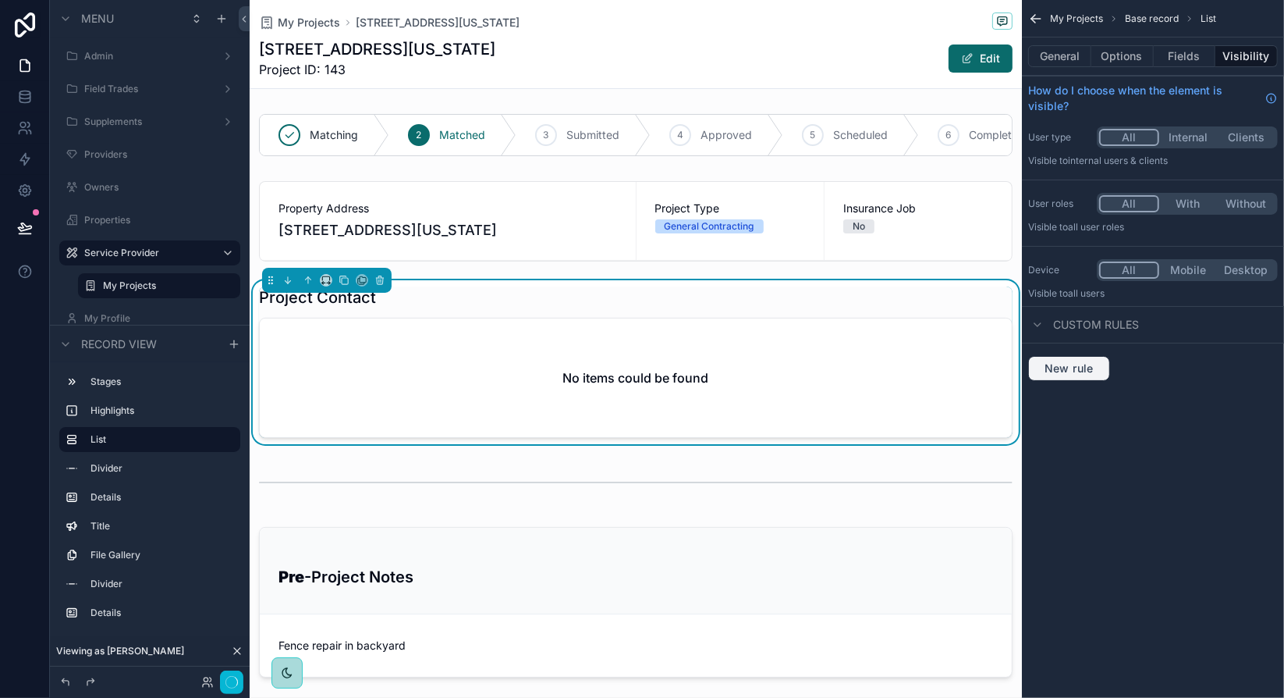
click at [1082, 370] on span "New rule" at bounding box center [1070, 368] width 62 height 14
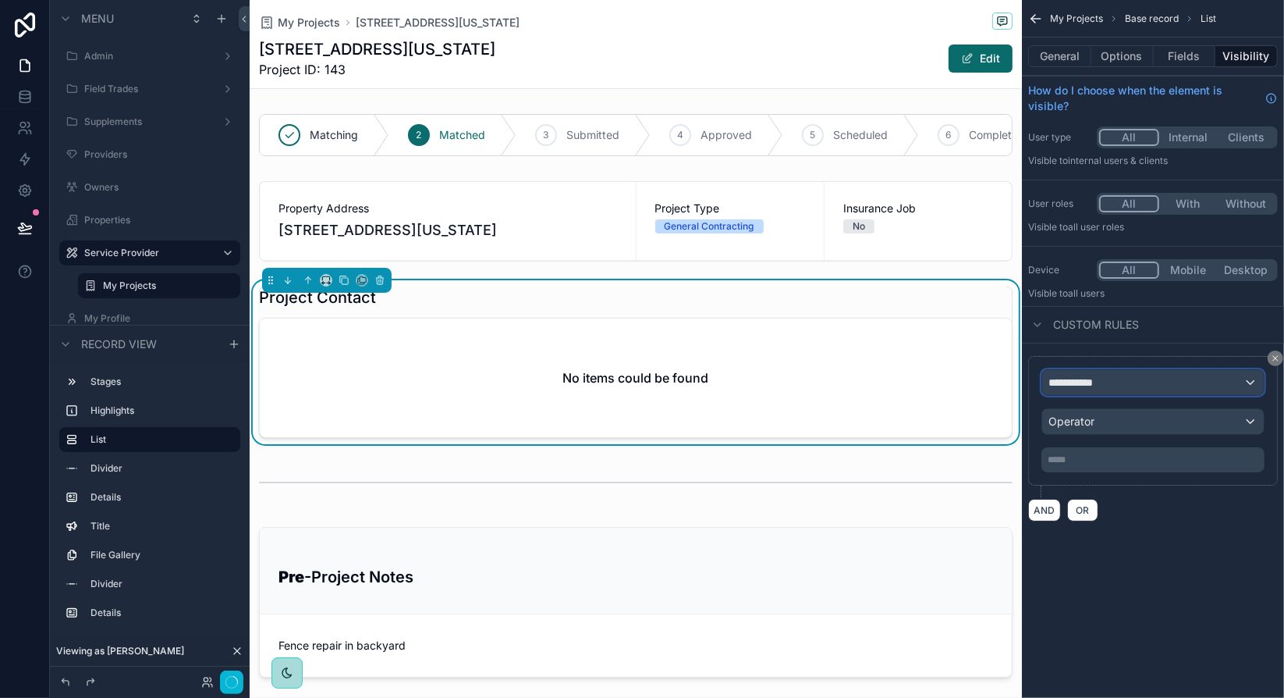
click at [1096, 383] on span "**********" at bounding box center [1078, 383] width 58 height 16
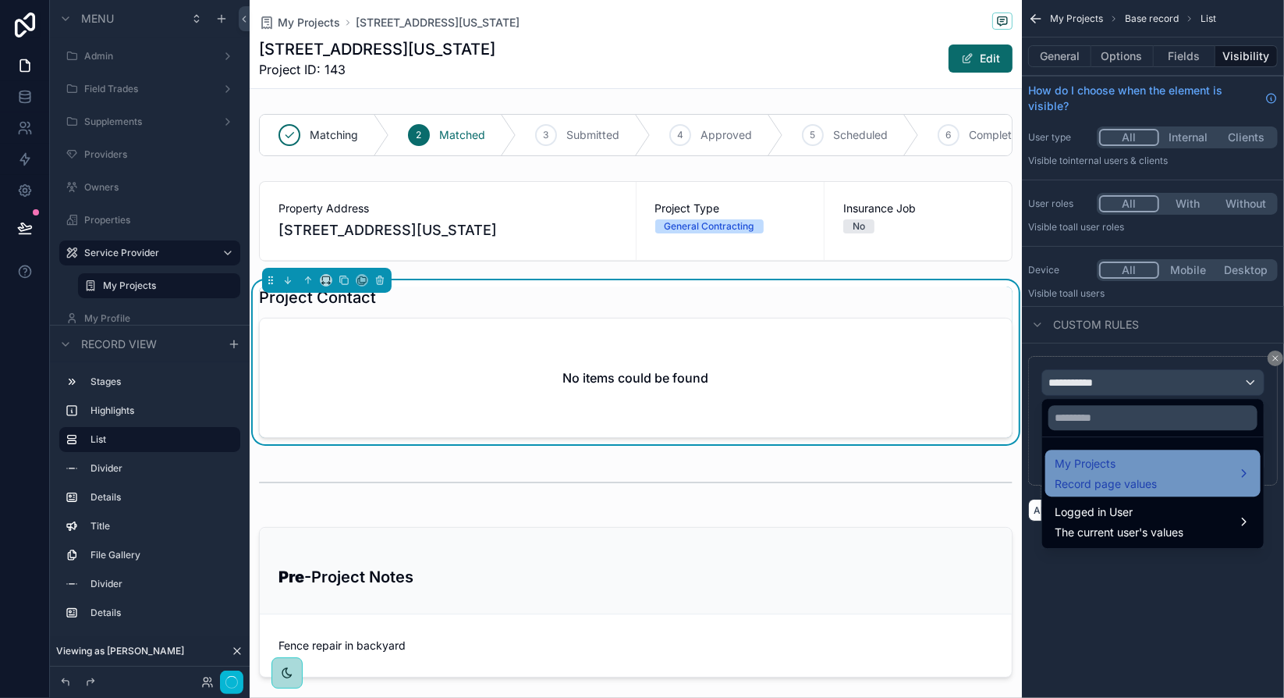
click at [1139, 488] on span "Record page values" at bounding box center [1106, 484] width 102 height 16
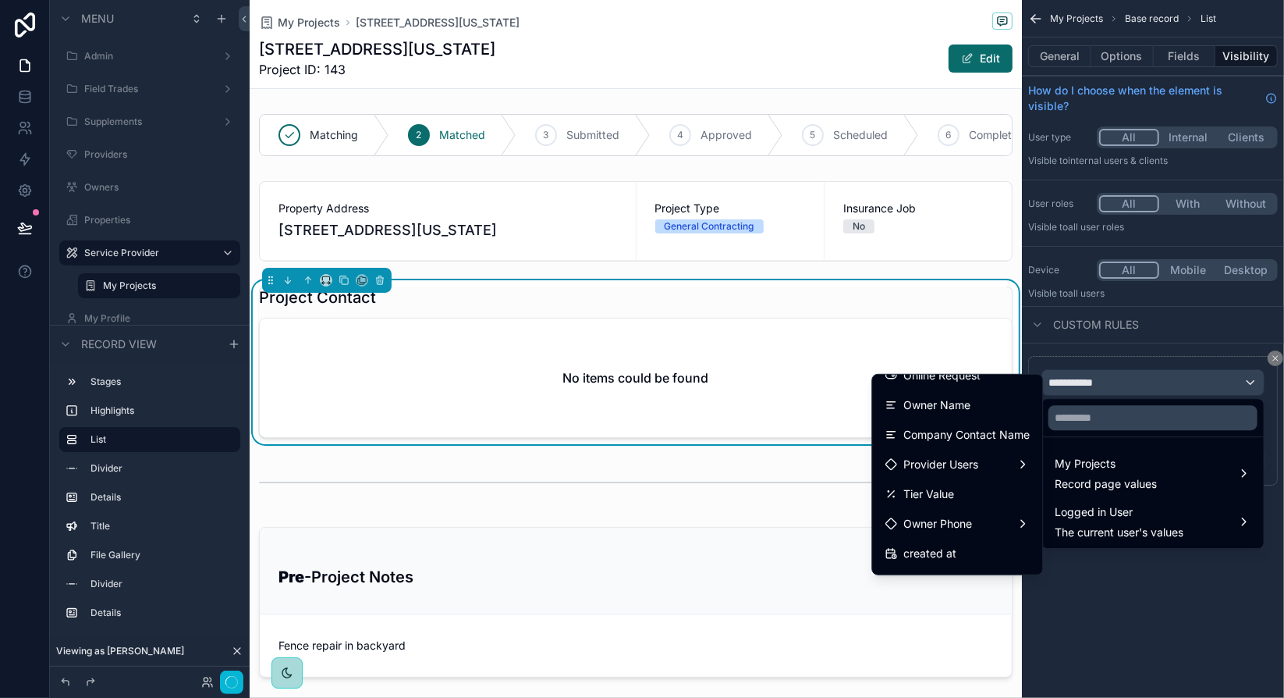
scroll to position [883, 0]
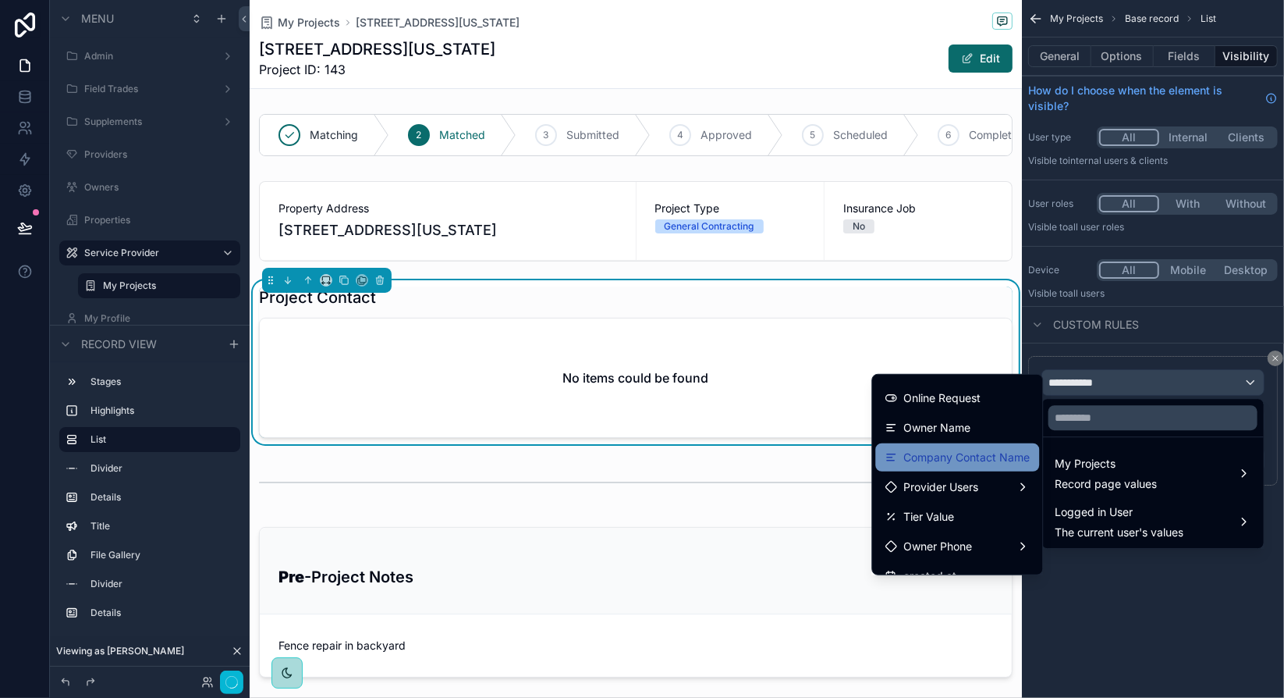
click at [952, 464] on span "Company Contact Name" at bounding box center [967, 457] width 126 height 19
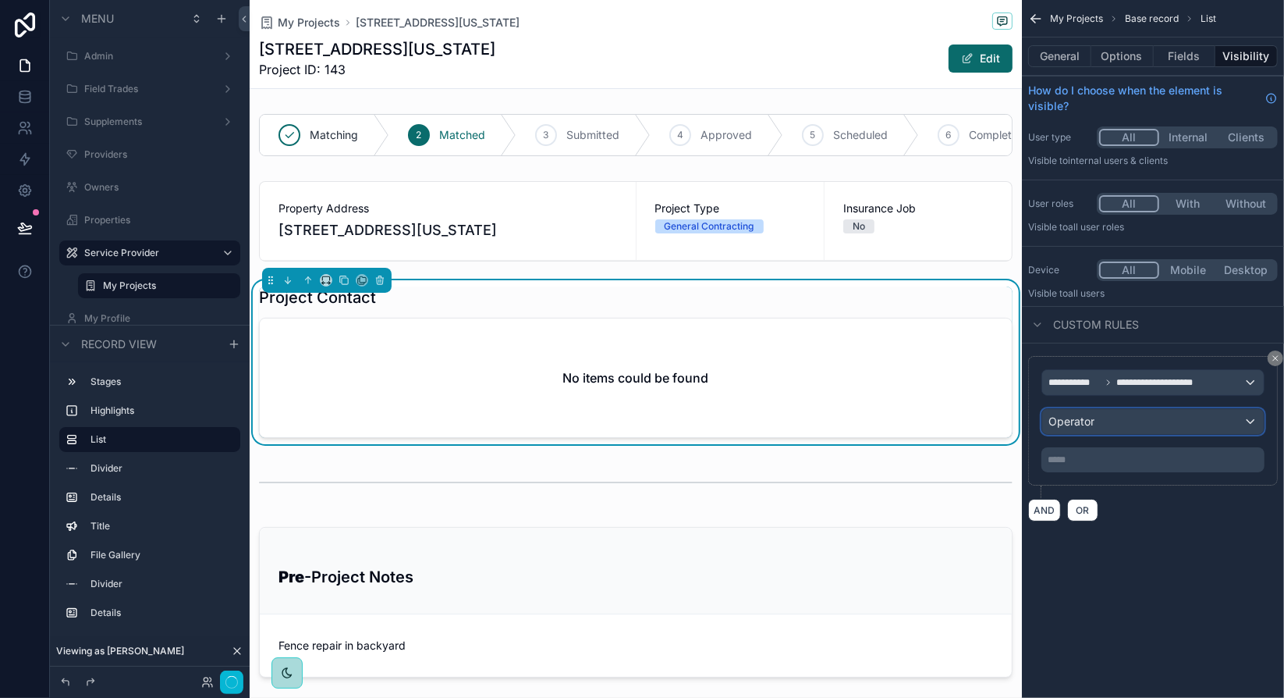
click at [1068, 421] on span "Operator" at bounding box center [1072, 420] width 46 height 13
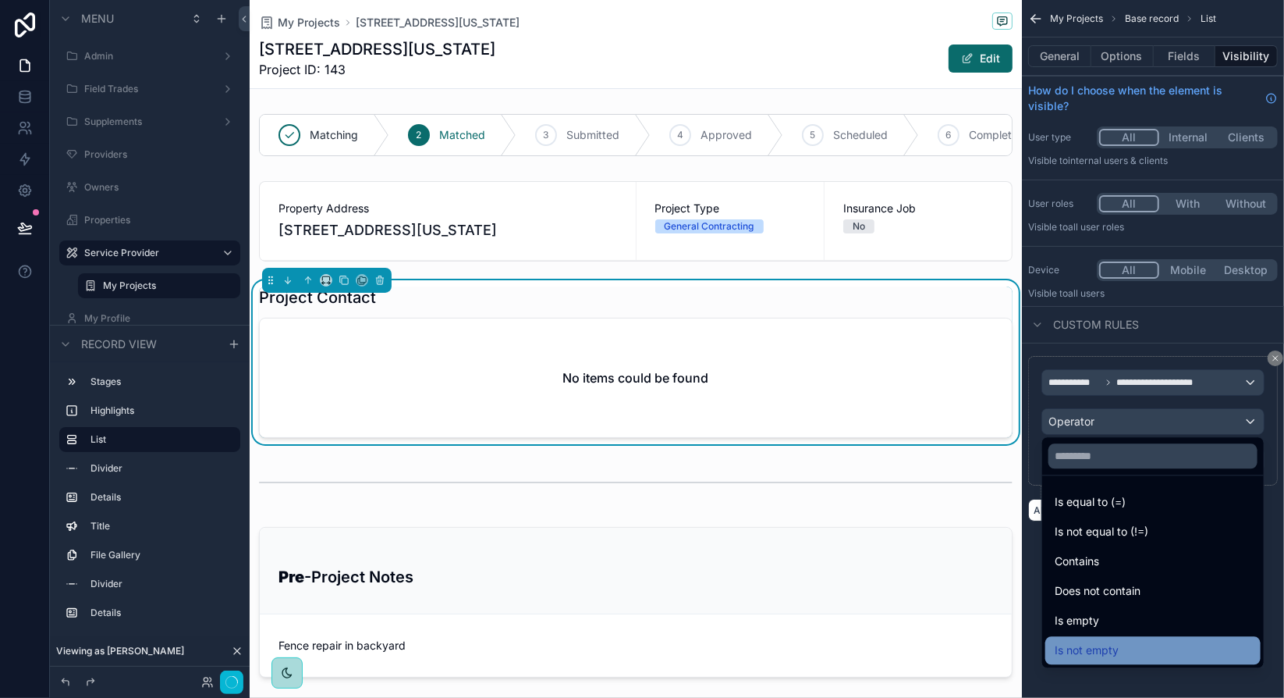
click at [1131, 645] on div "Is not empty" at bounding box center [1153, 650] width 197 height 19
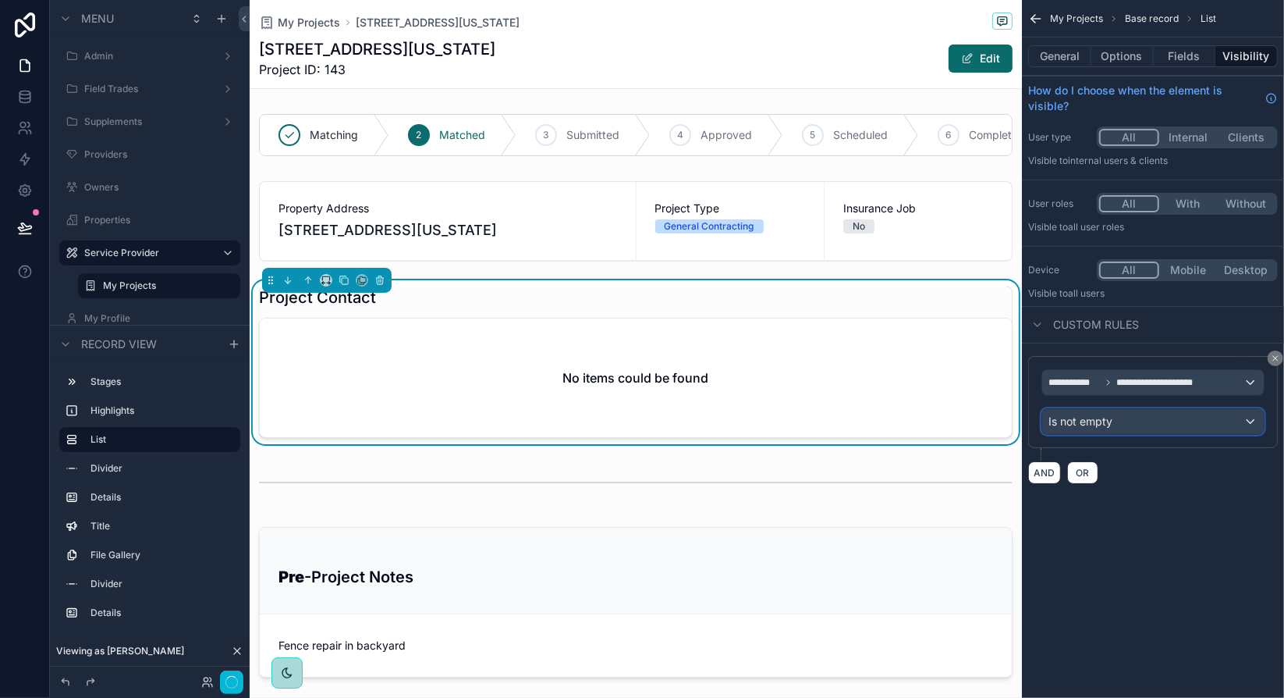
click at [1213, 420] on div "Is not empty" at bounding box center [1154, 421] width 222 height 25
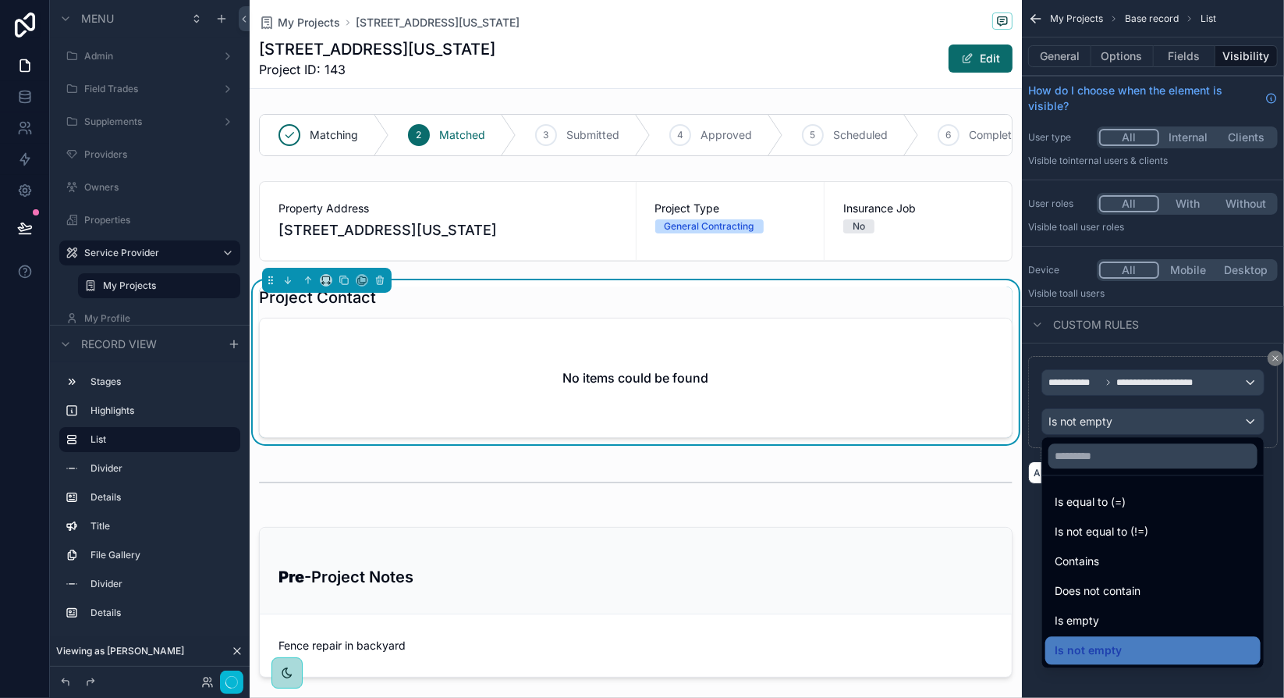
click at [1213, 420] on div "scrollable content" at bounding box center [642, 349] width 1284 height 698
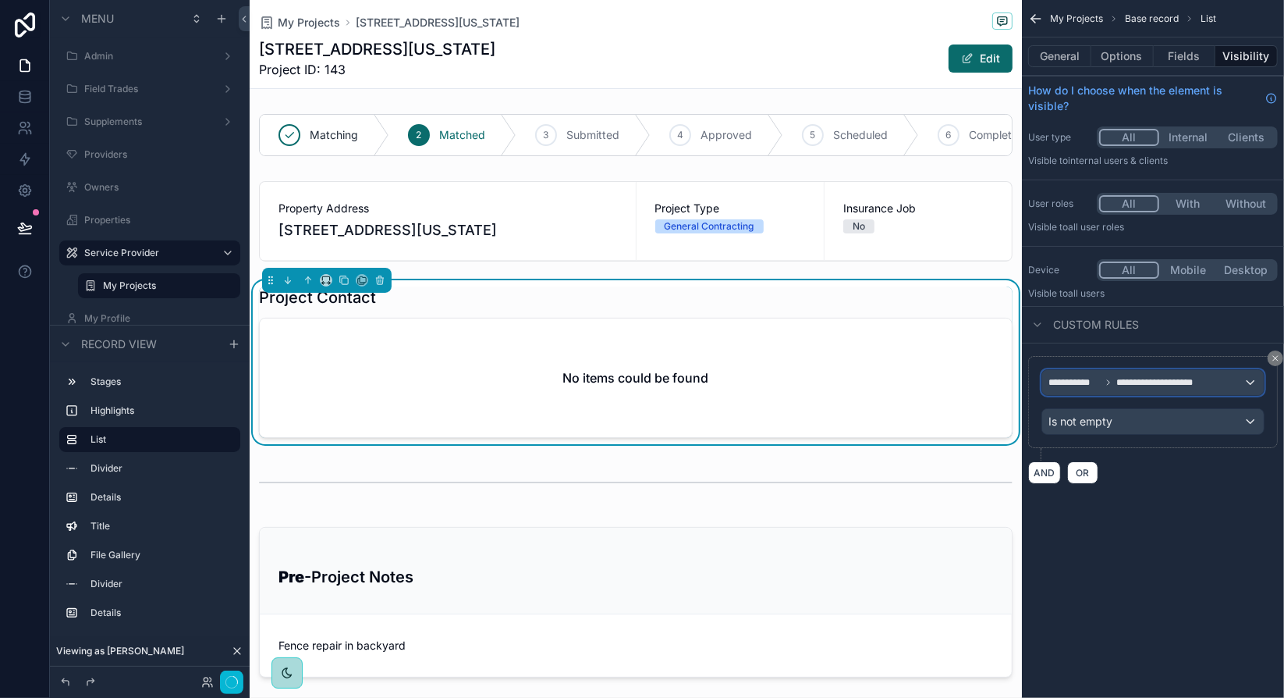
click at [1211, 385] on span "**********" at bounding box center [1171, 382] width 108 height 12
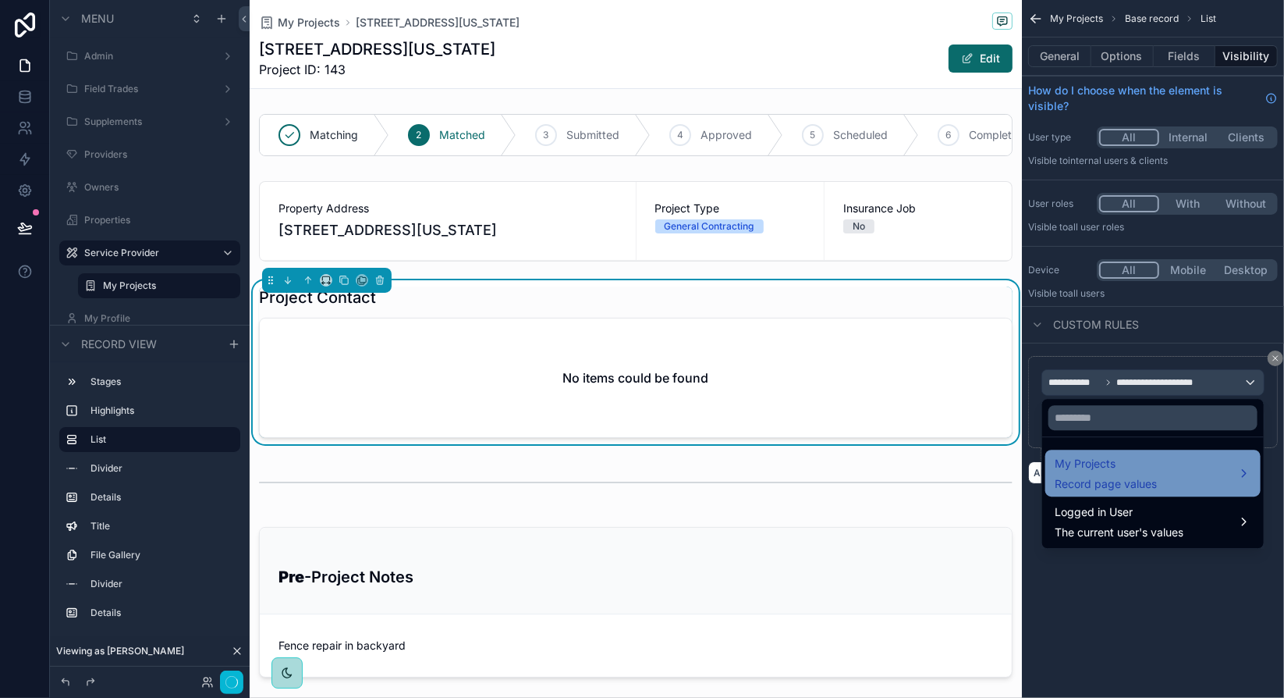
click at [1167, 491] on div "My Projects Record page values" at bounding box center [1153, 472] width 197 height 37
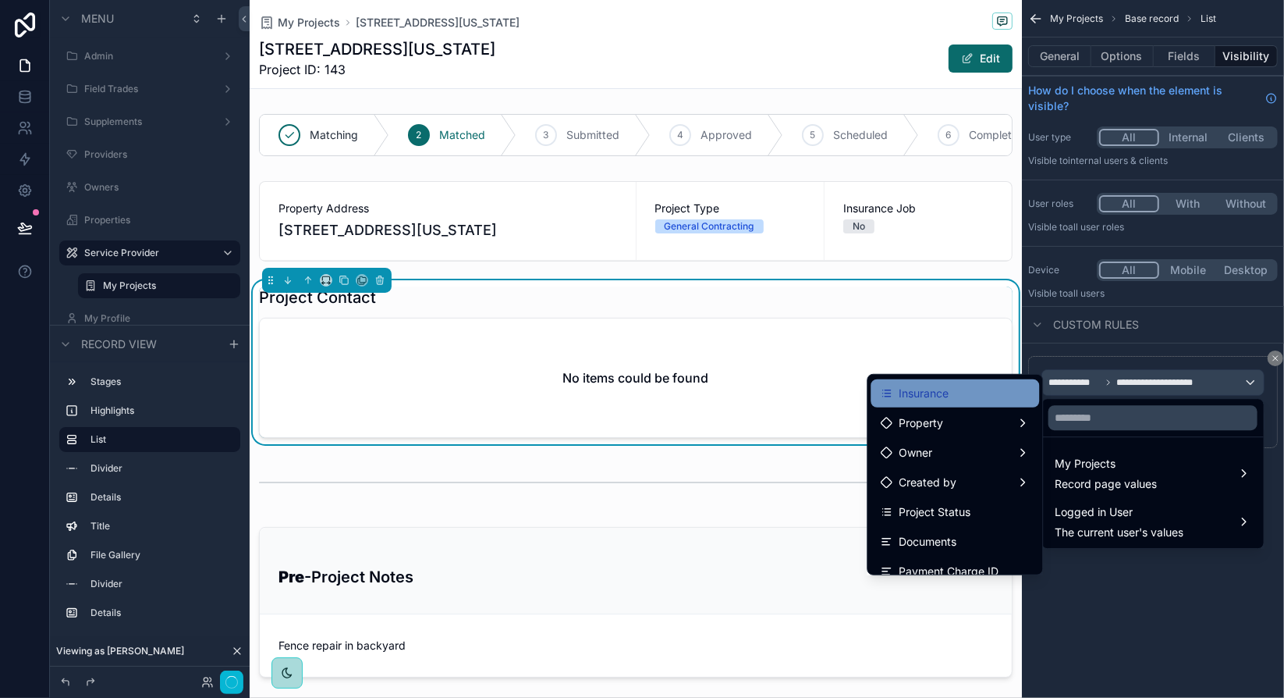
scroll to position [0, 0]
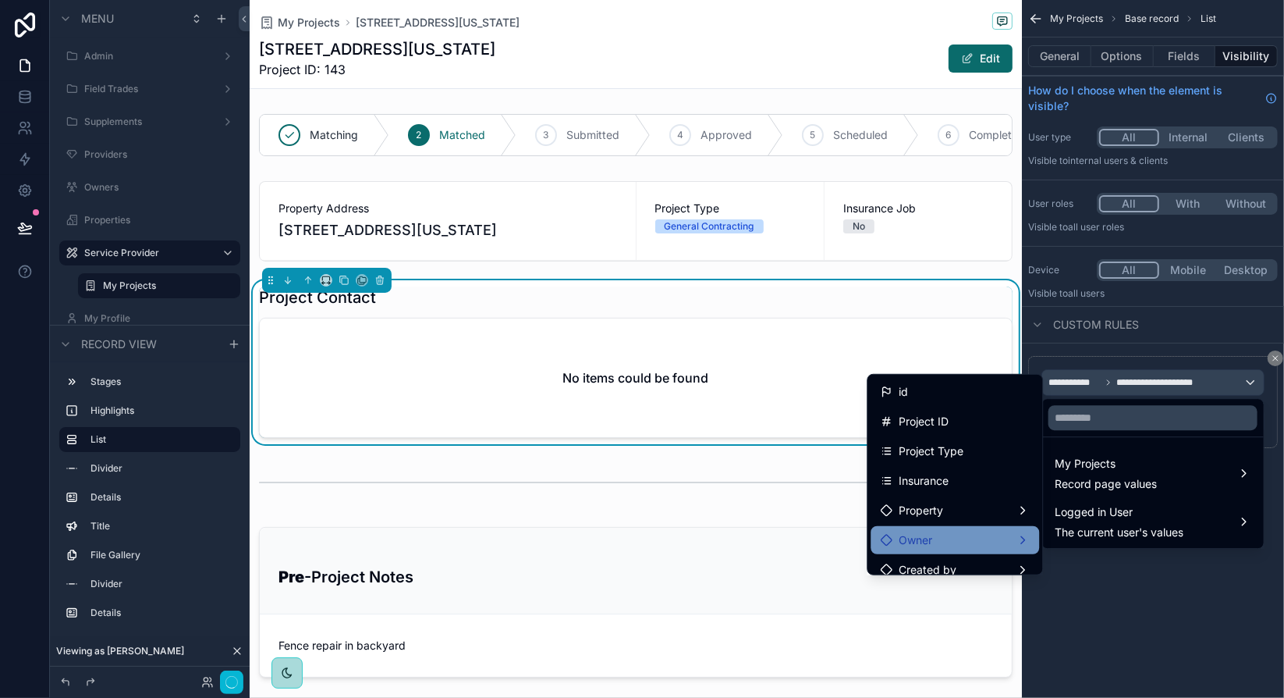
click at [963, 535] on div "Owner" at bounding box center [955, 540] width 150 height 19
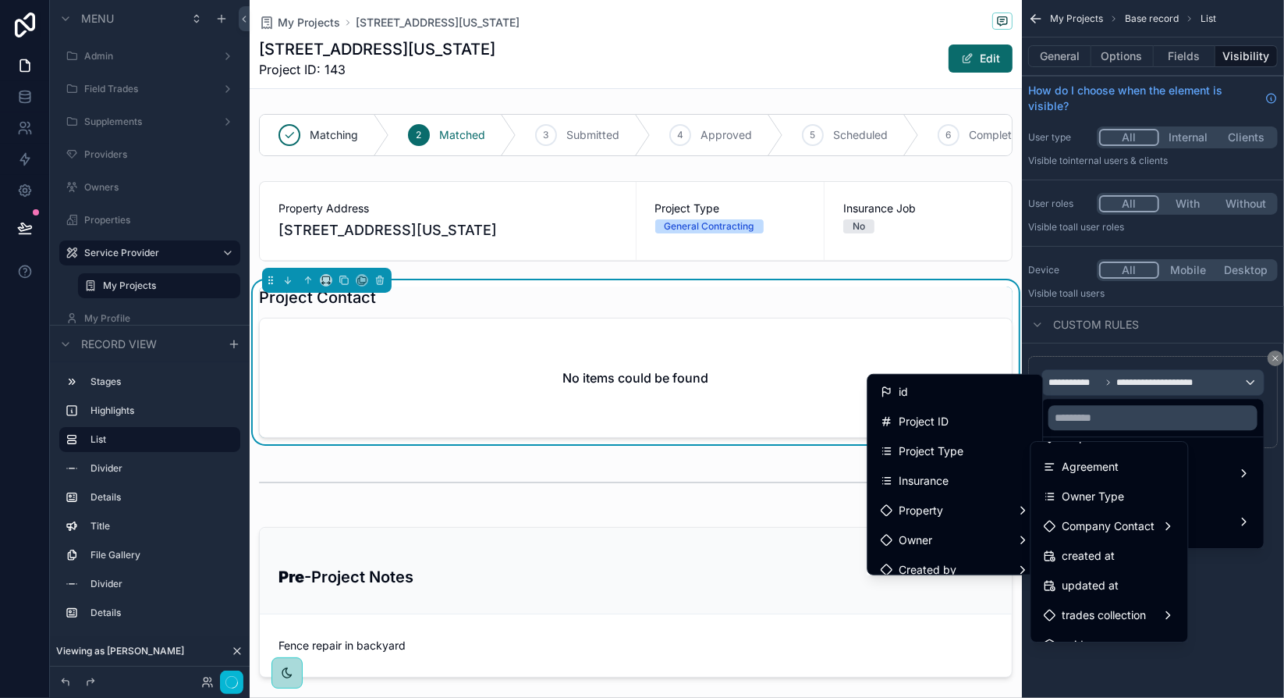
scroll to position [220, 0]
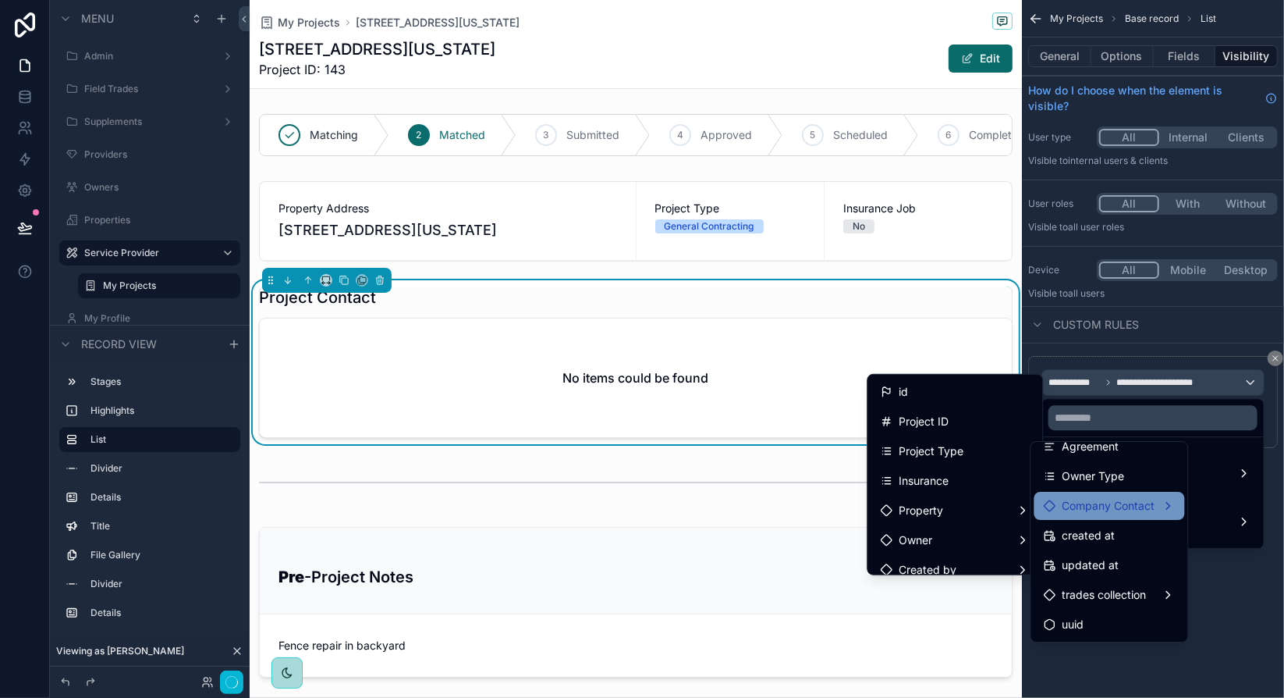
click at [1132, 501] on span "Company Contact" at bounding box center [1109, 505] width 93 height 19
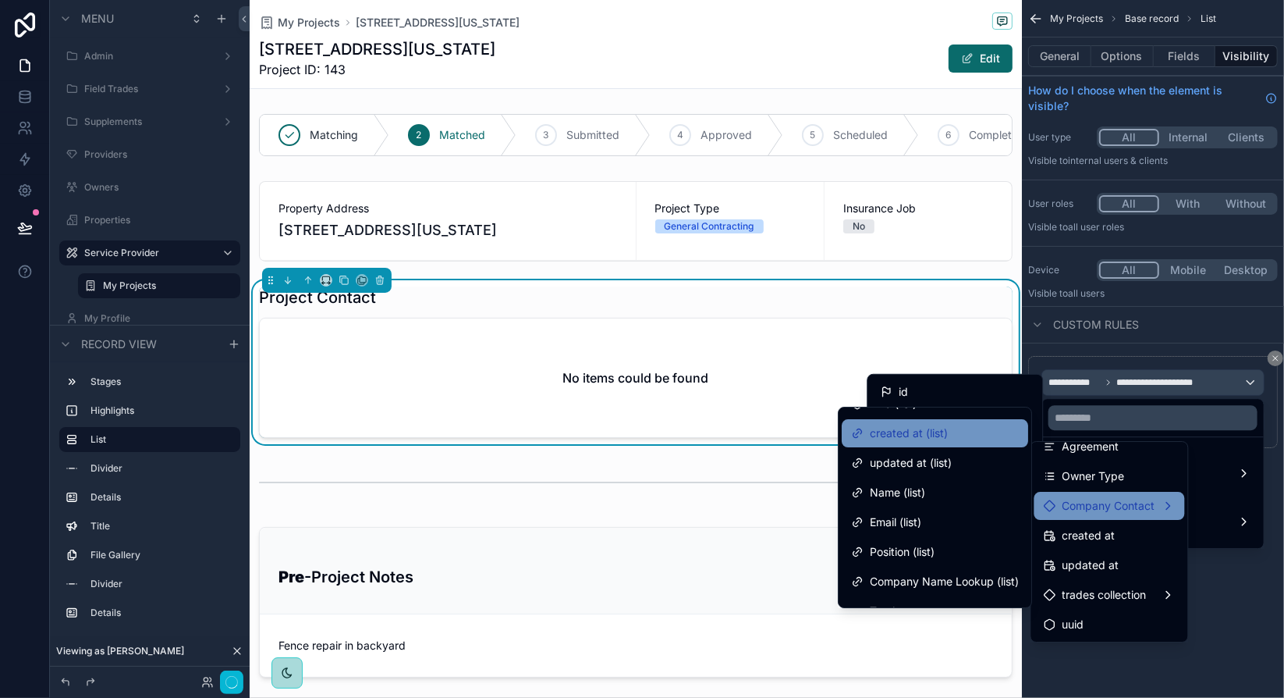
scroll to position [72, 0]
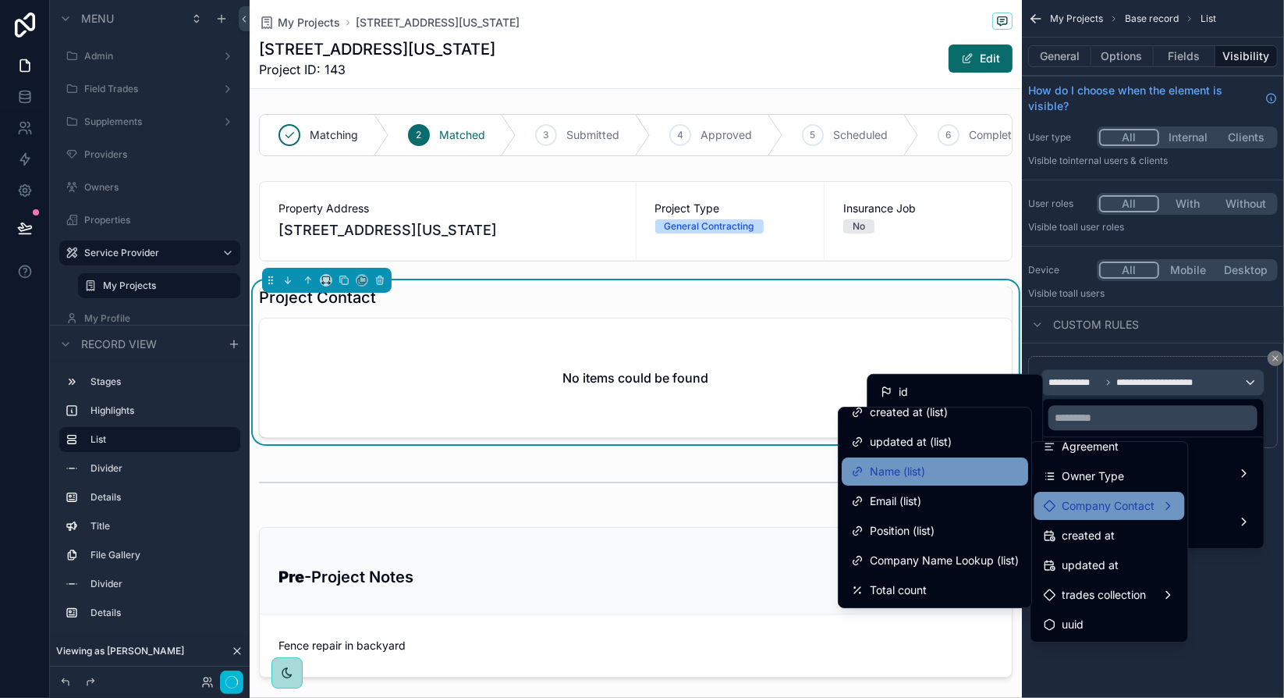
click at [904, 474] on span "Name (list)" at bounding box center [897, 471] width 55 height 19
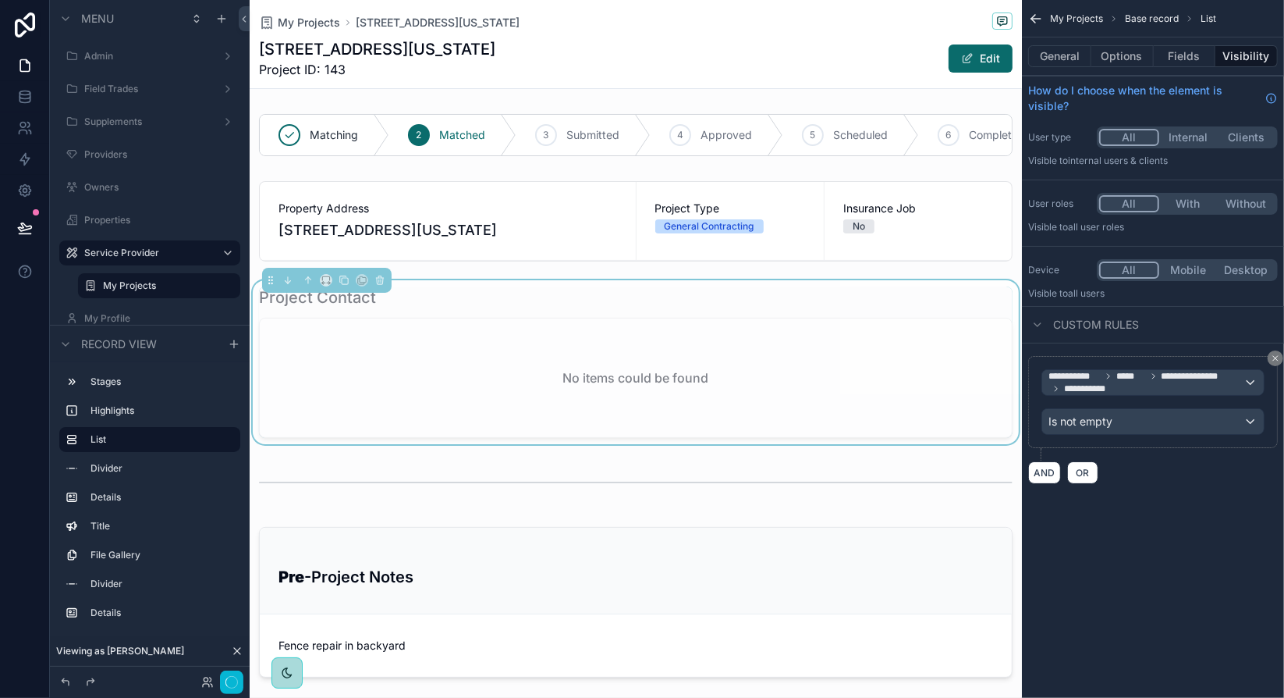
click at [1111, 549] on div "**********" at bounding box center [1153, 349] width 262 height 698
click at [1071, 58] on button "General" at bounding box center [1060, 56] width 63 height 22
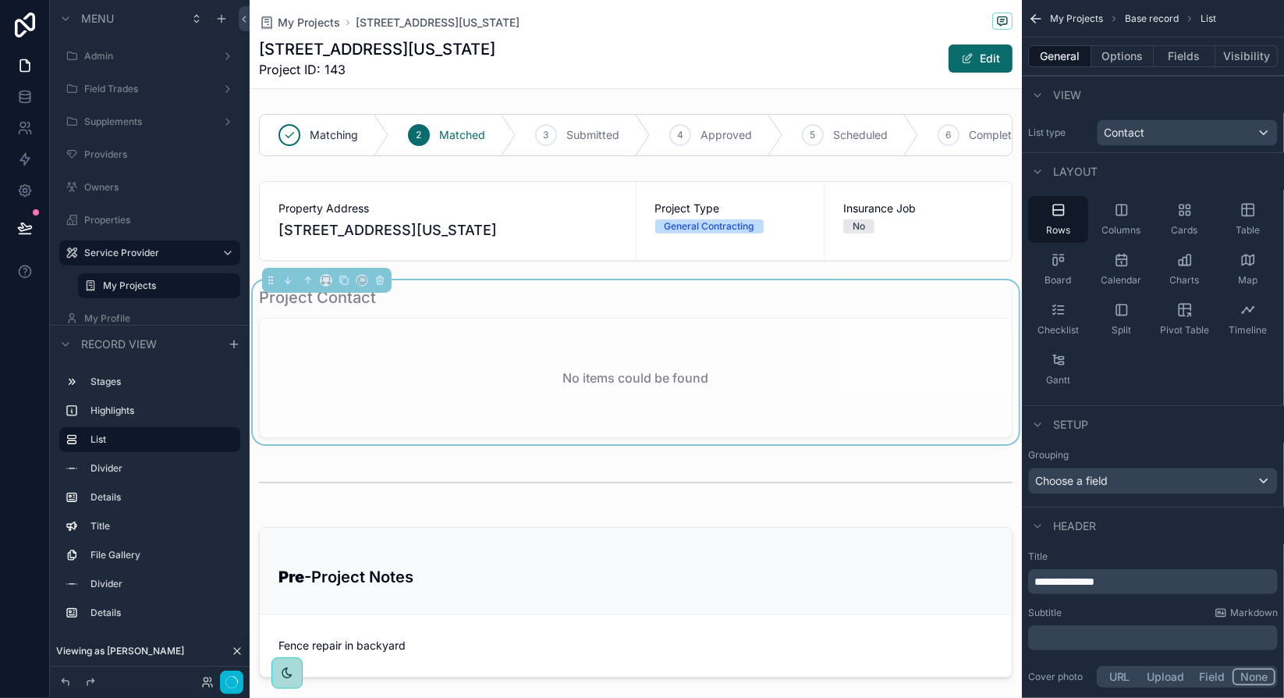
click at [838, 306] on div "Project Contact" at bounding box center [636, 297] width 754 height 22
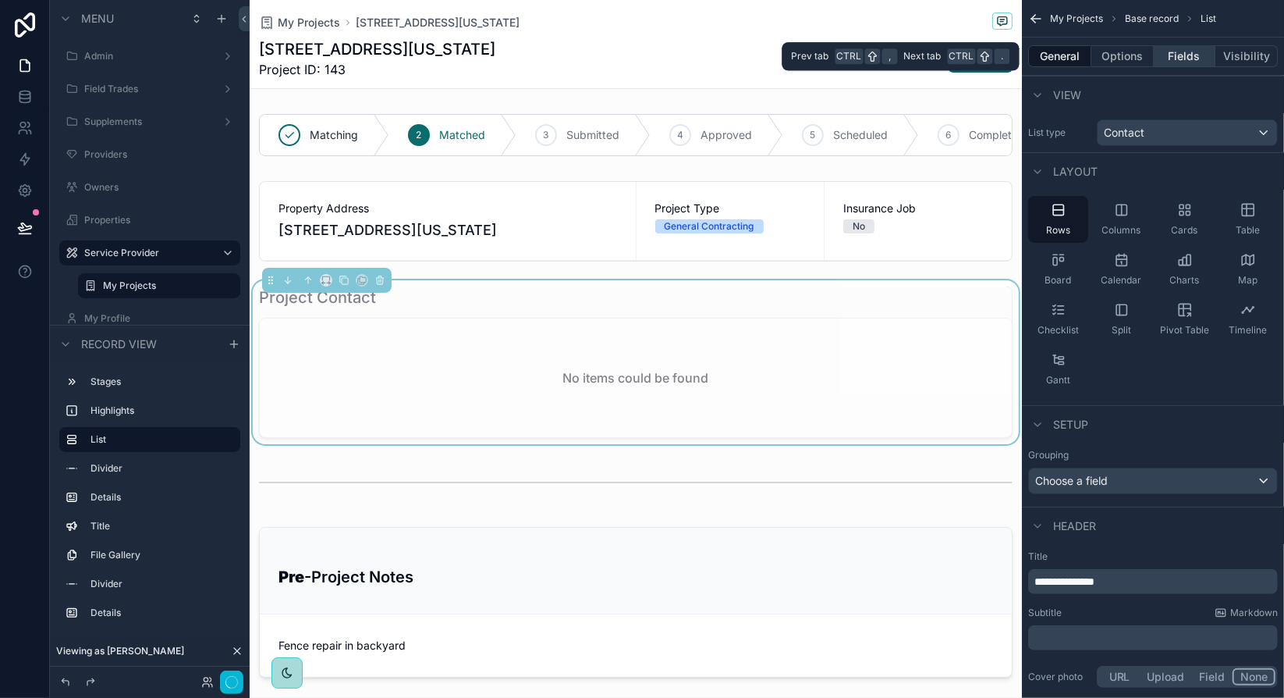
click at [1181, 59] on button "Fields" at bounding box center [1185, 56] width 62 height 22
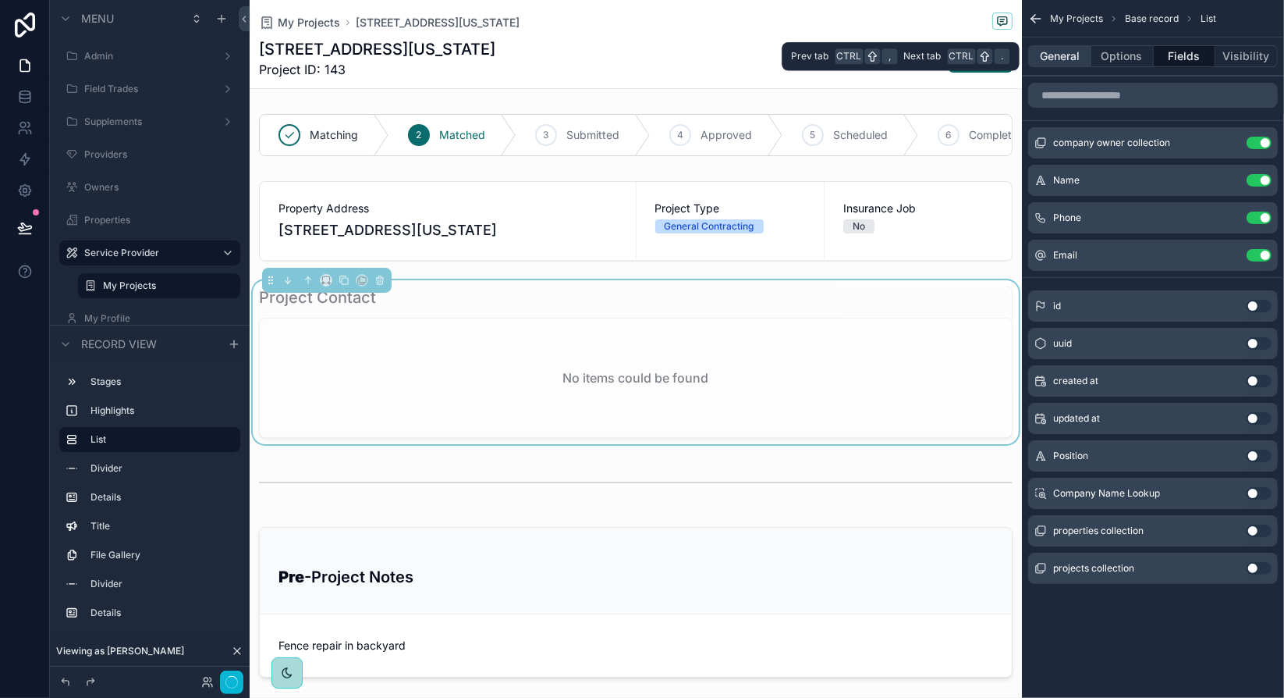
click at [1069, 63] on button "General" at bounding box center [1060, 56] width 63 height 22
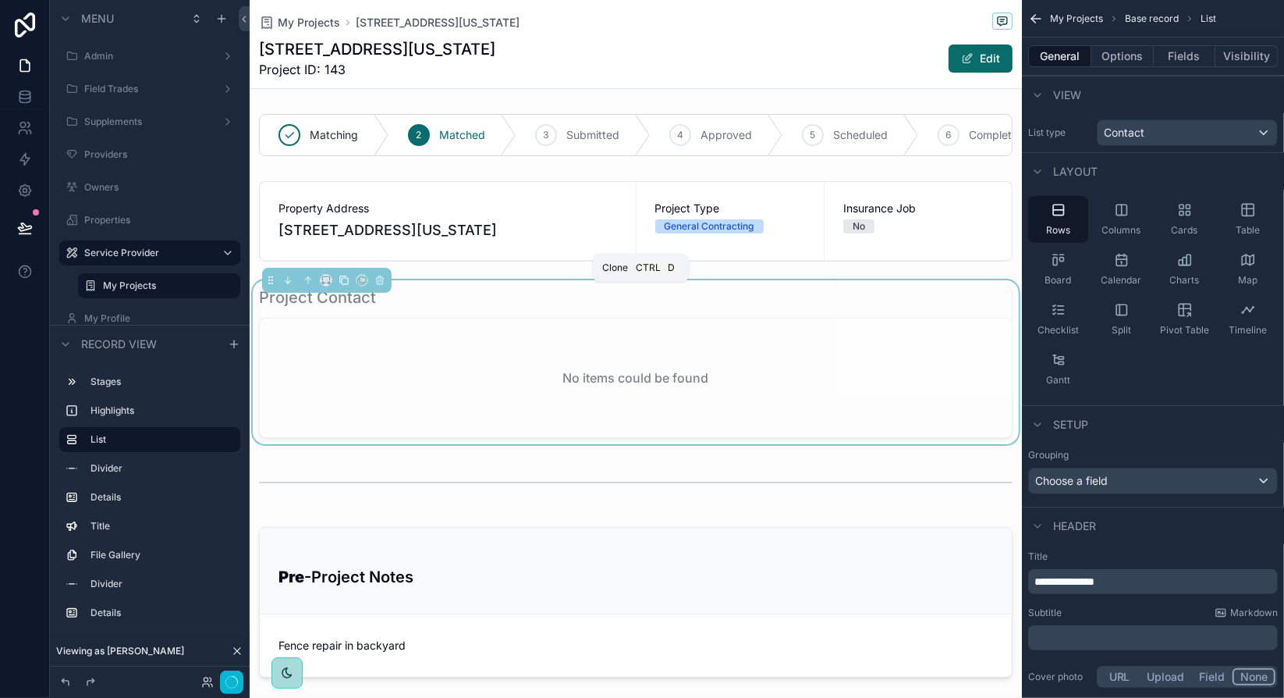
click at [342, 284] on icon "scrollable content" at bounding box center [345, 281] width 6 height 6
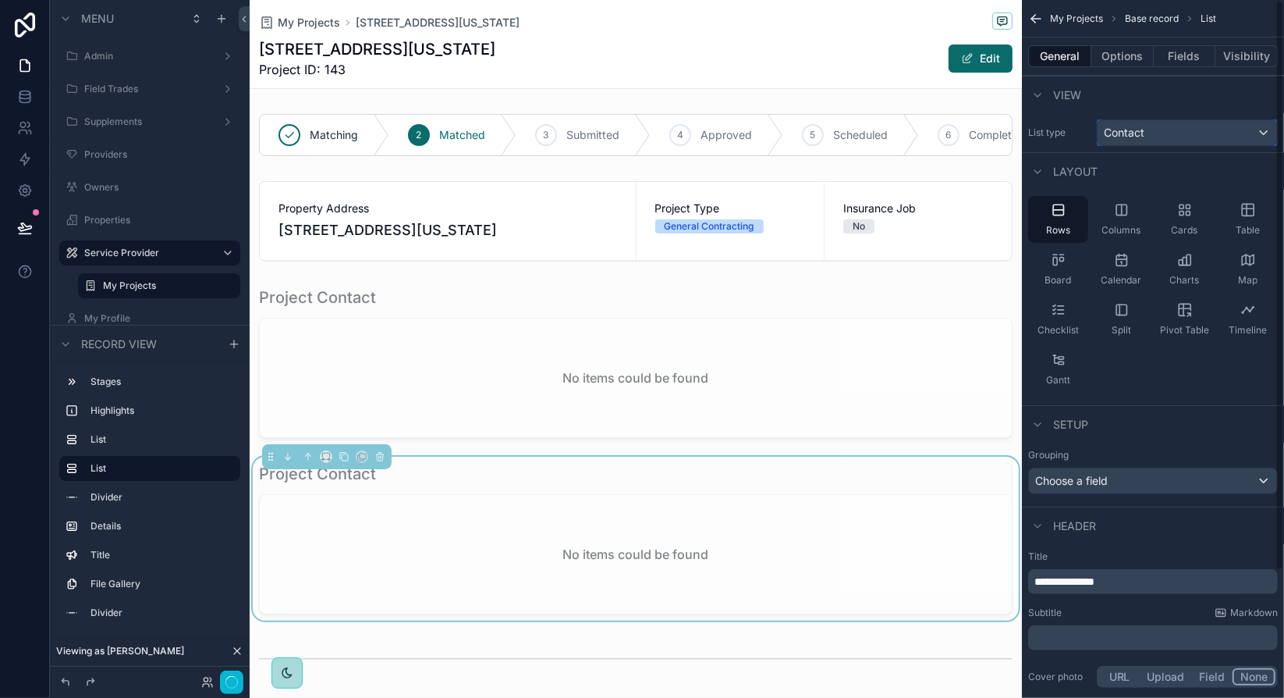
click at [1167, 140] on div "Contact" at bounding box center [1187, 132] width 179 height 25
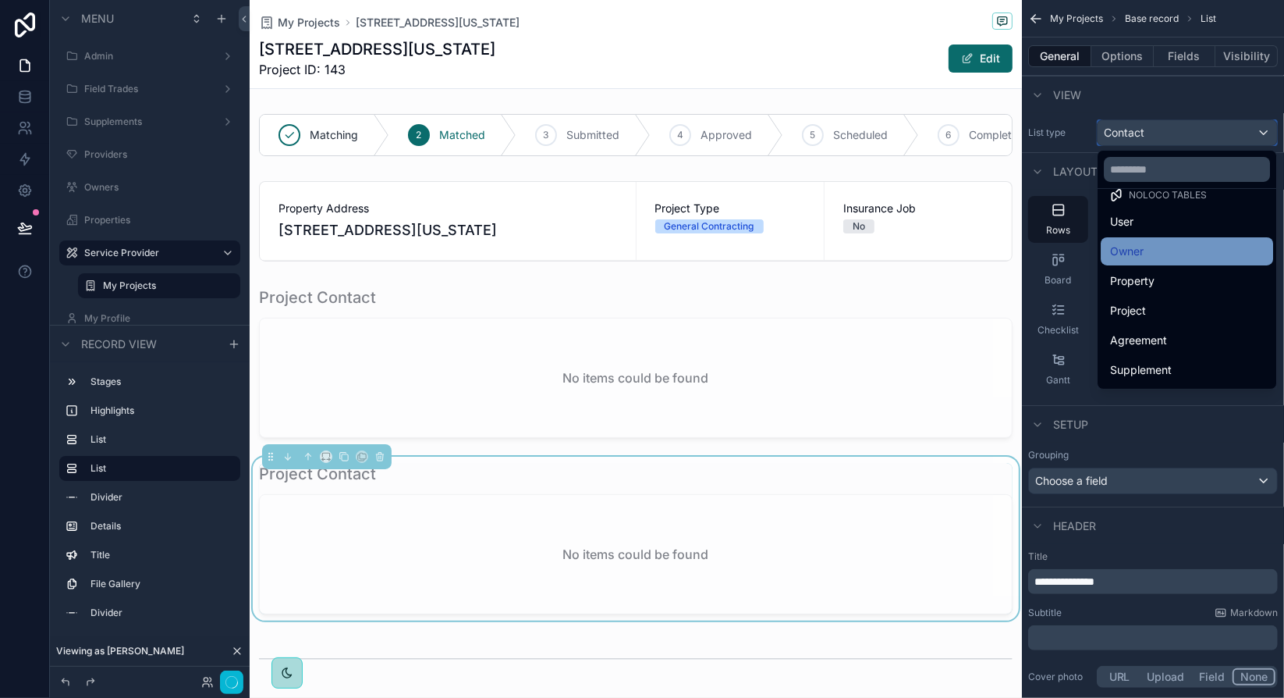
scroll to position [0, 0]
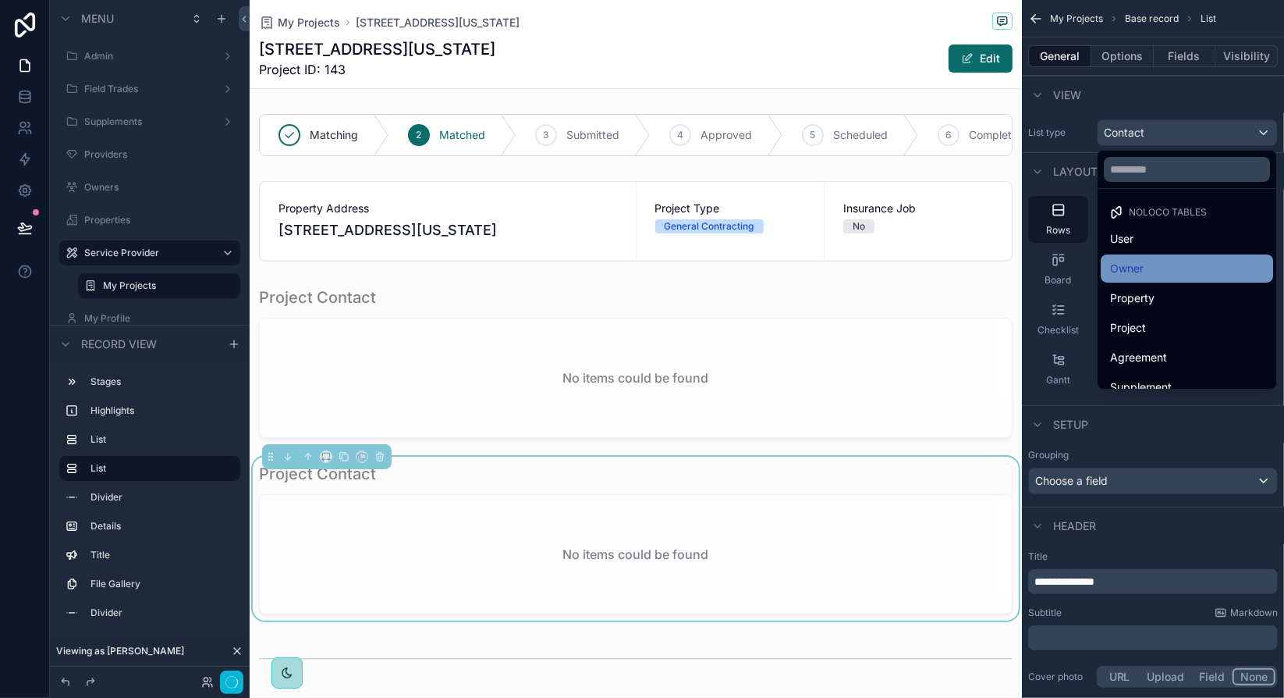
click at [1136, 265] on span "Owner" at bounding box center [1127, 268] width 34 height 19
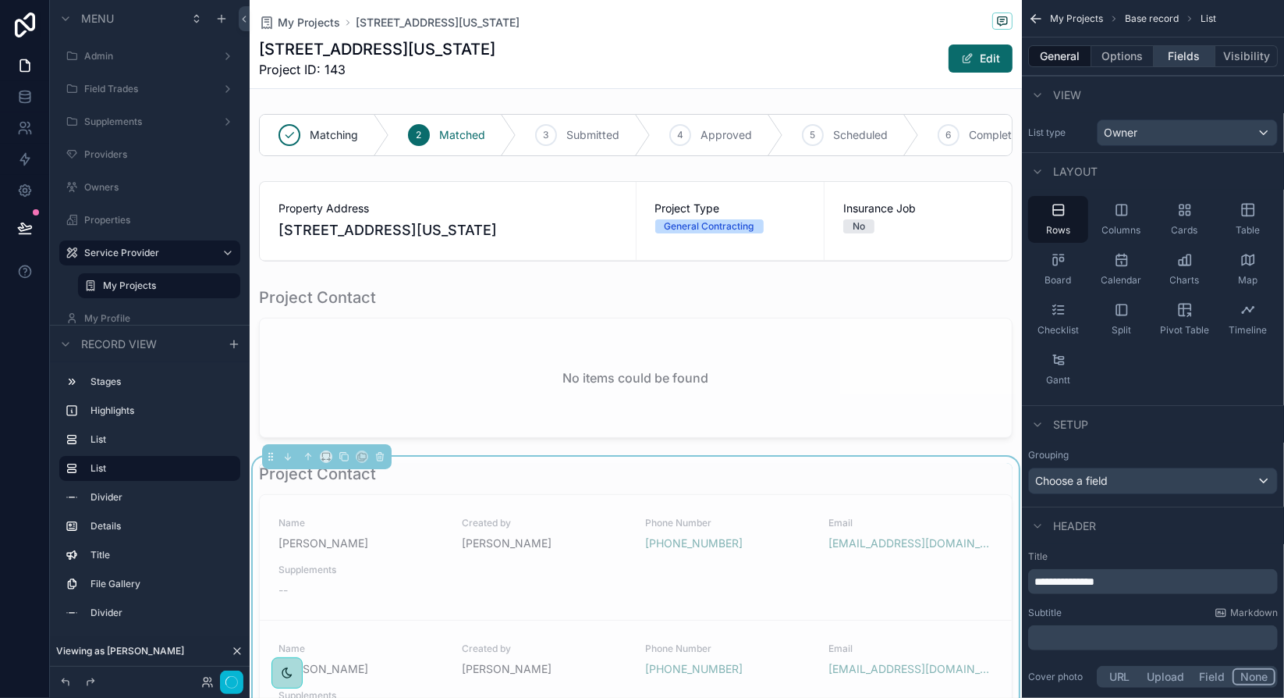
click at [1188, 60] on button "Fields" at bounding box center [1185, 56] width 62 height 22
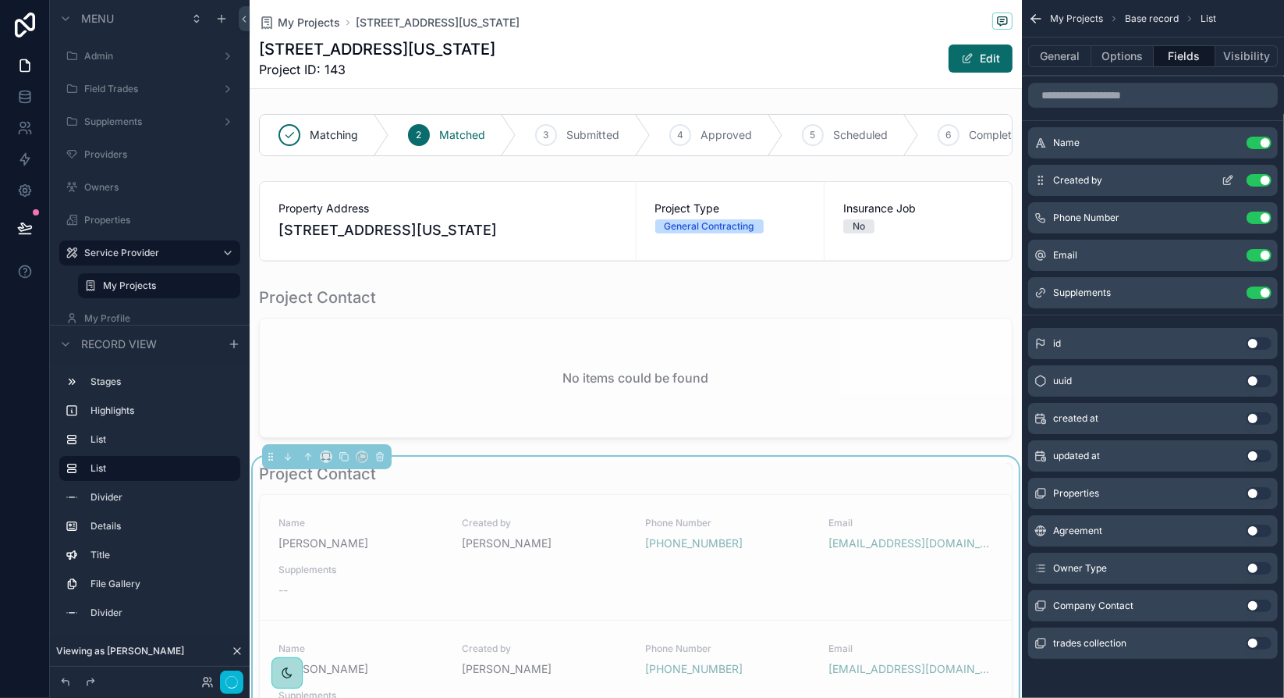
click at [1262, 180] on button "Use setting" at bounding box center [1259, 180] width 25 height 12
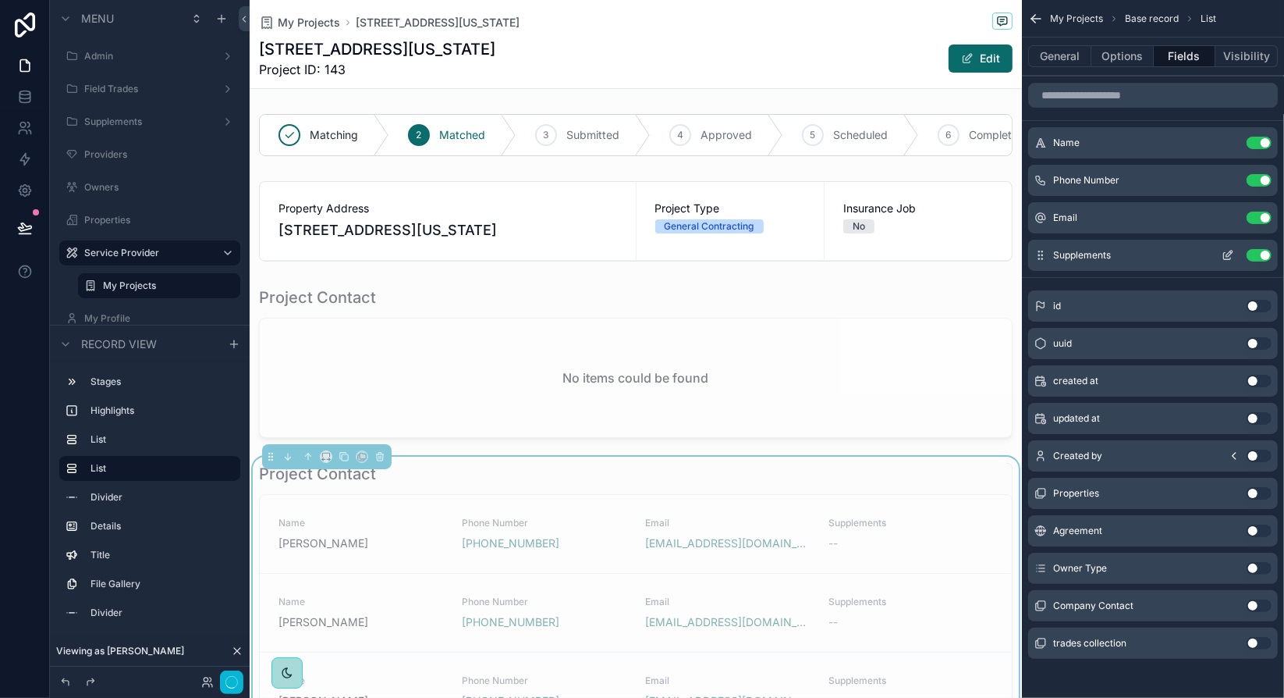
click at [1262, 257] on button "Use setting" at bounding box center [1259, 255] width 25 height 12
click at [1062, 58] on button "General" at bounding box center [1060, 56] width 63 height 22
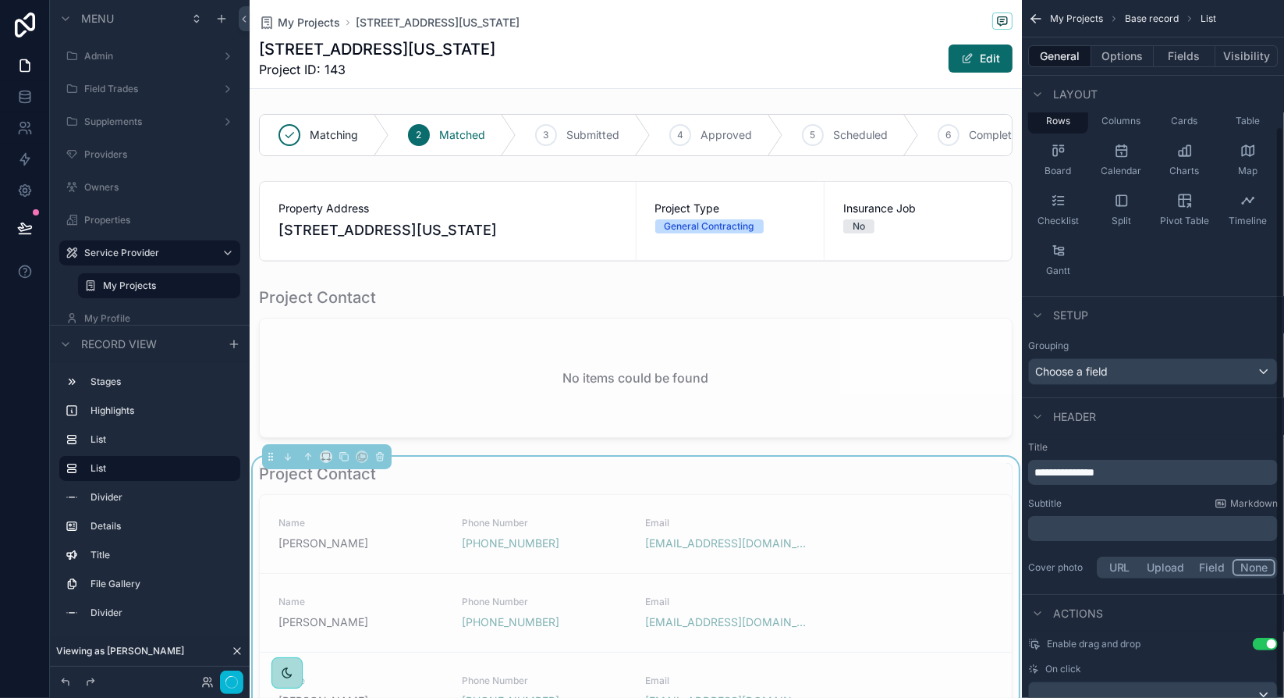
scroll to position [154, 0]
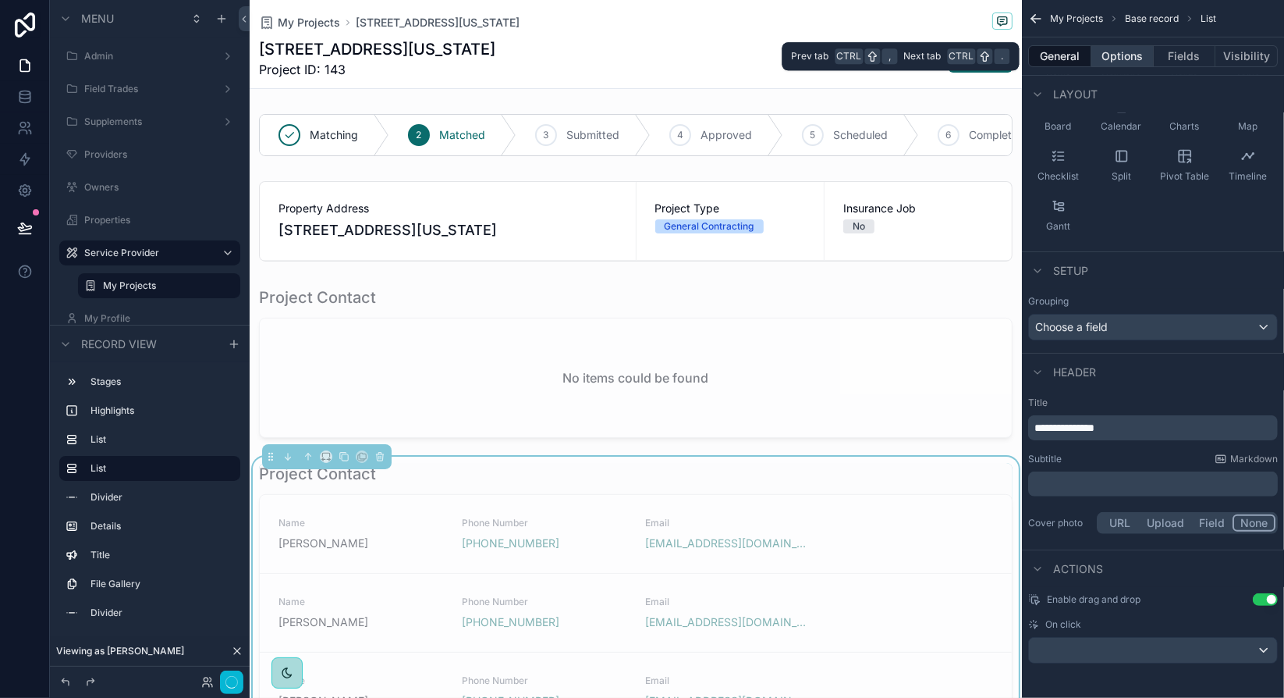
click at [1121, 51] on button "Options" at bounding box center [1123, 56] width 62 height 22
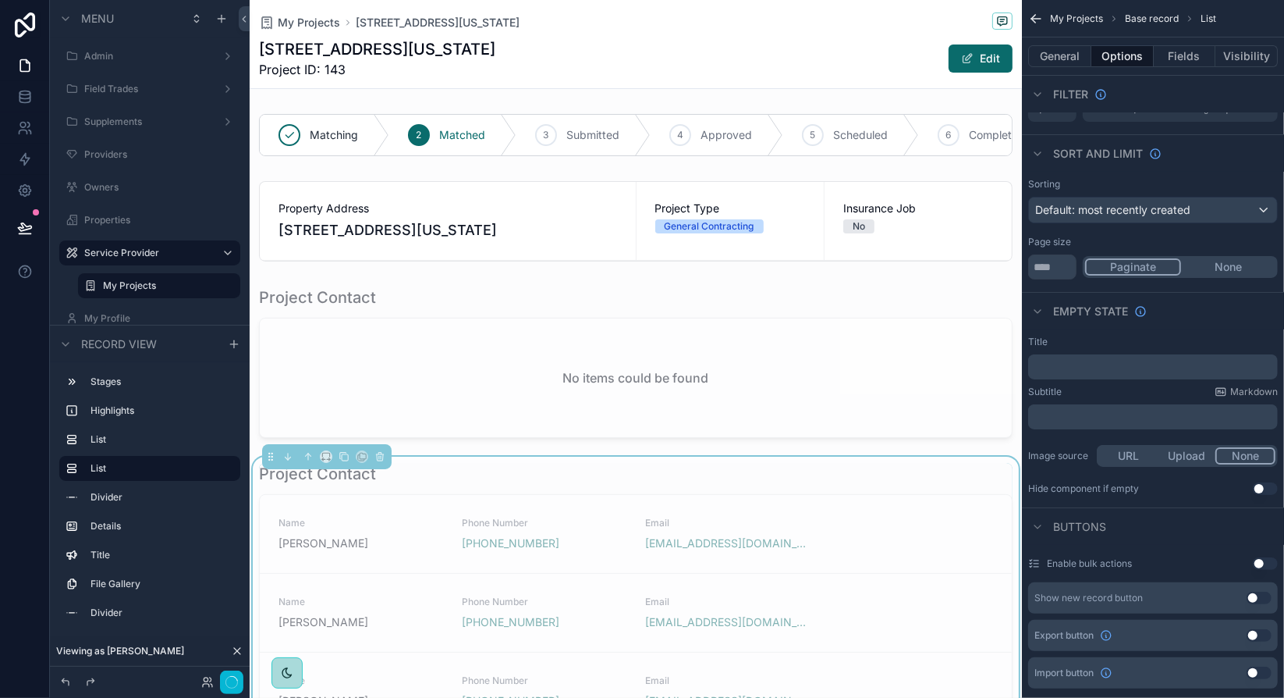
scroll to position [0, 0]
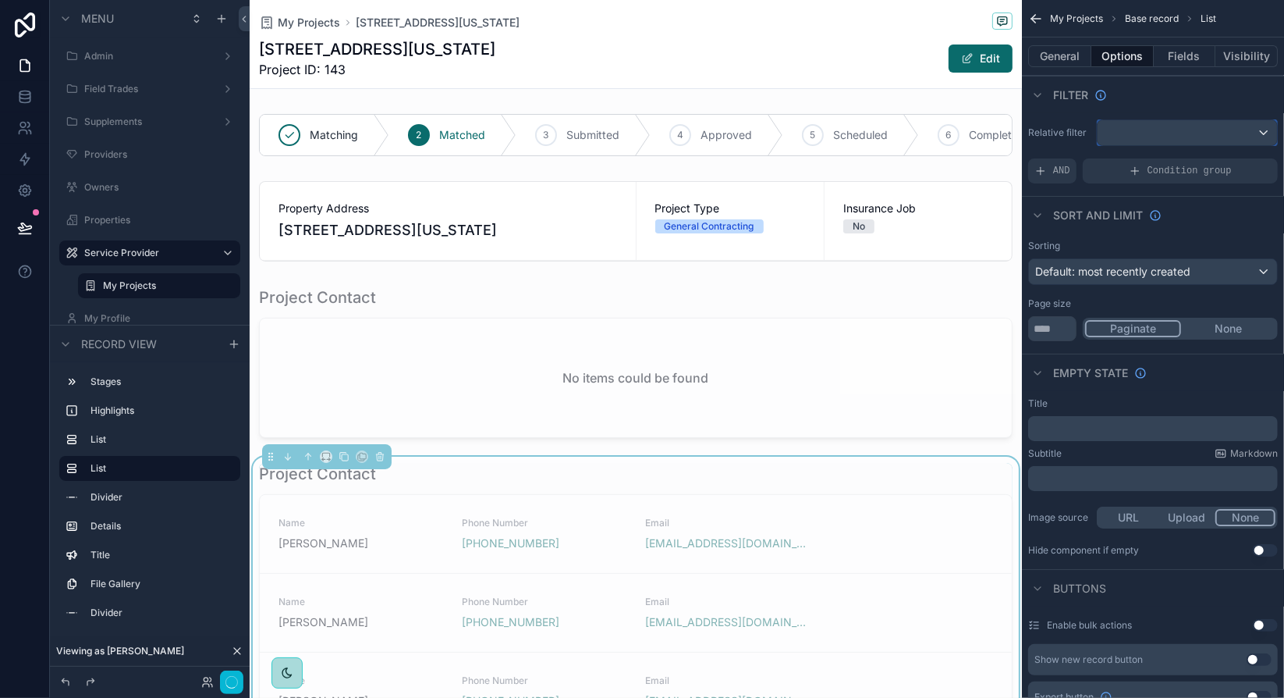
click at [1170, 135] on div "scrollable content" at bounding box center [1187, 132] width 179 height 25
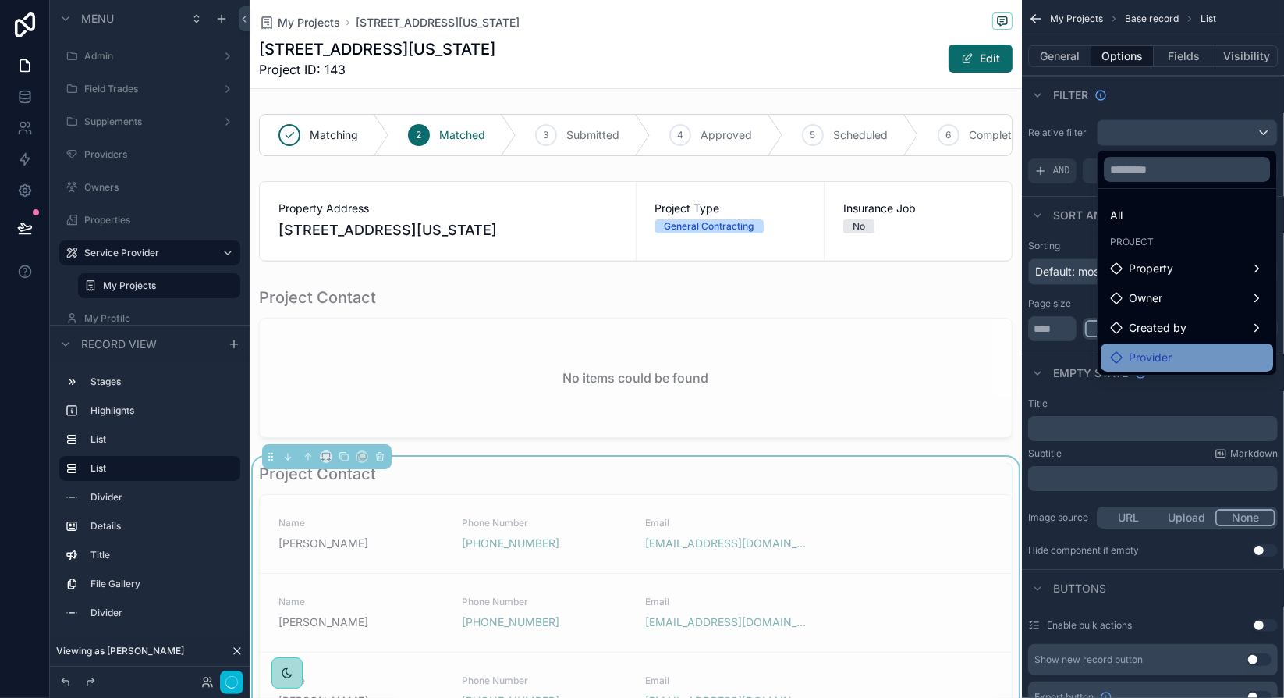
click at [1164, 357] on span "Provider" at bounding box center [1150, 357] width 43 height 19
click at [1139, 357] on span "Provider" at bounding box center [1150, 357] width 43 height 19
click at [1059, 188] on div "scrollable content" at bounding box center [642, 349] width 1284 height 698
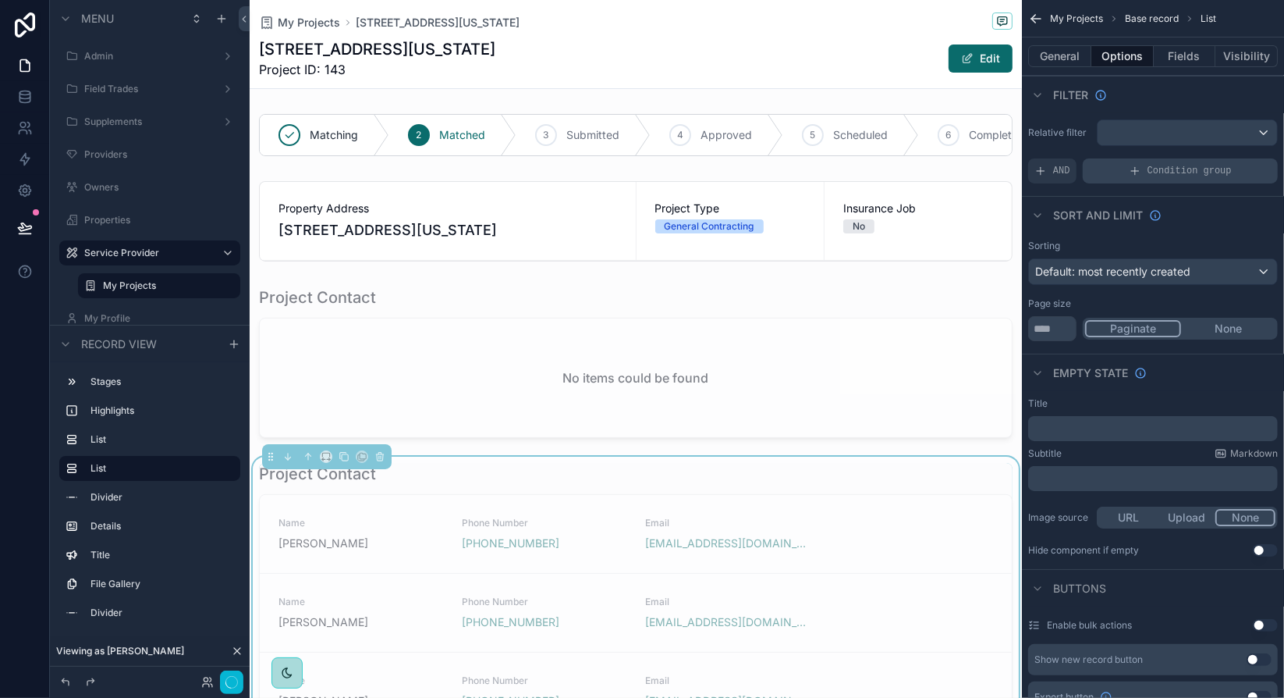
click at [1171, 180] on div "Condition group" at bounding box center [1180, 170] width 195 height 25
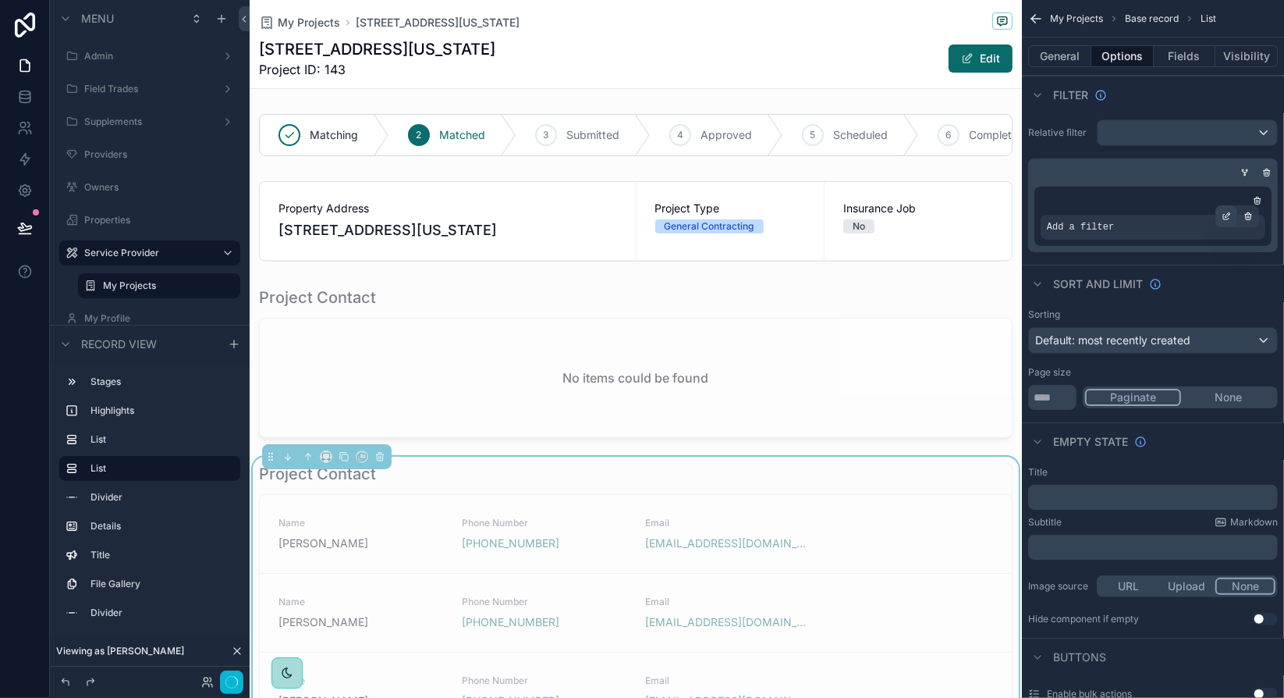
click at [1225, 211] on icon "scrollable content" at bounding box center [1226, 215] width 9 height 9
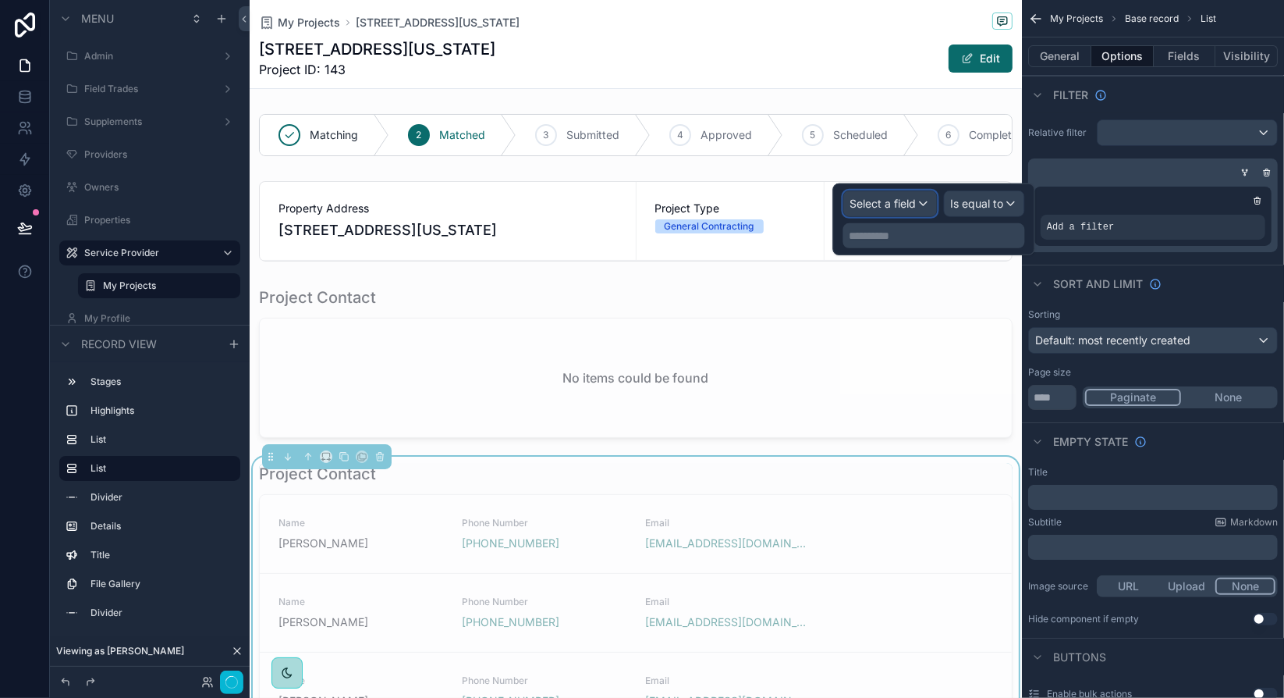
click at [911, 207] on span "Select a field" at bounding box center [884, 203] width 66 height 13
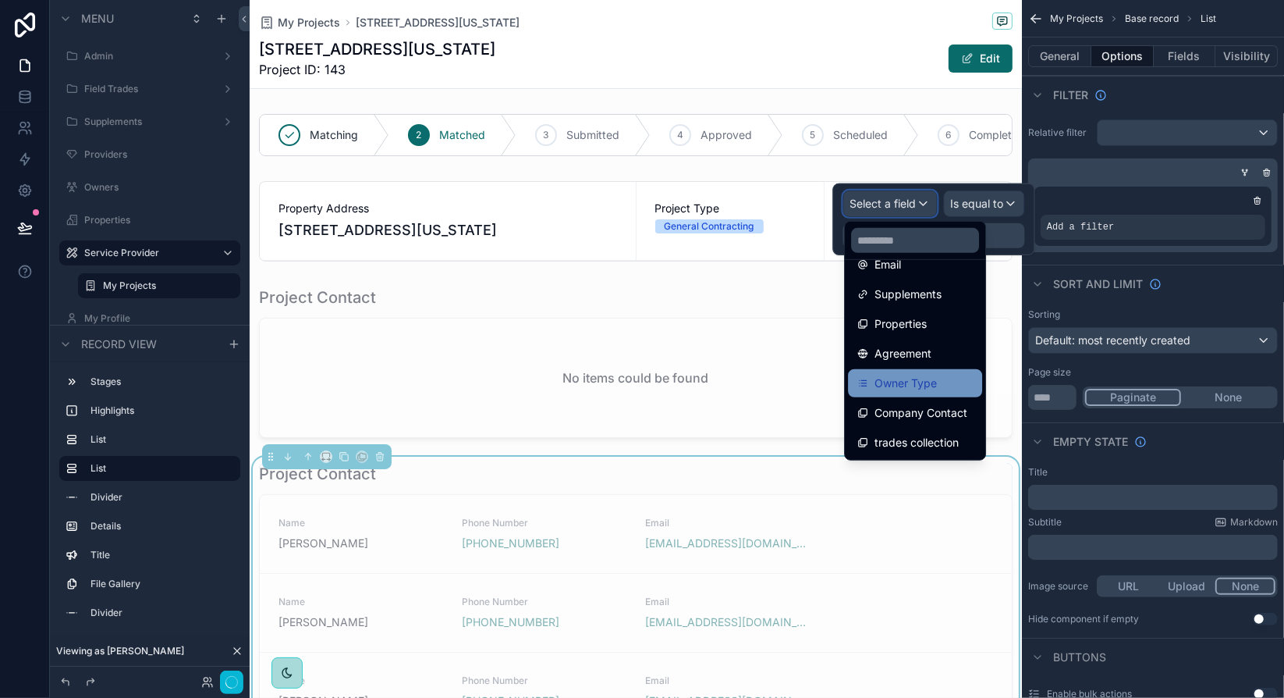
scroll to position [151, 0]
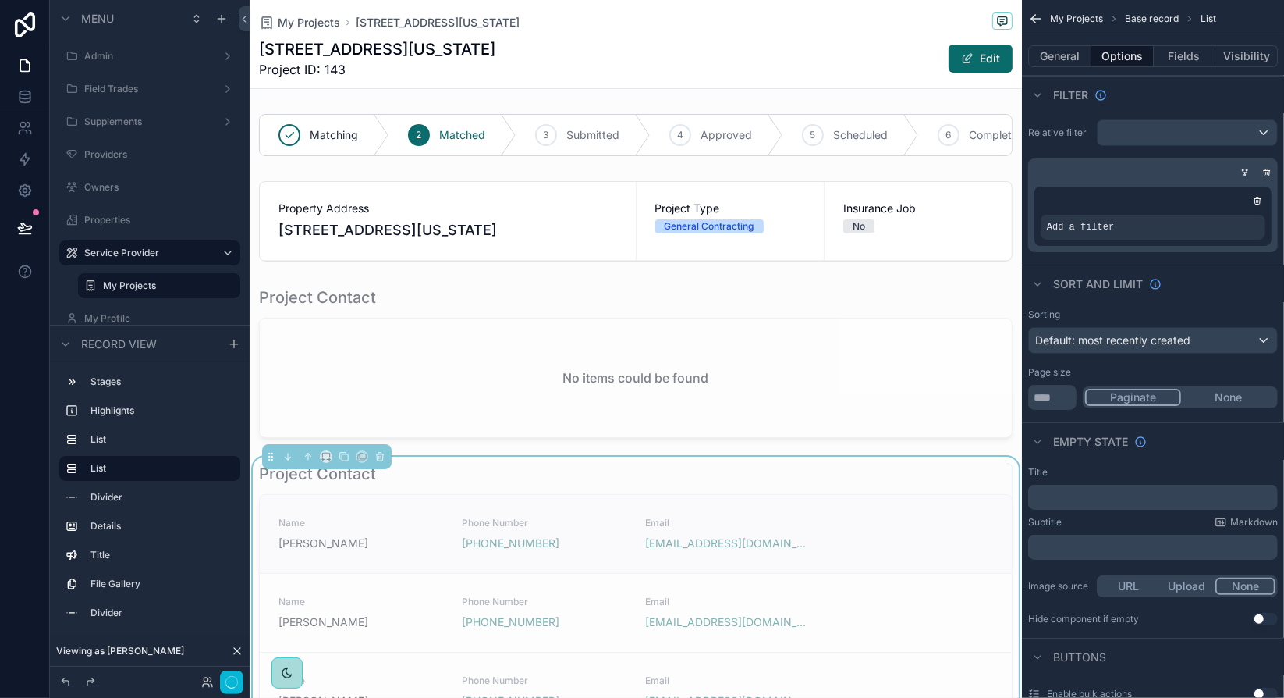
click at [810, 550] on div "Name [PERSON_NAME] Phone Number [PHONE_NUMBER] Email [EMAIL_ADDRESS][DOMAIN_NAM…" at bounding box center [636, 534] width 715 height 34
click at [1265, 174] on icon "scrollable content" at bounding box center [1267, 173] width 5 height 5
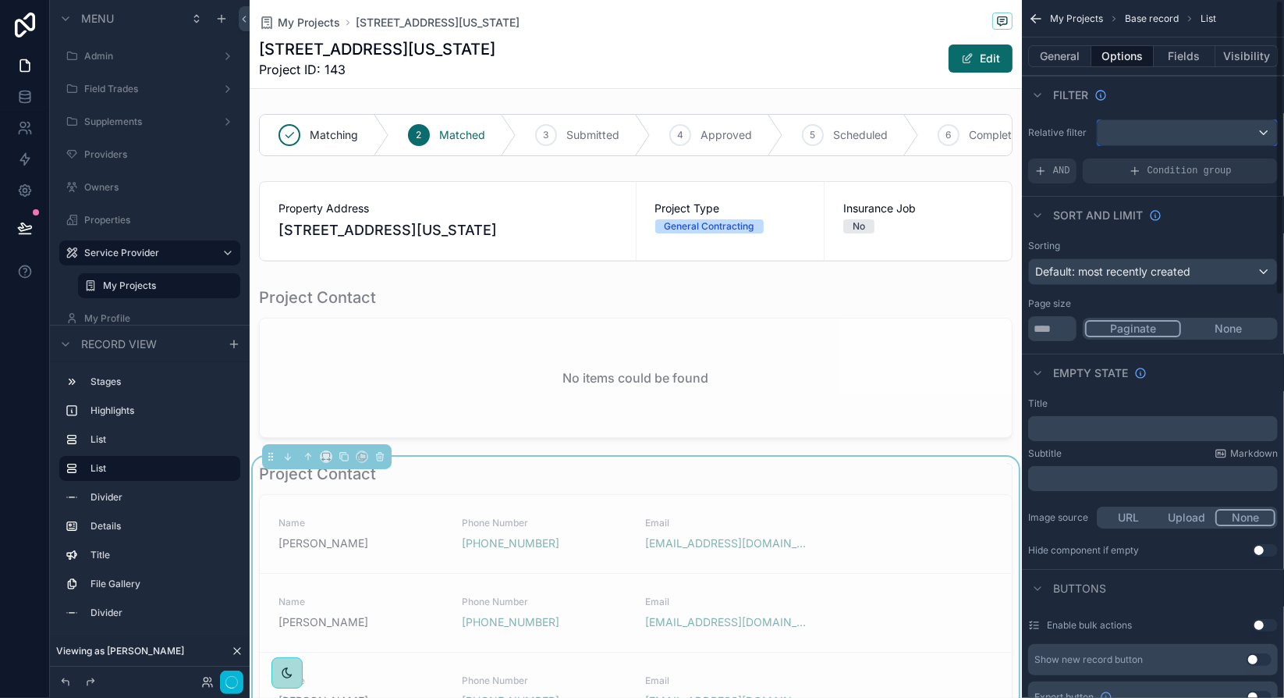
click at [1268, 130] on div "scrollable content" at bounding box center [1187, 132] width 179 height 25
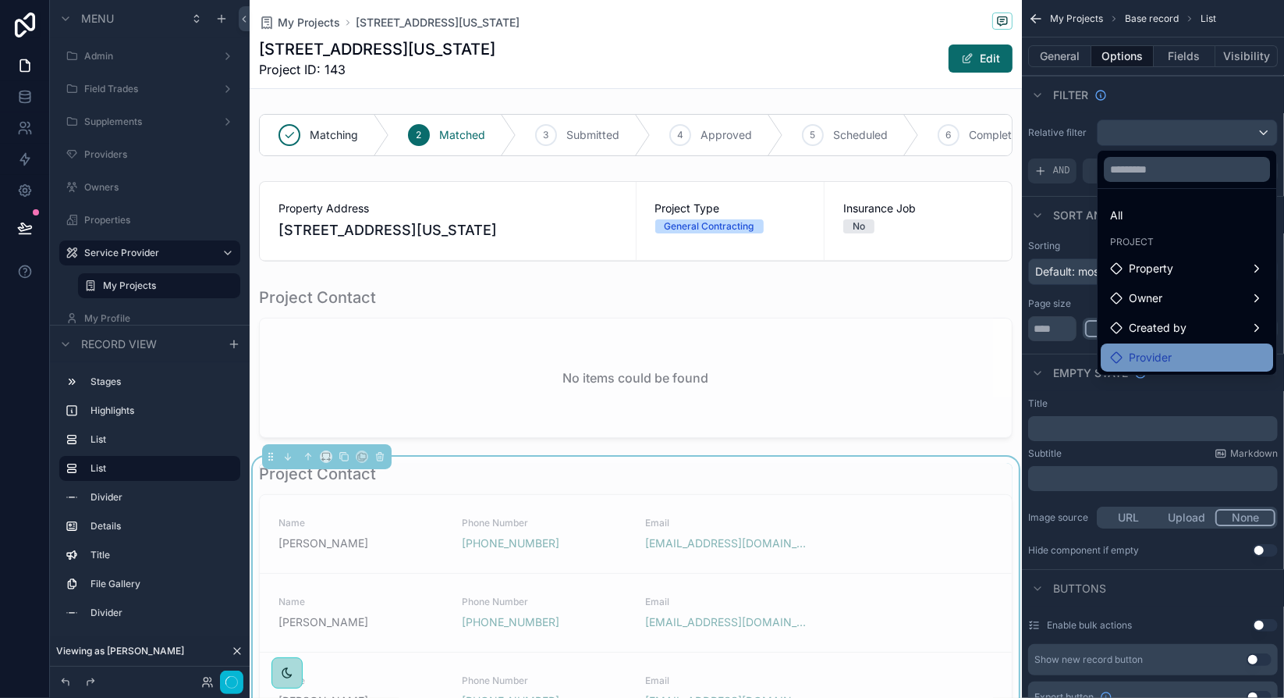
click at [1146, 352] on span "Provider" at bounding box center [1150, 357] width 43 height 19
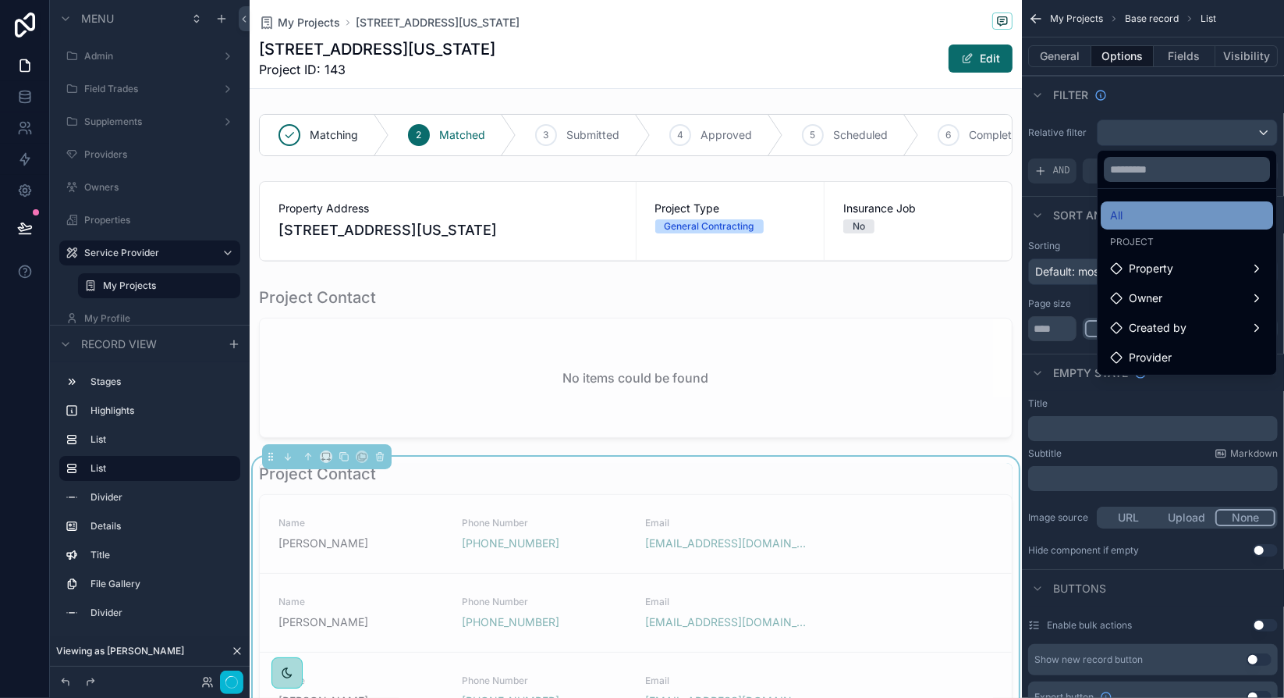
click at [1130, 216] on div "All" at bounding box center [1187, 215] width 154 height 19
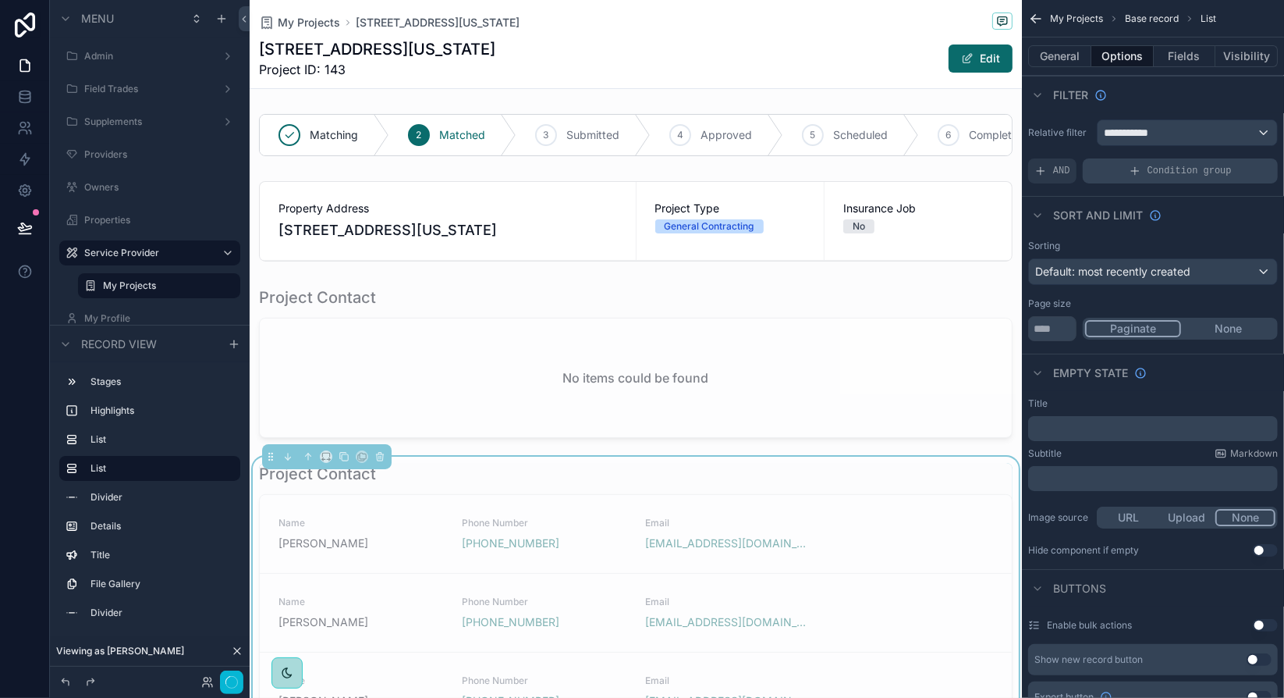
click at [1171, 176] on span "Condition group" at bounding box center [1190, 171] width 84 height 12
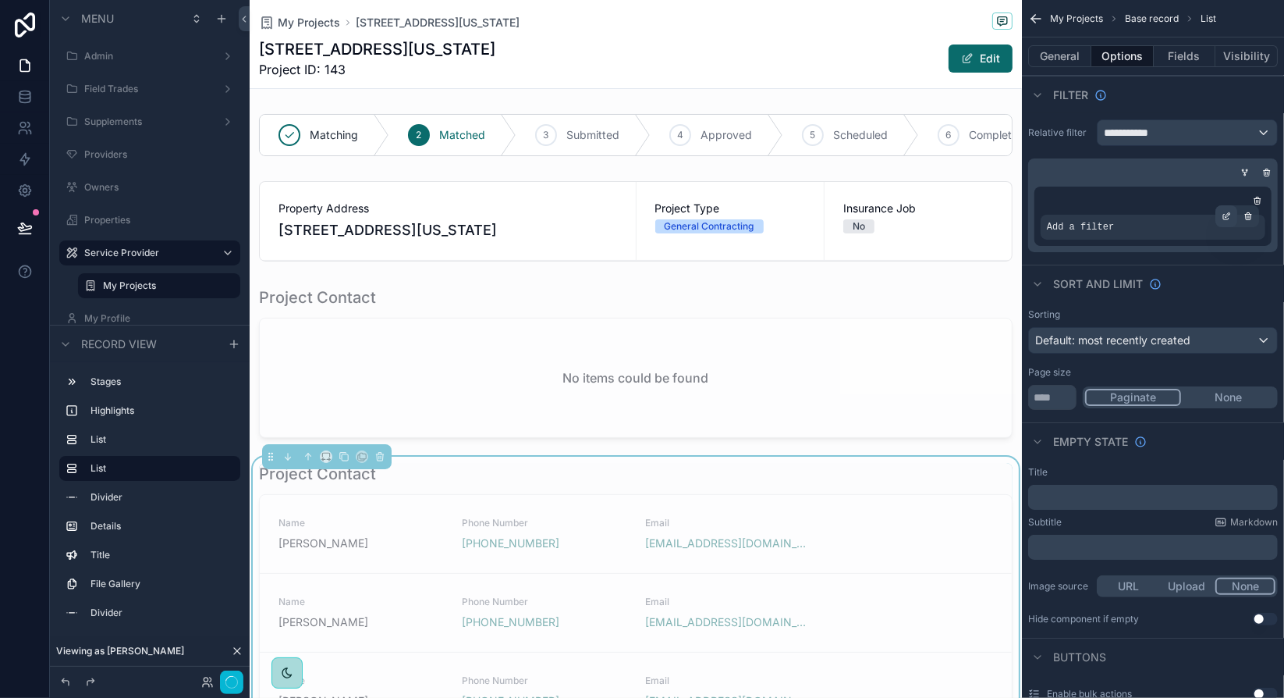
click at [1221, 215] on div "scrollable content" at bounding box center [1227, 216] width 22 height 22
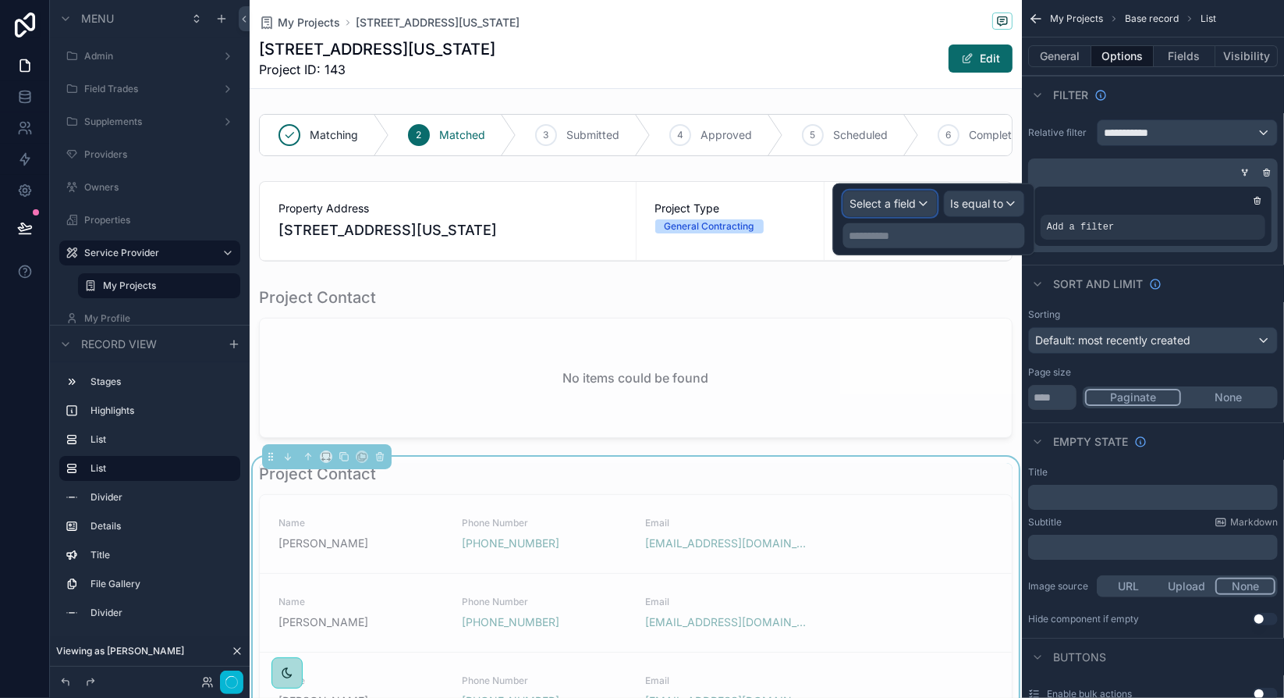
click at [924, 204] on div "Select a field" at bounding box center [890, 203] width 93 height 25
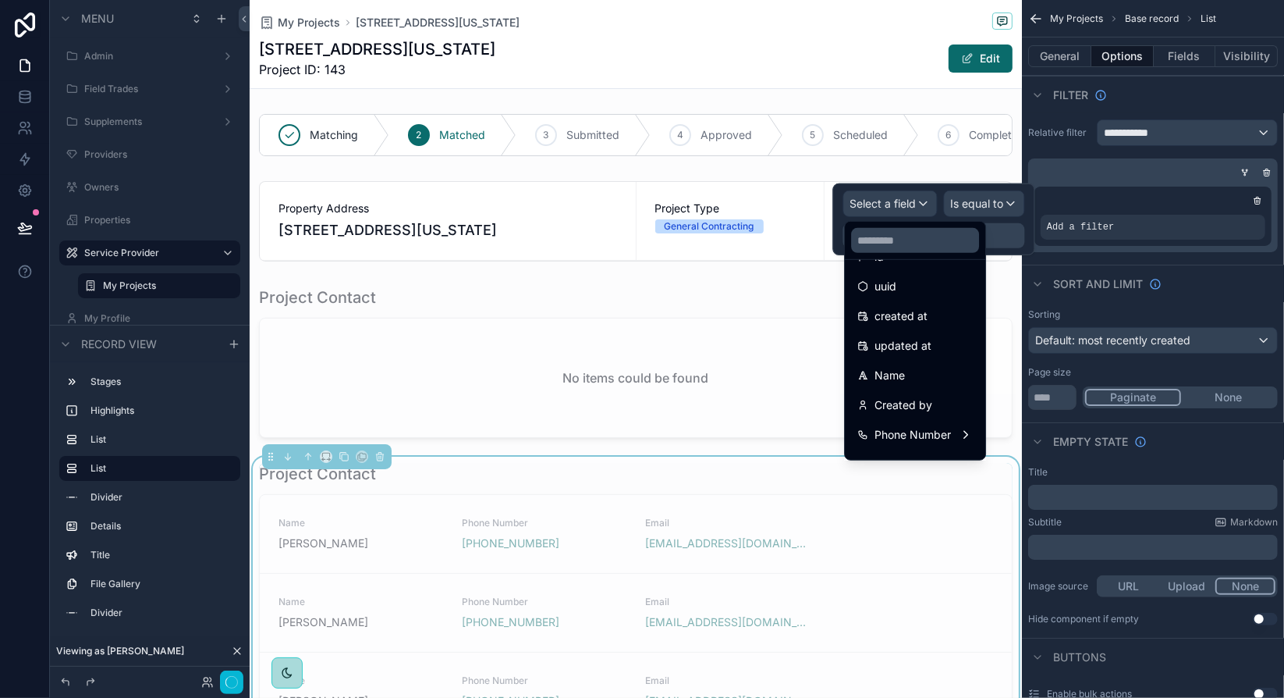
scroll to position [0, 0]
click at [1161, 126] on span "**********" at bounding box center [1133, 133] width 58 height 16
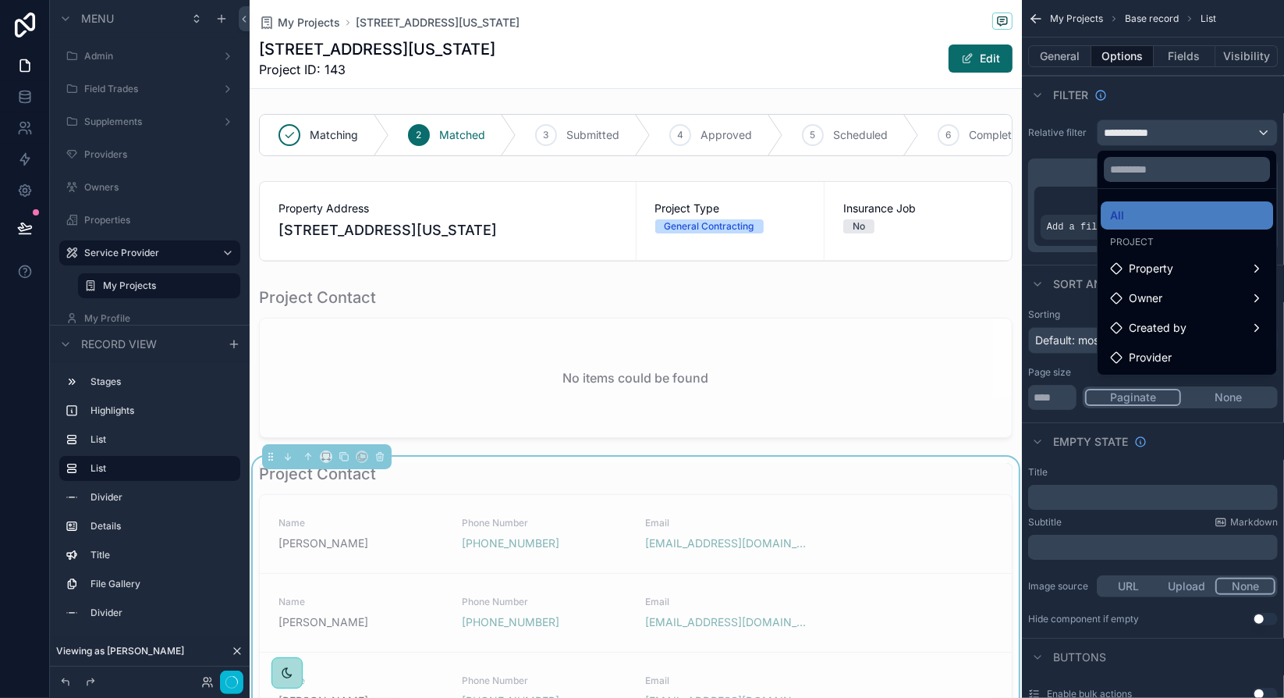
click at [1168, 132] on div "scrollable content" at bounding box center [642, 349] width 1284 height 698
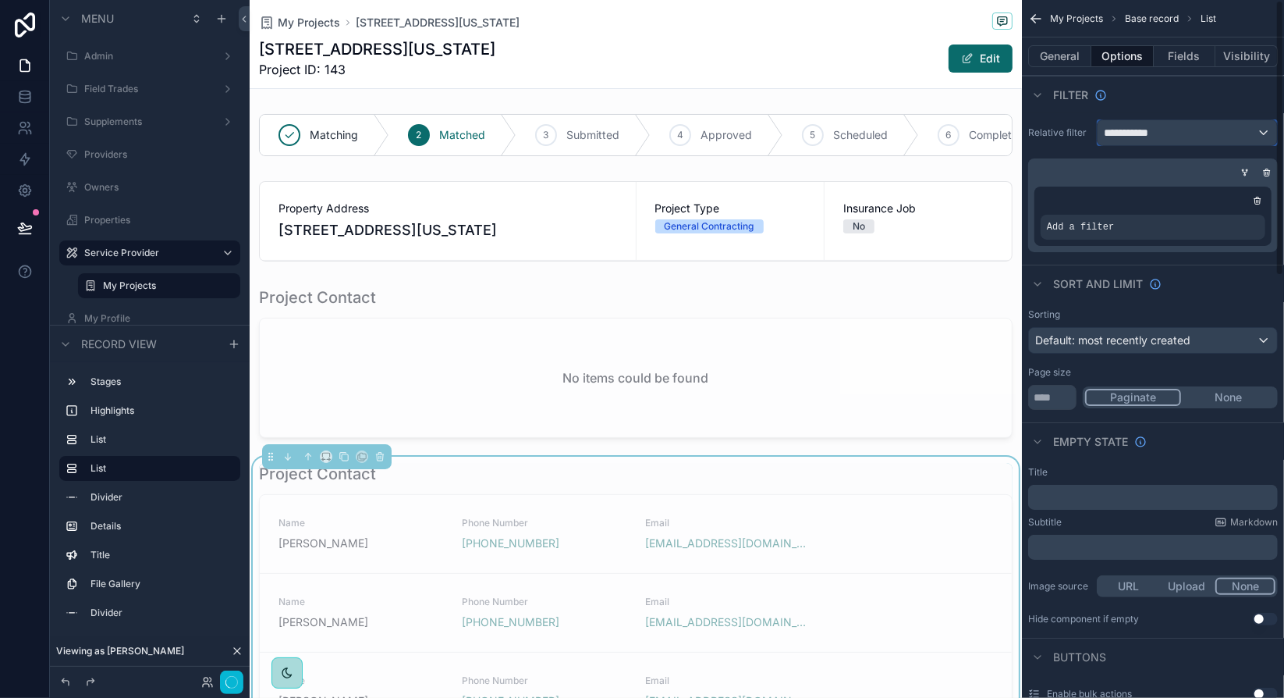
click at [1168, 132] on div "**********" at bounding box center [1187, 132] width 179 height 25
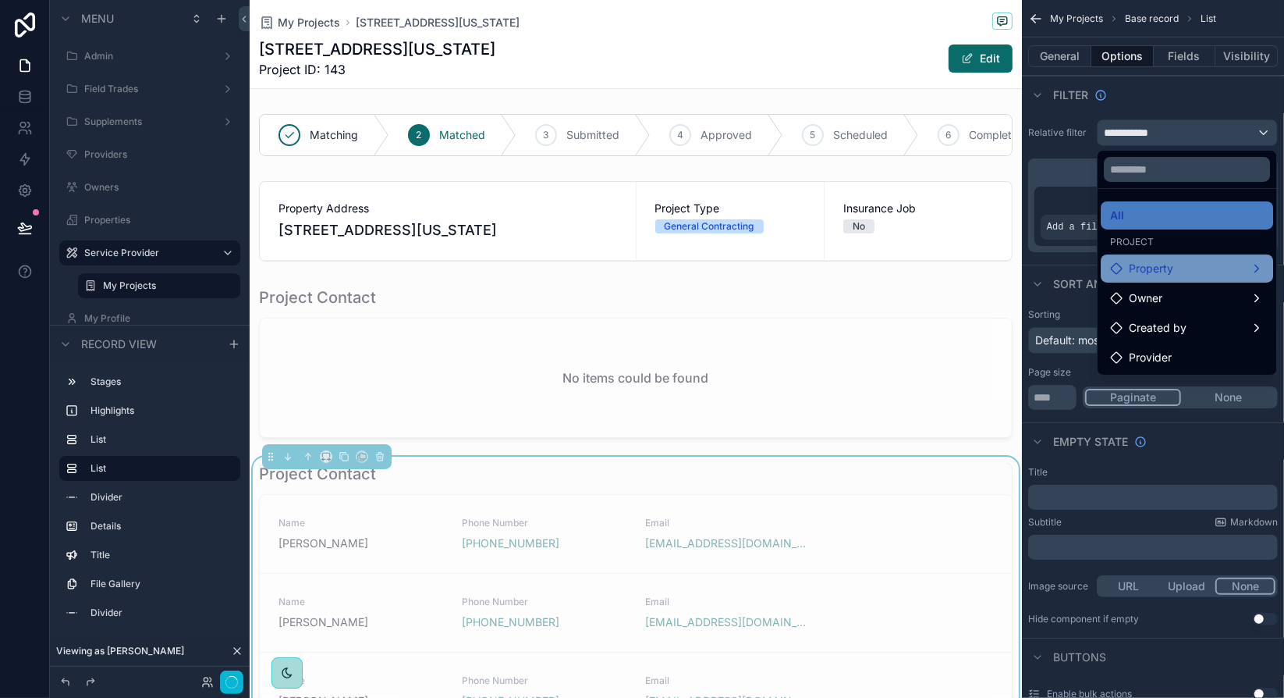
click at [1259, 267] on div "Property" at bounding box center [1187, 268] width 154 height 19
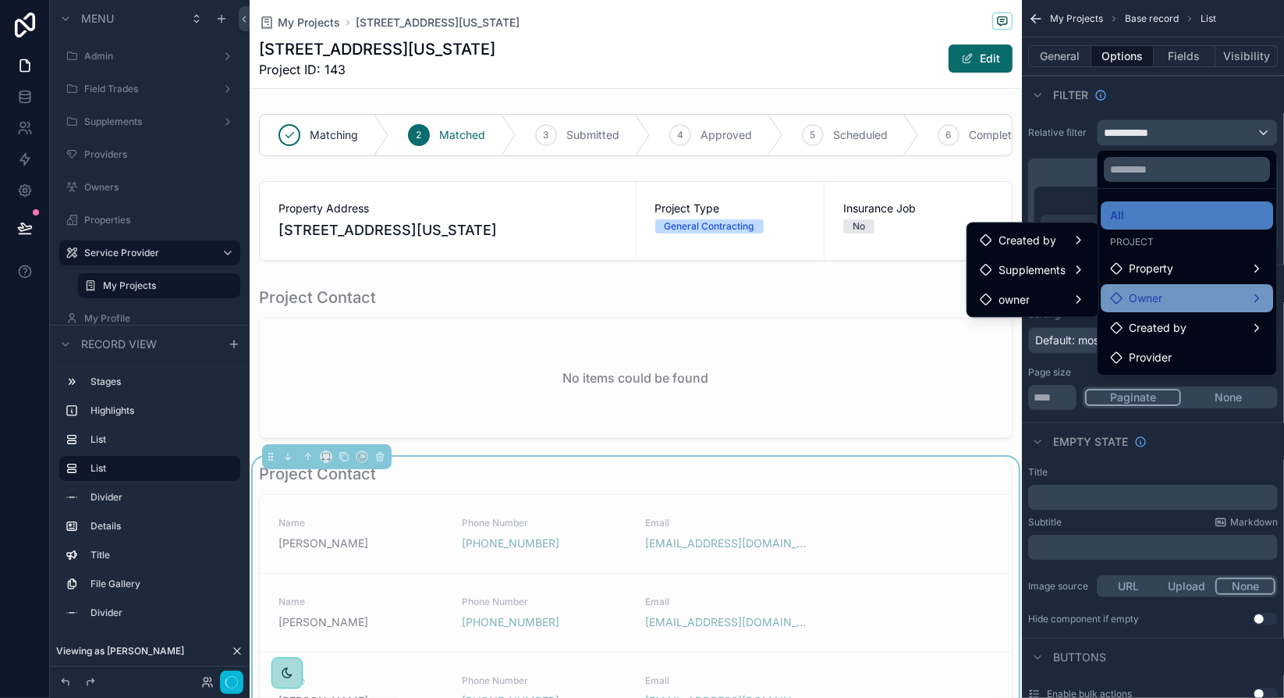
click at [1258, 295] on div "Owner" at bounding box center [1187, 298] width 154 height 19
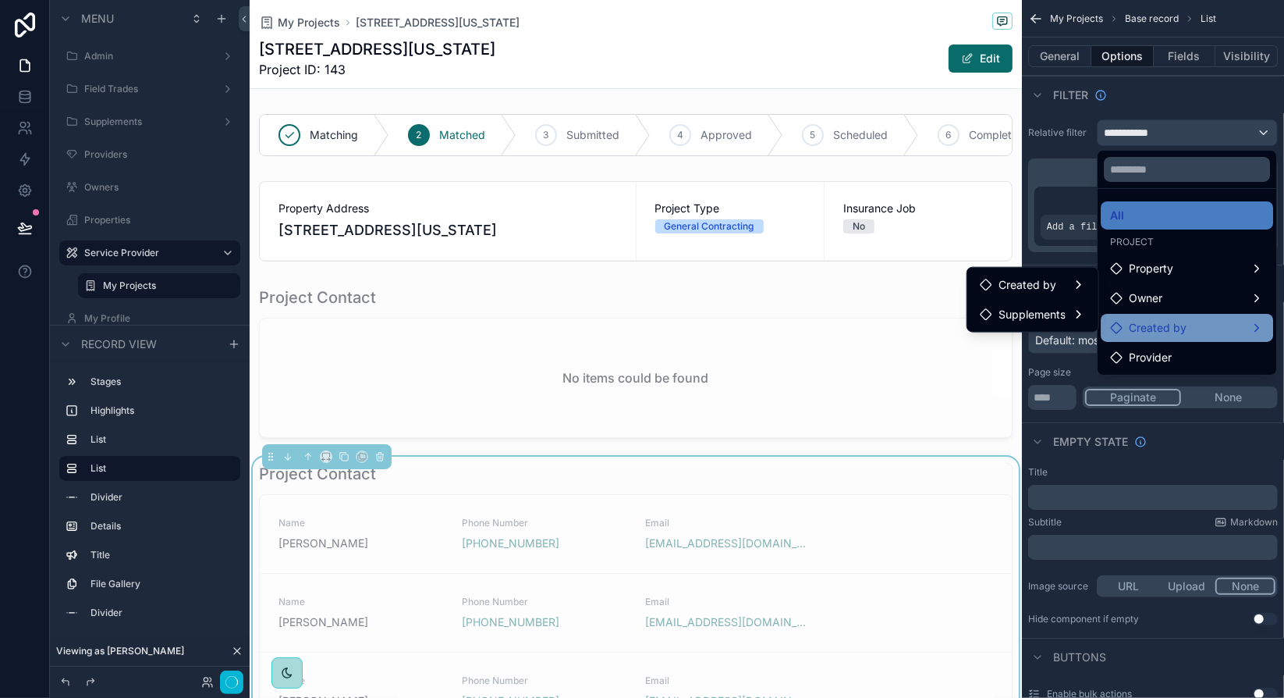
click at [1255, 326] on div "Created by" at bounding box center [1187, 327] width 154 height 19
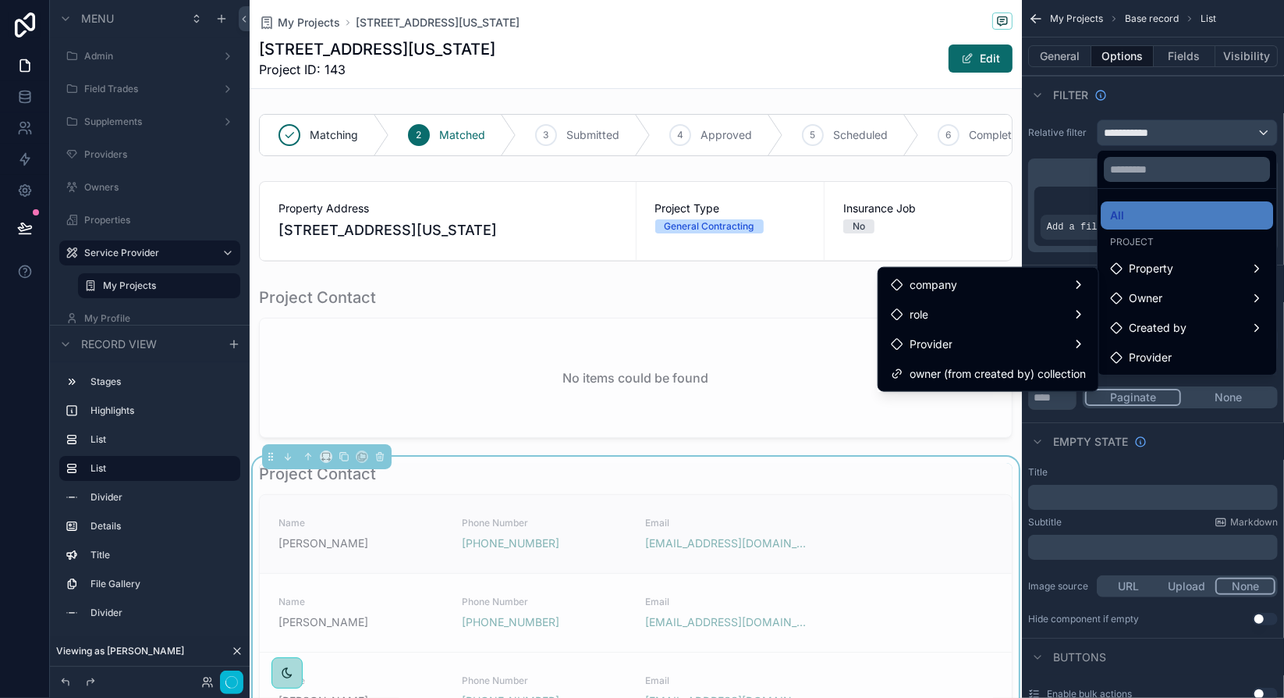
click at [509, 516] on div "Name [PERSON_NAME] Phone Number [PHONE_NUMBER] Email [EMAIL_ADDRESS][DOMAIN_NAM…" at bounding box center [636, 534] width 752 height 78
drag, startPoint x: 526, startPoint y: 498, endPoint x: 509, endPoint y: 480, distance: 24.8
click at [509, 480] on div "Project Contact" at bounding box center [636, 474] width 754 height 22
click at [381, 462] on icon "scrollable content" at bounding box center [380, 456] width 11 height 11
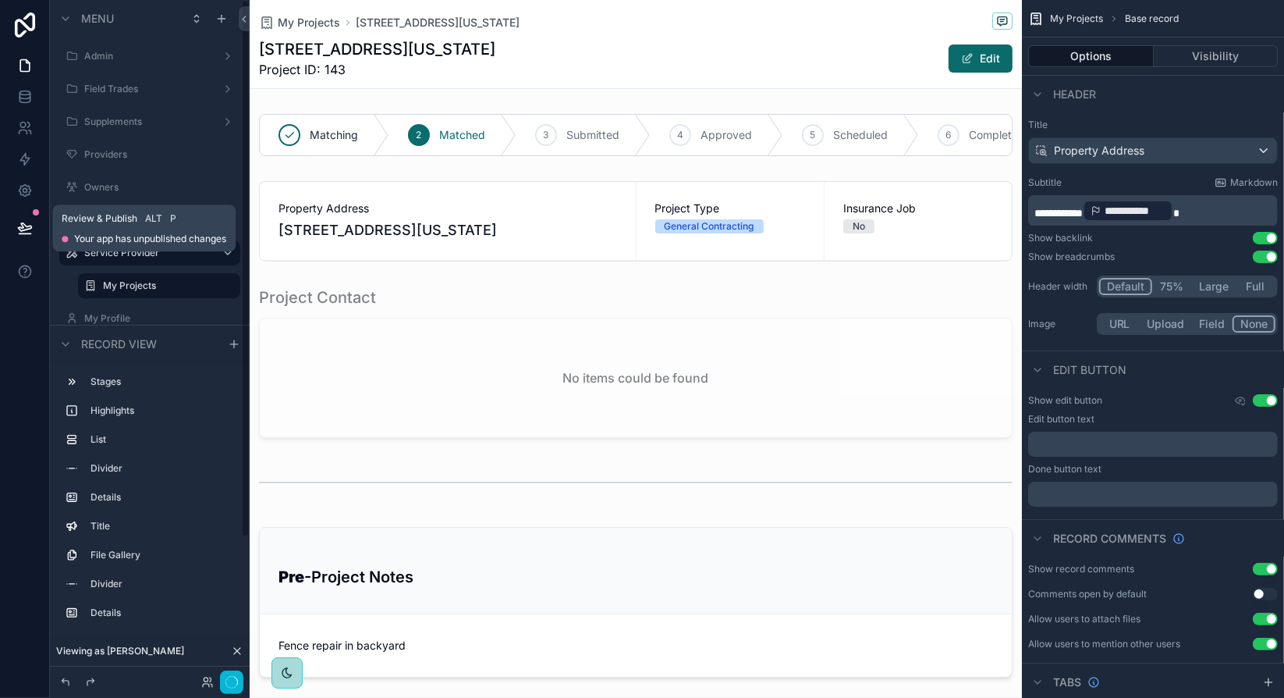
click at [36, 223] on button at bounding box center [25, 228] width 34 height 44
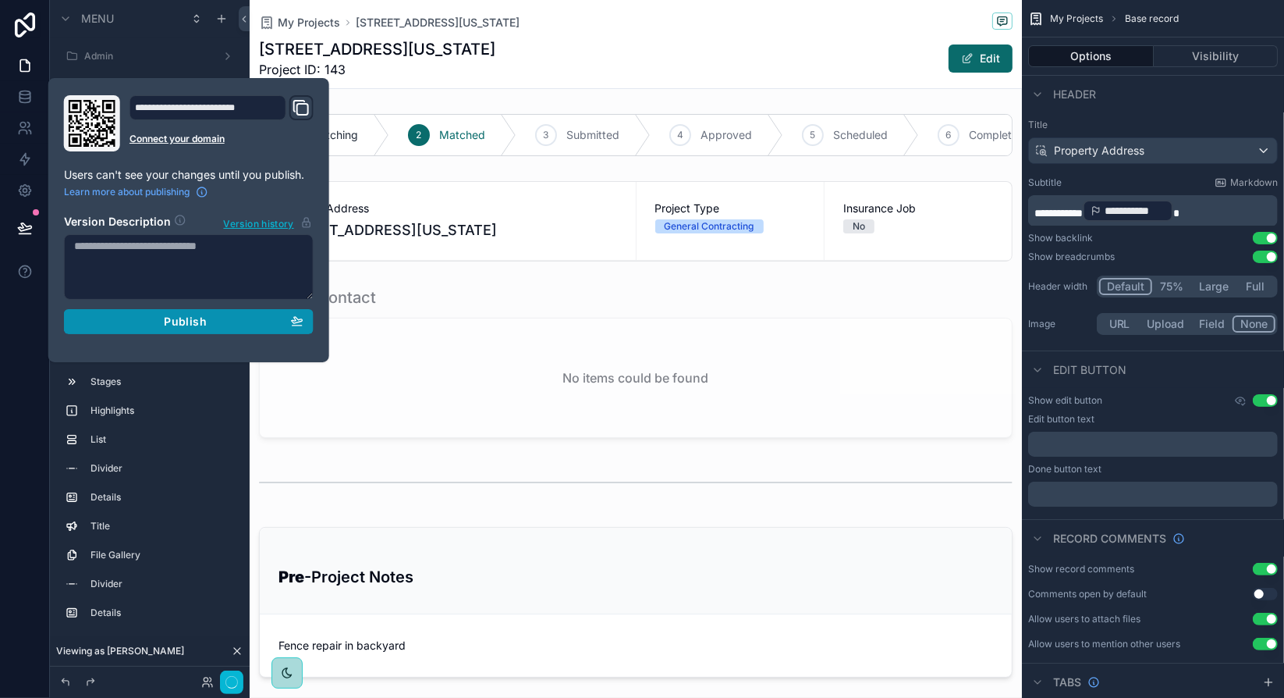
click at [233, 323] on div "Publish" at bounding box center [188, 321] width 229 height 14
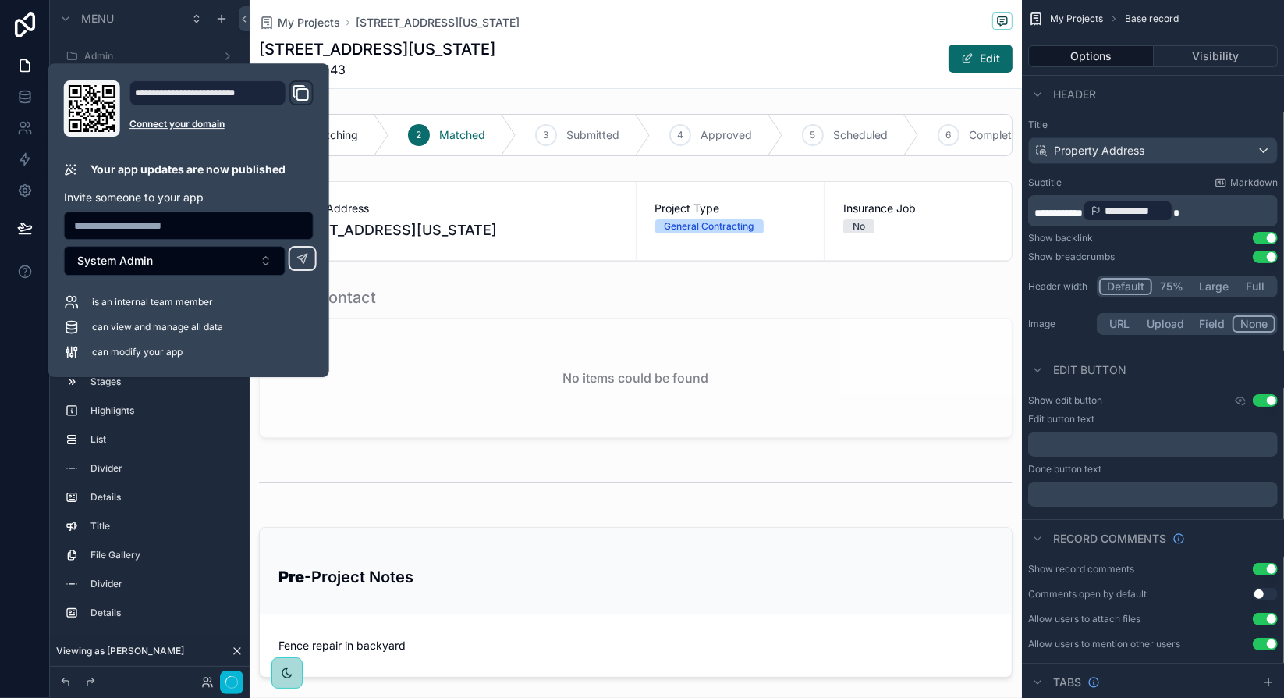
click at [799, 27] on div "My Projects [STREET_ADDRESS][US_STATE]" at bounding box center [636, 22] width 754 height 20
